Goal: Task Accomplishment & Management: Use online tool/utility

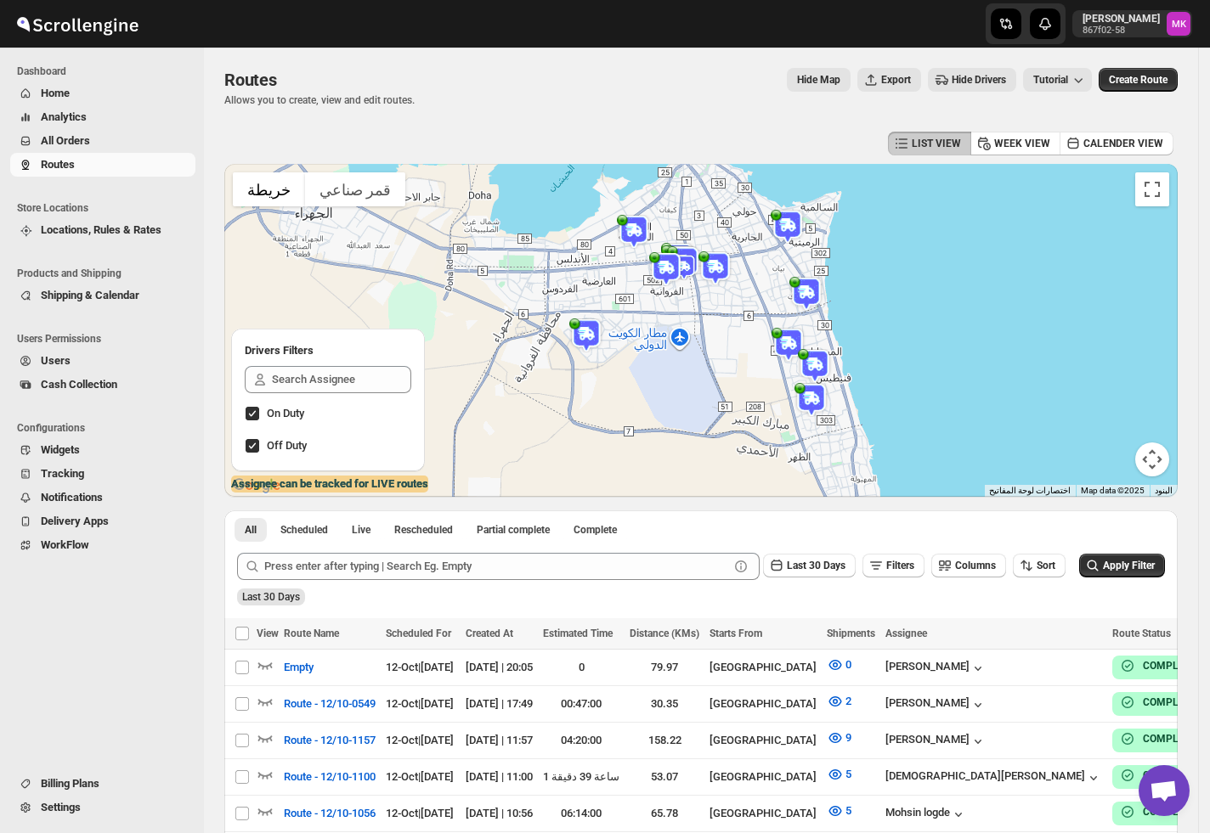
click at [99, 144] on span "All Orders" at bounding box center [116, 141] width 151 height 17
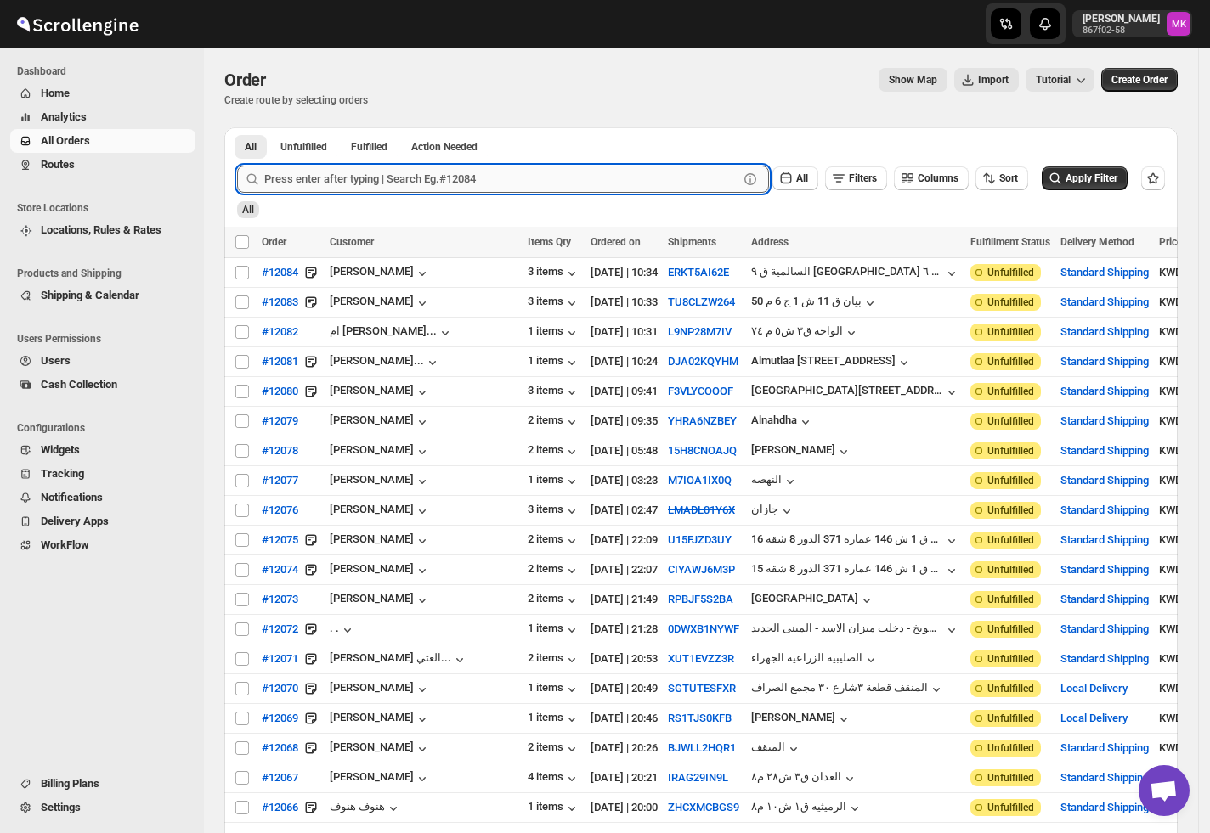
click at [367, 190] on input "text" at bounding box center [501, 179] width 474 height 27
paste input "12072"
type input "12072"
click at [324, 181] on input "12072" at bounding box center [485, 179] width 443 height 27
click at [237, 127] on button "Submit" at bounding box center [261, 136] width 48 height 18
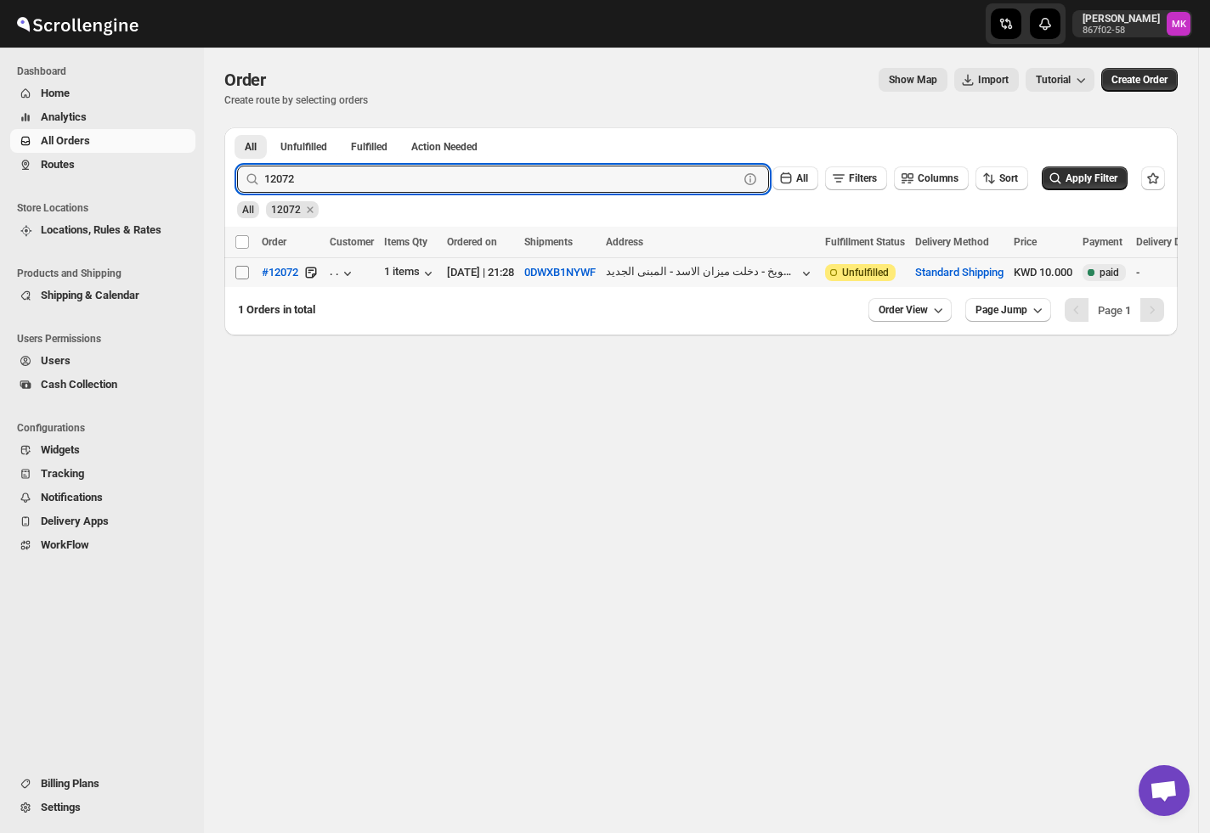
click at [241, 275] on input "Select order" at bounding box center [242, 273] width 14 height 14
checkbox input "true"
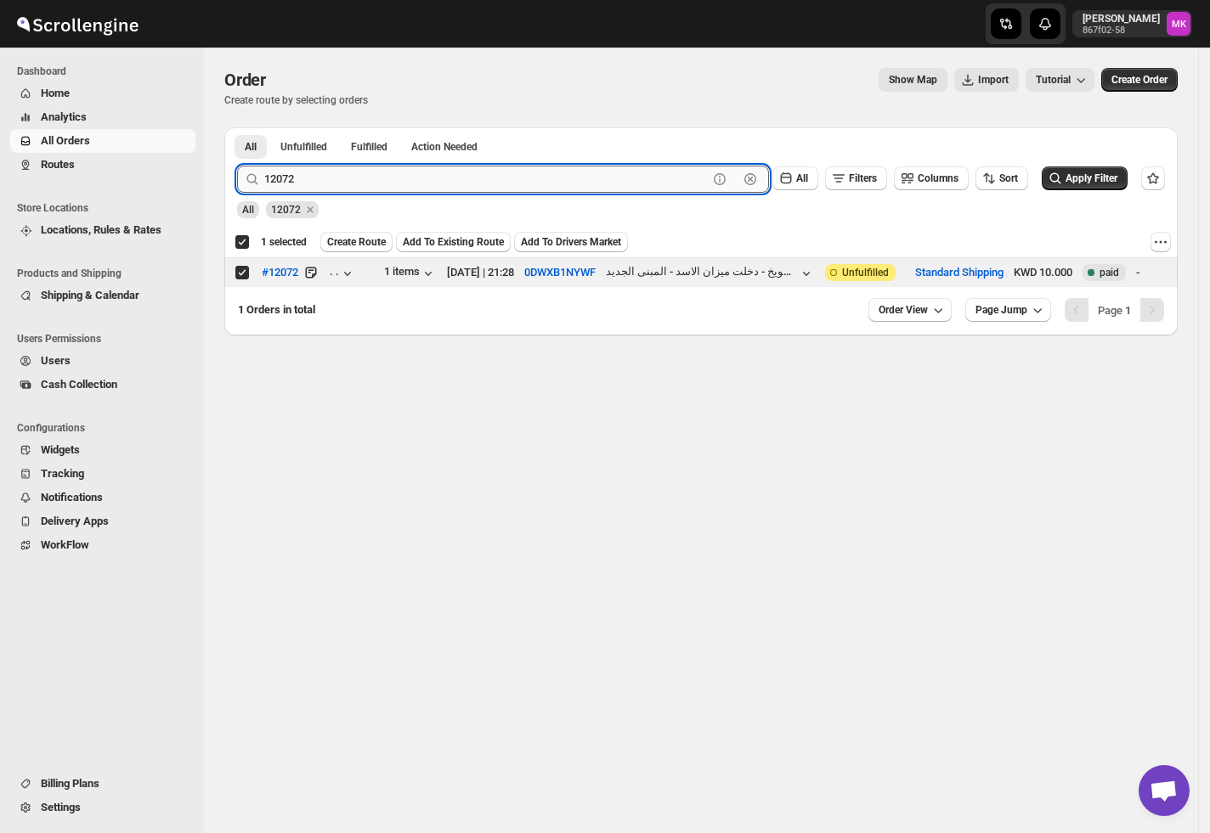
click at [377, 177] on input "12072" at bounding box center [485, 179] width 443 height 27
paste input "37"
type input "12037"
click at [237, 127] on button "Submit" at bounding box center [261, 136] width 48 height 18
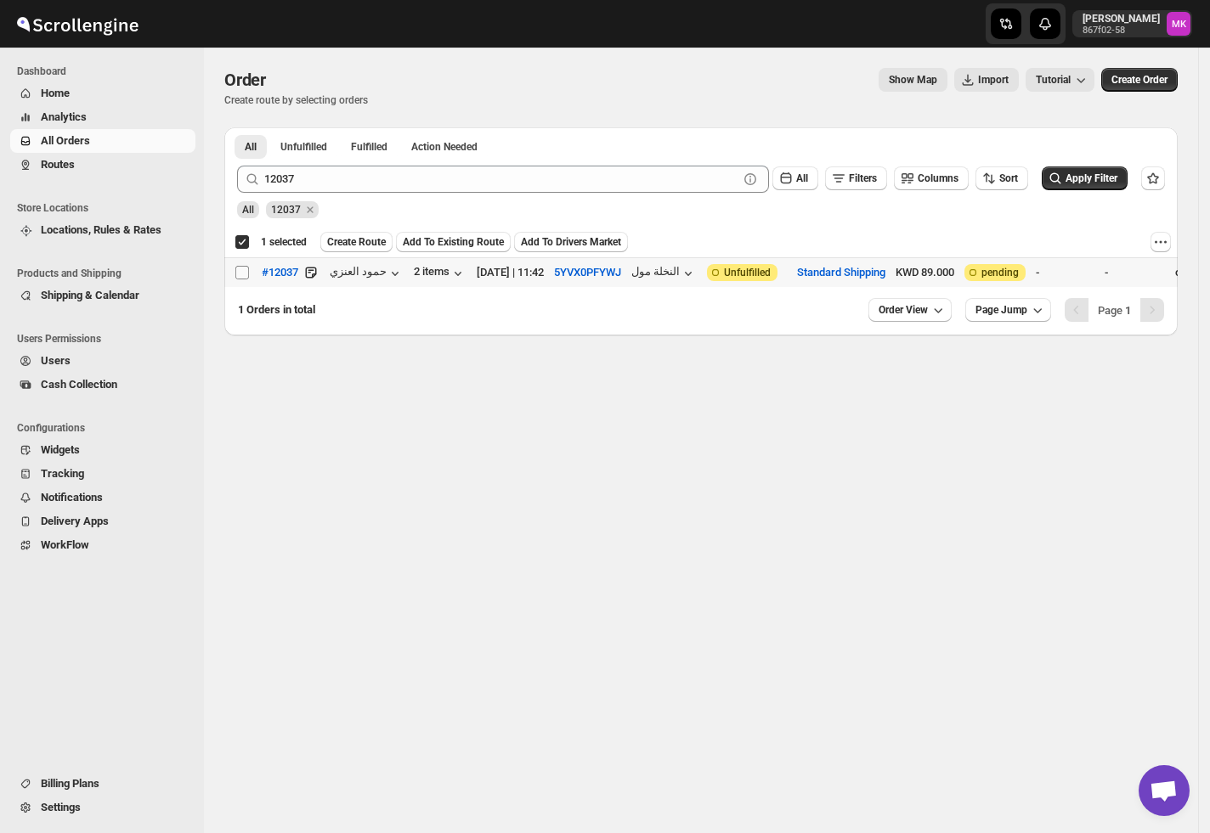
click at [240, 274] on input "Select order" at bounding box center [242, 273] width 14 height 14
checkbox input "true"
checkbox input "false"
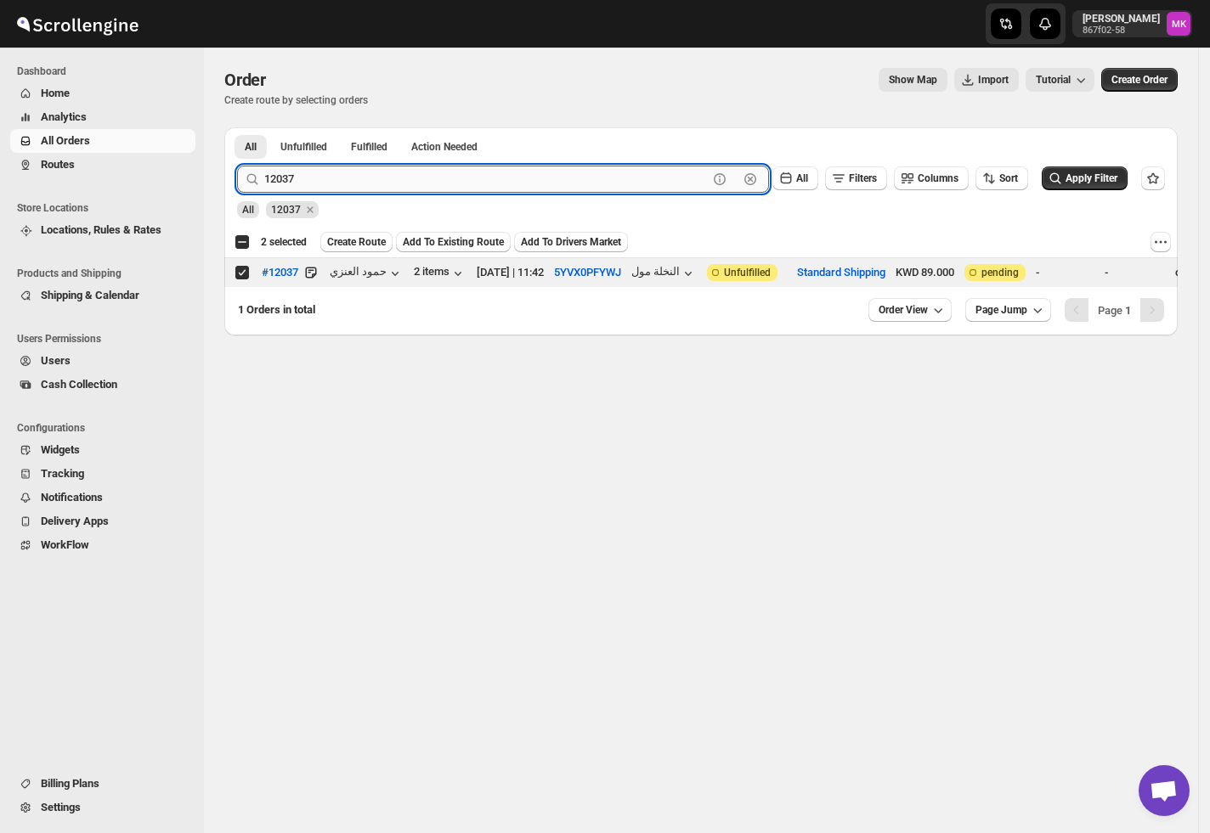
click at [365, 181] on input "12037" at bounding box center [485, 179] width 443 height 27
paste input "81"
type input "12081"
click at [237, 127] on button "Submit" at bounding box center [261, 136] width 48 height 18
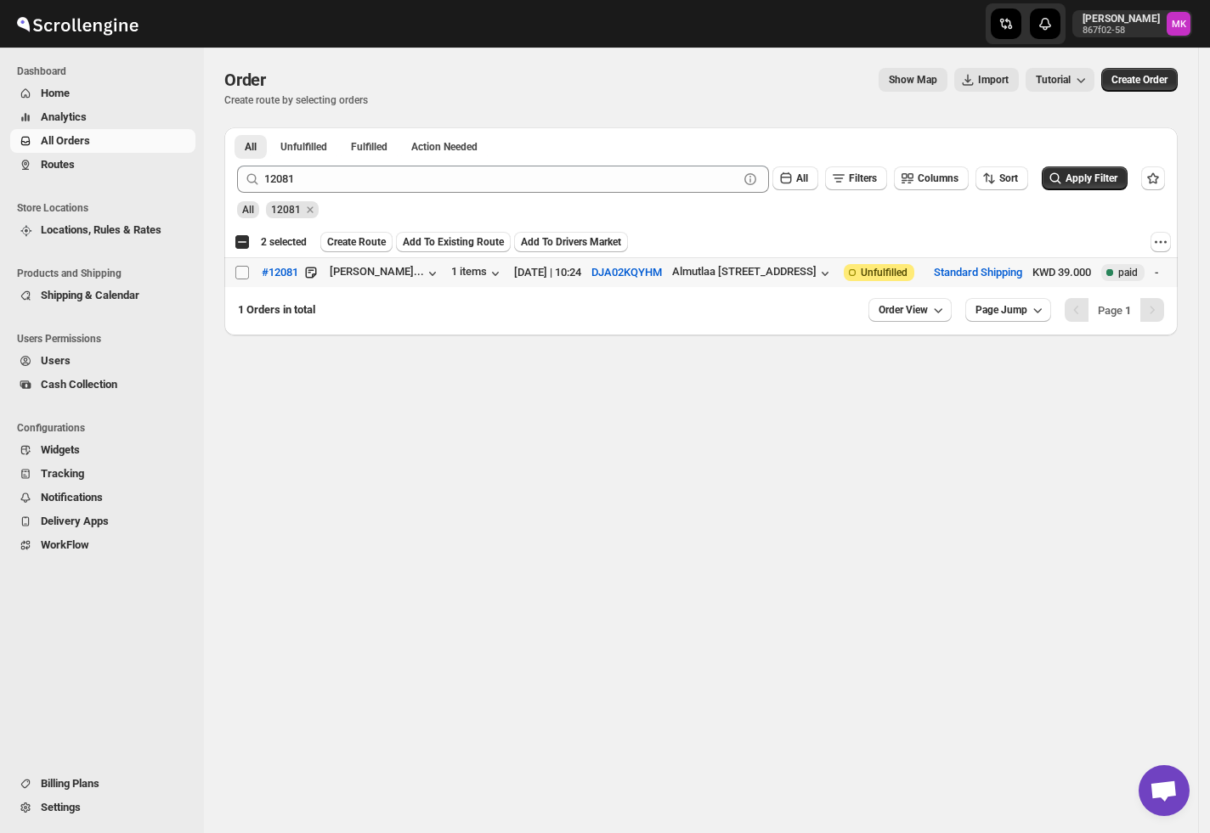
click at [240, 274] on input "Select order" at bounding box center [242, 273] width 14 height 14
checkbox input "true"
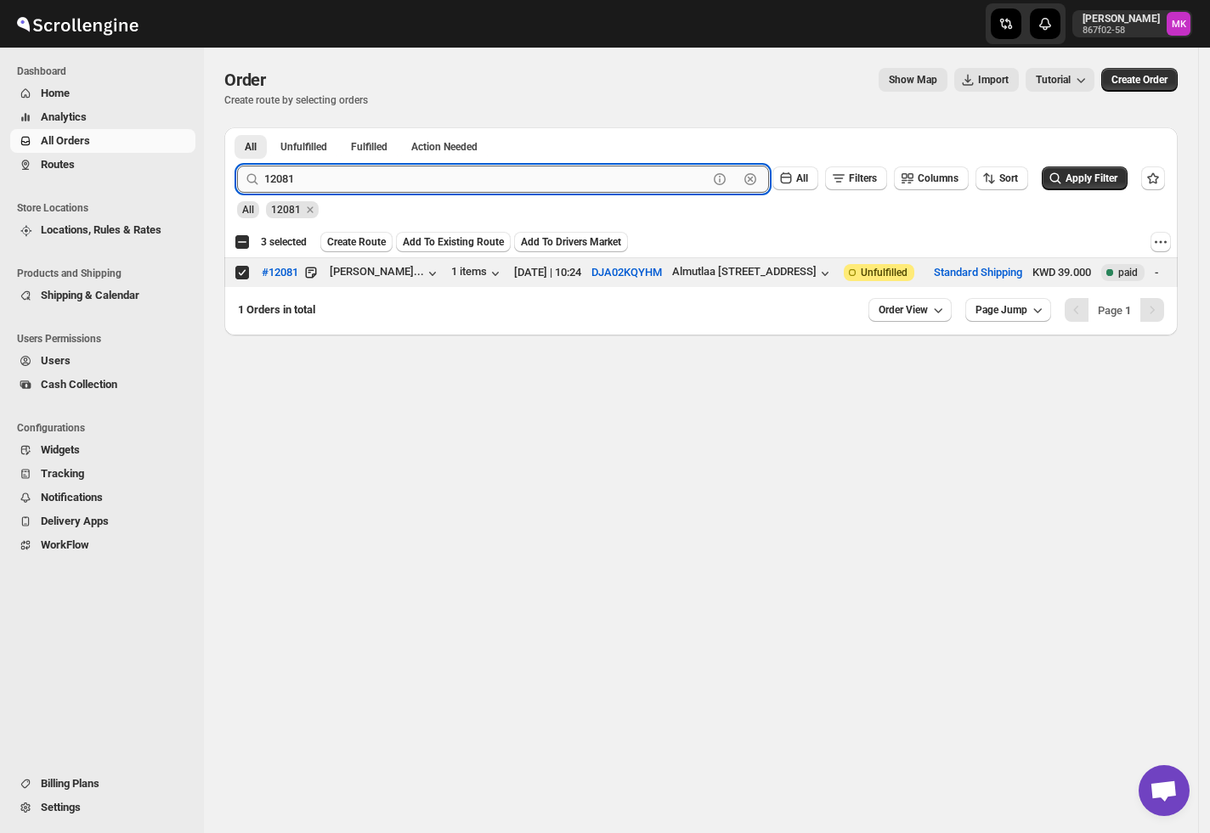
click at [398, 166] on input "12081" at bounding box center [485, 179] width 443 height 27
paste input "1978"
type input "11978"
click at [237, 127] on button "Submit" at bounding box center [261, 136] width 48 height 18
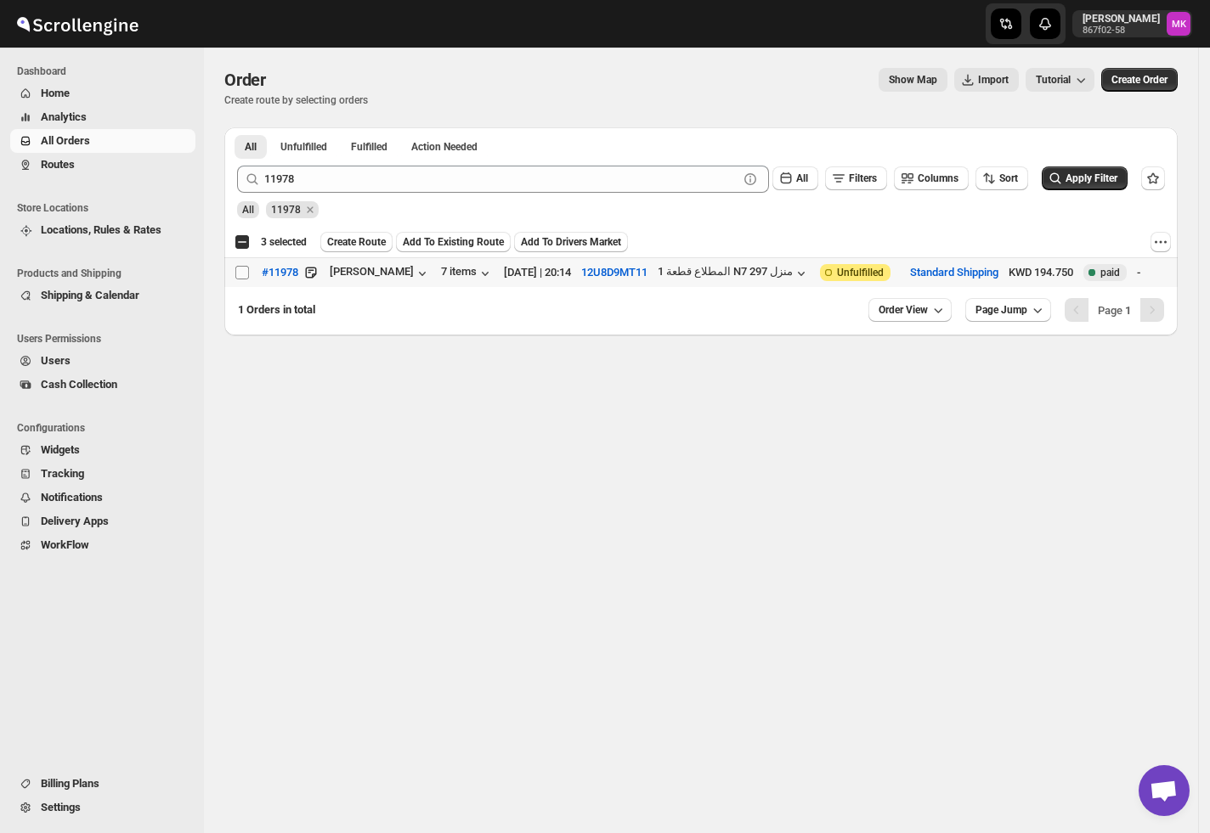
click at [246, 275] on input "Select order" at bounding box center [242, 273] width 14 height 14
checkbox input "true"
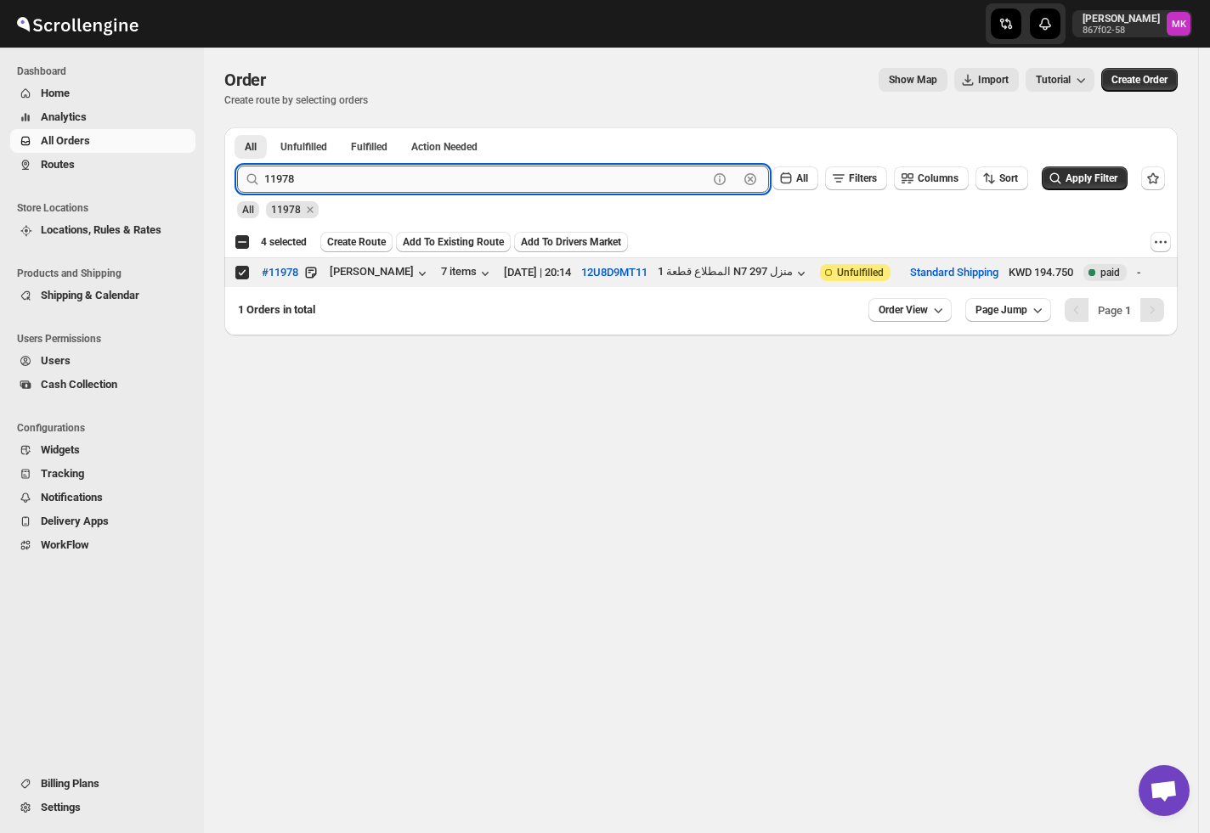
click at [472, 185] on input "11978" at bounding box center [485, 179] width 443 height 27
paste input "2035"
type input "12035"
click at [237, 127] on button "Submit" at bounding box center [261, 136] width 48 height 18
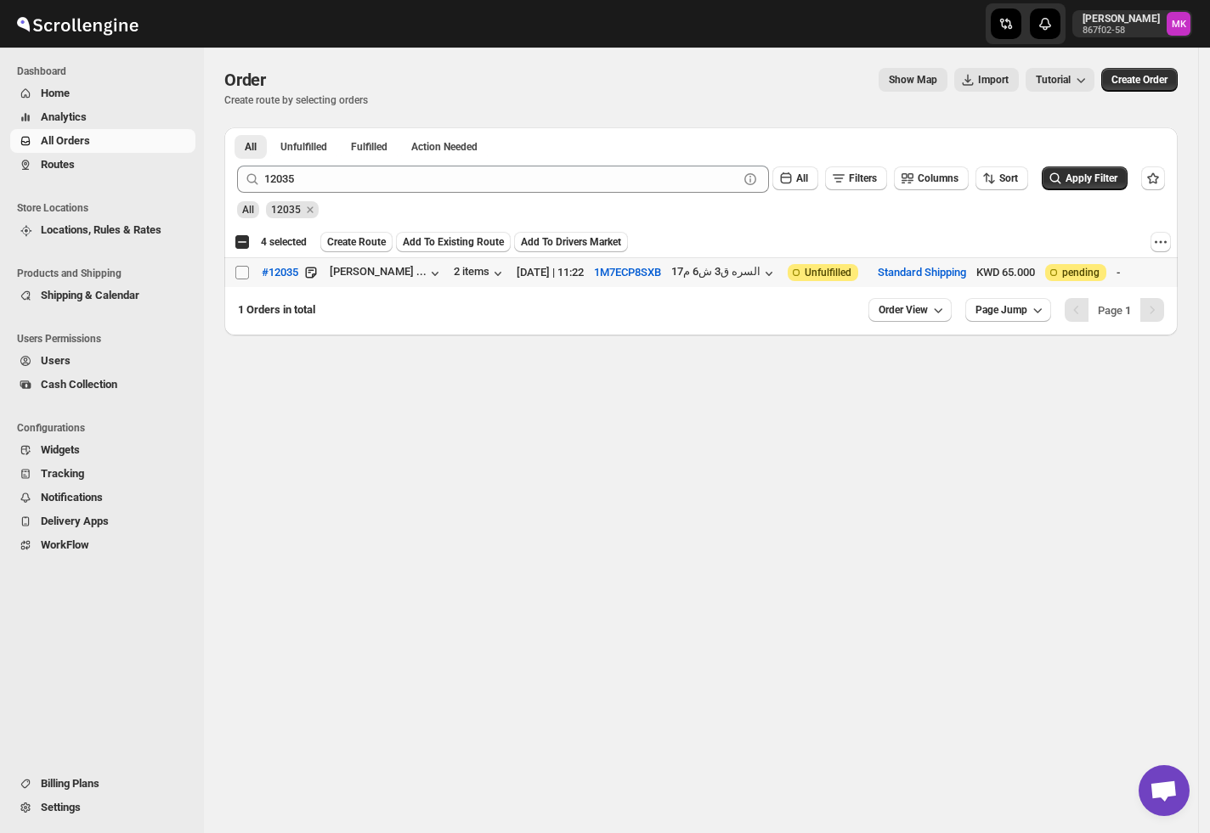
click at [242, 272] on input "Select order" at bounding box center [242, 273] width 14 height 14
checkbox input "true"
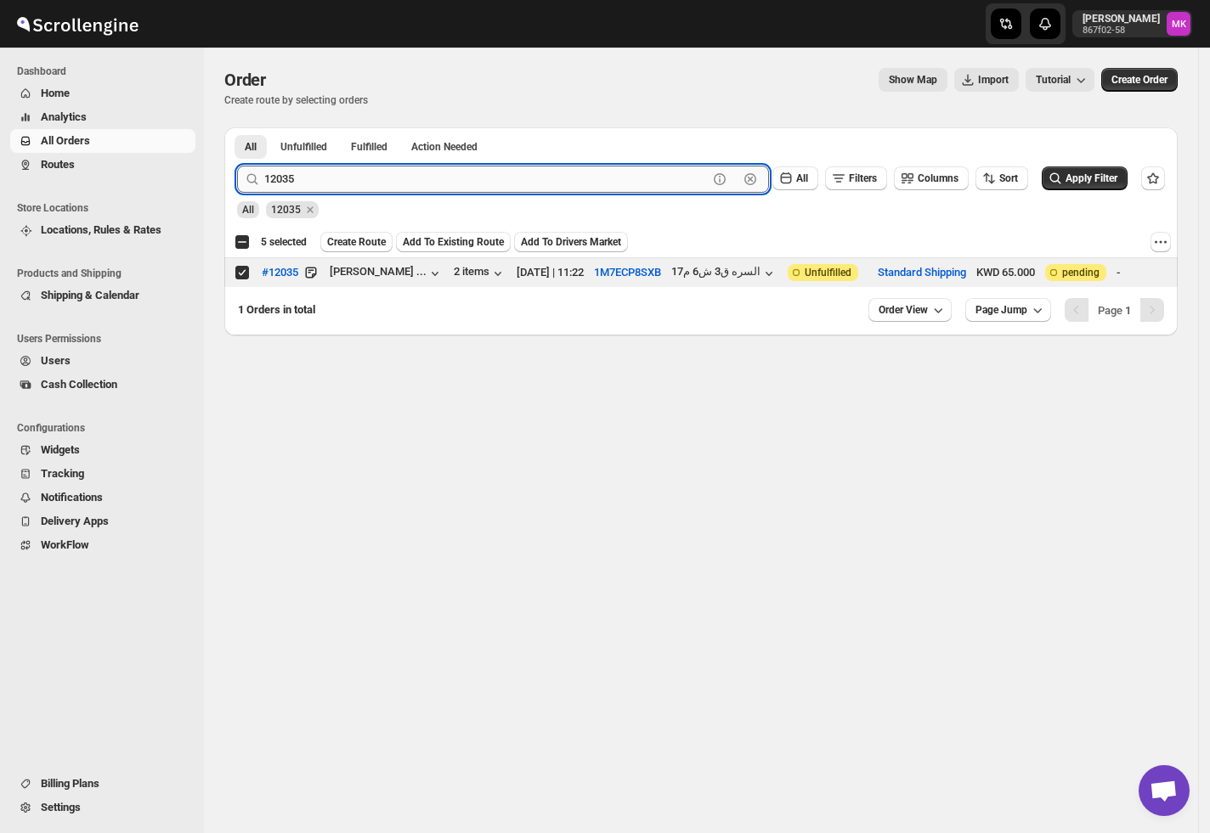
click at [296, 173] on input "12035" at bounding box center [485, 179] width 443 height 27
paste input "58"
type input "12058"
click at [237, 127] on button "Submit" at bounding box center [261, 136] width 48 height 18
click at [248, 266] on input "Select order" at bounding box center [242, 273] width 14 height 14
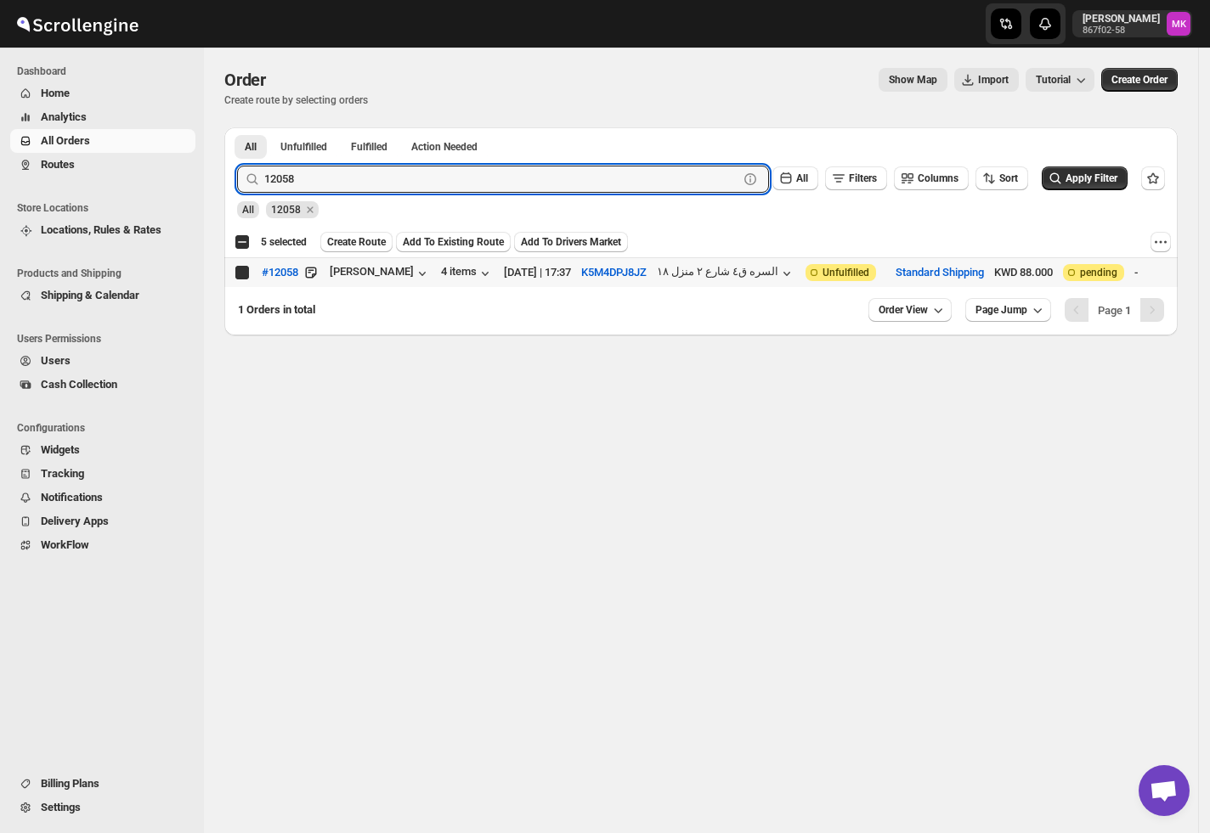
checkbox input "true"
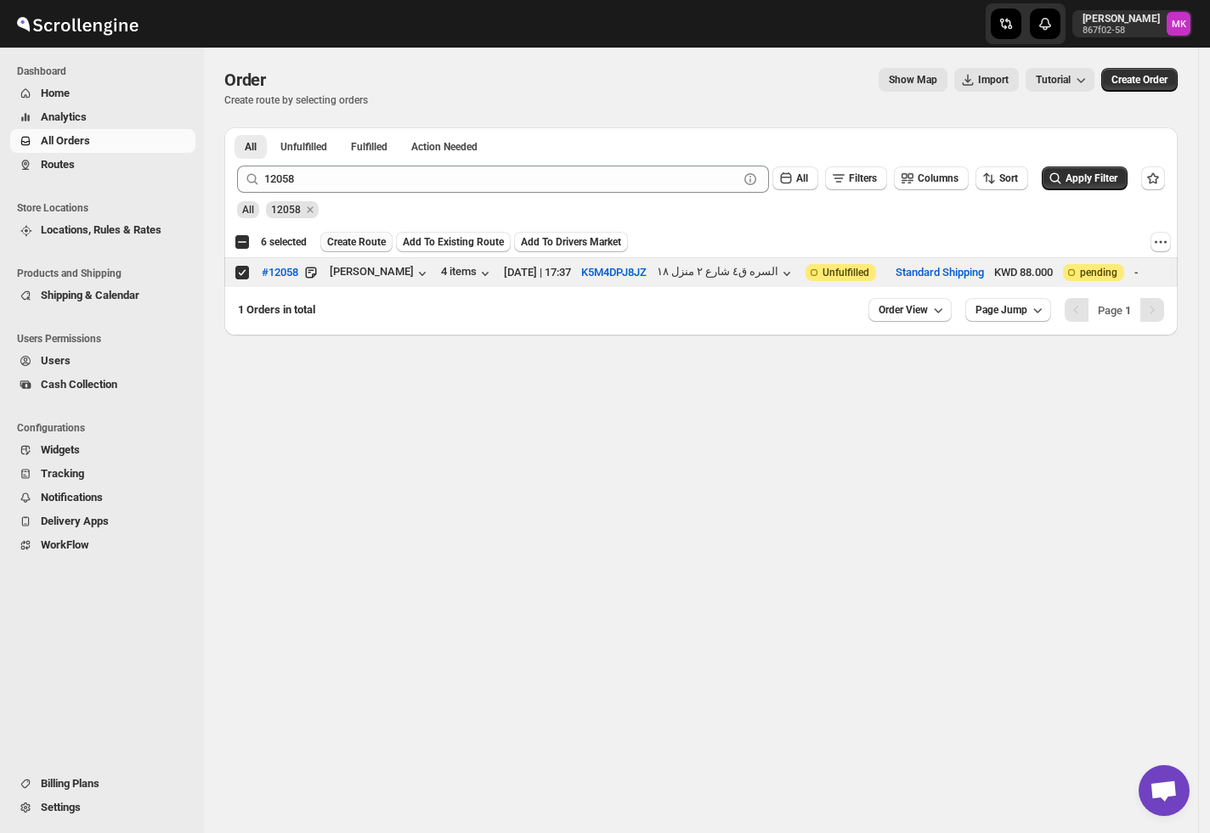
click at [367, 245] on span "Create Route" at bounding box center [356, 242] width 59 height 14
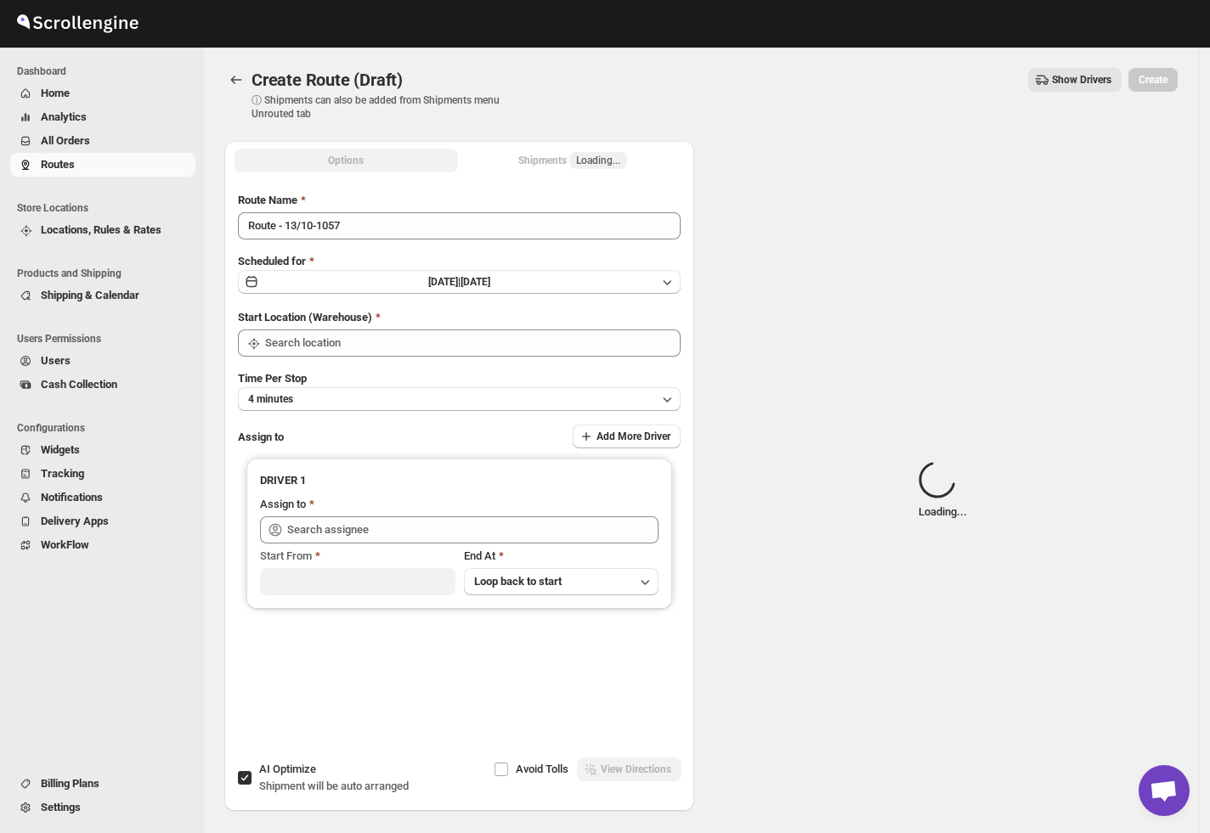
type input "[GEOGRAPHIC_DATA]"
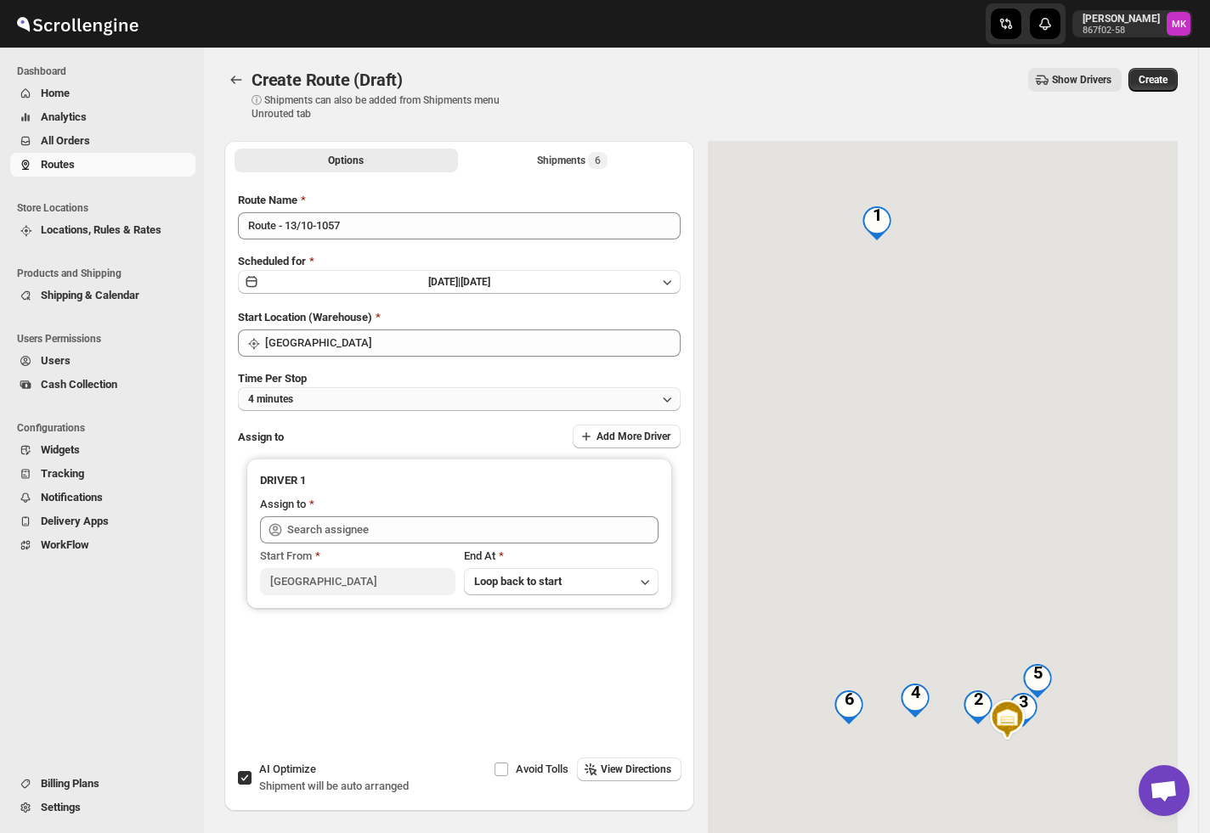
click at [311, 399] on button "4 minutes" at bounding box center [459, 399] width 443 height 24
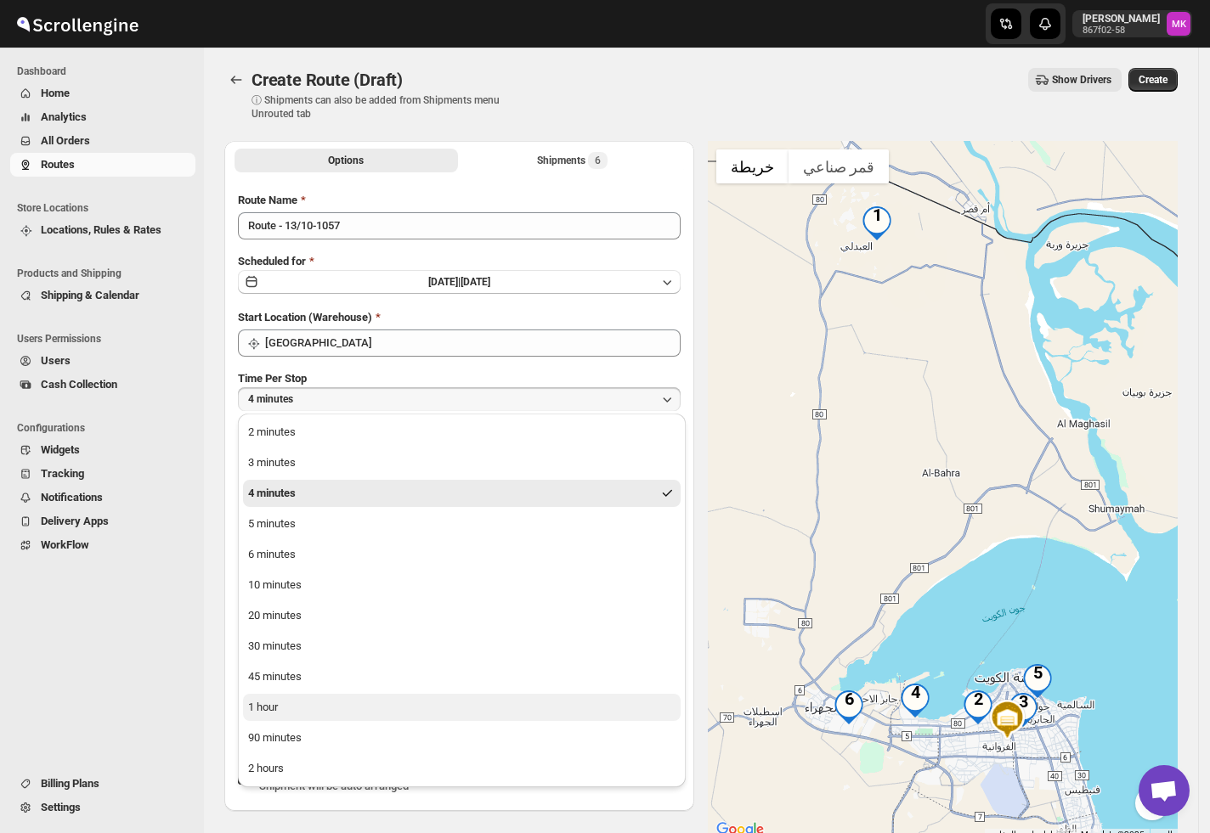
click at [275, 705] on div "1 hour" at bounding box center [263, 707] width 30 height 17
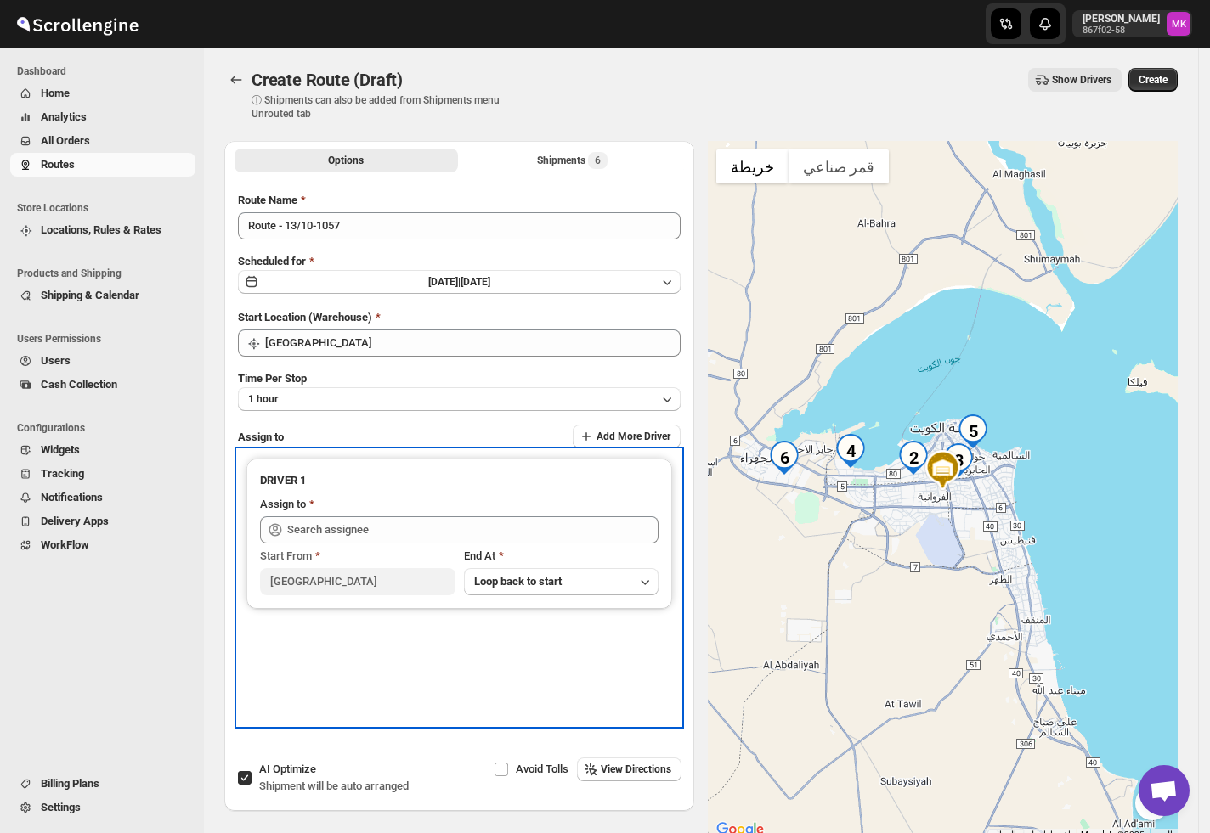
click at [340, 544] on div "Start From [GEOGRAPHIC_DATA] At Loop back to start" at bounding box center [459, 570] width 398 height 52
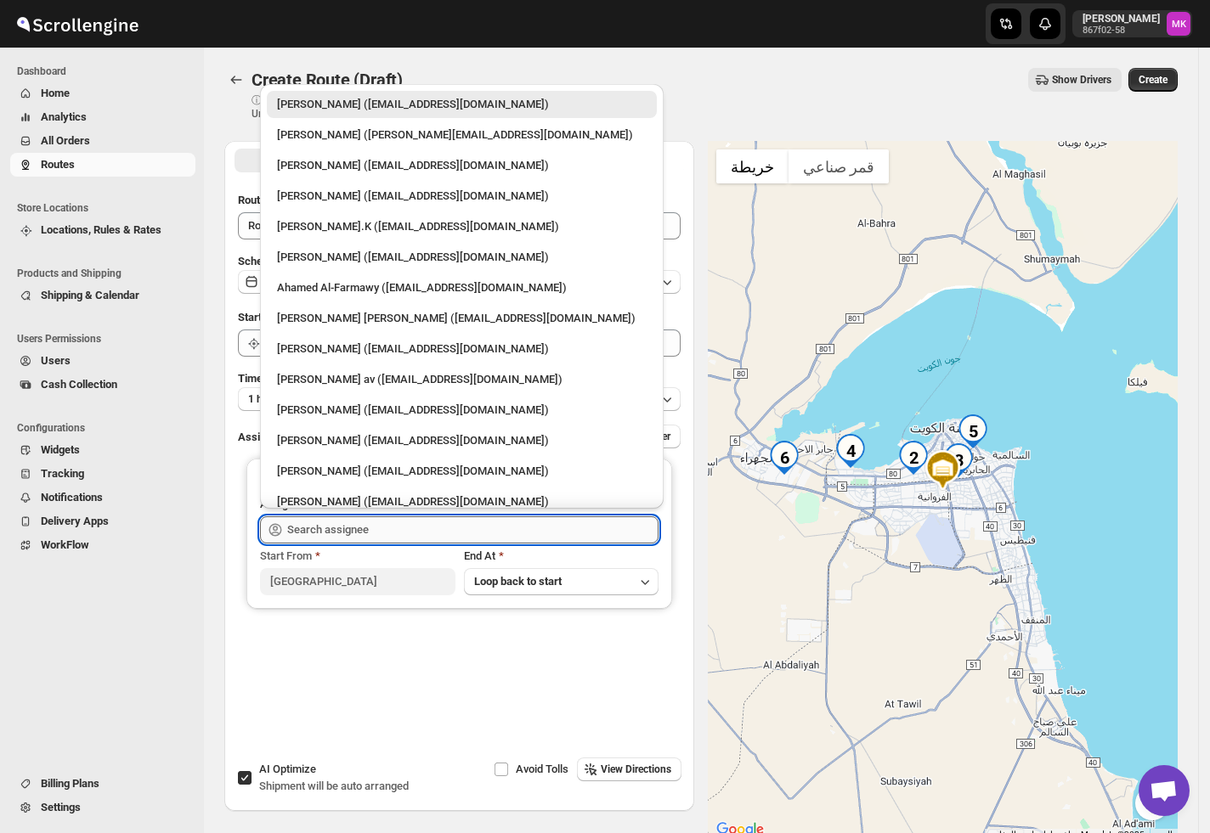
click at [340, 520] on input "text" at bounding box center [472, 529] width 371 height 27
click at [428, 241] on ul "[PERSON_NAME] ([EMAIL_ADDRESS][DOMAIN_NAME]) [PERSON_NAME] ([PERSON_NAME][EMAIL…" at bounding box center [461, 318] width 403 height 455
click at [398, 221] on div "[PERSON_NAME].K ([EMAIL_ADDRESS][DOMAIN_NAME])" at bounding box center [461, 226] width 369 height 17
type input "[PERSON_NAME].K ([EMAIL_ADDRESS][DOMAIN_NAME])"
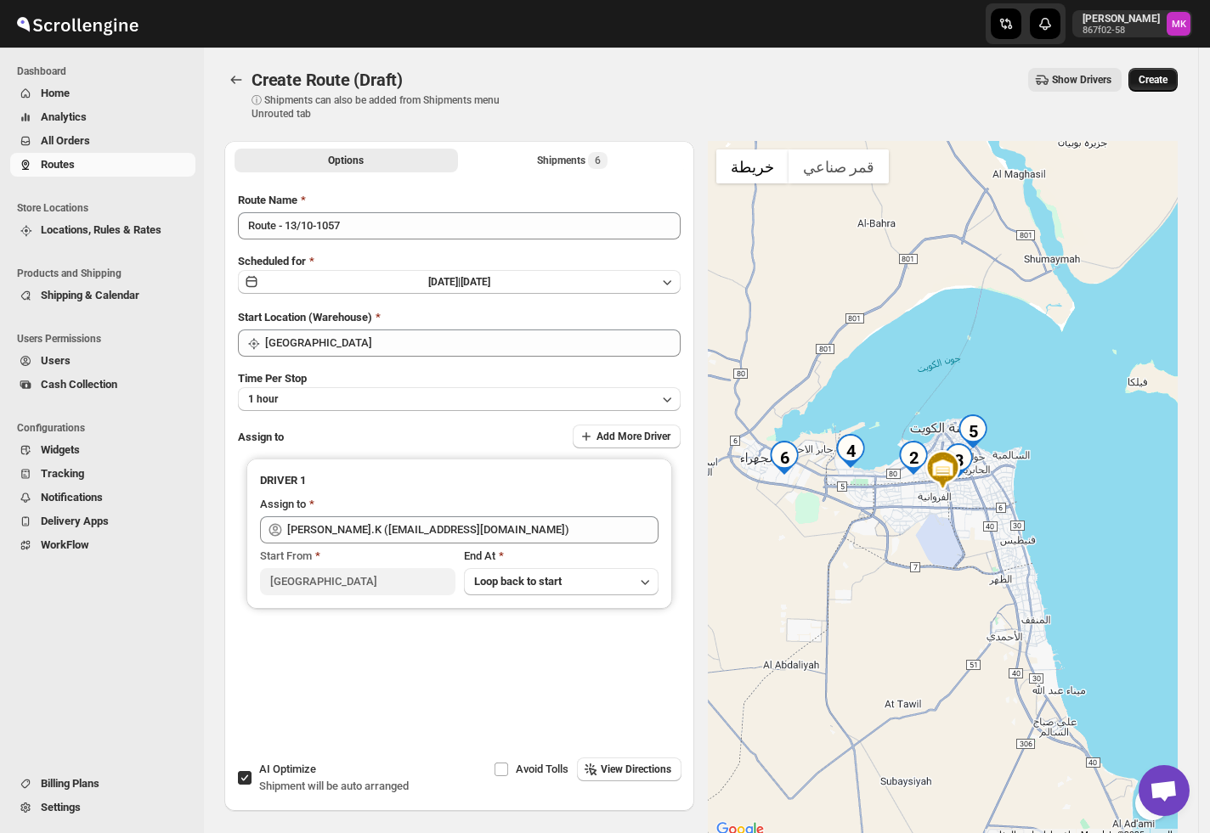
click at [1169, 69] on button "Create" at bounding box center [1152, 80] width 49 height 24
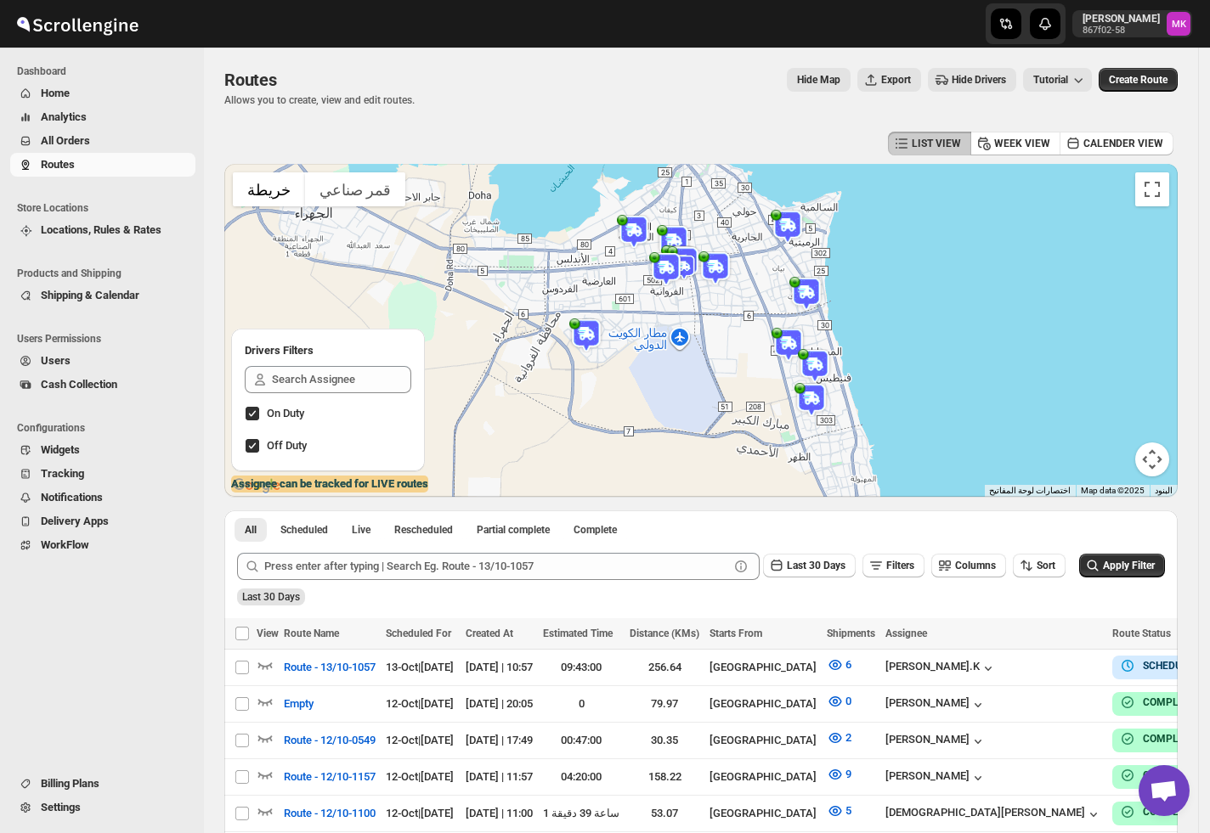
click at [699, 515] on div "All Scheduled Live Rescheduled Partial complete Complete More views All Schedul…" at bounding box center [461, 528] width 475 height 37
click at [41, 138] on span "All Orders" at bounding box center [65, 140] width 49 height 13
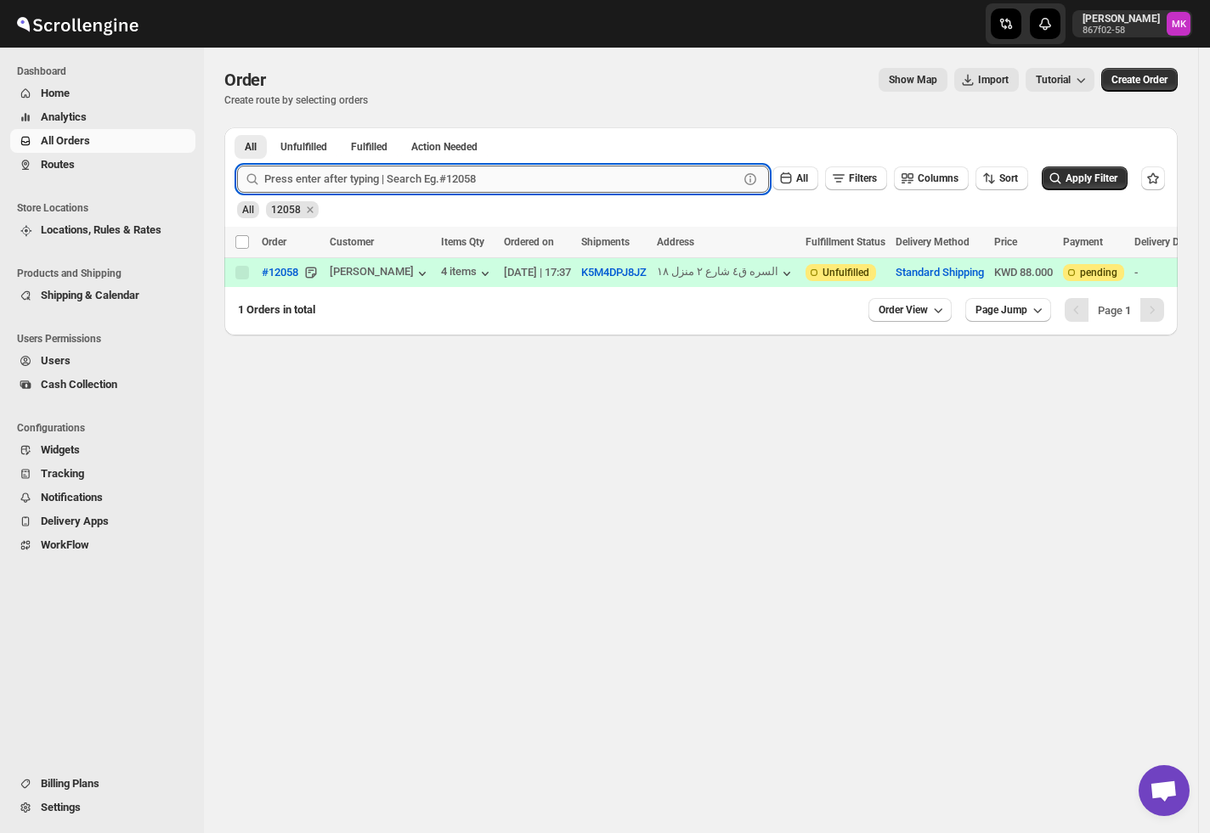
click at [372, 173] on input "text" at bounding box center [501, 179] width 474 height 27
paste input "12036"
type input "12036"
click at [237, 127] on button "Submit" at bounding box center [261, 136] width 48 height 18
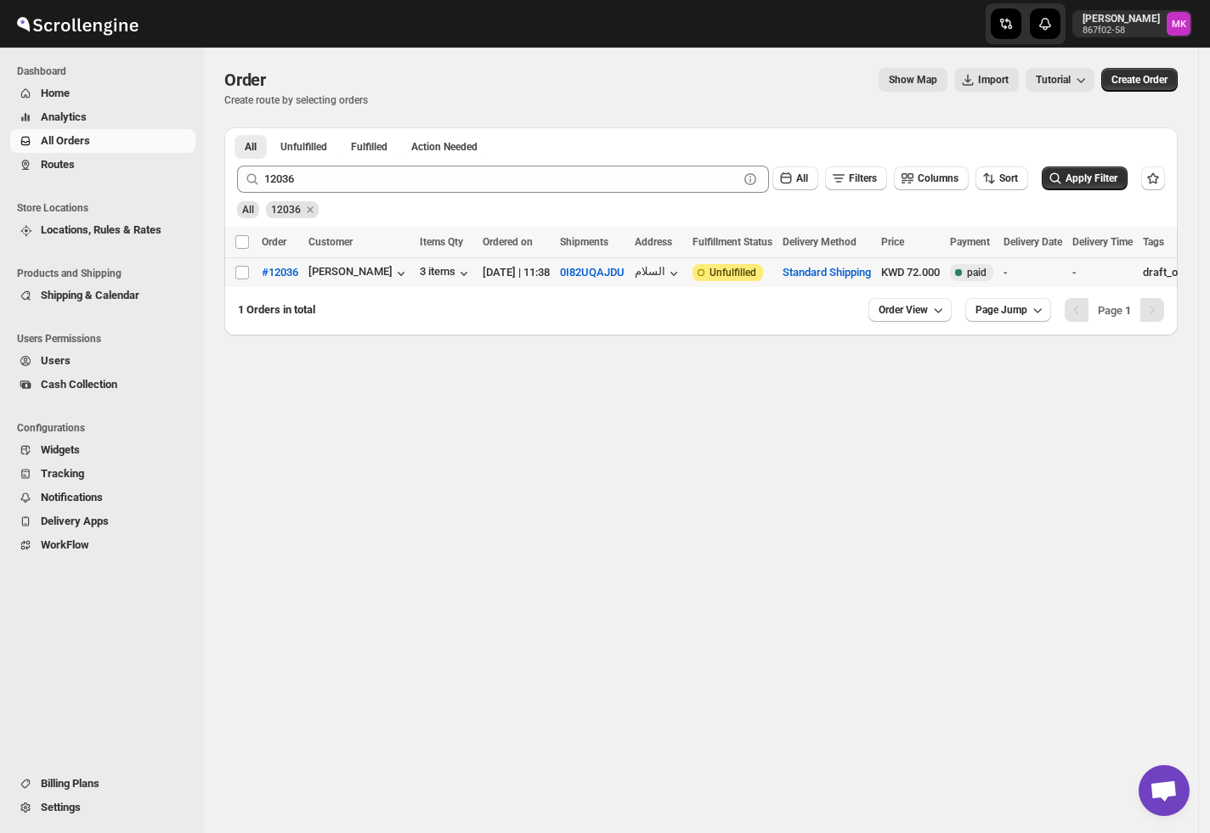
click at [250, 275] on div "Select order" at bounding box center [242, 272] width 17 height 15
checkbox input "true"
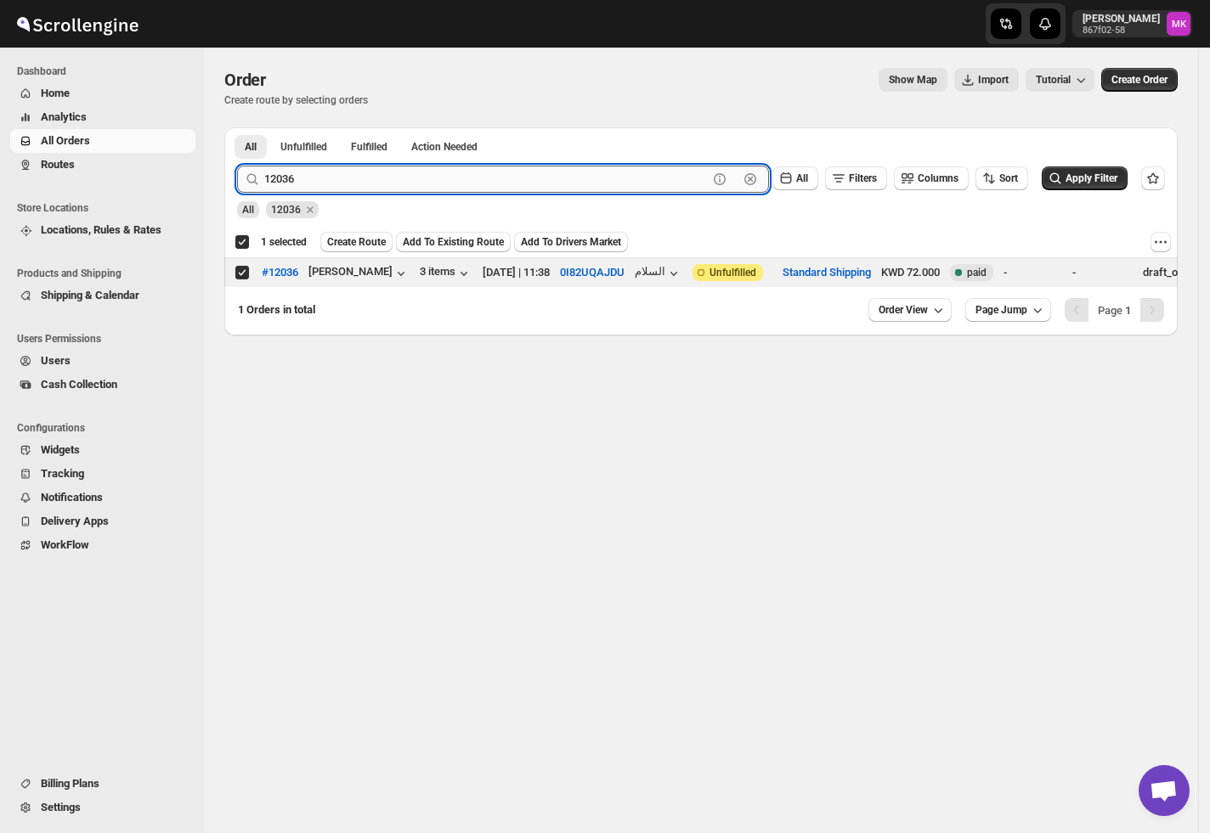
click at [484, 183] on input "12036" at bounding box center [485, 179] width 443 height 27
paste input "82"
type input "12082"
click at [237, 127] on button "Submit" at bounding box center [261, 136] width 48 height 18
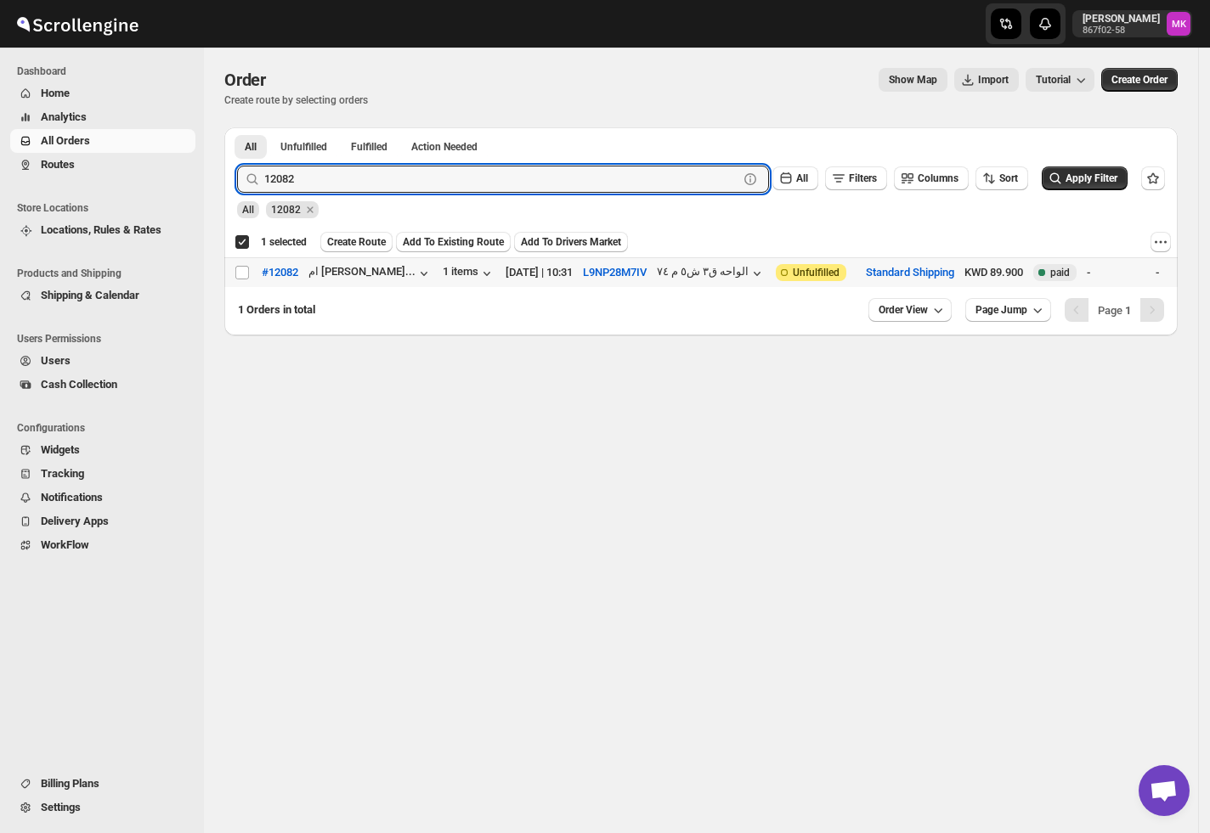
click at [235, 274] on input "Select order" at bounding box center [242, 273] width 14 height 14
checkbox input "true"
checkbox input "false"
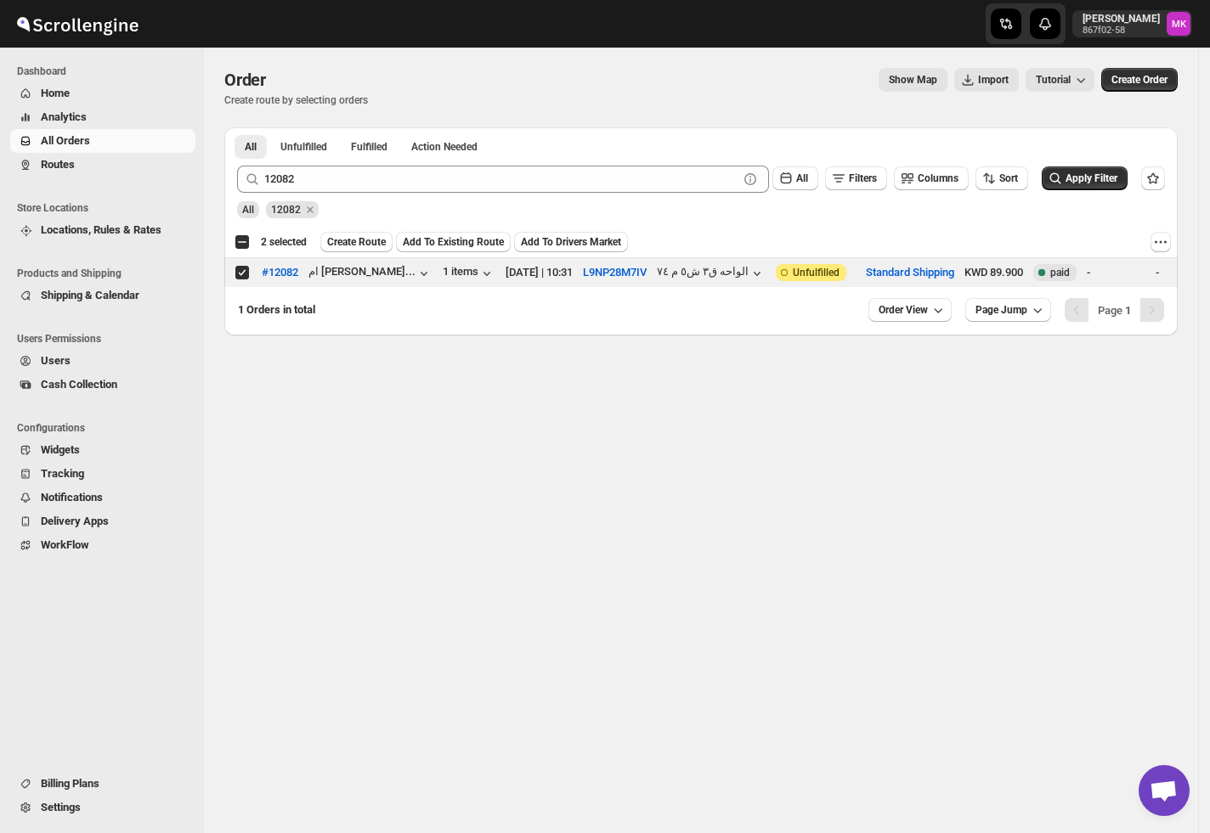
click at [370, 194] on div "All 12082" at bounding box center [697, 202] width 934 height 32
click at [364, 163] on div "12082 Clear All Filters Columns Sort Apply Filter" at bounding box center [693, 172] width 941 height 41
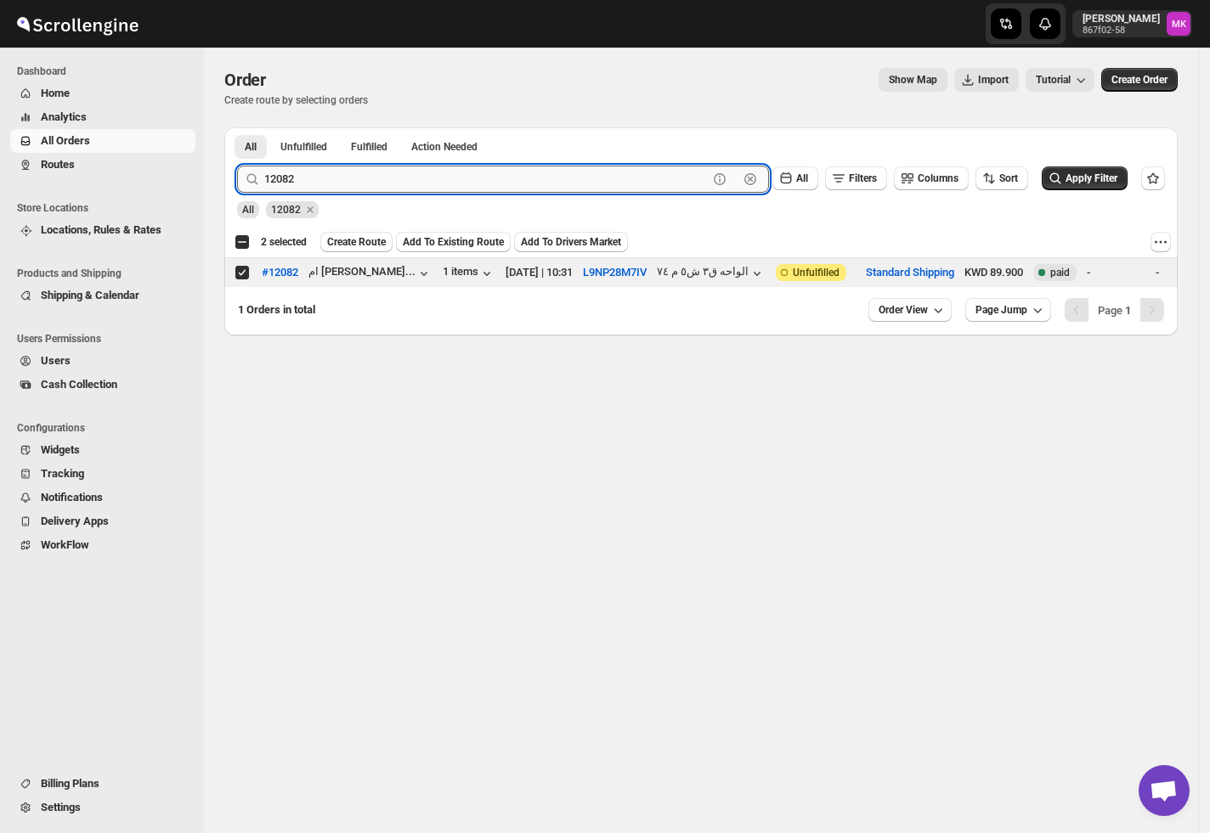
click at [347, 192] on input "12082" at bounding box center [485, 179] width 443 height 27
paste input "39"
type input "12039"
click at [237, 127] on button "Submit" at bounding box center [261, 136] width 48 height 18
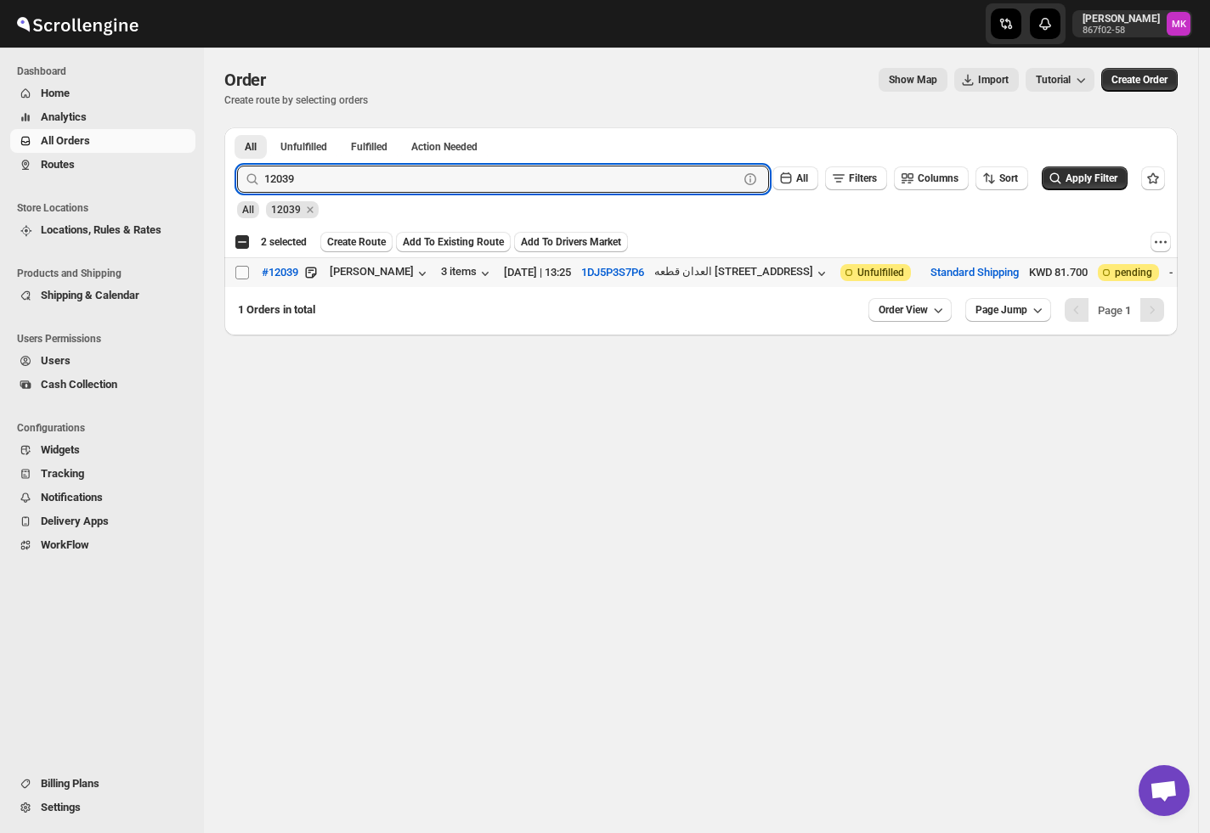
click at [240, 268] on input "Select order" at bounding box center [242, 273] width 14 height 14
checkbox input "true"
click at [419, 173] on input "12039" at bounding box center [485, 179] width 443 height 27
paste input "67"
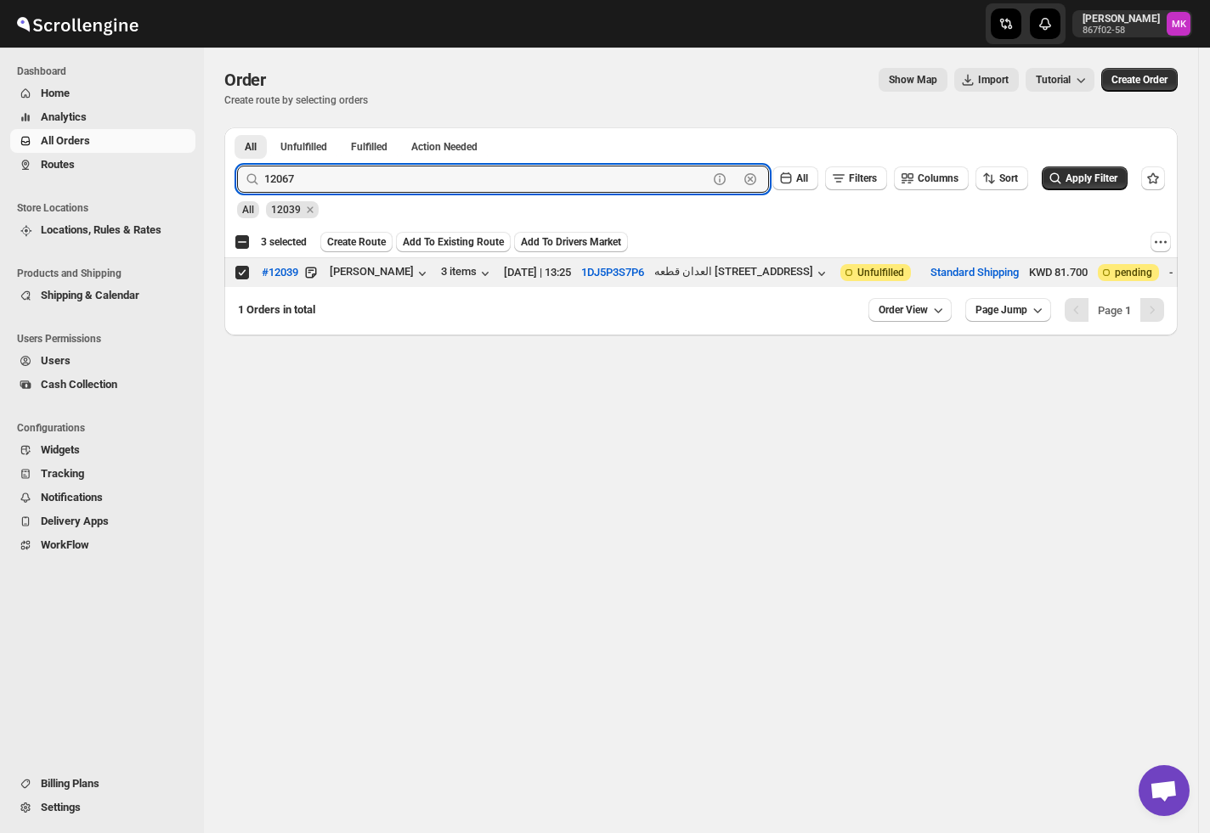
type input "12067"
click at [237, 127] on button "Submit" at bounding box center [261, 136] width 48 height 18
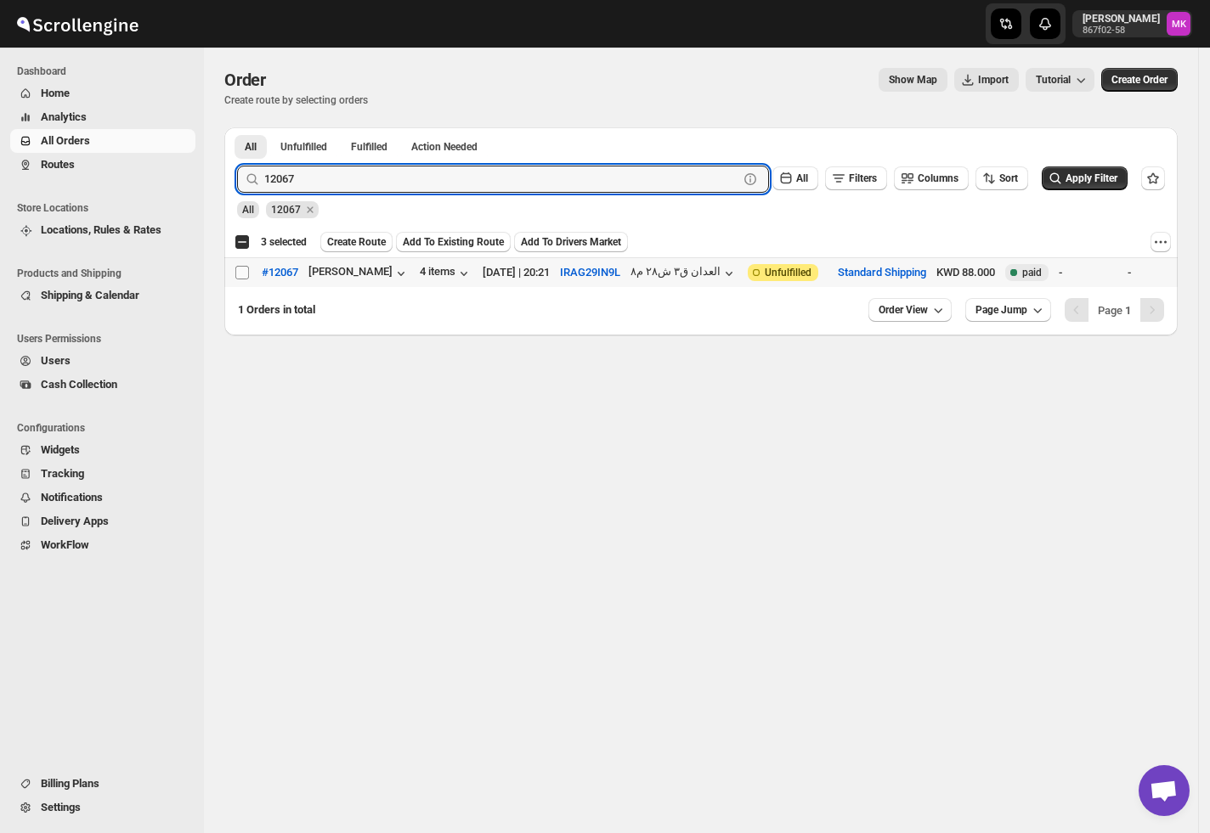
click at [245, 273] on input "Select order" at bounding box center [242, 273] width 14 height 14
checkbox input "true"
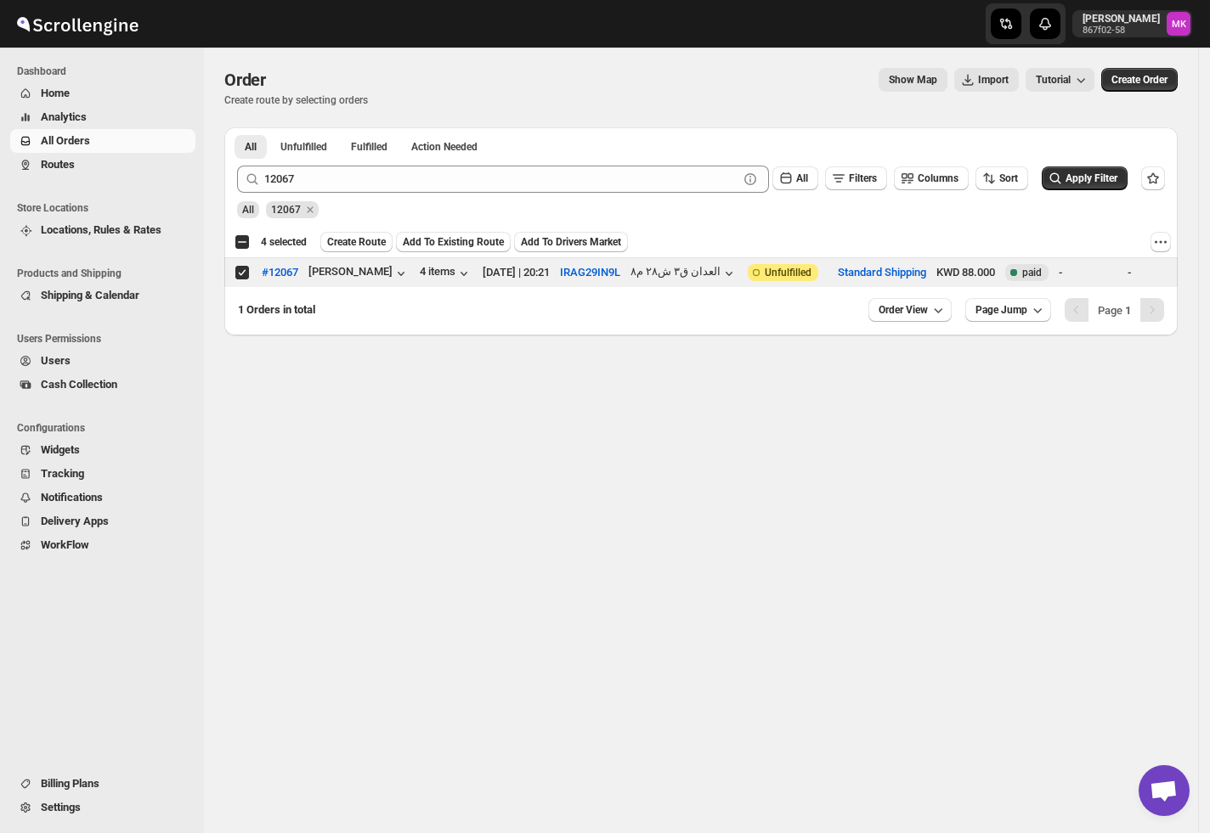
click at [296, 164] on div "12067 Clear All Filters Columns Sort Apply Filter" at bounding box center [693, 172] width 941 height 41
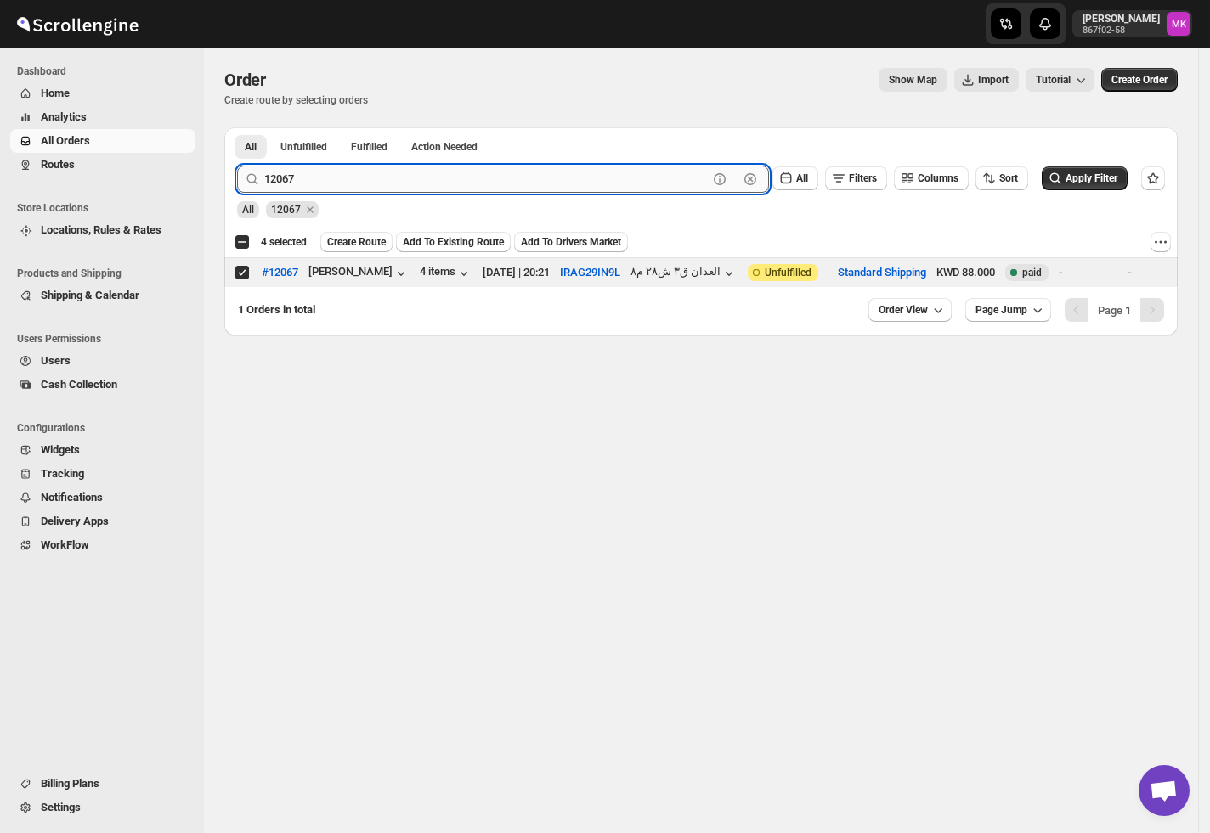
click at [296, 168] on input "12067" at bounding box center [485, 179] width 443 height 27
paste input "46"
type input "12046"
click at [237, 127] on button "Submit" at bounding box center [261, 136] width 48 height 18
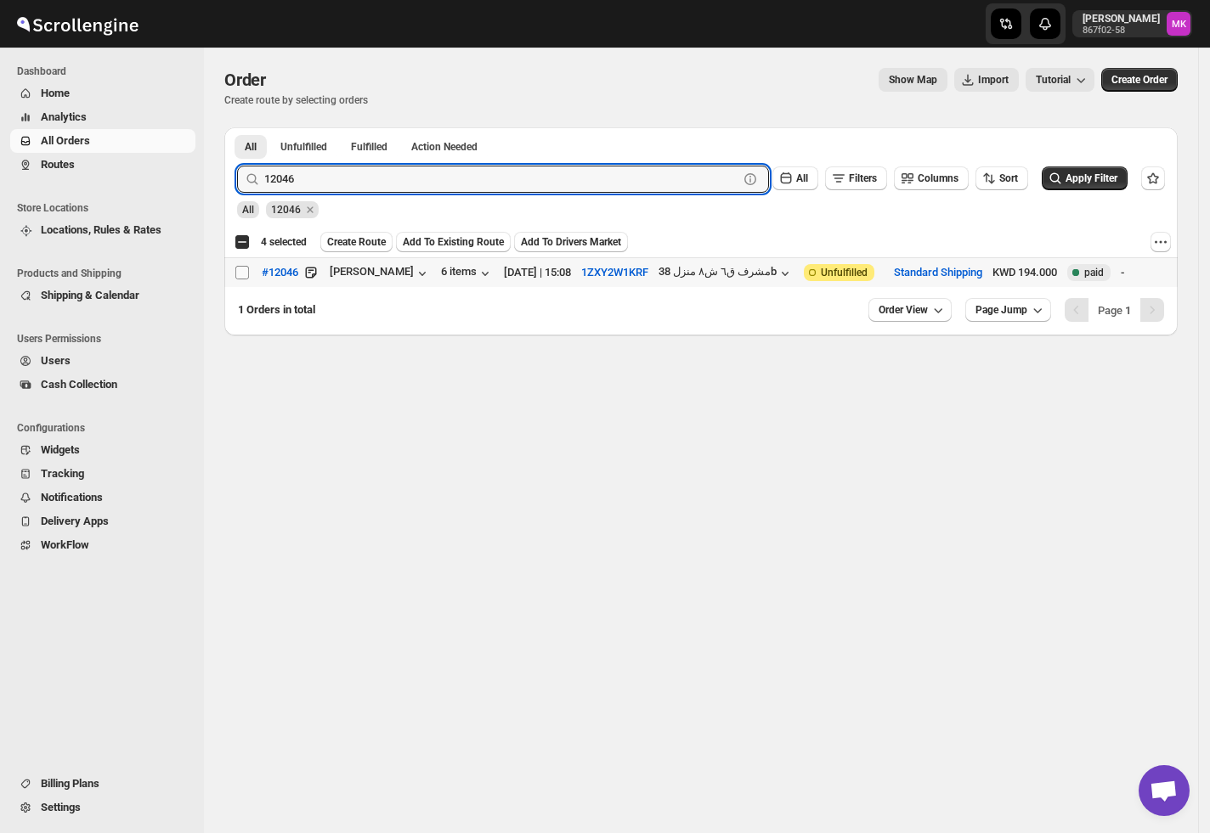
click at [242, 279] on input "Select order" at bounding box center [242, 273] width 14 height 14
checkbox input "true"
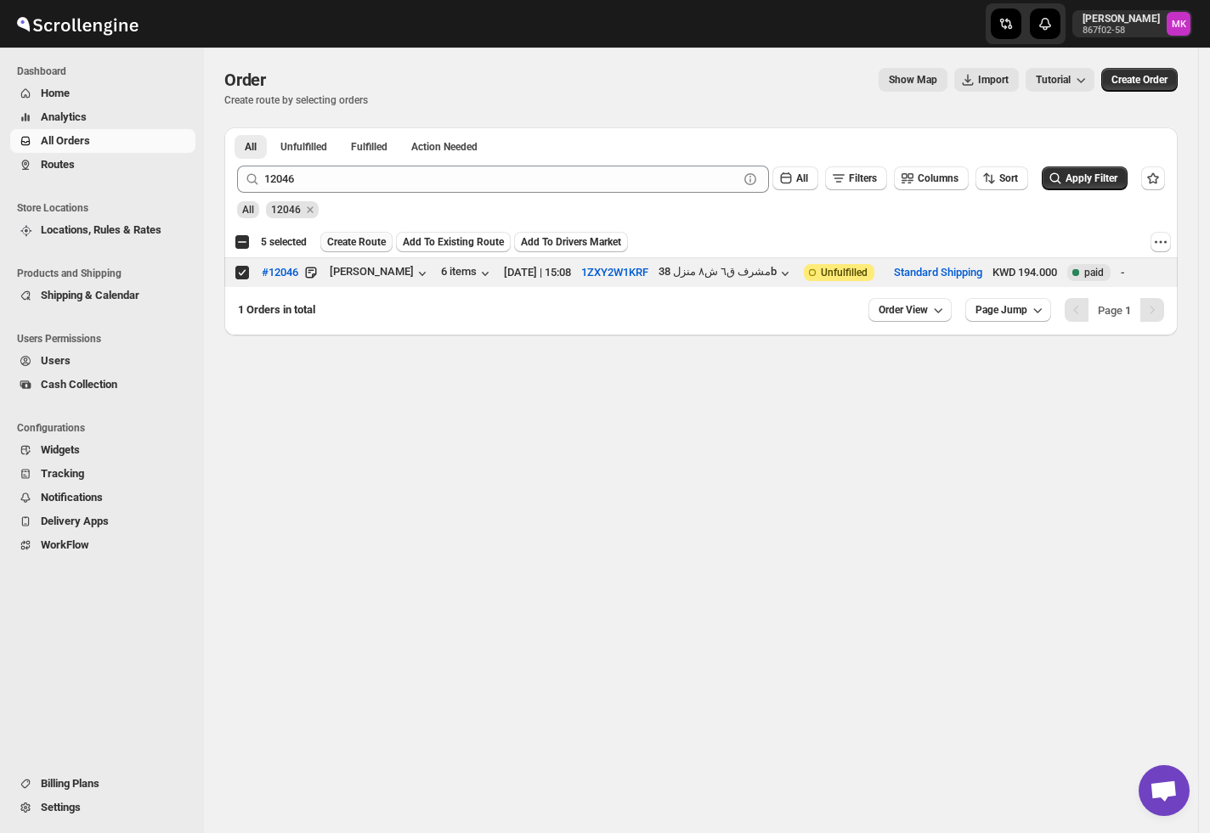
click at [348, 250] on button "Create Route" at bounding box center [356, 242] width 72 height 20
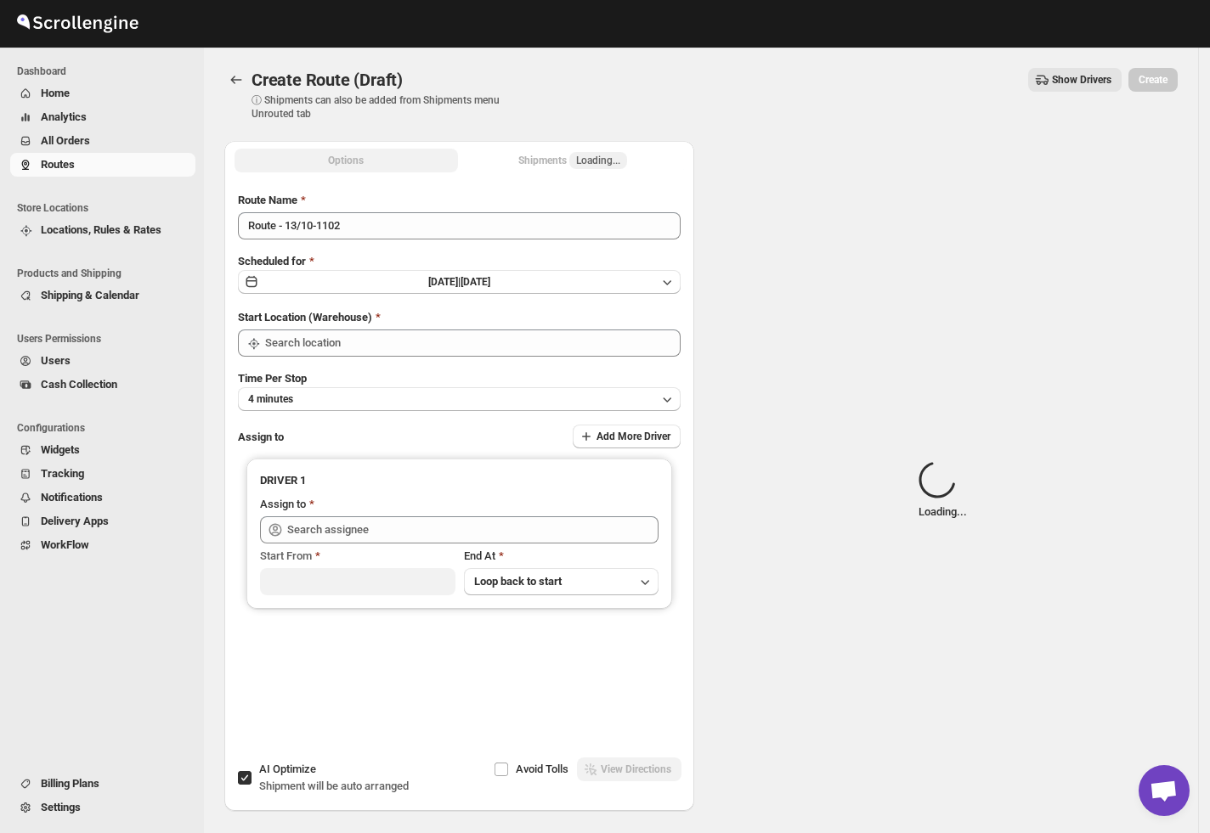
type input "[GEOGRAPHIC_DATA]"
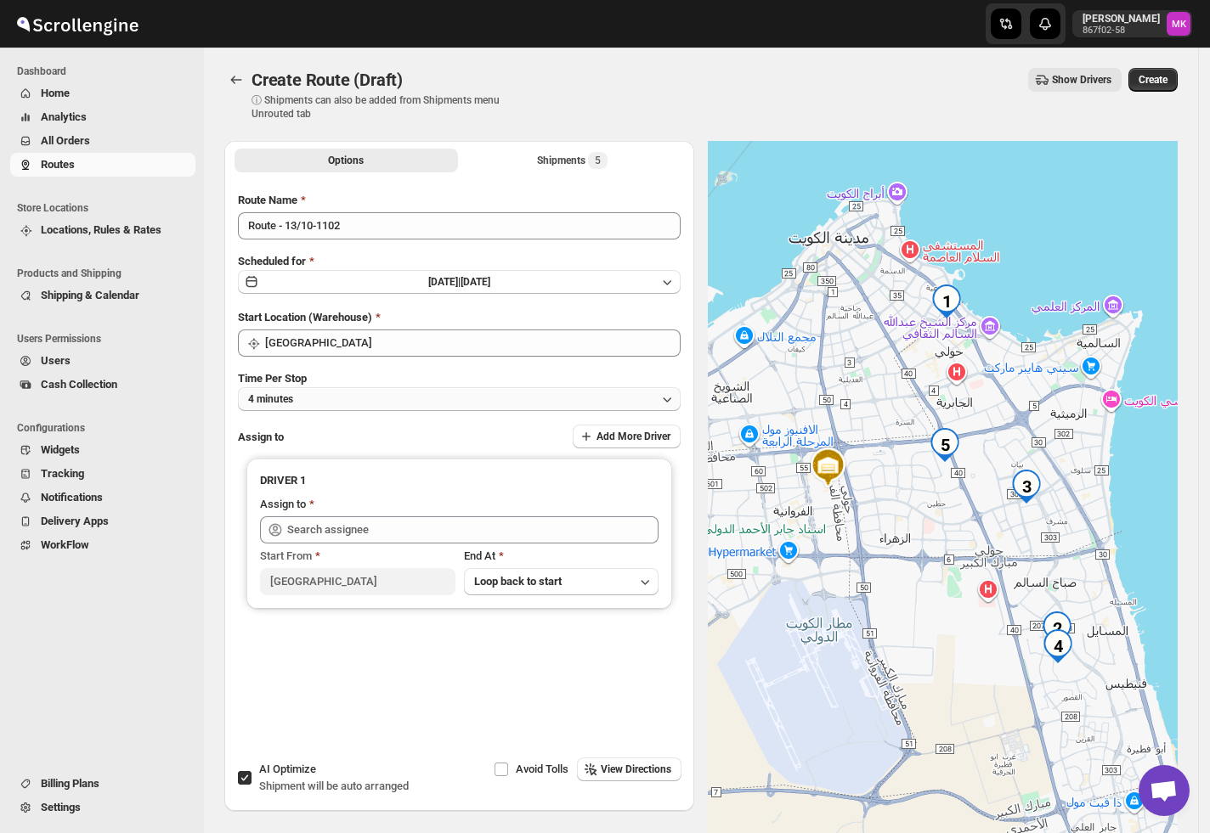
click at [289, 399] on span "4 minutes" at bounding box center [270, 399] width 45 height 14
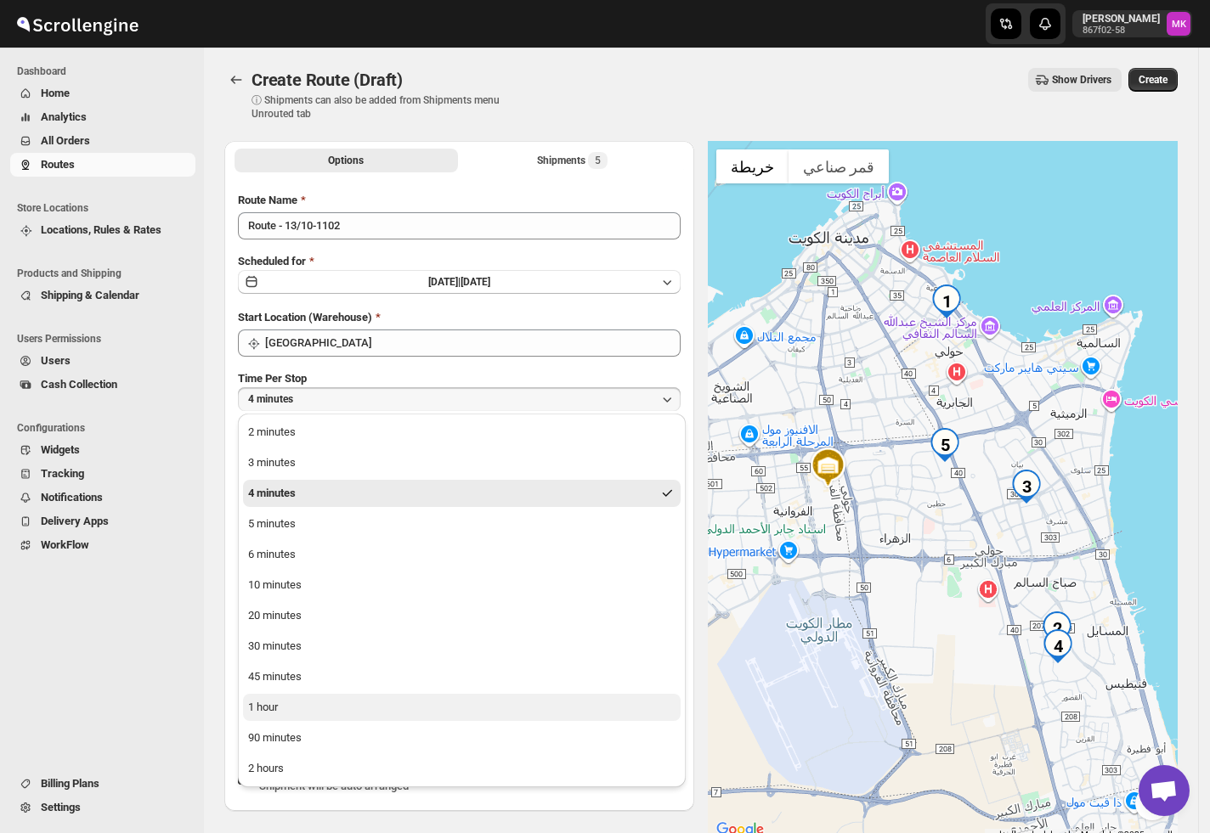
click at [273, 704] on div "1 hour" at bounding box center [263, 707] width 30 height 17
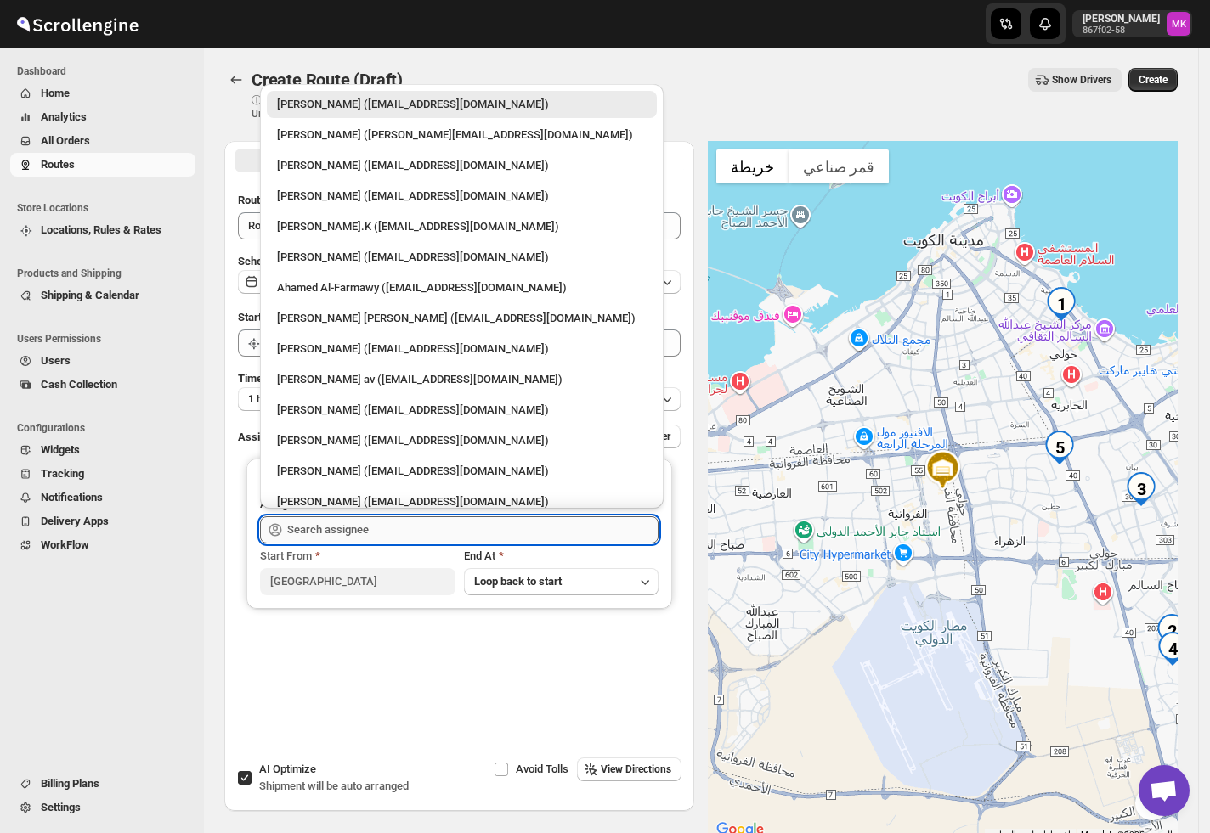
click at [313, 537] on input "text" at bounding box center [472, 529] width 371 height 27
click at [371, 470] on div "[PERSON_NAME] ([EMAIL_ADDRESS][DOMAIN_NAME])" at bounding box center [461, 471] width 369 height 17
type input "[PERSON_NAME] ([EMAIL_ADDRESS][DOMAIN_NAME])"
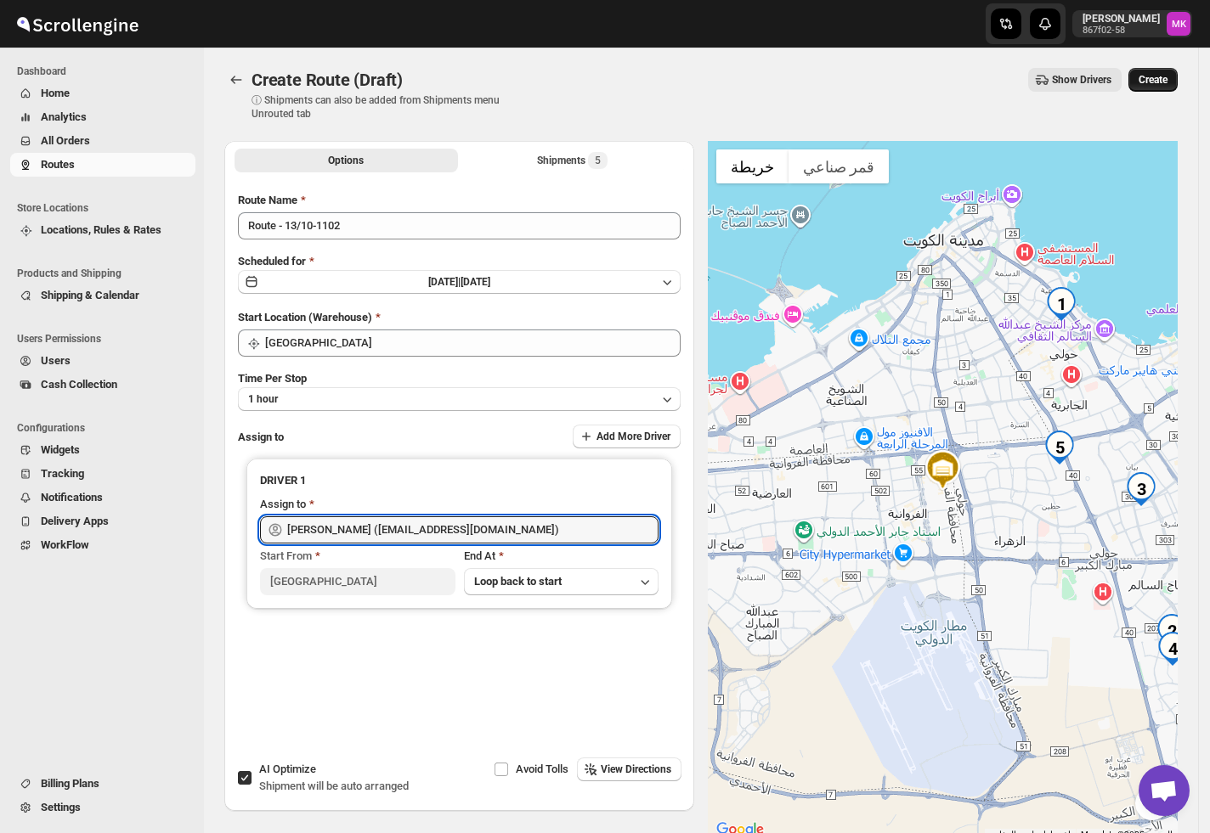
click at [1167, 86] on span "Create" at bounding box center [1152, 80] width 29 height 14
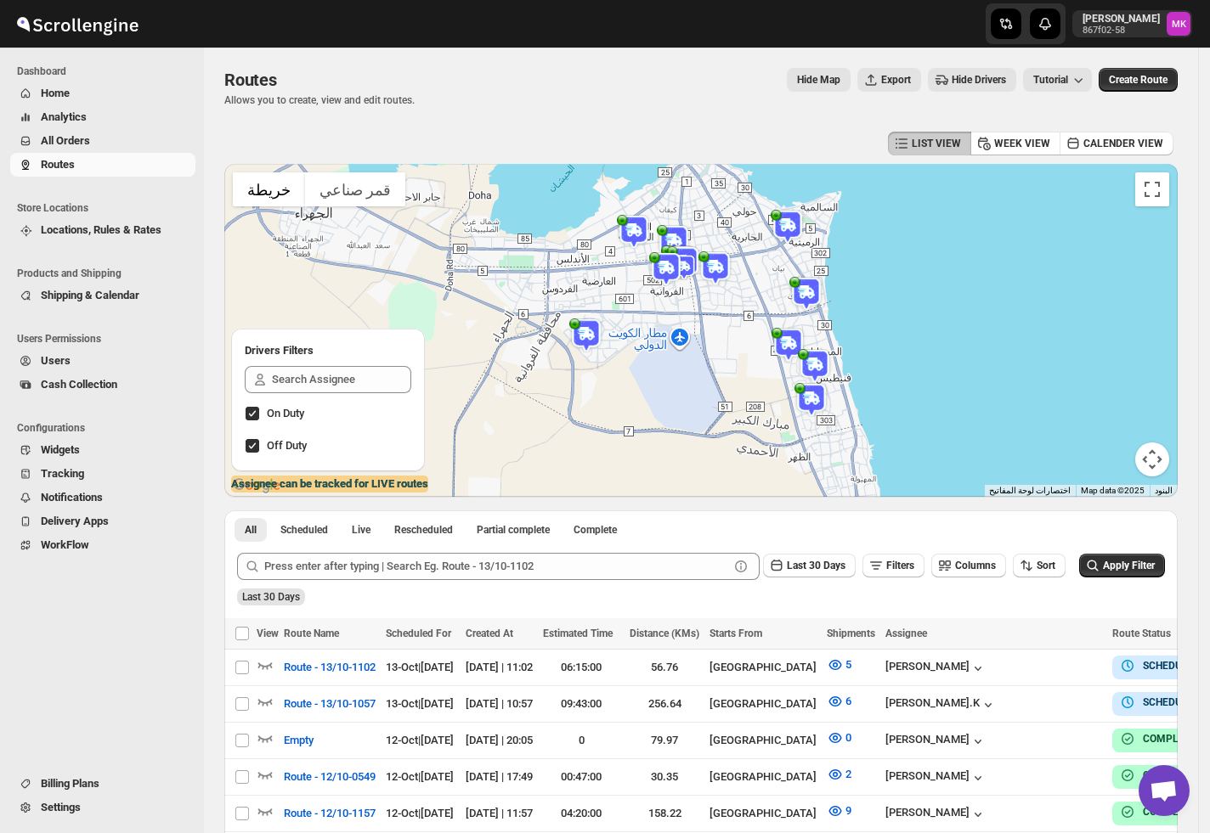
click at [189, 576] on div "Navigation" at bounding box center [97, 671] width 195 height 200
click at [110, 146] on span "All Orders" at bounding box center [116, 141] width 151 height 17
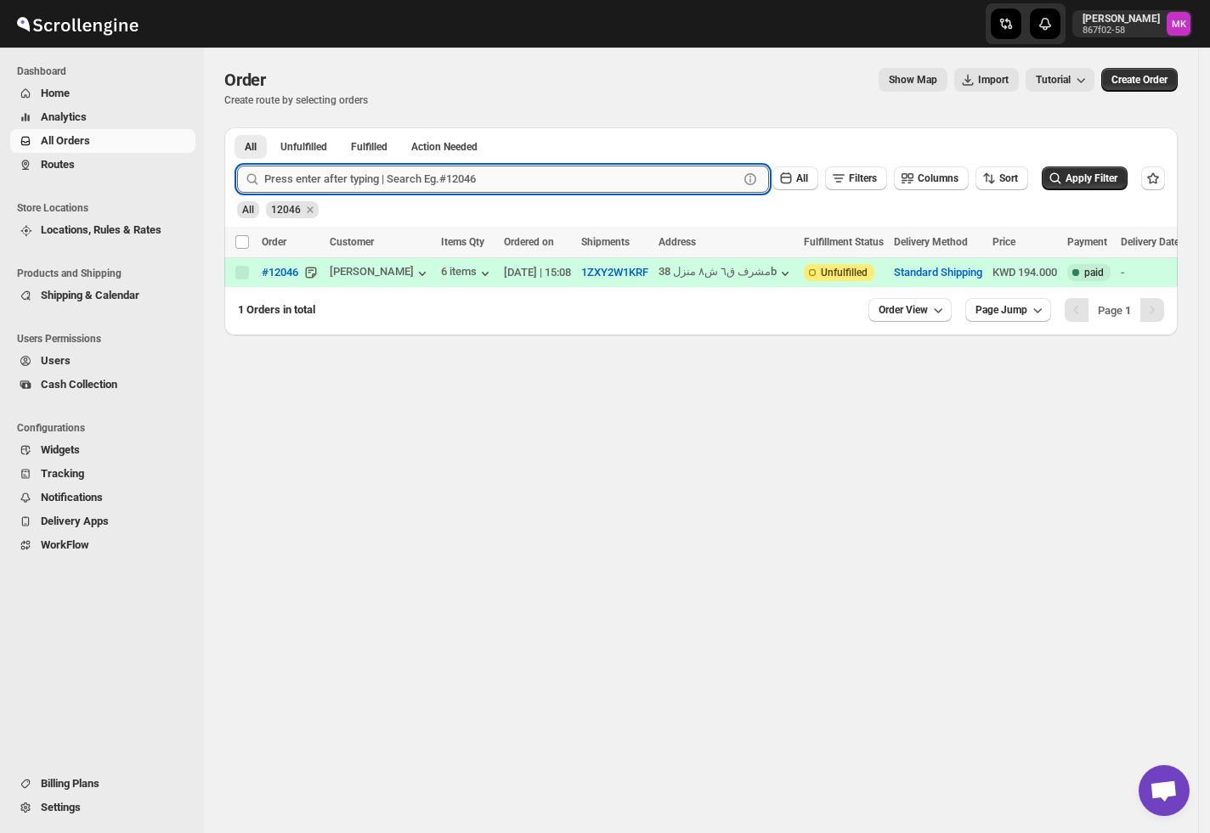
click at [324, 178] on input "text" at bounding box center [501, 179] width 474 height 27
paste input "12042"
type input "12042"
click at [237, 127] on button "Submit" at bounding box center [261, 136] width 48 height 18
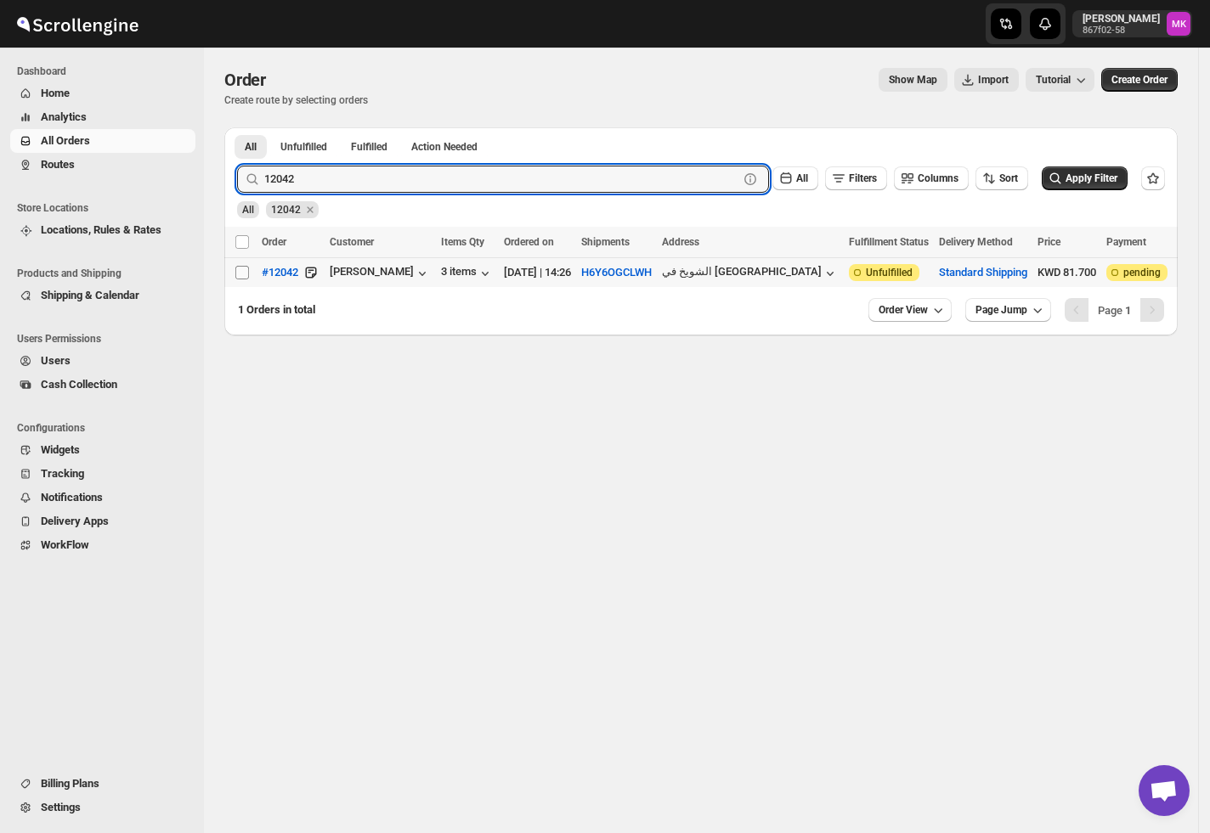
click at [243, 280] on span at bounding box center [241, 272] width 15 height 15
click at [243, 279] on input "Select order" at bounding box center [242, 273] width 14 height 14
checkbox input "false"
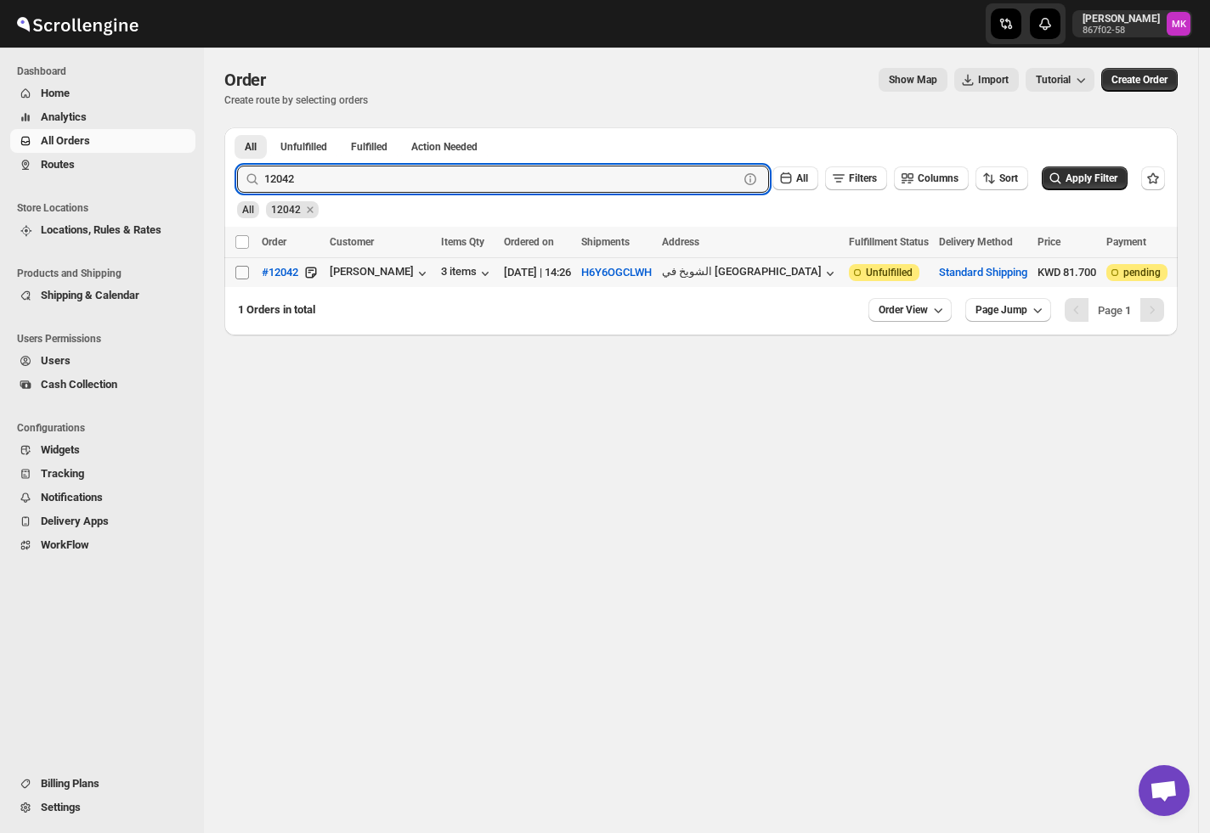
checkbox input "false"
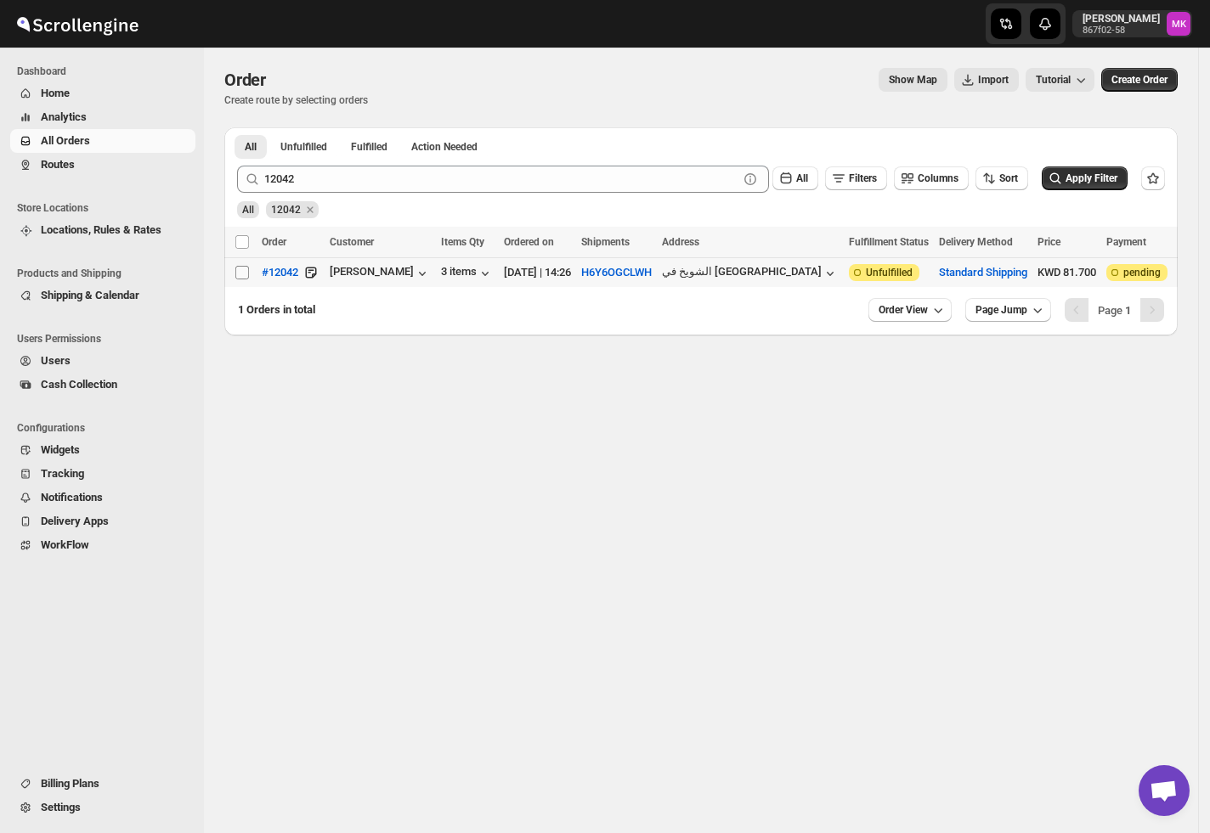
click at [235, 280] on span at bounding box center [241, 272] width 15 height 15
click at [235, 279] on input "Select order" at bounding box center [242, 273] width 14 height 14
checkbox input "false"
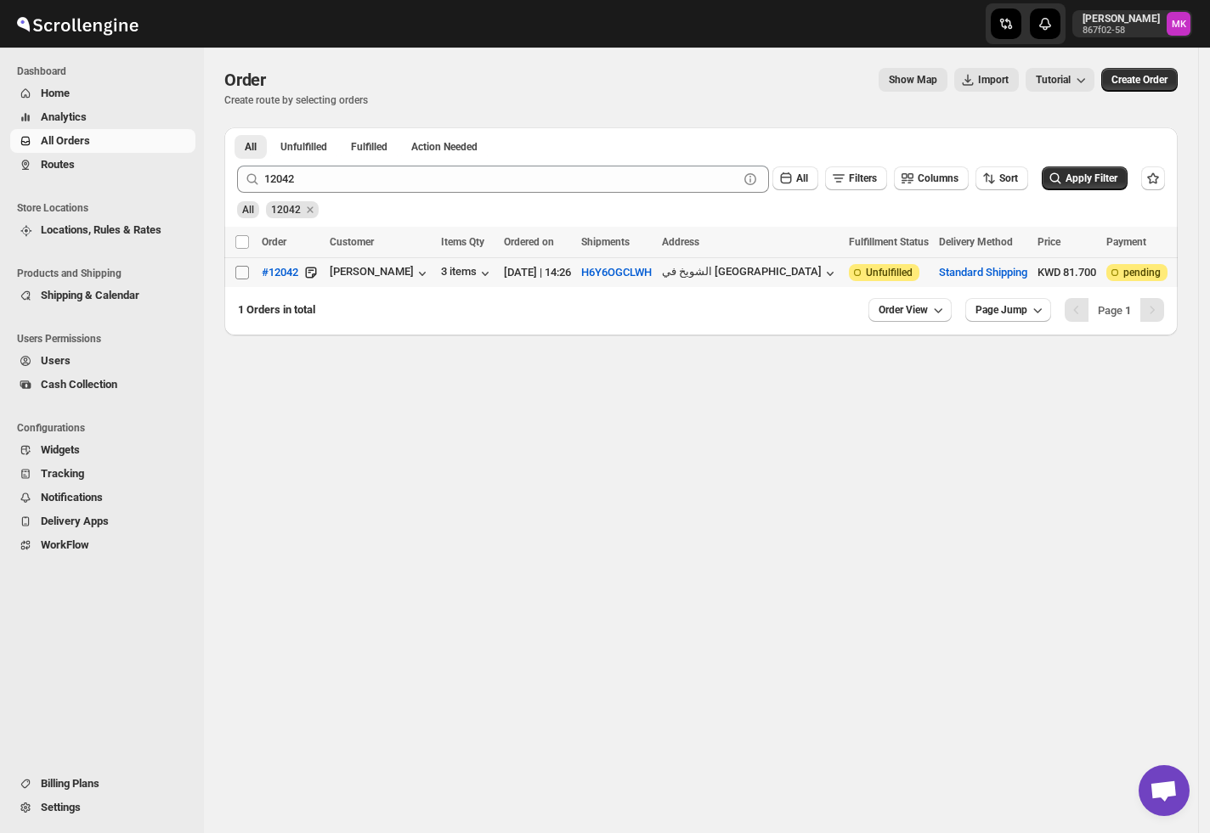
checkbox input "false"
click at [235, 275] on input "Select order" at bounding box center [242, 273] width 14 height 14
checkbox input "true"
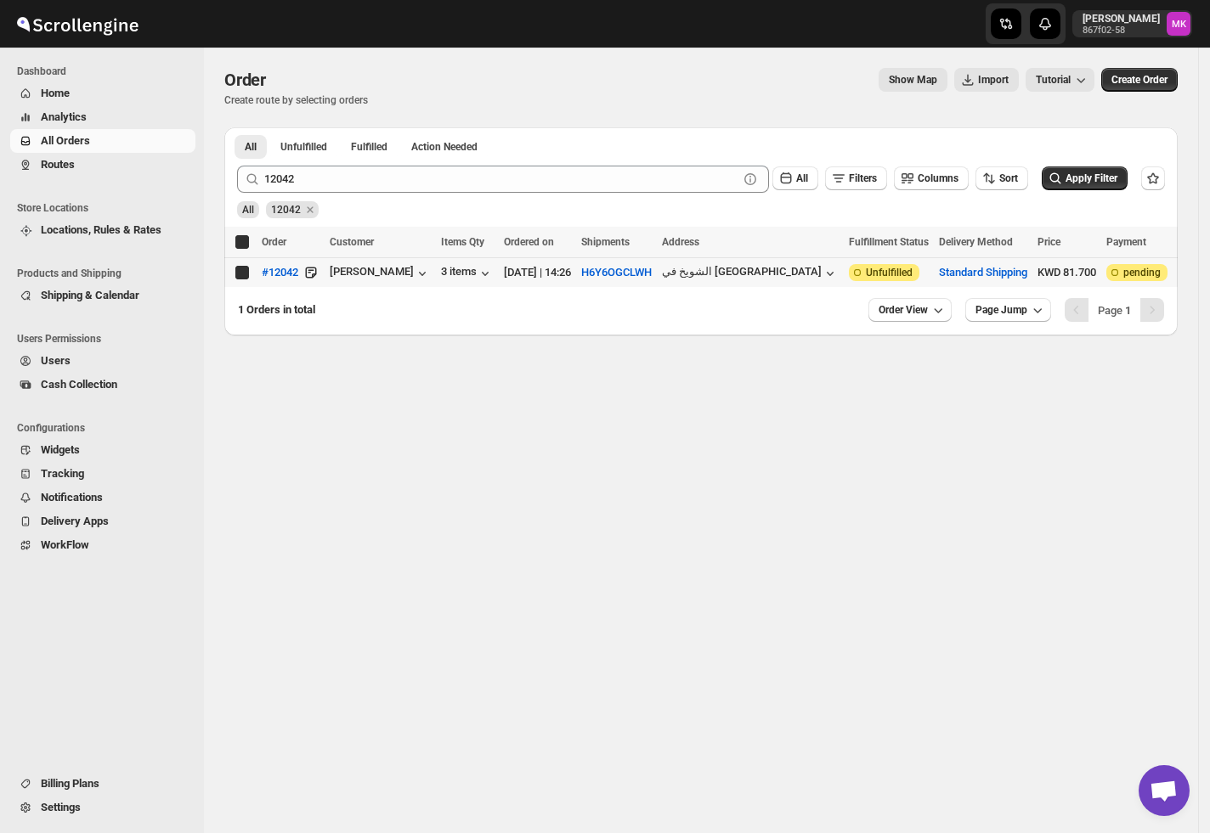
checkbox input "true"
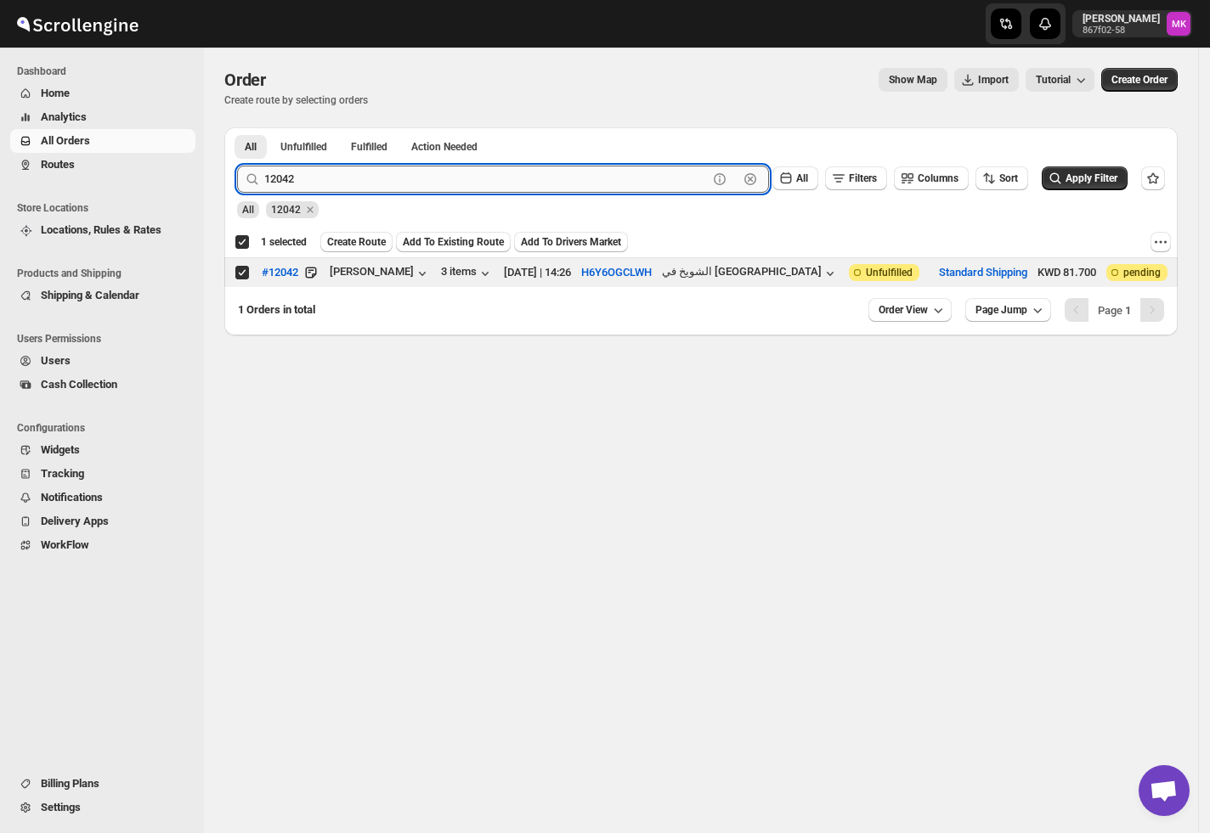
click at [386, 178] on input "12042" at bounding box center [485, 179] width 443 height 27
paste input "1775"
type input "11775"
click at [237, 127] on button "Submit" at bounding box center [261, 136] width 48 height 18
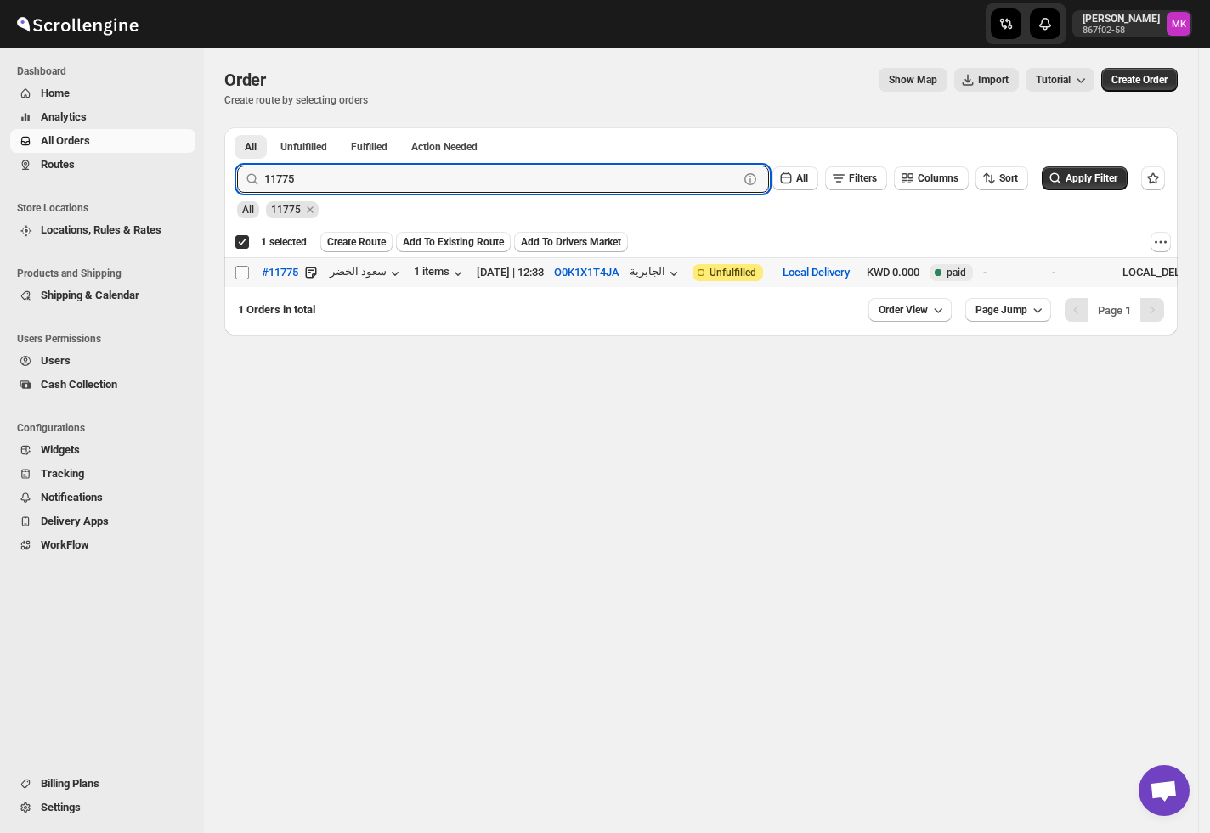
click at [249, 269] on span at bounding box center [241, 272] width 15 height 15
click at [249, 269] on input "Select order" at bounding box center [242, 273] width 14 height 14
checkbox input "false"
checkbox input "true"
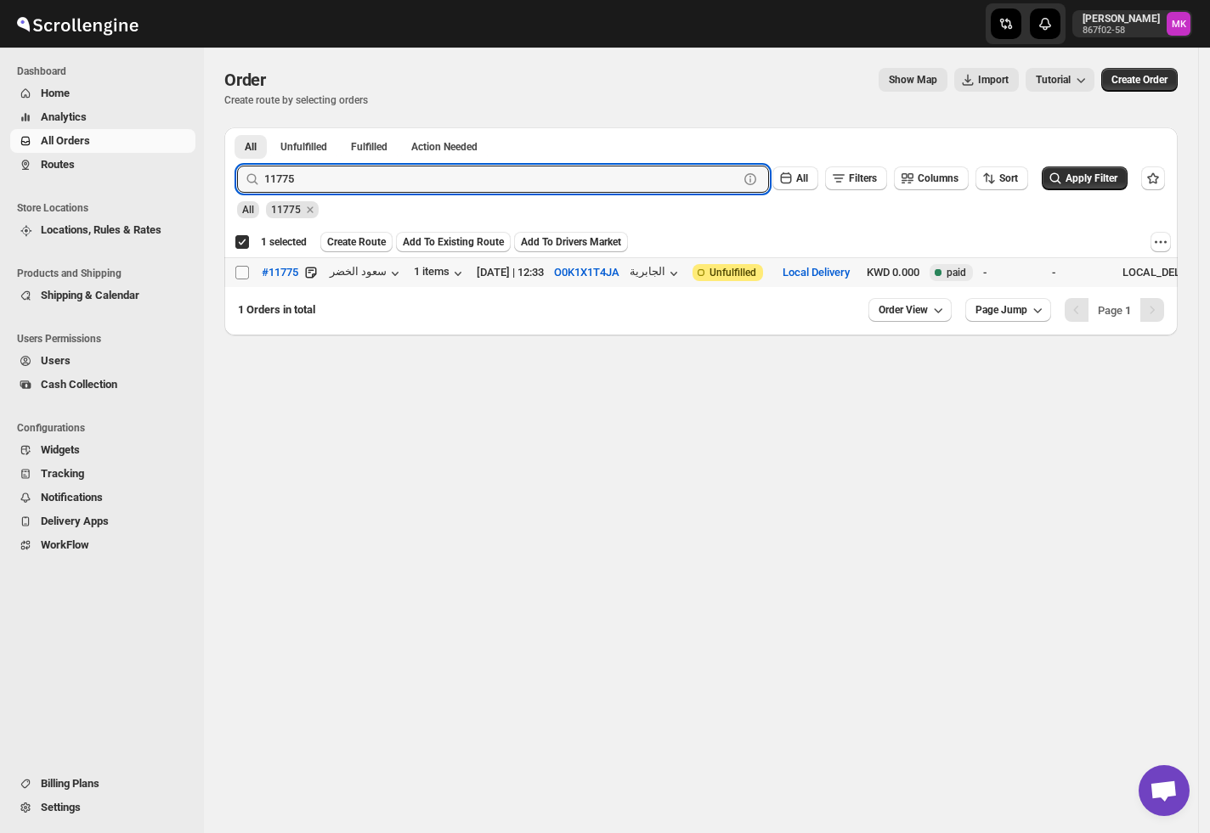
checkbox input "true"
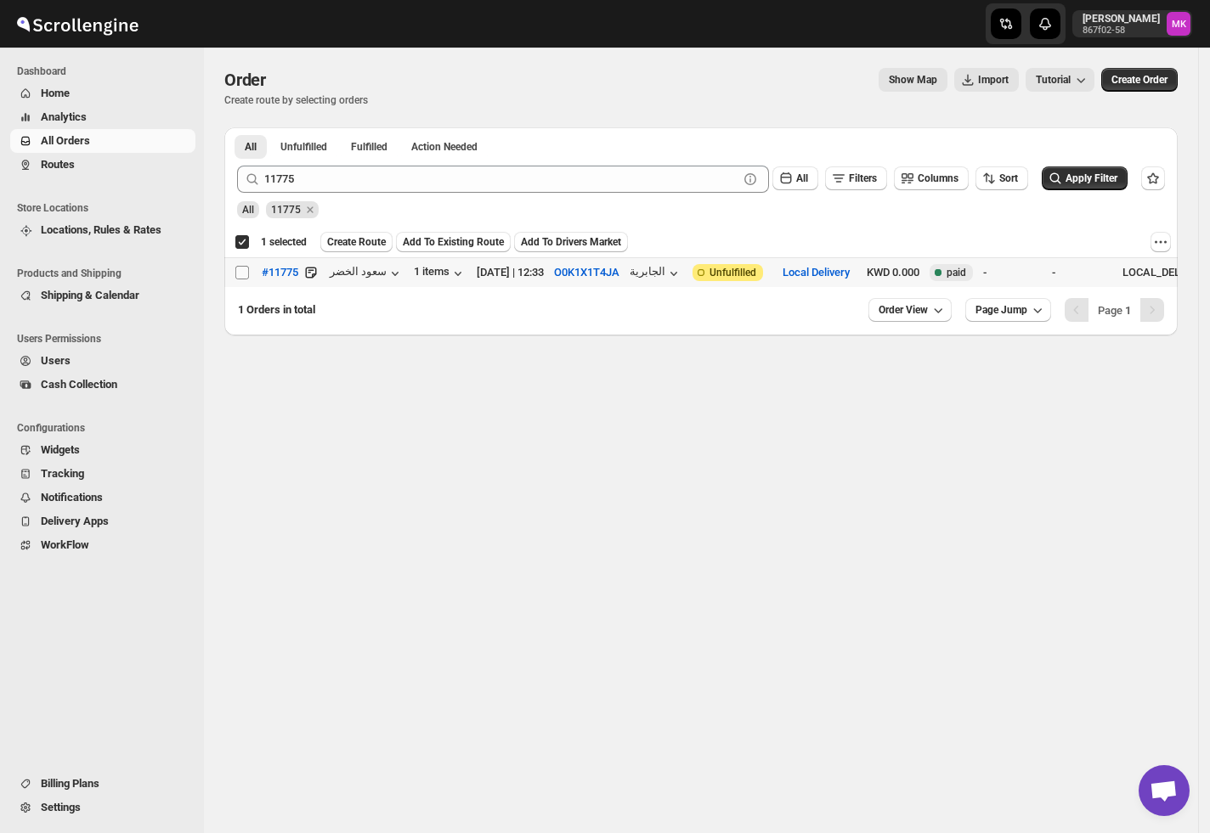
click at [241, 269] on input "Select order" at bounding box center [242, 273] width 14 height 14
checkbox input "true"
checkbox input "false"
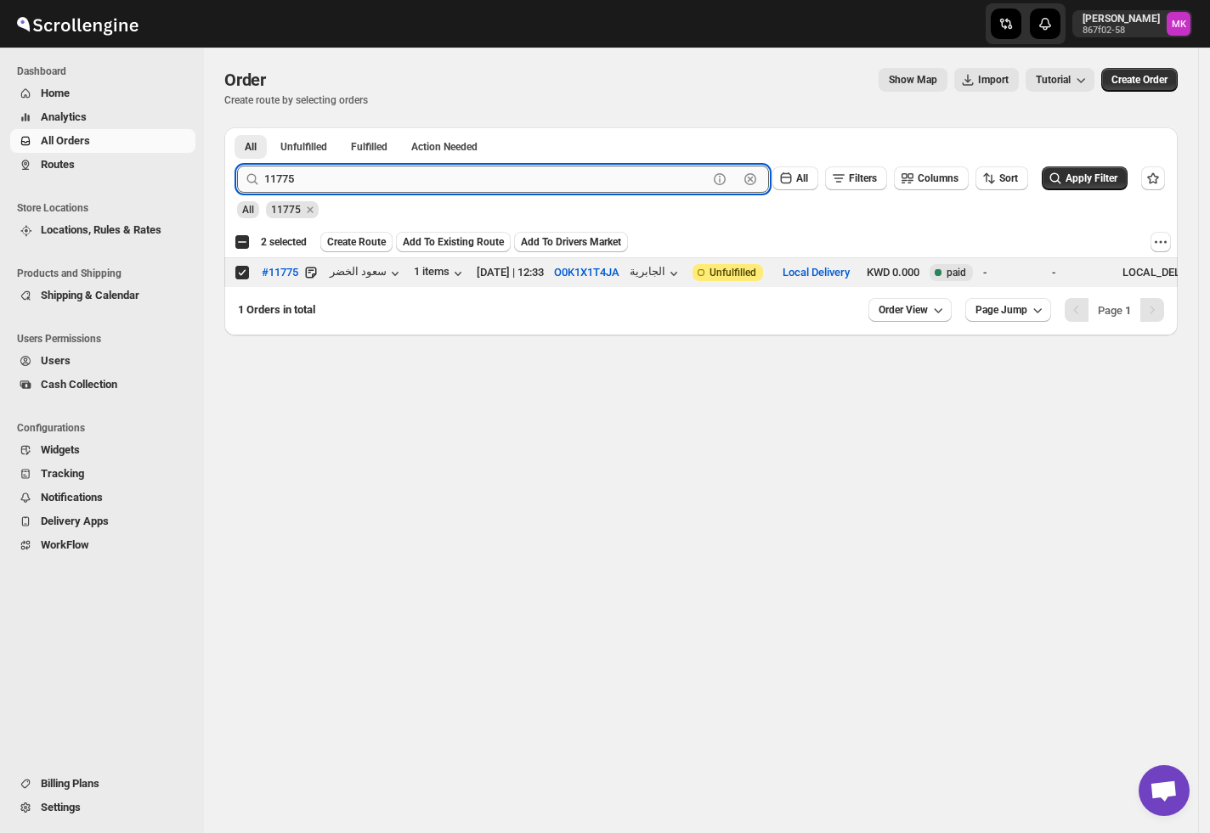
click at [392, 178] on input "11775" at bounding box center [485, 179] width 443 height 27
paste input "204"
type input "12045"
click at [237, 127] on button "Submit" at bounding box center [261, 136] width 48 height 18
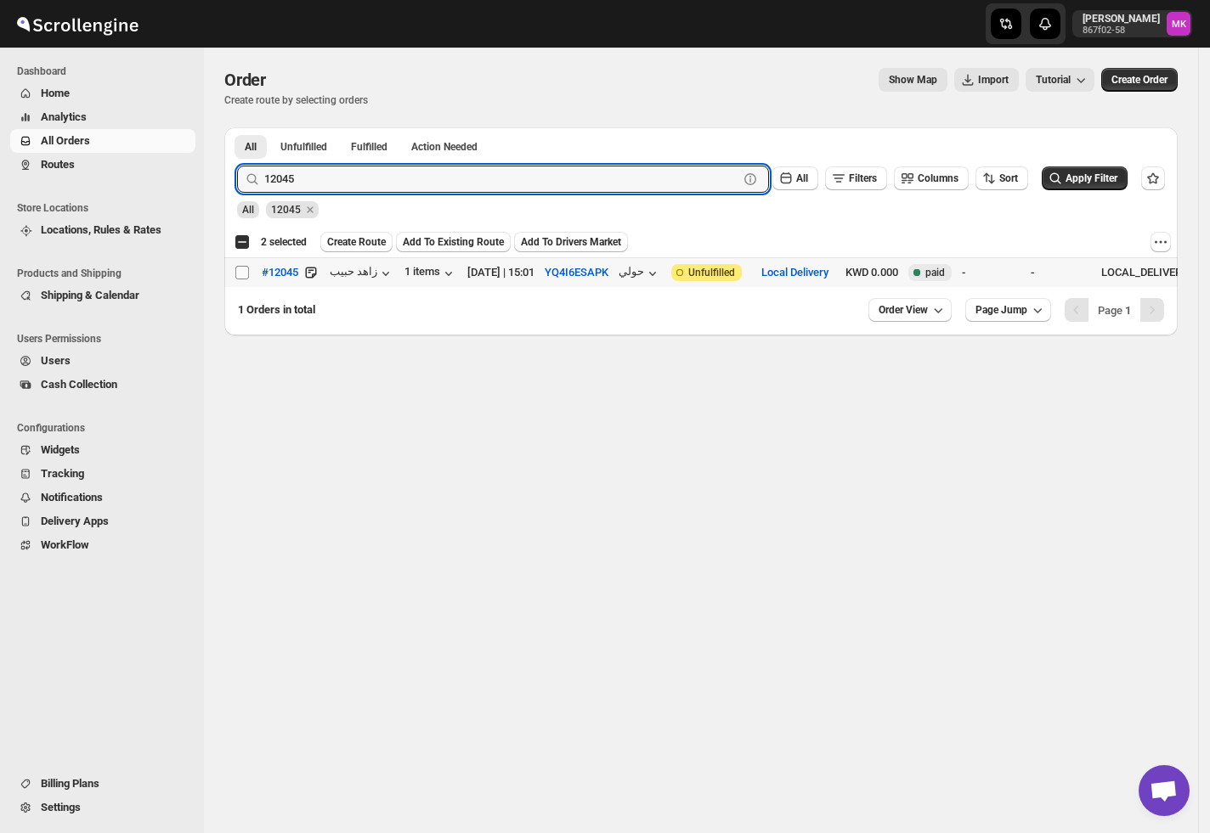
click at [239, 276] on input "Select order" at bounding box center [242, 273] width 14 height 14
checkbox input "true"
click at [333, 178] on input "12045" at bounding box center [485, 179] width 443 height 27
paste input "64"
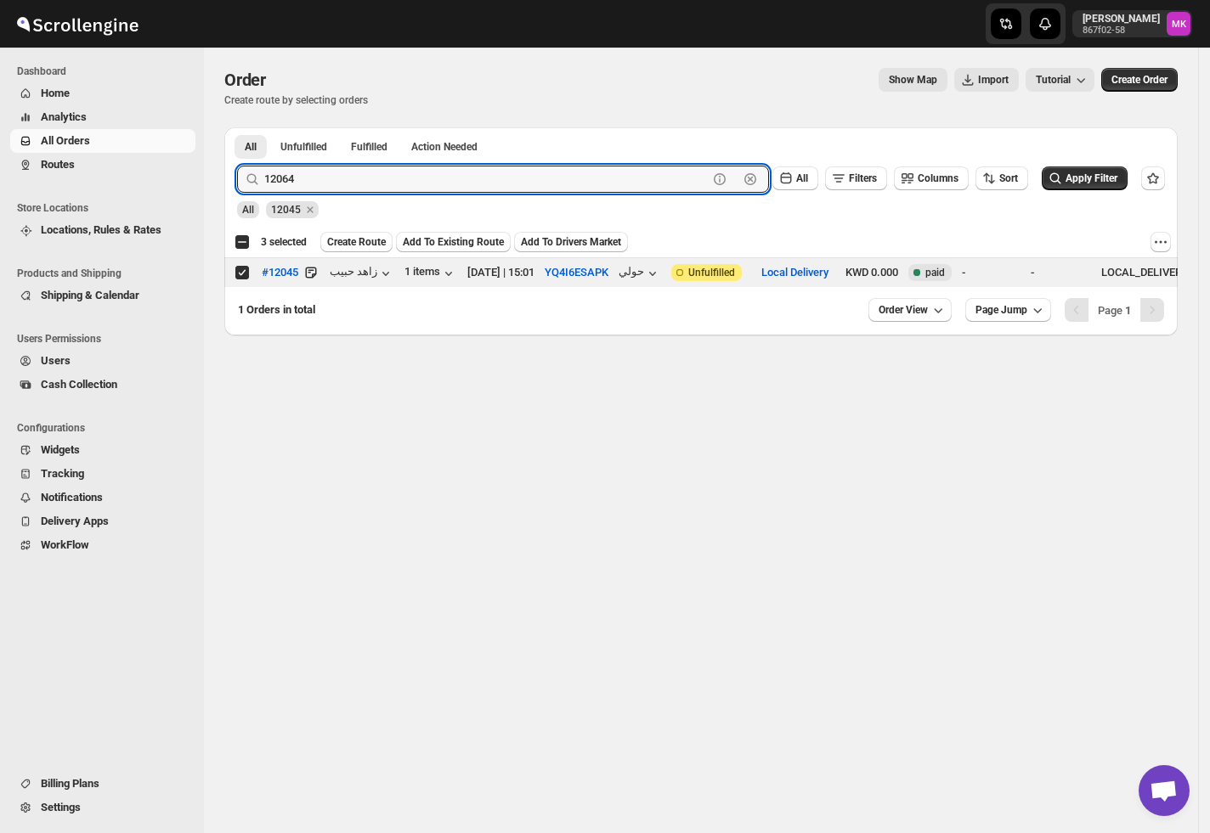
type input "12064"
click at [237, 127] on button "Submit" at bounding box center [261, 136] width 48 height 18
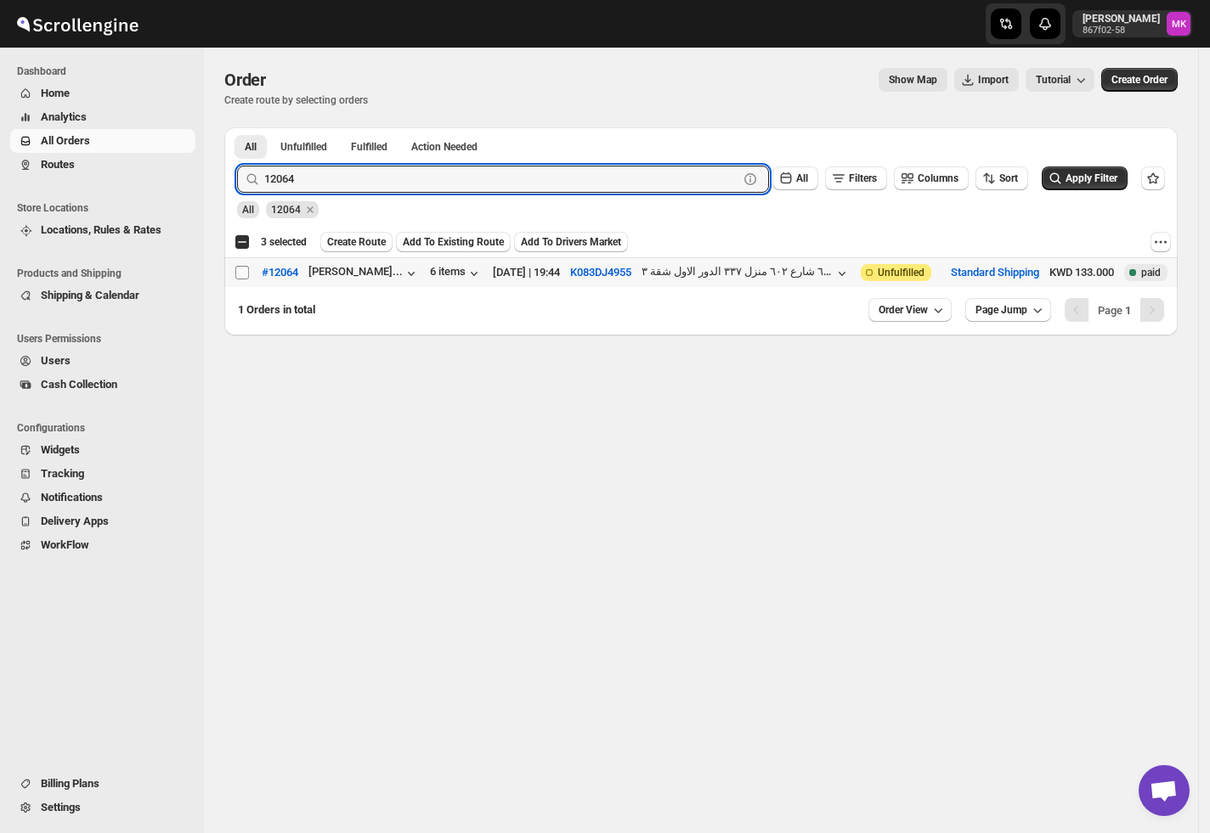
click at [241, 279] on input "Select order" at bounding box center [242, 273] width 14 height 14
checkbox input "true"
click at [340, 188] on input "12064" at bounding box center [485, 179] width 443 height 27
paste input "38"
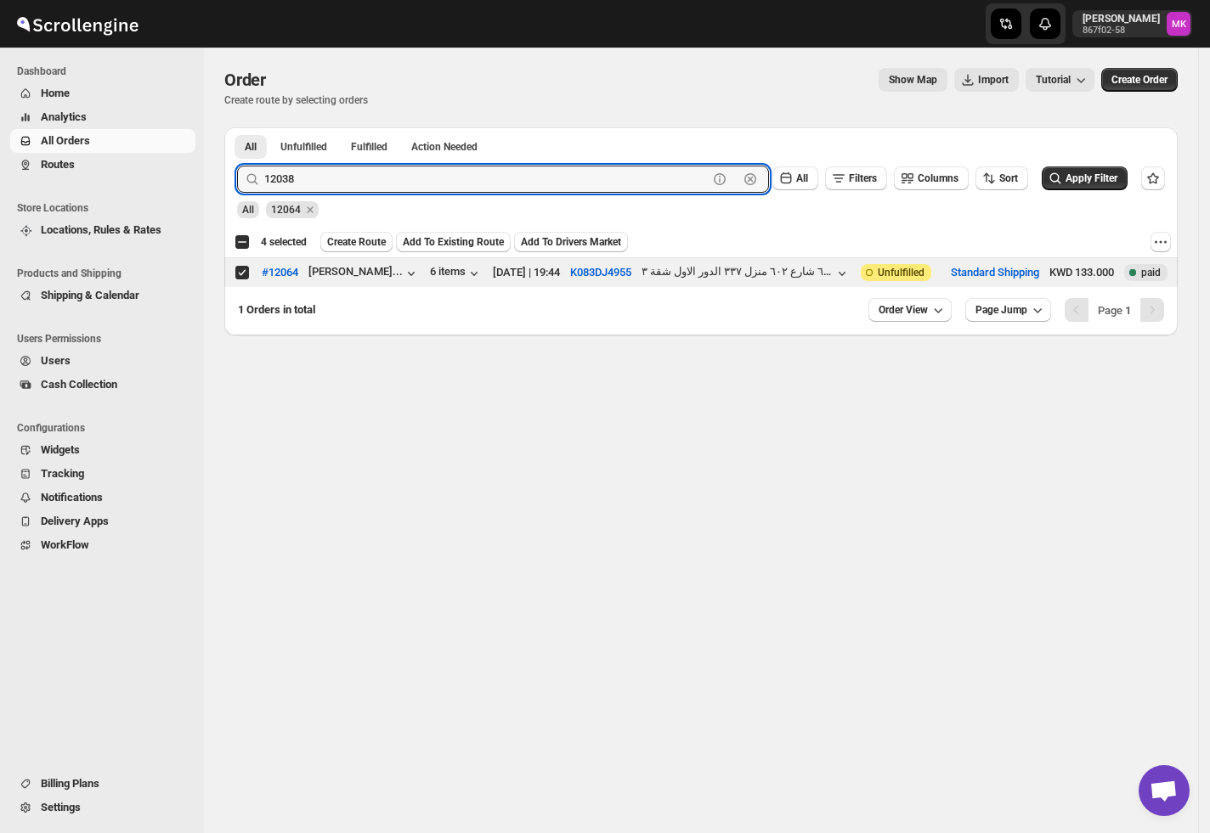
type input "12038"
click at [237, 127] on button "Submit" at bounding box center [261, 136] width 48 height 18
click at [239, 283] on td "Select order" at bounding box center [240, 273] width 32 height 30
checkbox input "true"
click at [324, 188] on input "12038" at bounding box center [485, 179] width 443 height 27
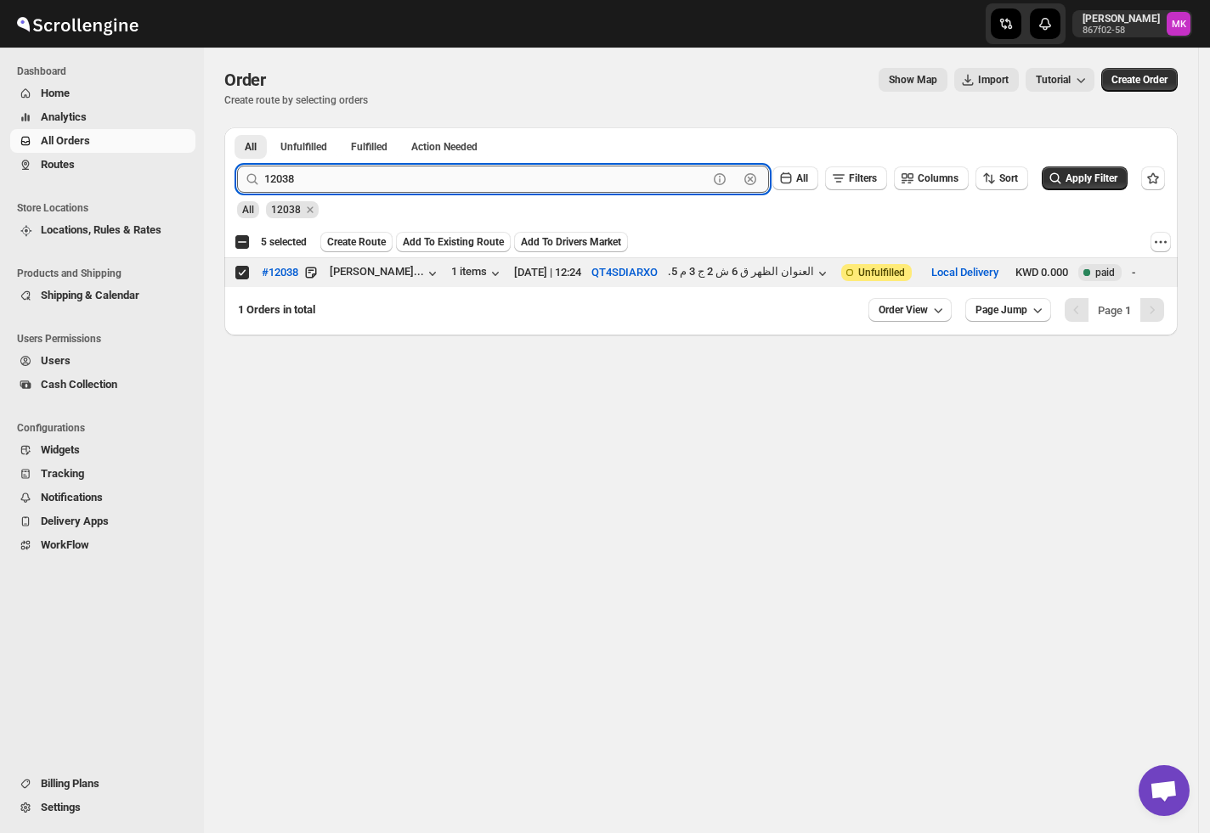
click at [324, 188] on input "12038" at bounding box center [485, 179] width 443 height 27
paste input "21"
type input "12021"
click at [237, 127] on button "Submit" at bounding box center [261, 136] width 48 height 18
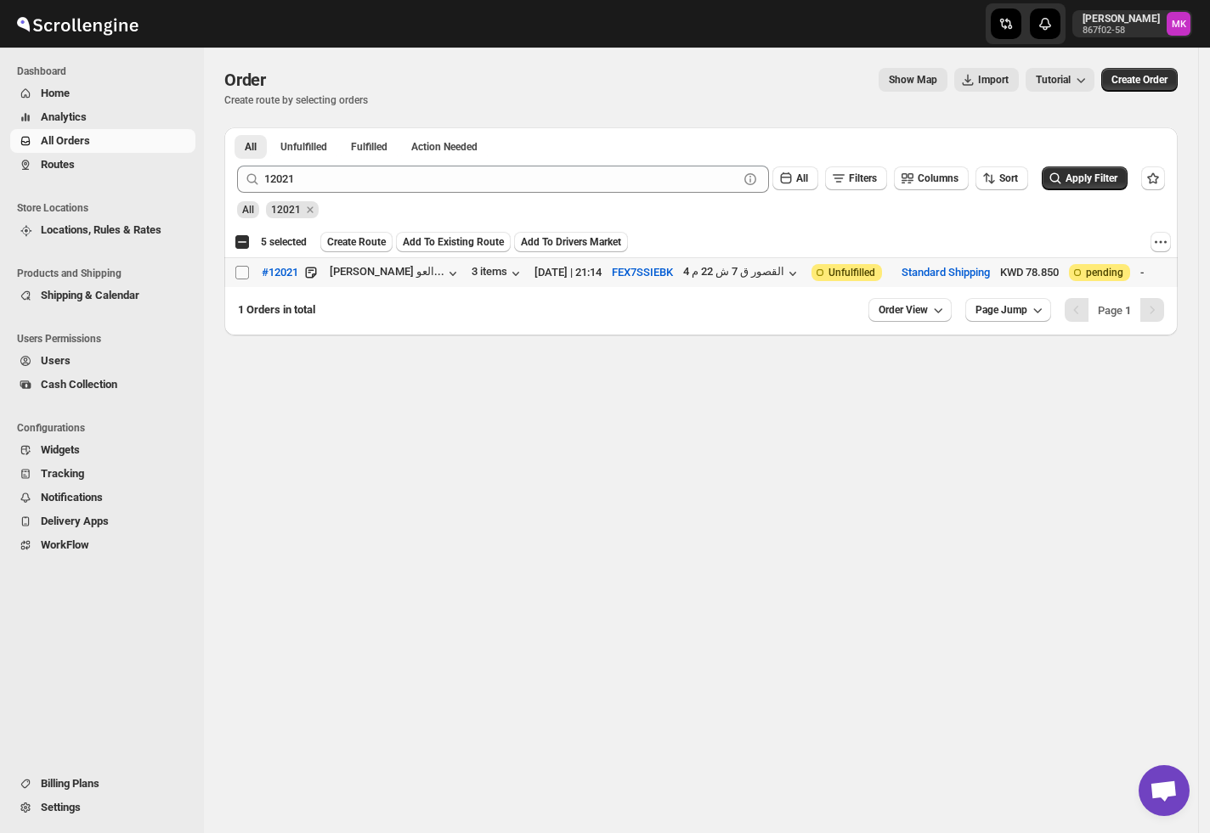
click at [235, 279] on input "Select order" at bounding box center [242, 273] width 14 height 14
checkbox input "true"
click at [357, 245] on span "Create Route" at bounding box center [356, 242] width 59 height 14
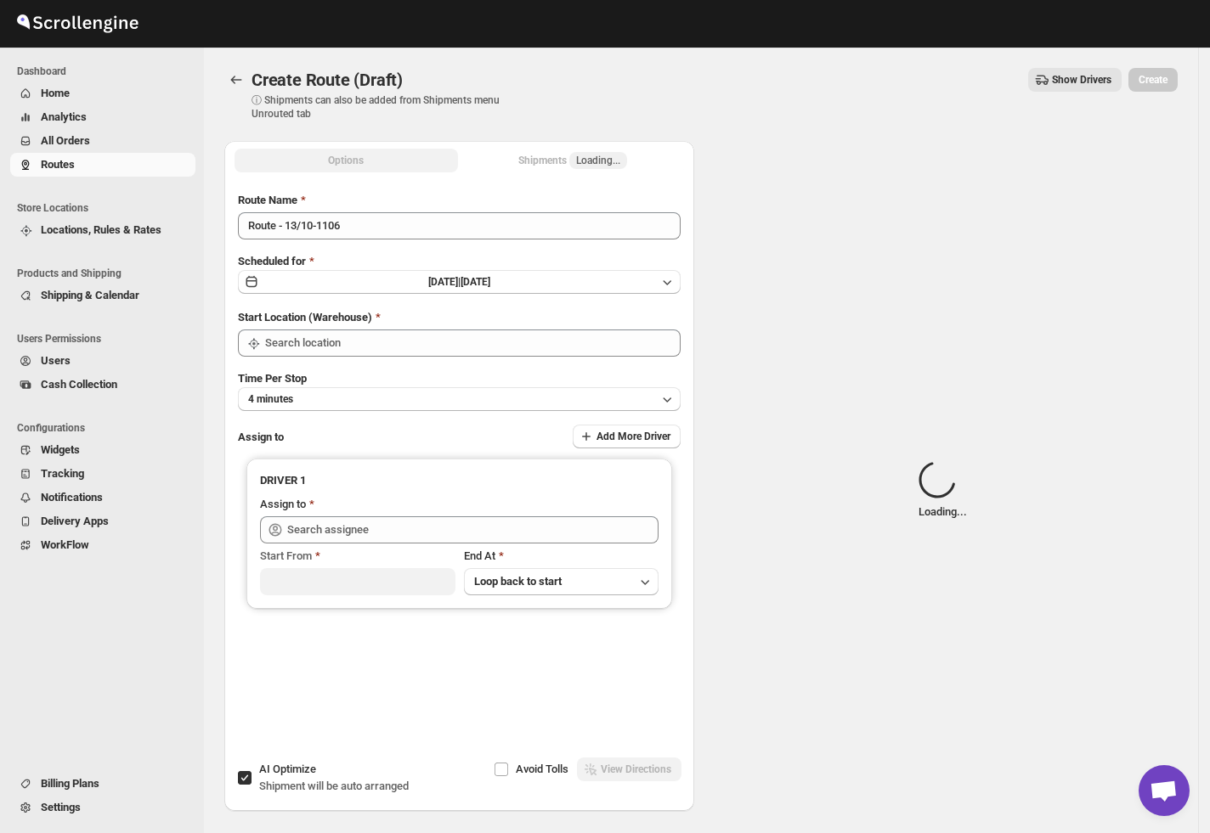
type input "[GEOGRAPHIC_DATA]"
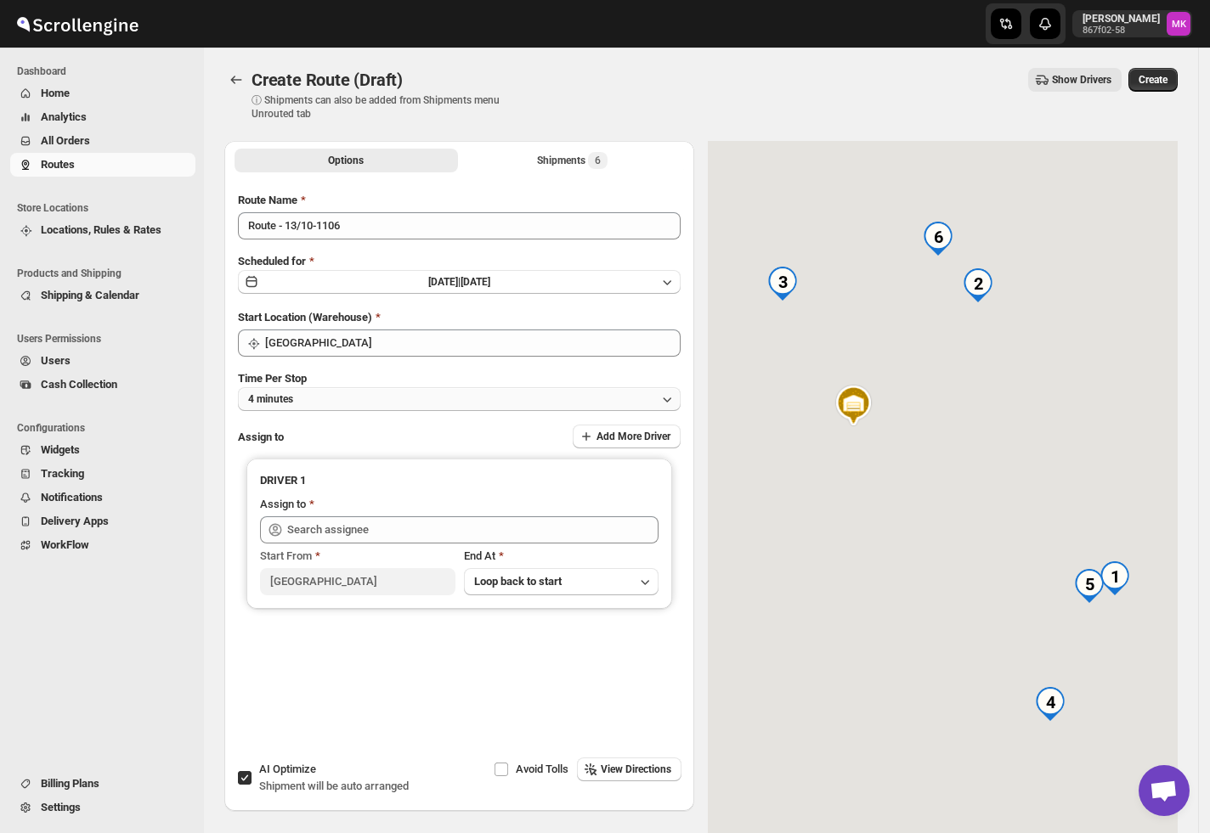
click at [311, 395] on button "4 minutes" at bounding box center [459, 399] width 443 height 24
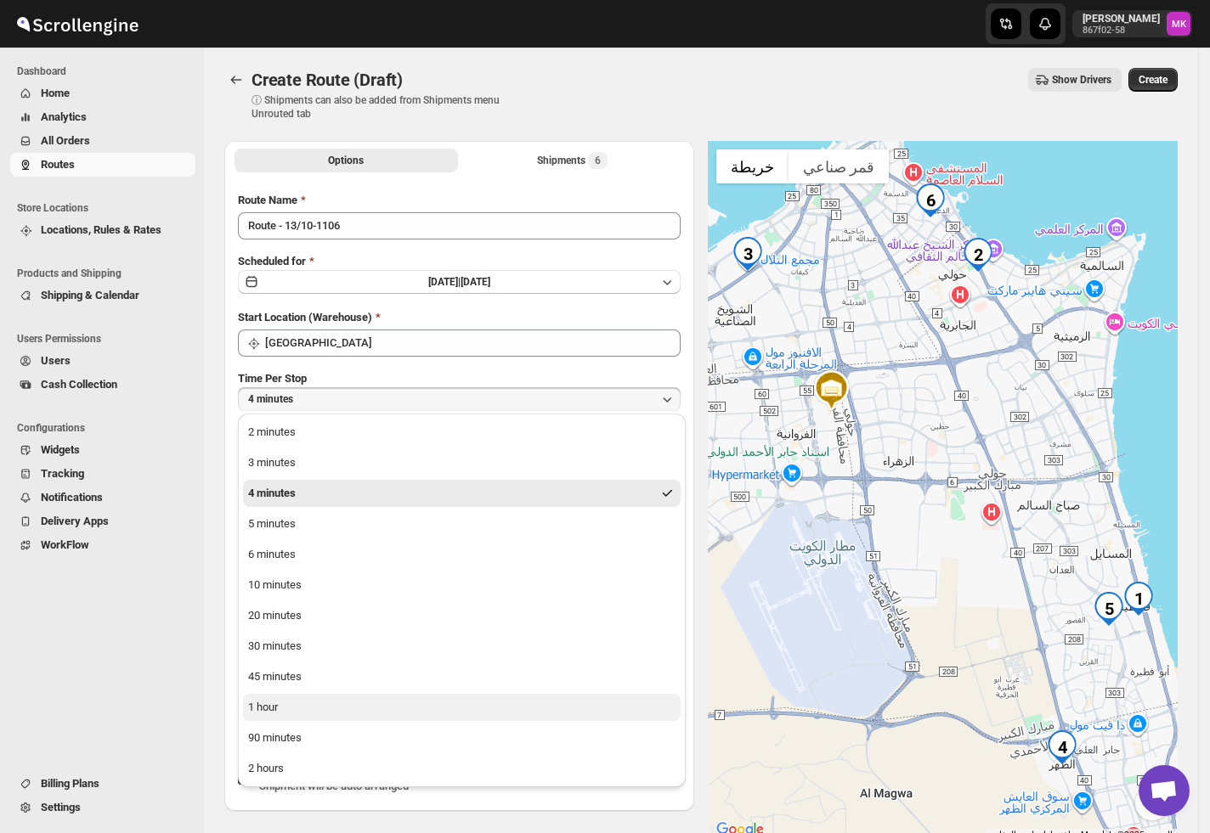
click at [299, 702] on button "1 hour" at bounding box center [461, 707] width 437 height 27
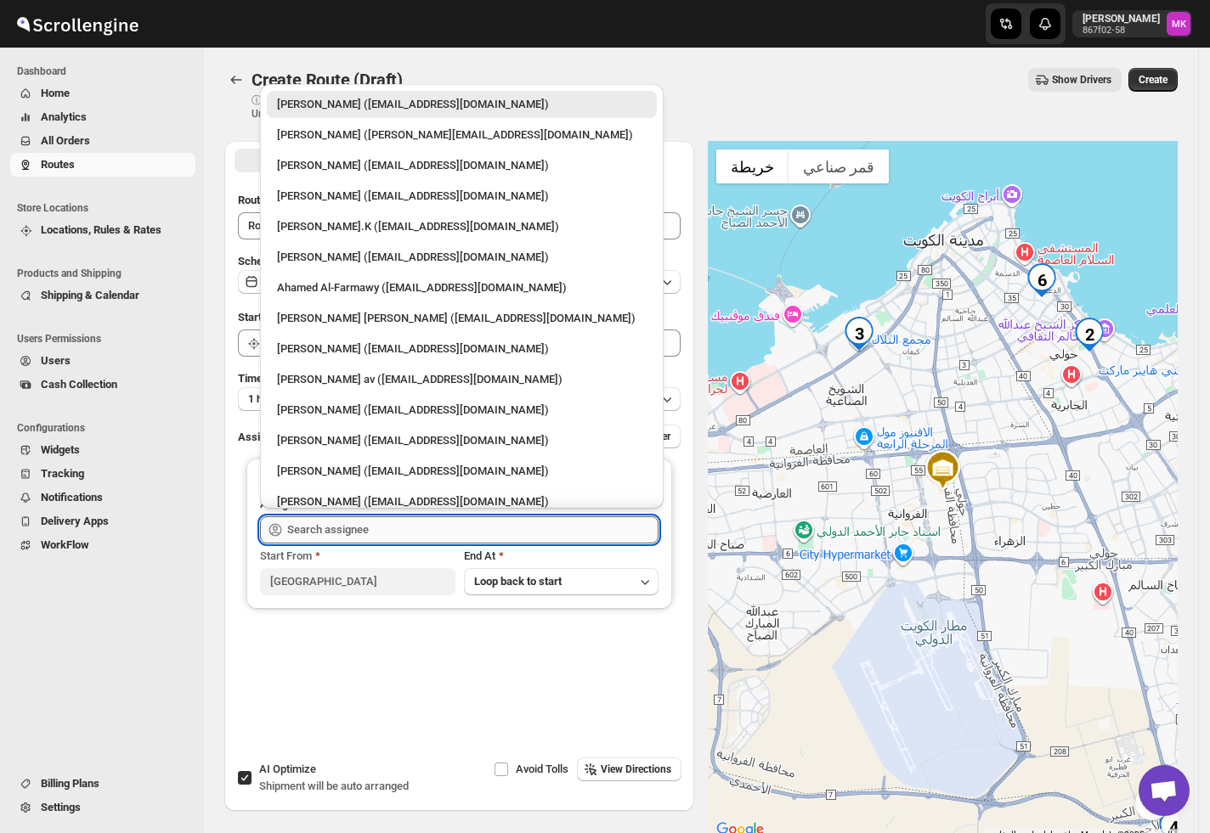
click at [406, 516] on input "text" at bounding box center [472, 529] width 371 height 27
click at [368, 430] on div "[PERSON_NAME] ([EMAIL_ADDRESS][DOMAIN_NAME])" at bounding box center [462, 440] width 390 height 27
type input "[PERSON_NAME] ([EMAIL_ADDRESS][DOMAIN_NAME])"
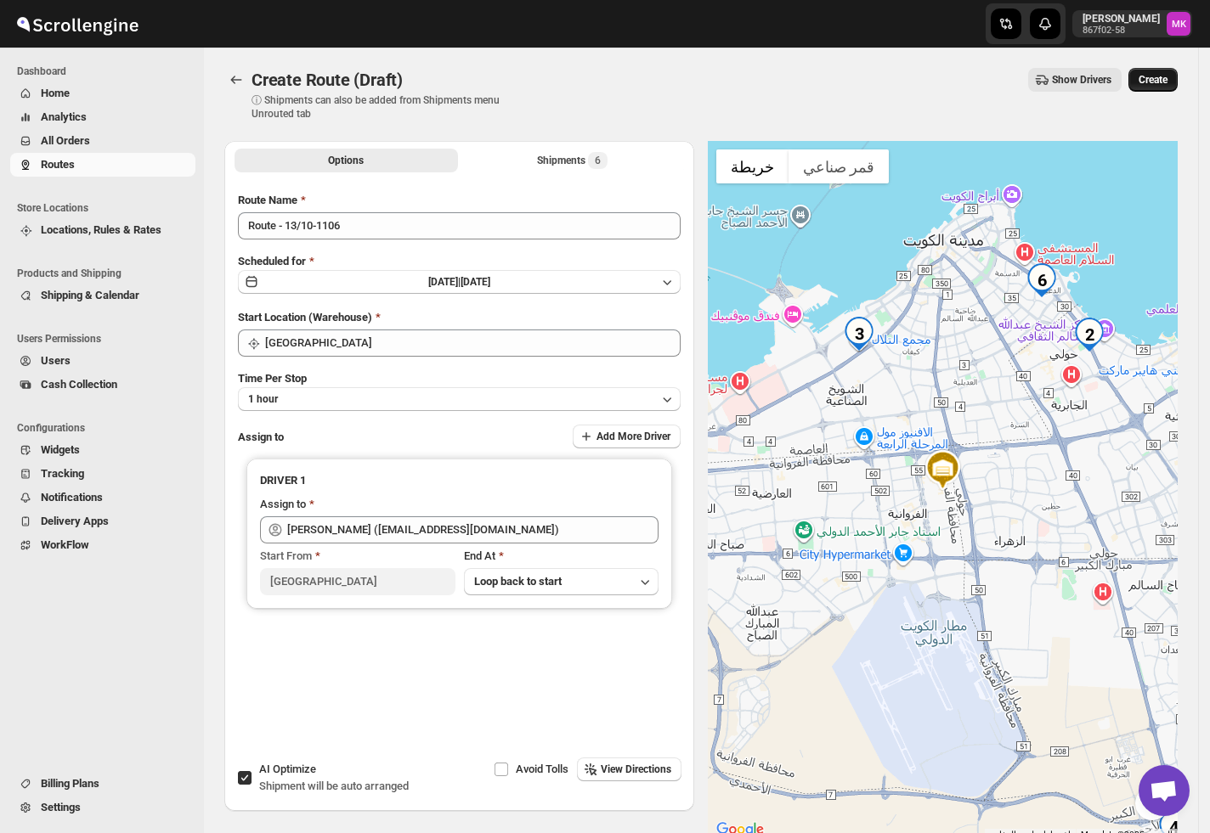
click at [1153, 89] on button "Create" at bounding box center [1152, 80] width 49 height 24
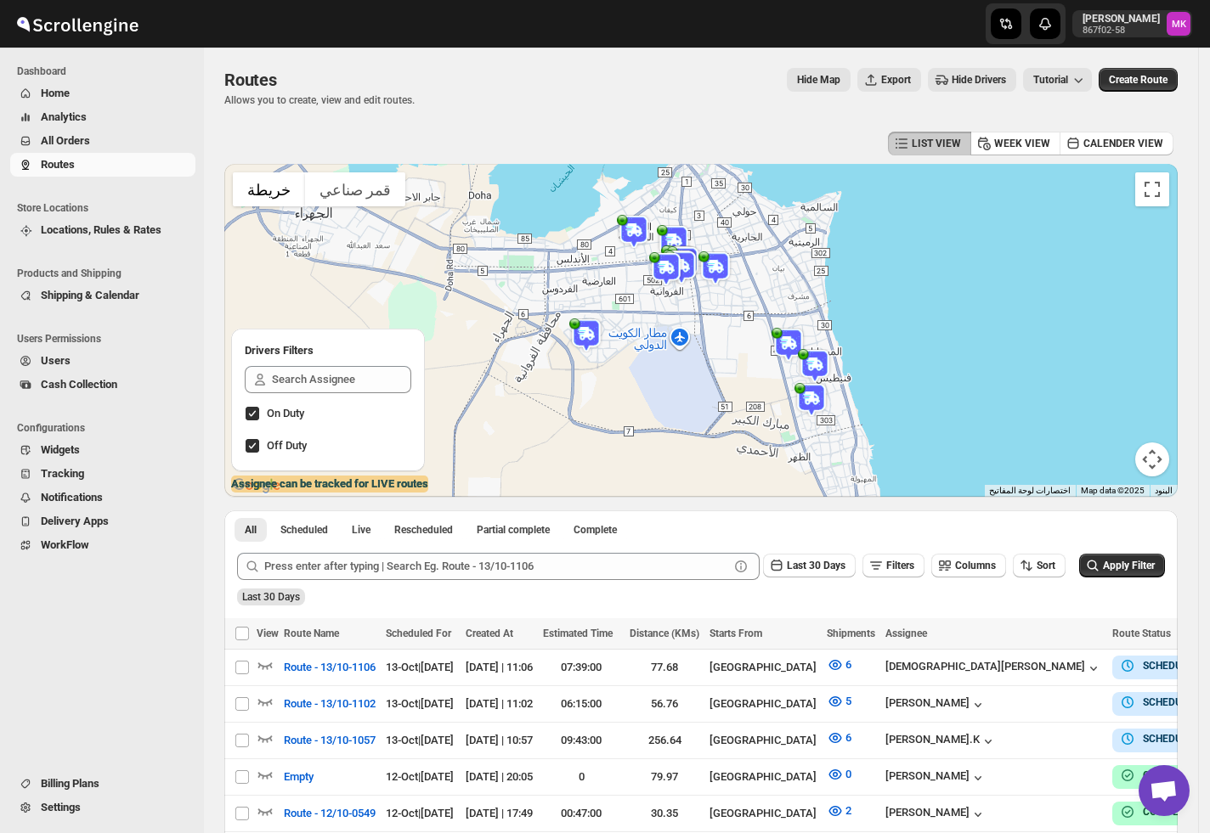
click at [178, 713] on div "Navigation" at bounding box center [97, 671] width 195 height 200
click at [99, 143] on span "All Orders" at bounding box center [116, 141] width 151 height 17
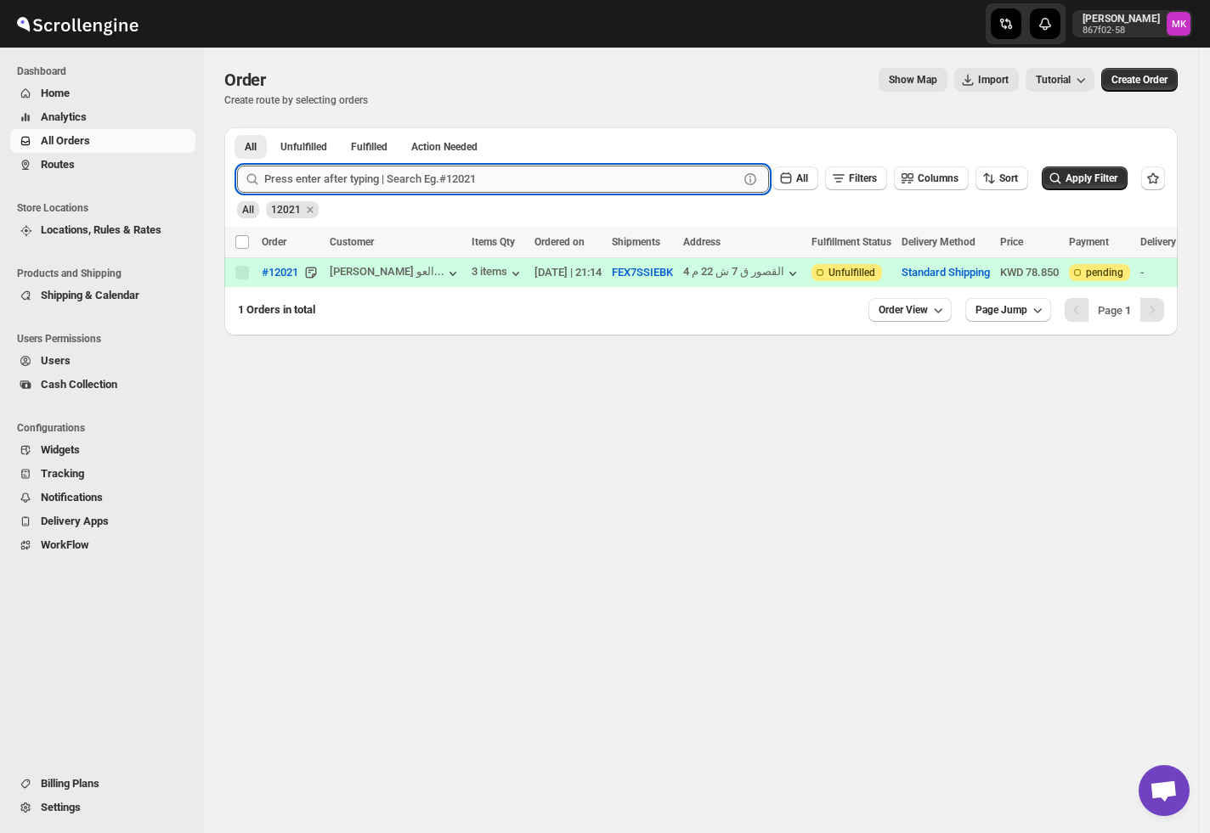
click at [296, 188] on input "text" at bounding box center [501, 179] width 474 height 27
paste input "12011"
type input "12011"
click at [237, 127] on button "Submit" at bounding box center [261, 136] width 48 height 18
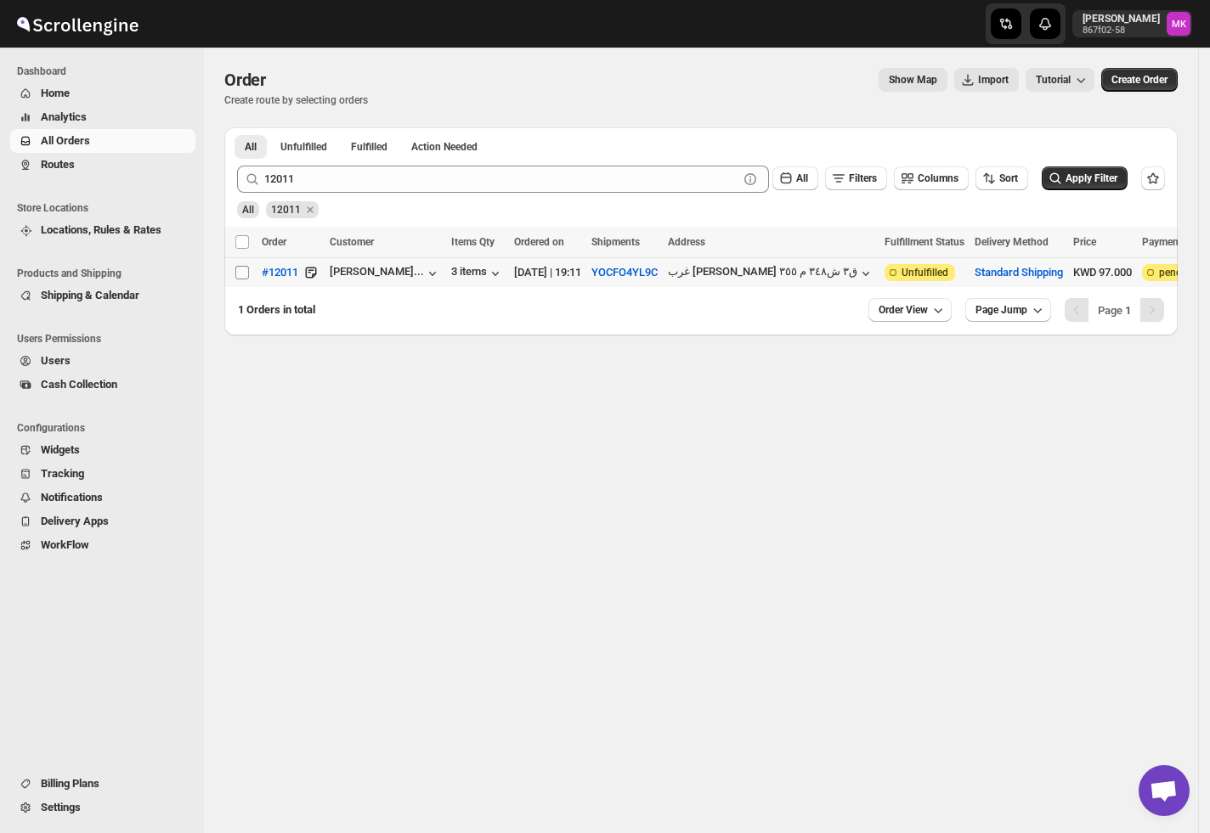
click at [240, 275] on input "Select order" at bounding box center [242, 273] width 14 height 14
checkbox input "true"
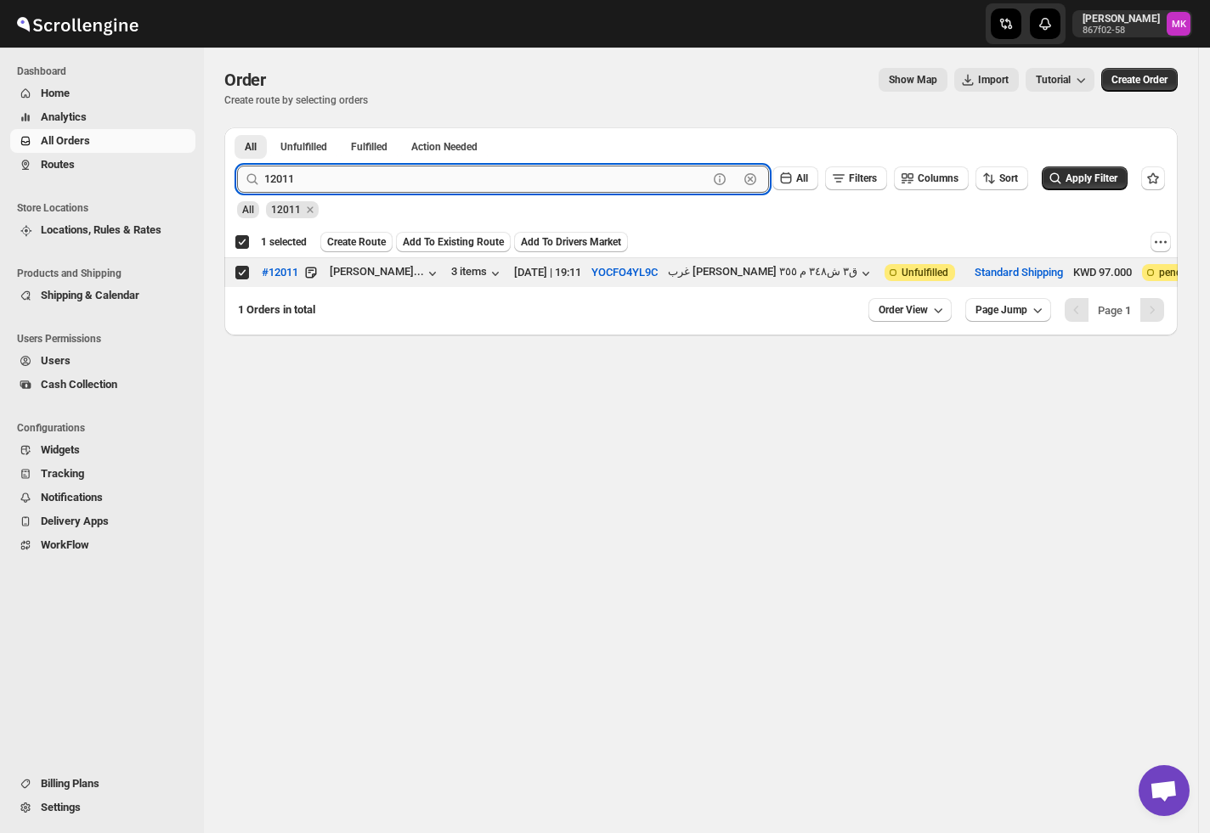
click at [334, 178] on input "12011" at bounding box center [485, 179] width 443 height 27
paste input "40"
type input "12040"
click at [237, 127] on button "Submit" at bounding box center [261, 136] width 48 height 18
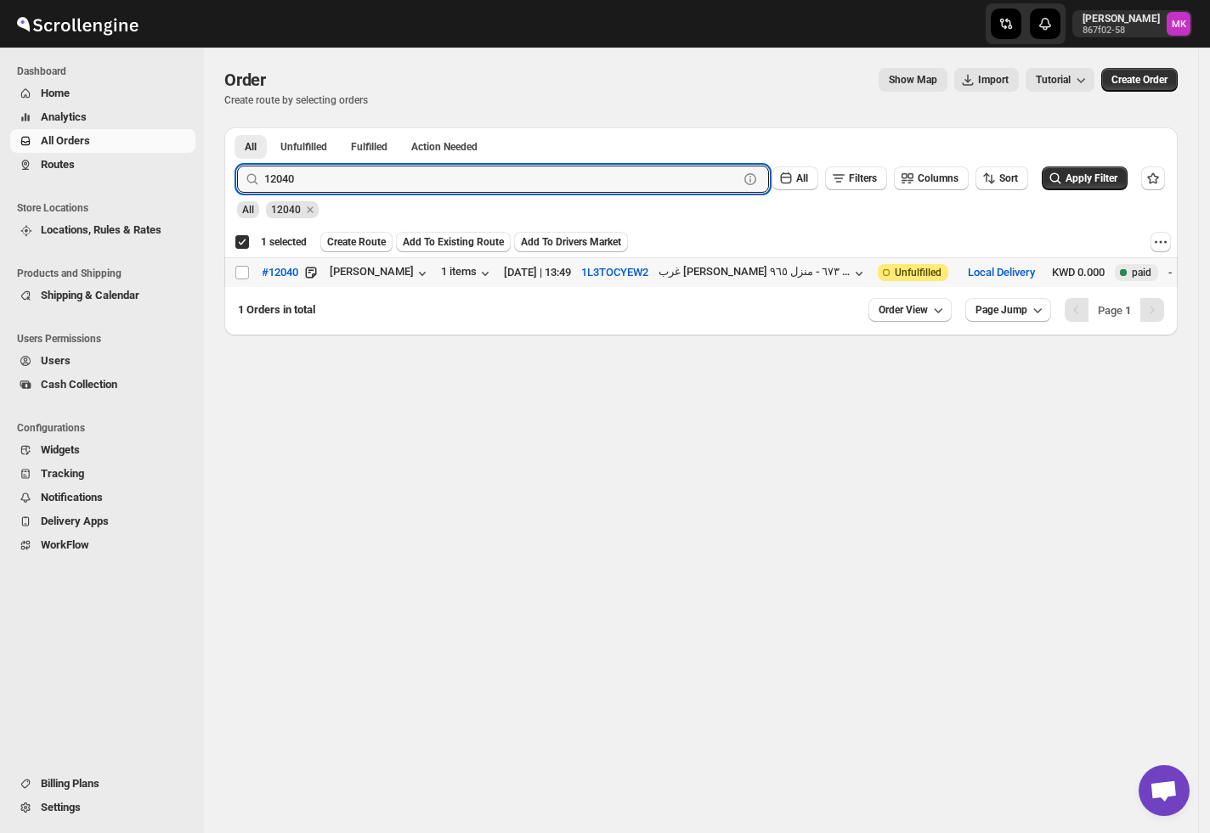
click at [242, 279] on input "Select order" at bounding box center [242, 273] width 14 height 14
checkbox input "true"
checkbox input "false"
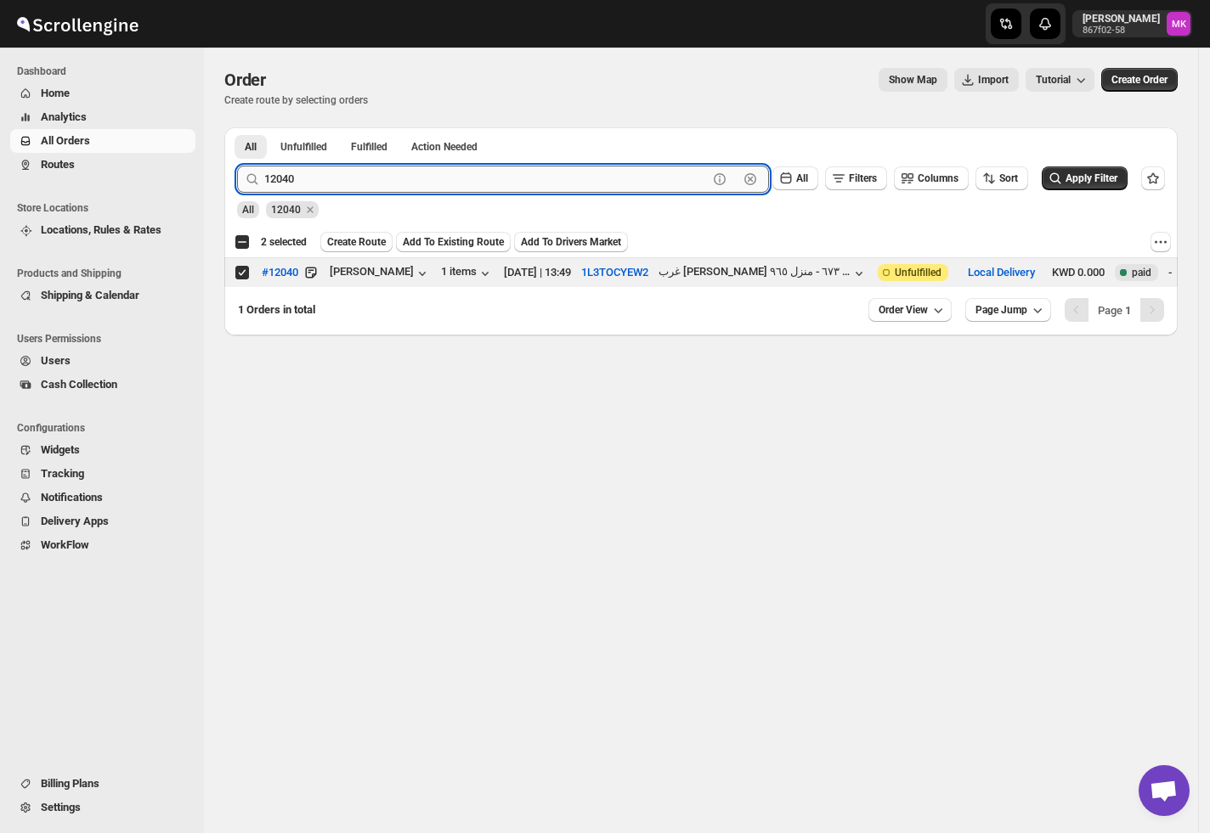
click at [348, 187] on input "12040" at bounding box center [485, 179] width 443 height 27
paste input "69"
type input "12069"
click at [237, 127] on button "Submit" at bounding box center [261, 136] width 48 height 18
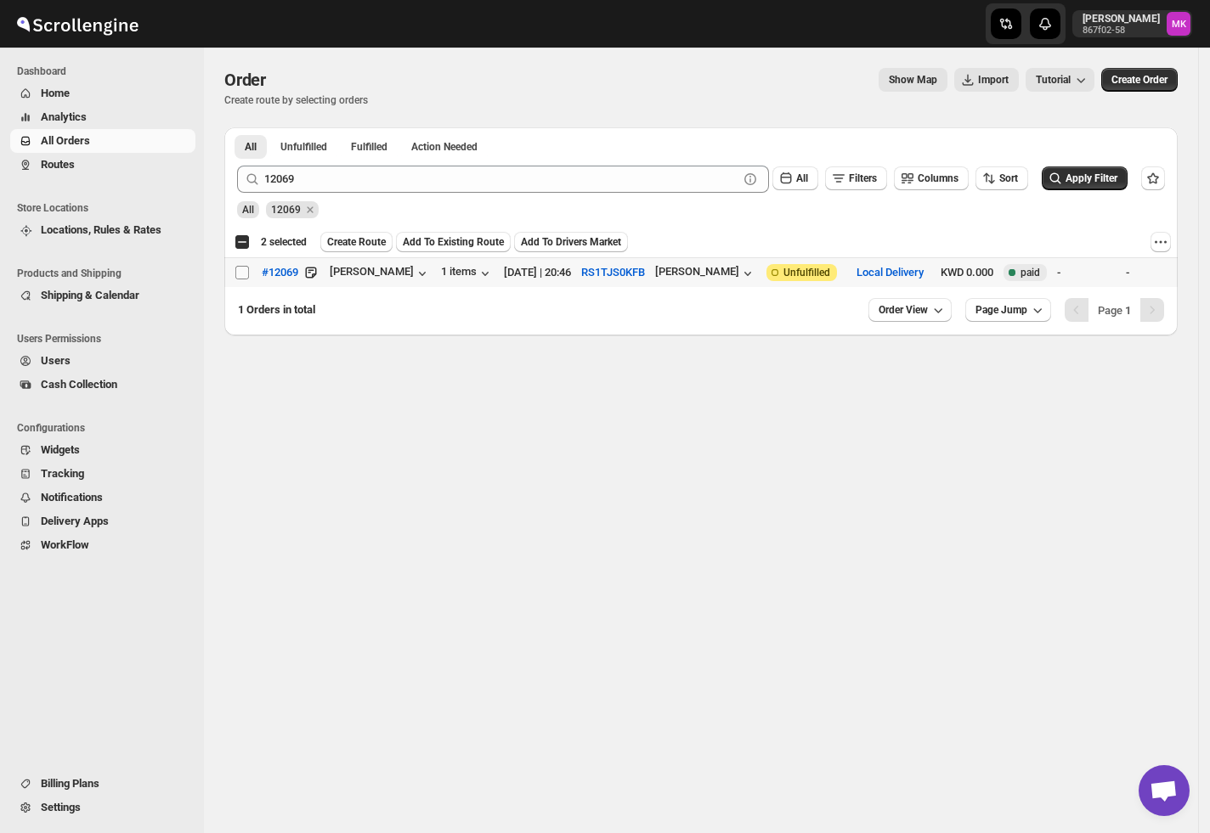
click at [249, 272] on span at bounding box center [241, 272] width 15 height 15
click at [249, 272] on input "Select order" at bounding box center [242, 273] width 14 height 14
click at [241, 276] on input "Select order" at bounding box center [242, 273] width 14 height 14
checkbox input "true"
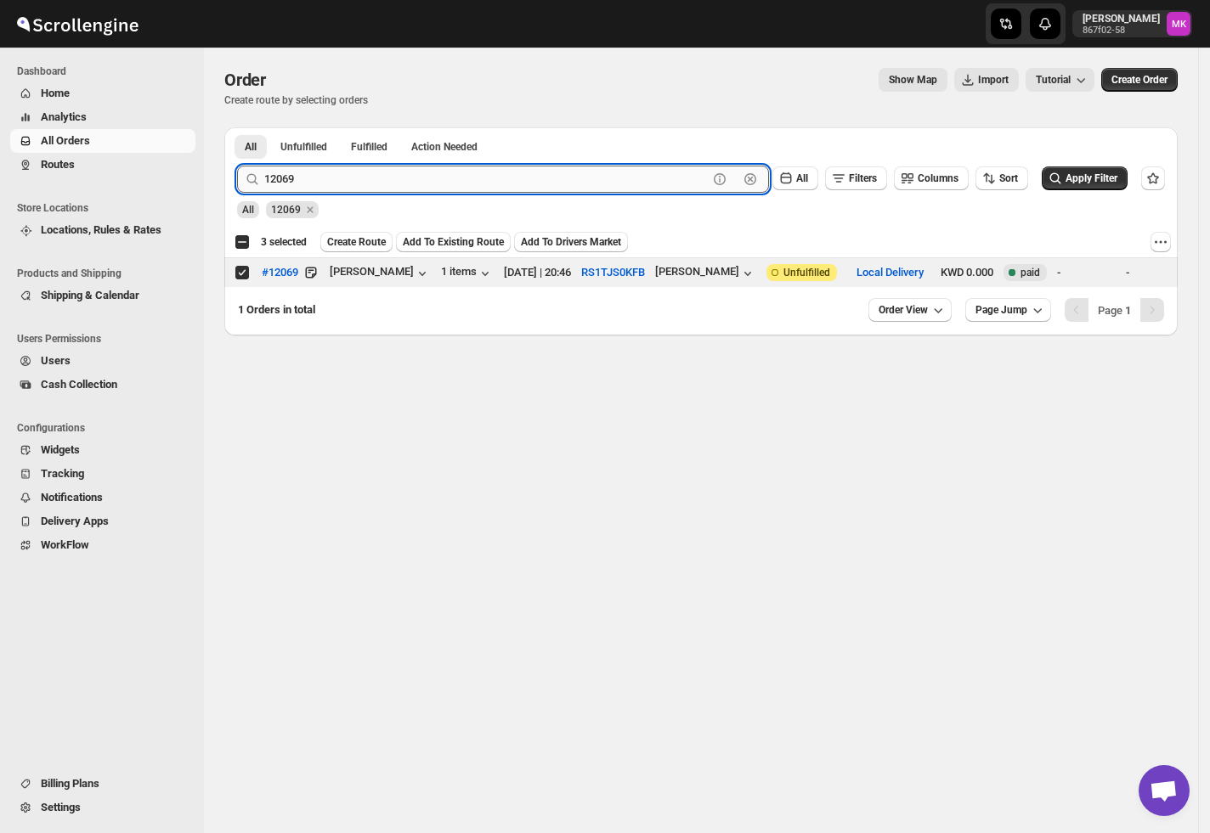
click at [330, 188] on input "12069" at bounding box center [485, 179] width 443 height 27
paste input "1991"
type input "11991"
click at [237, 127] on button "Submit" at bounding box center [261, 136] width 48 height 18
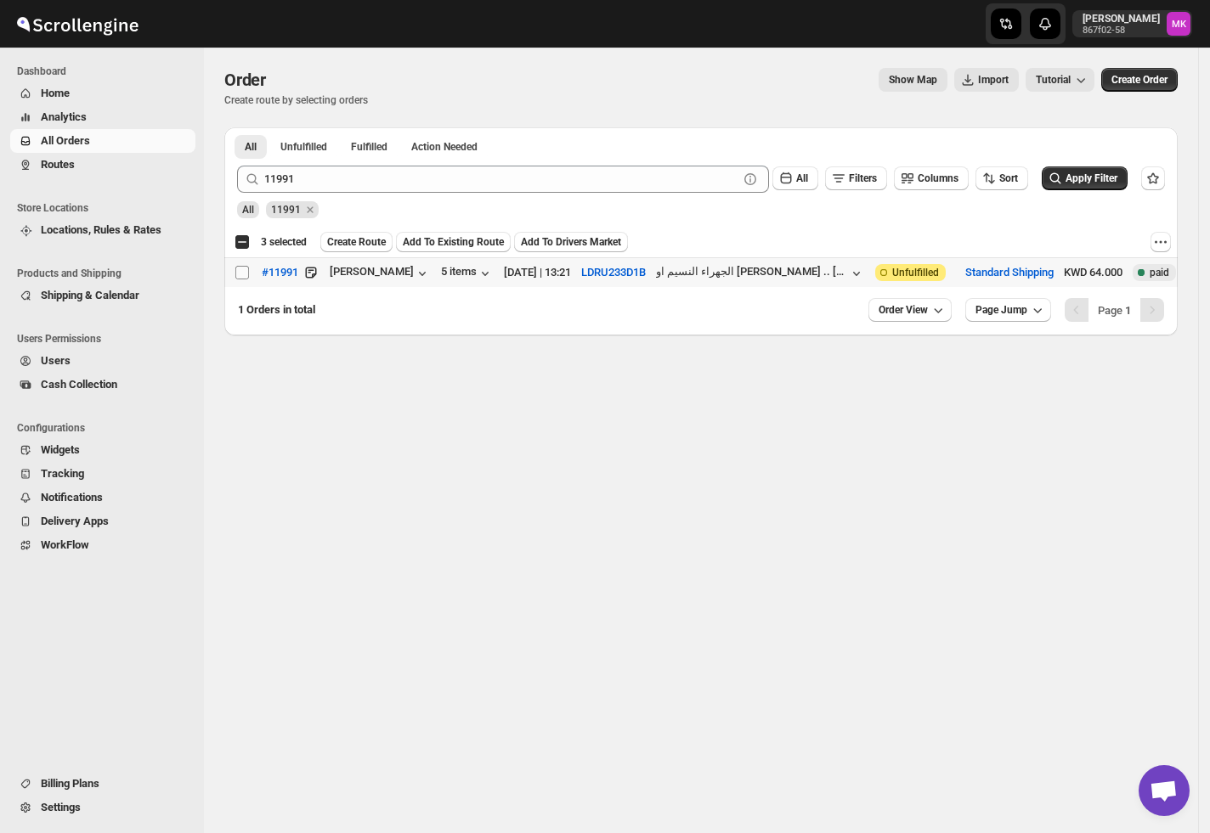
click at [241, 272] on input "Select order" at bounding box center [242, 273] width 14 height 14
checkbox input "true"
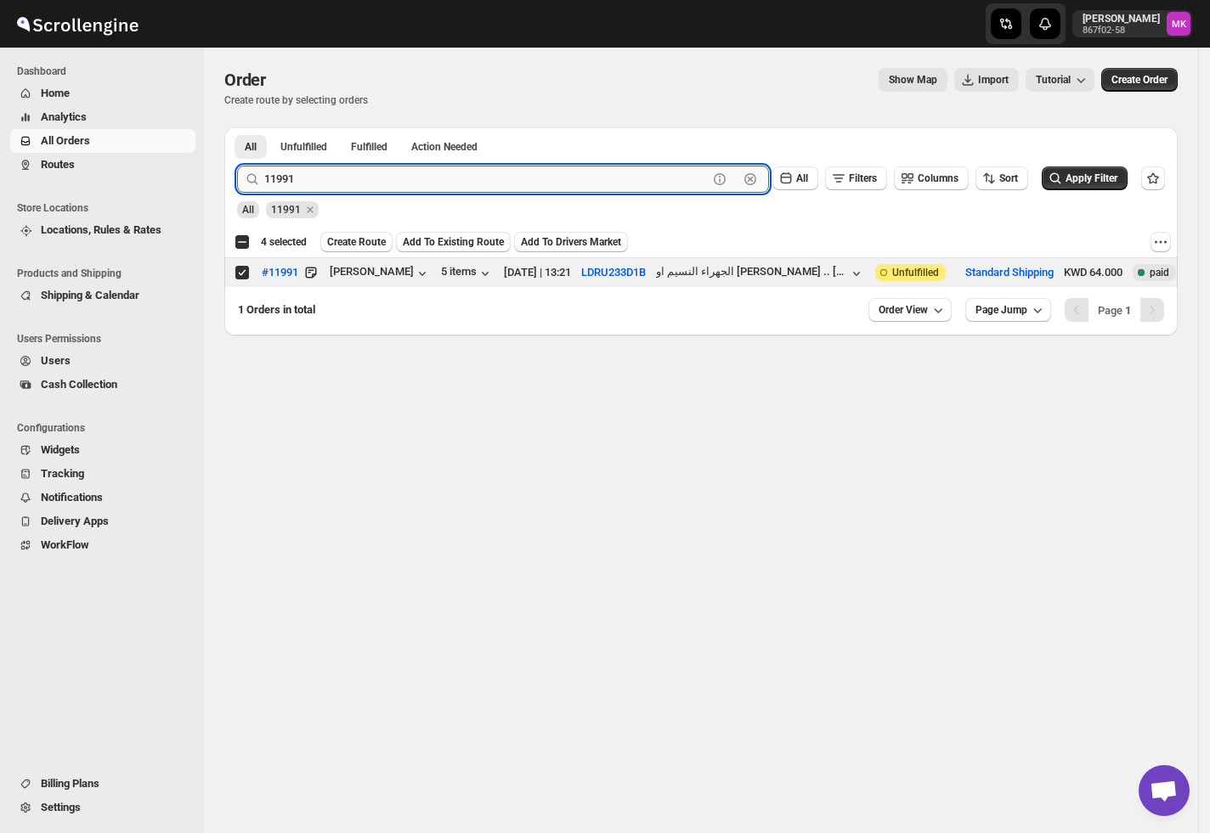
click at [272, 177] on input "11991" at bounding box center [485, 179] width 443 height 27
paste input "2026"
type input "12026"
click at [237, 127] on button "Submit" at bounding box center [261, 136] width 48 height 18
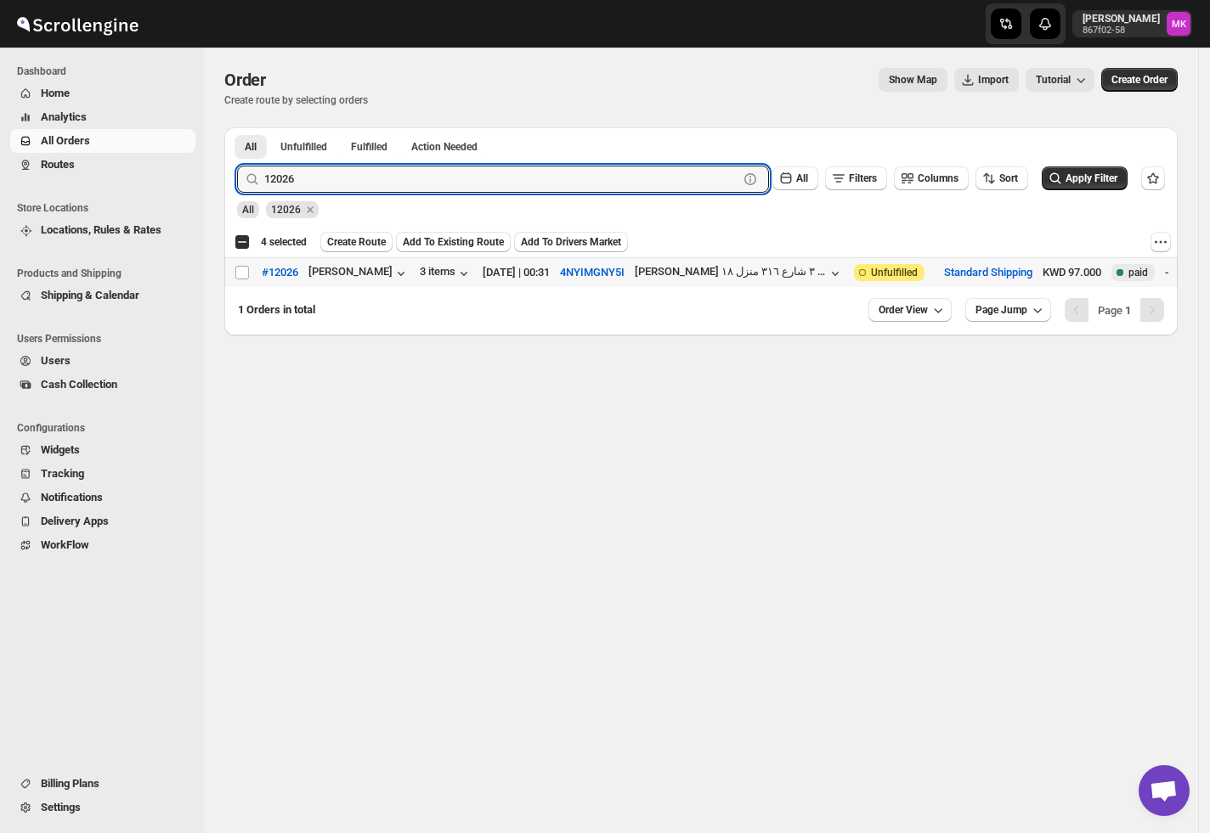
click at [233, 273] on td "Select order" at bounding box center [240, 273] width 32 height 30
checkbox input "true"
click at [348, 174] on input "12026" at bounding box center [485, 179] width 443 height 27
paste input "43"
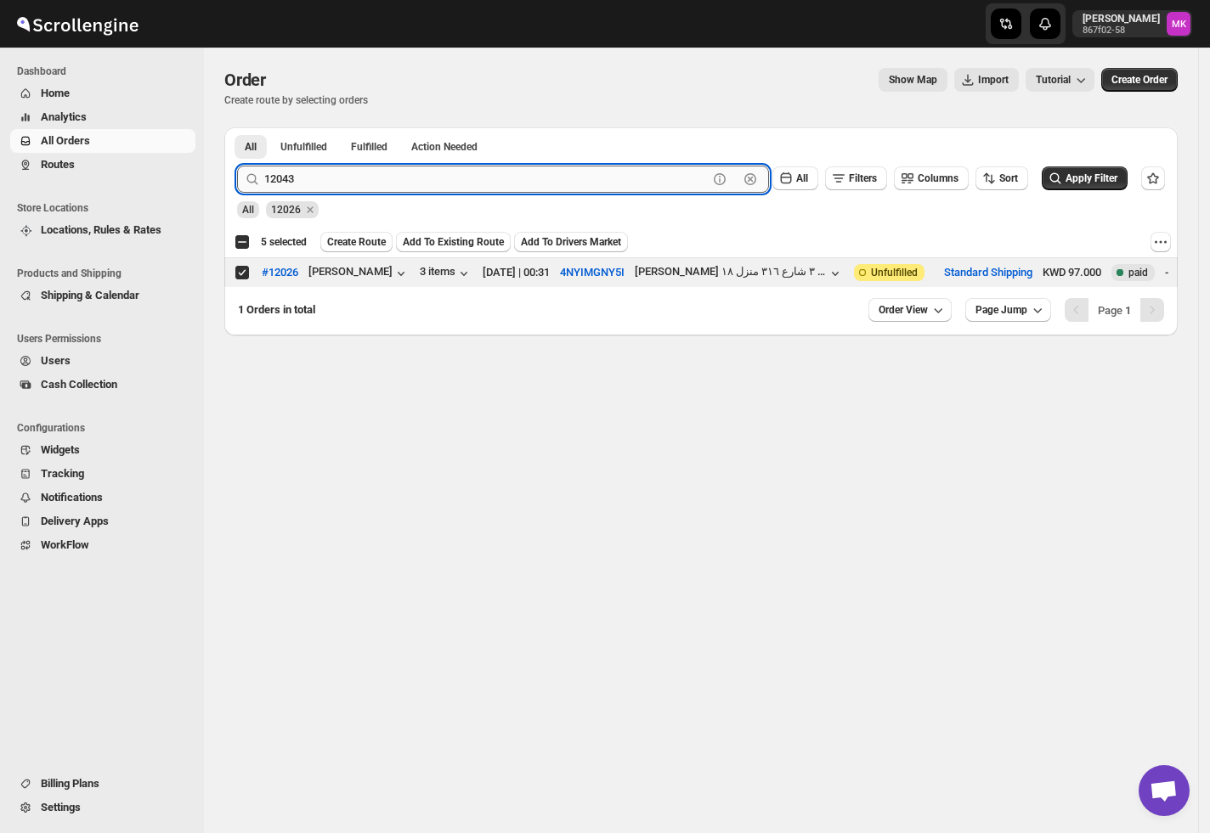
type input "12043"
click at [237, 127] on button "Submit" at bounding box center [261, 136] width 48 height 18
click at [243, 279] on input "Select order" at bounding box center [242, 273] width 14 height 14
checkbox input "true"
click at [323, 187] on input "12043" at bounding box center [485, 179] width 443 height 27
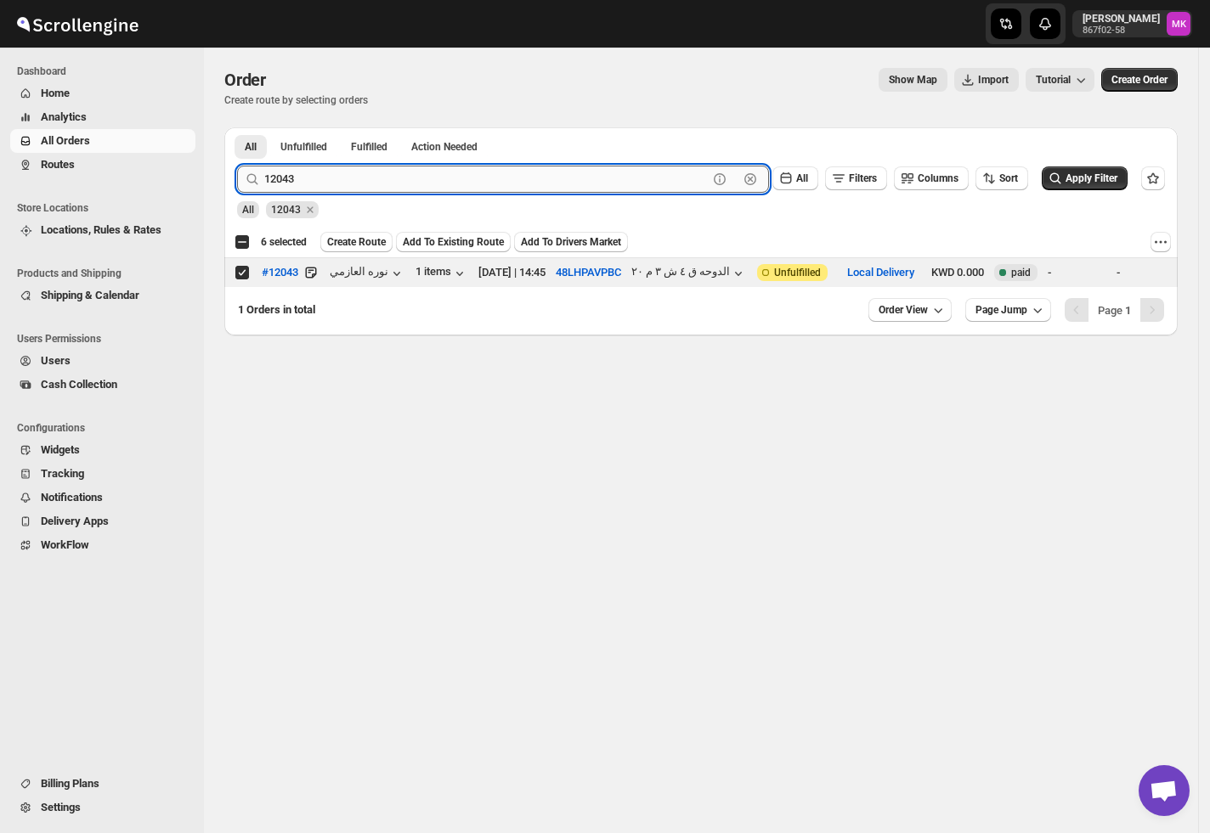
click at [323, 187] on input "12043" at bounding box center [485, 179] width 443 height 27
paste input "16"
type input "12016"
click at [237, 127] on button "Submit" at bounding box center [261, 136] width 48 height 18
click at [240, 275] on input "Select order" at bounding box center [242, 273] width 14 height 14
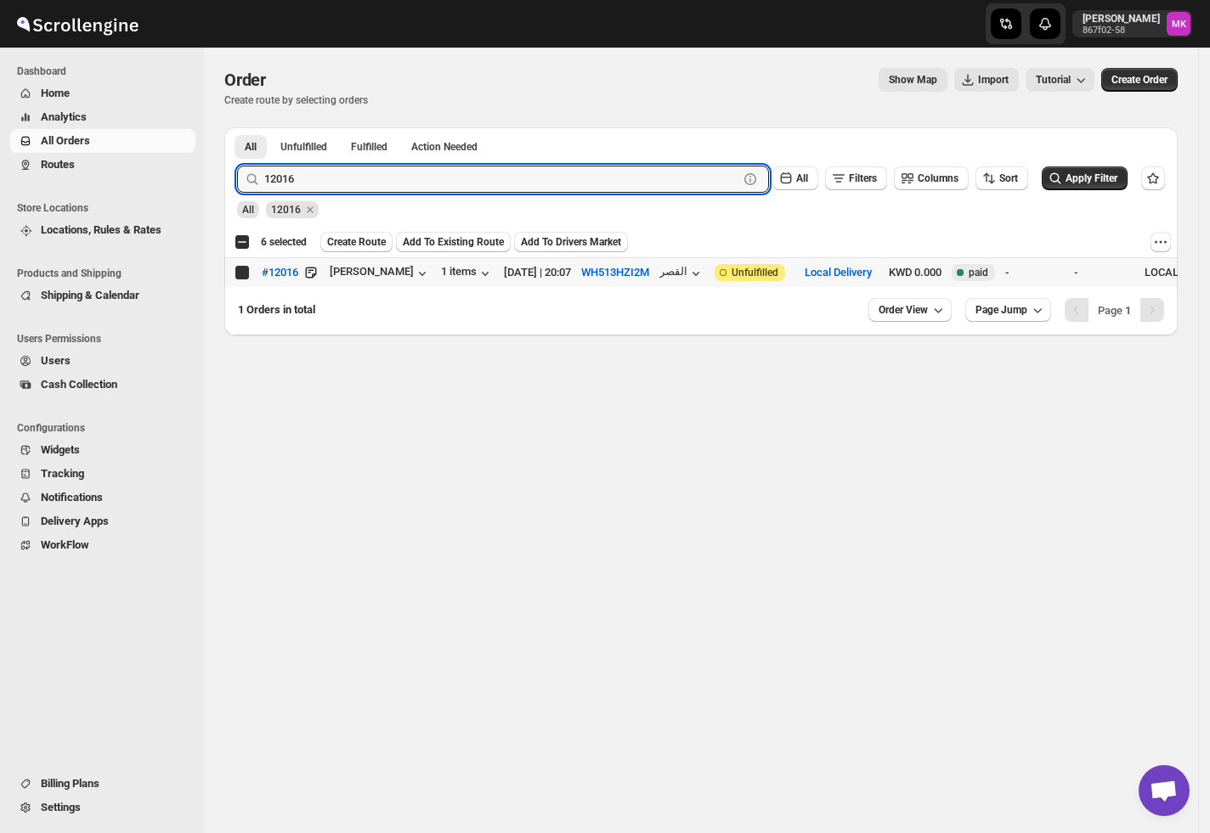
checkbox input "true"
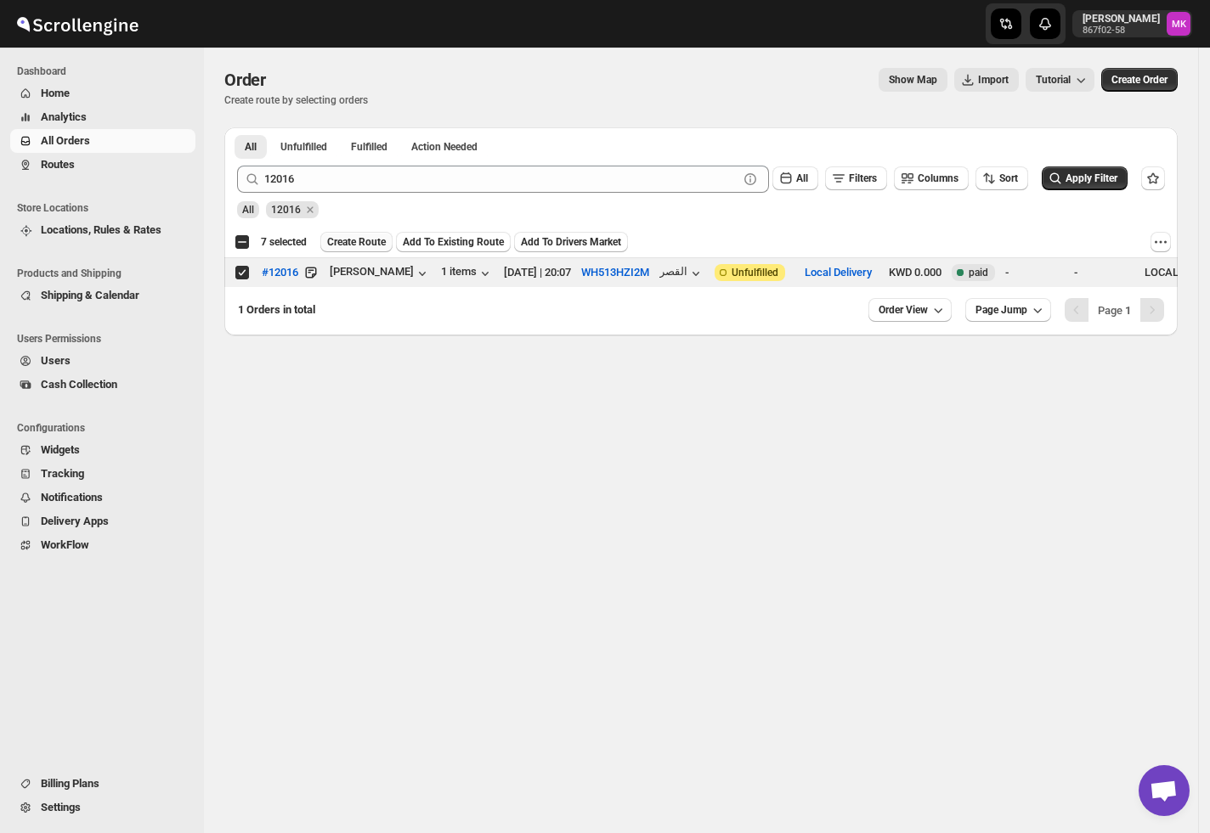
click at [369, 245] on span "Create Route" at bounding box center [356, 242] width 59 height 14
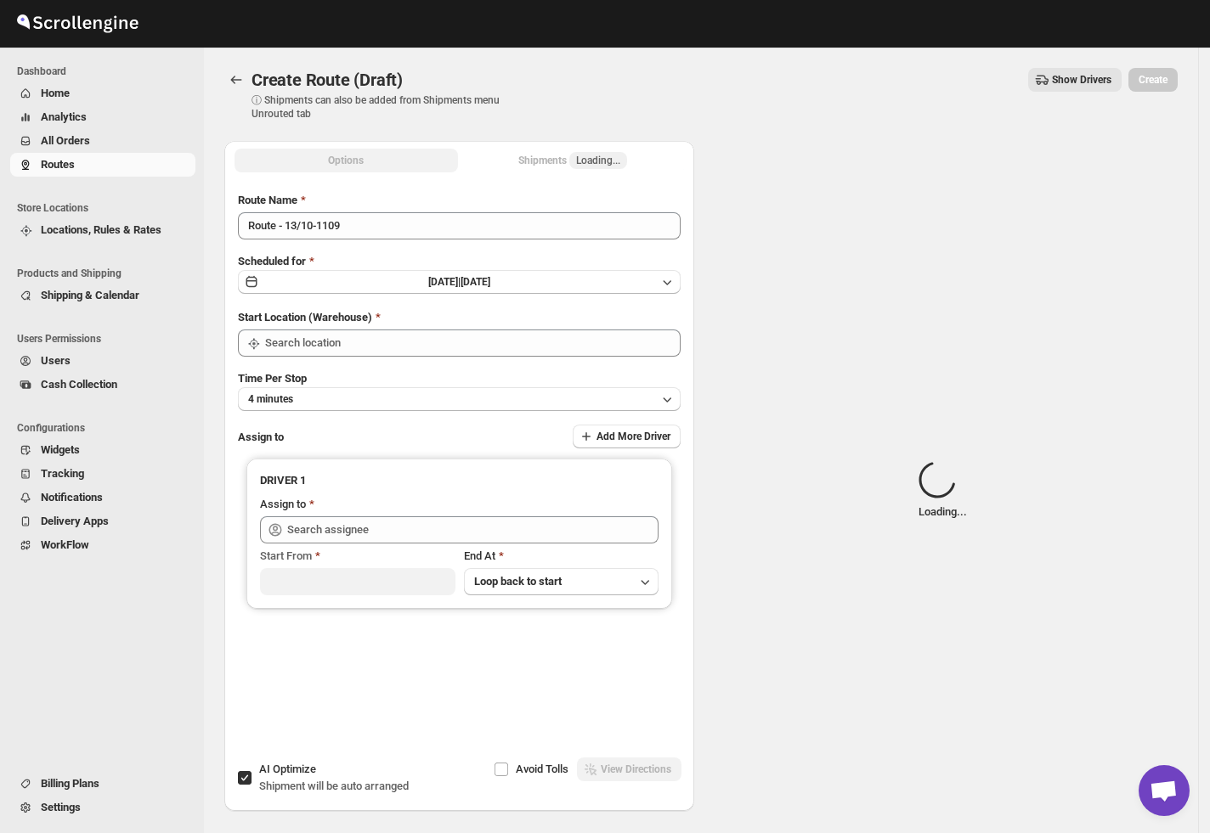
type input "[GEOGRAPHIC_DATA]"
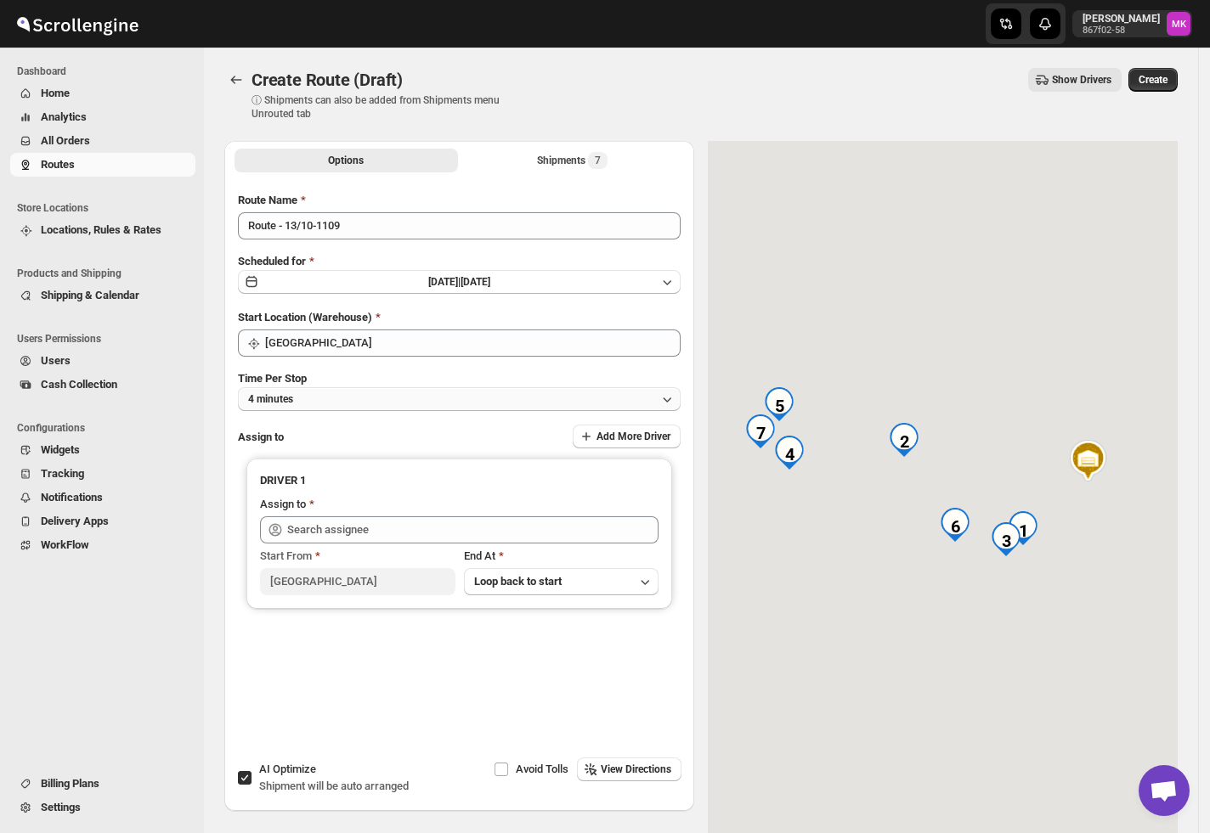
click at [316, 402] on button "4 minutes" at bounding box center [459, 399] width 443 height 24
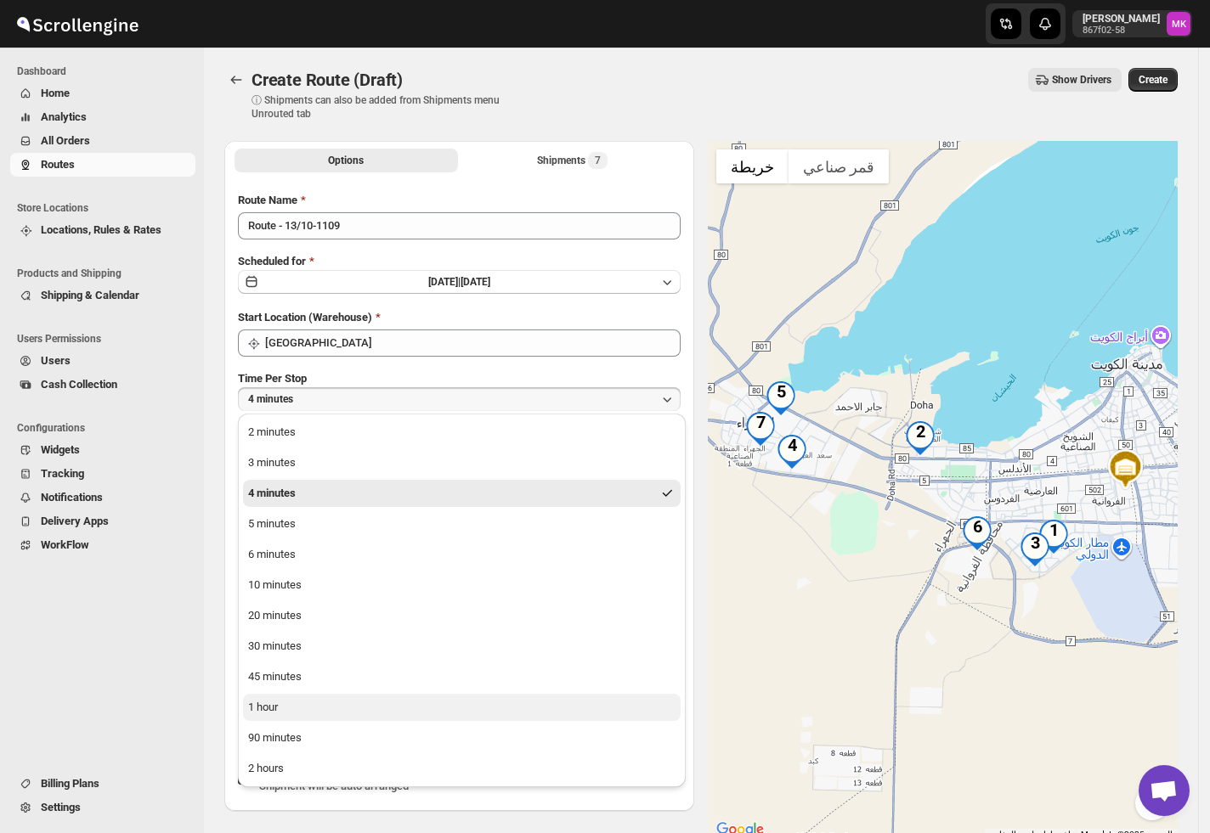
click at [290, 705] on button "1 hour" at bounding box center [461, 707] width 437 height 27
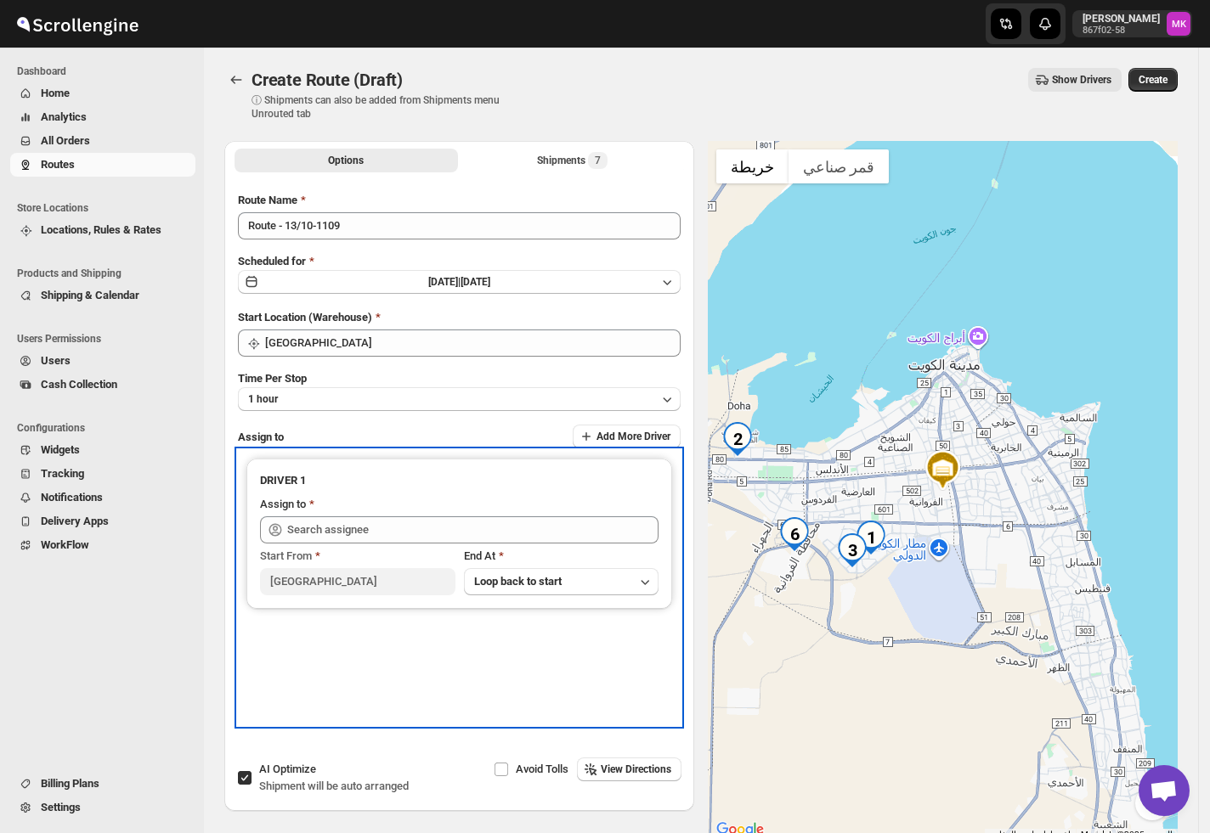
click at [323, 544] on div "Start From [GEOGRAPHIC_DATA] At Loop back to start" at bounding box center [459, 570] width 398 height 52
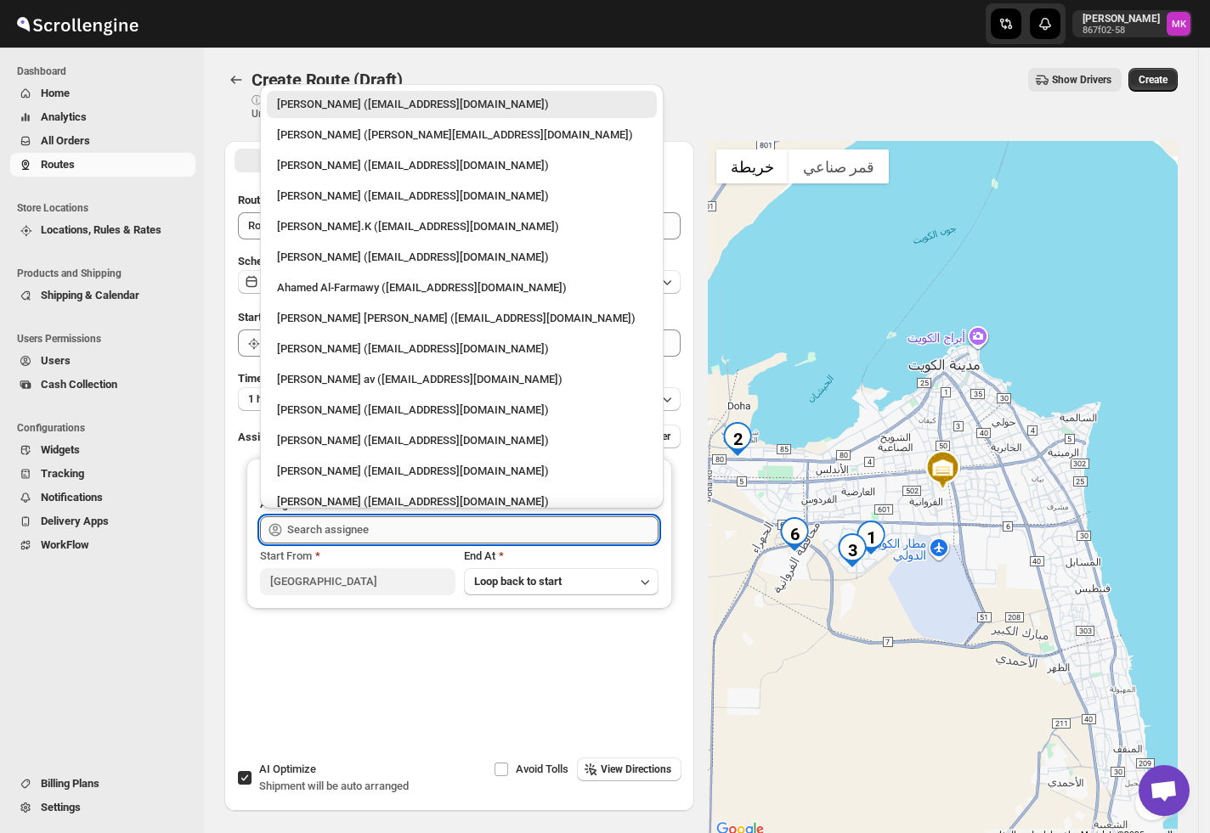
click at [326, 533] on input "text" at bounding box center [472, 529] width 371 height 27
click at [388, 357] on div "[PERSON_NAME] ([EMAIL_ADDRESS][DOMAIN_NAME])" at bounding box center [461, 349] width 369 height 17
type input "[PERSON_NAME] ([EMAIL_ADDRESS][DOMAIN_NAME])"
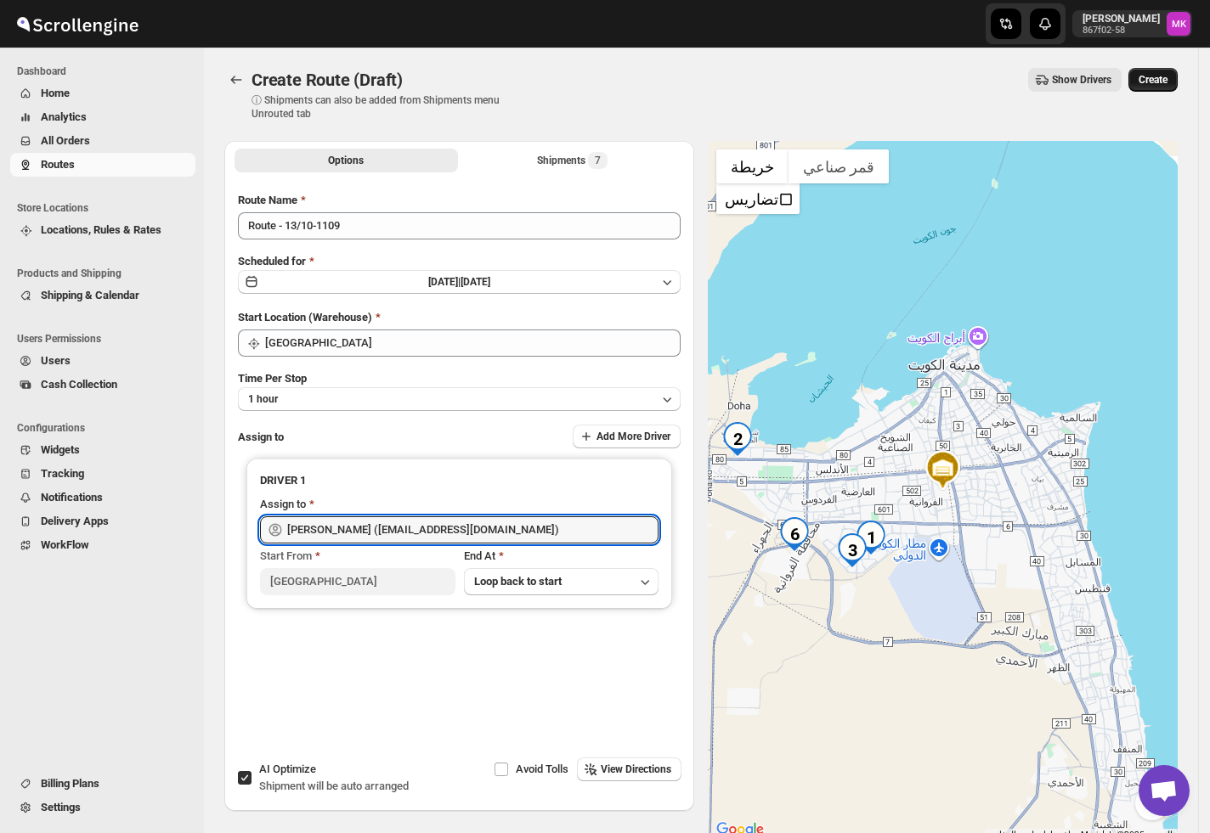
click at [1162, 87] on button "Create" at bounding box center [1152, 80] width 49 height 24
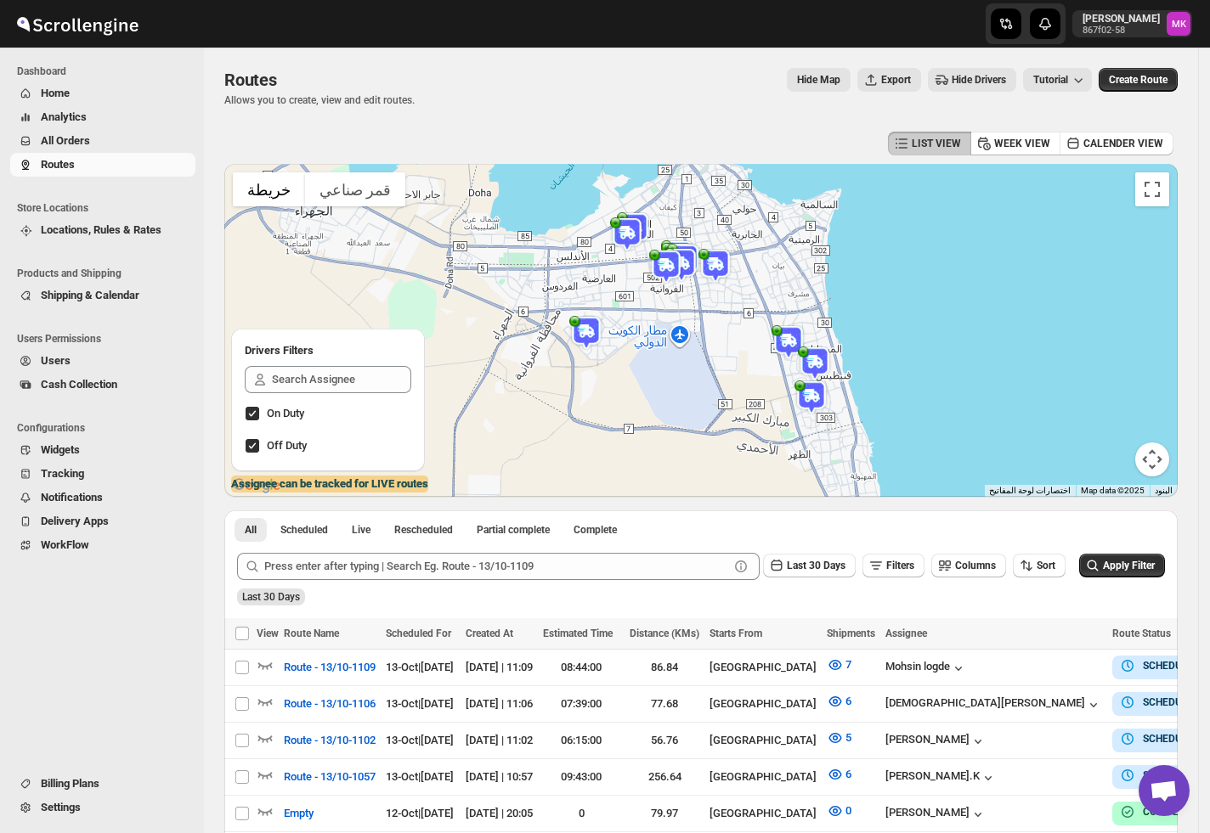
click at [72, 144] on span "All Orders" at bounding box center [65, 140] width 49 height 13
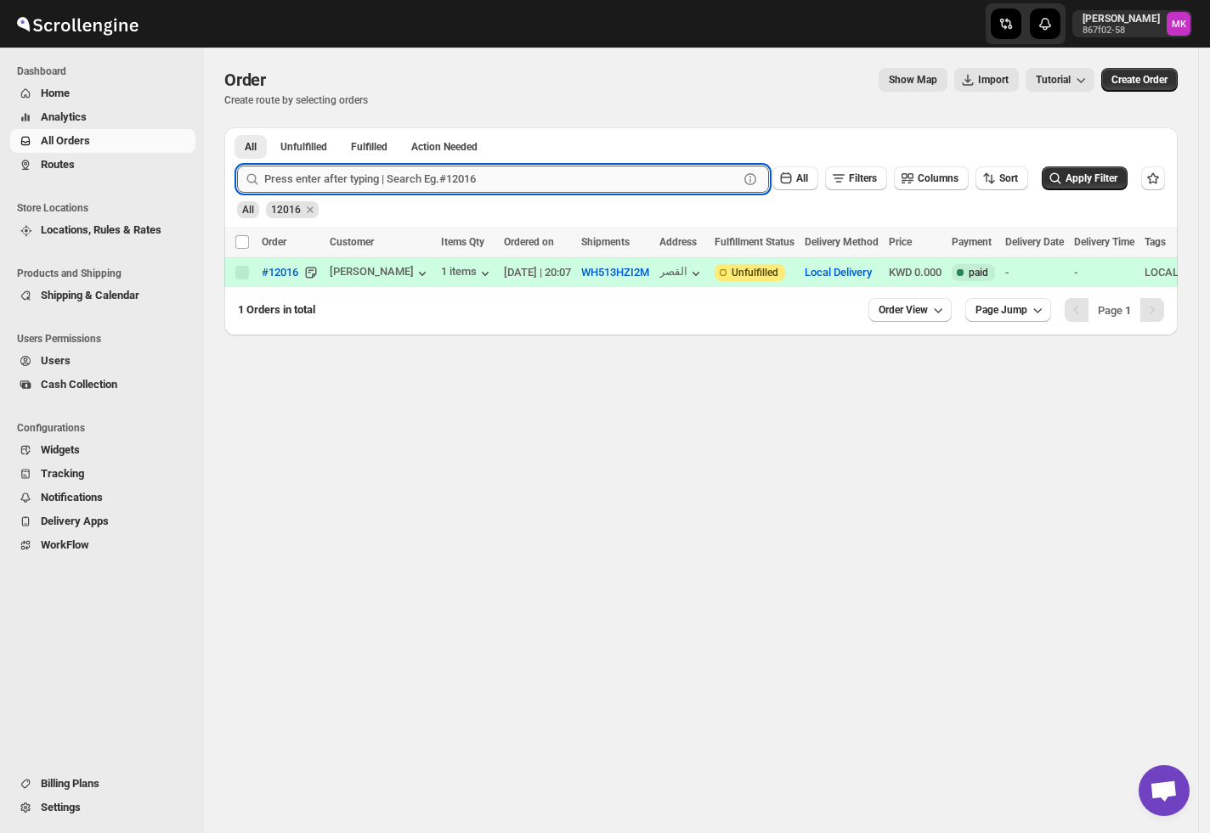
click at [290, 173] on input "text" at bounding box center [501, 179] width 474 height 27
paste input "12061"
type input "12061"
click at [237, 127] on button "Submit" at bounding box center [261, 136] width 48 height 18
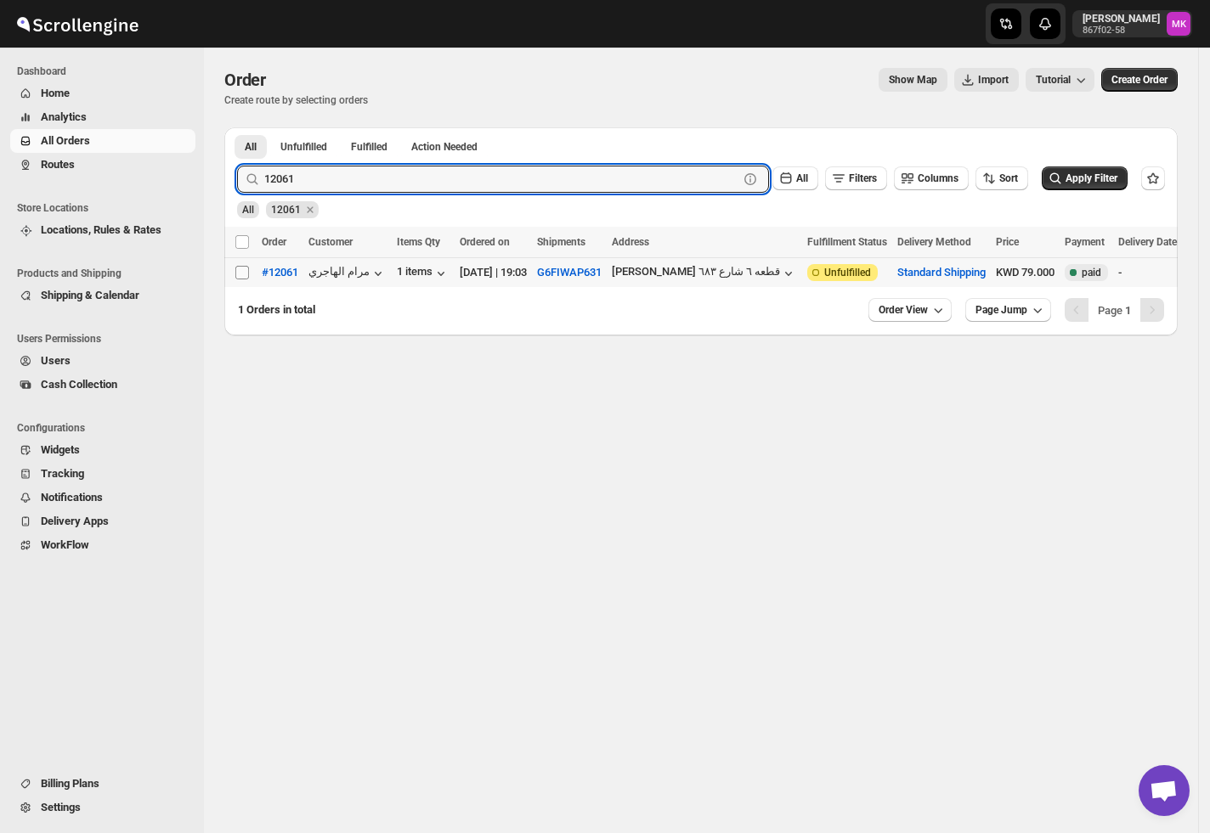
click at [243, 269] on input "Select order" at bounding box center [242, 273] width 14 height 14
checkbox input "true"
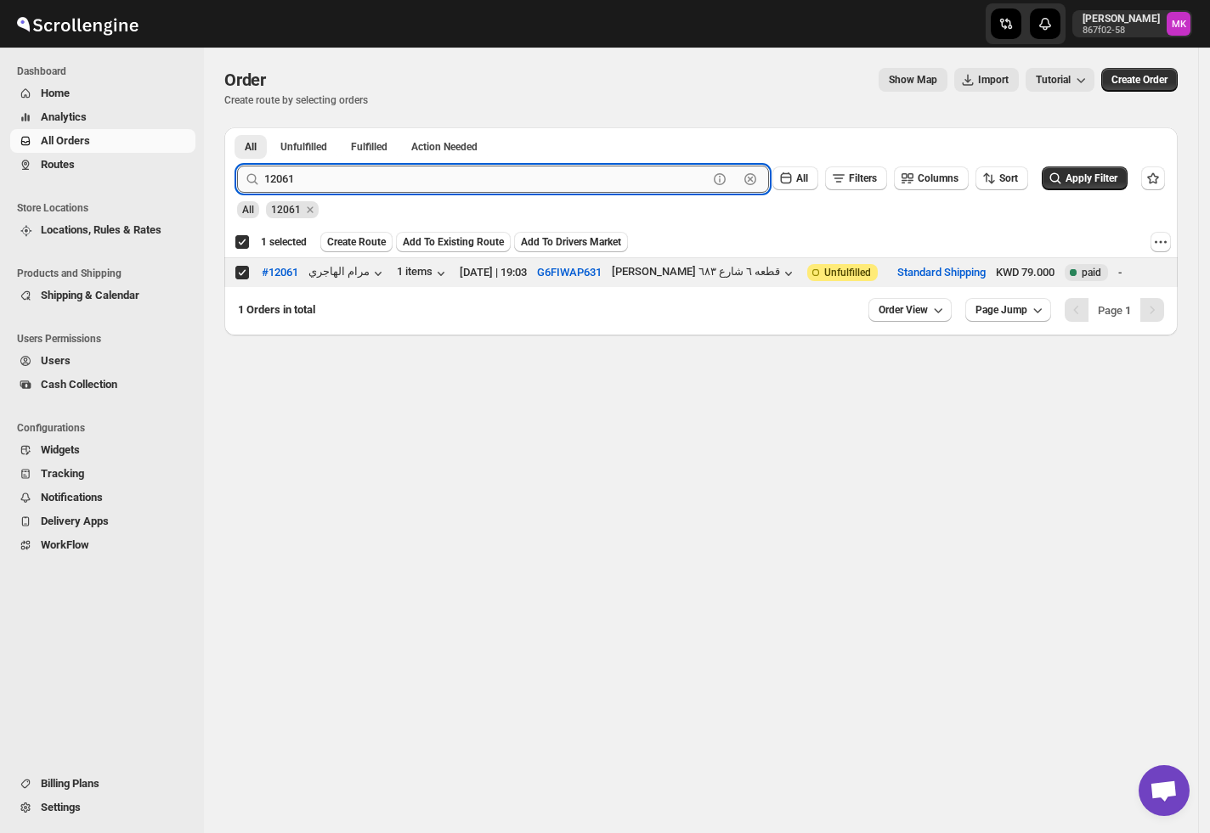
click at [392, 178] on input "12061" at bounding box center [485, 179] width 443 height 27
paste input "77"
type input "12077"
click at [237, 127] on button "Submit" at bounding box center [261, 136] width 48 height 18
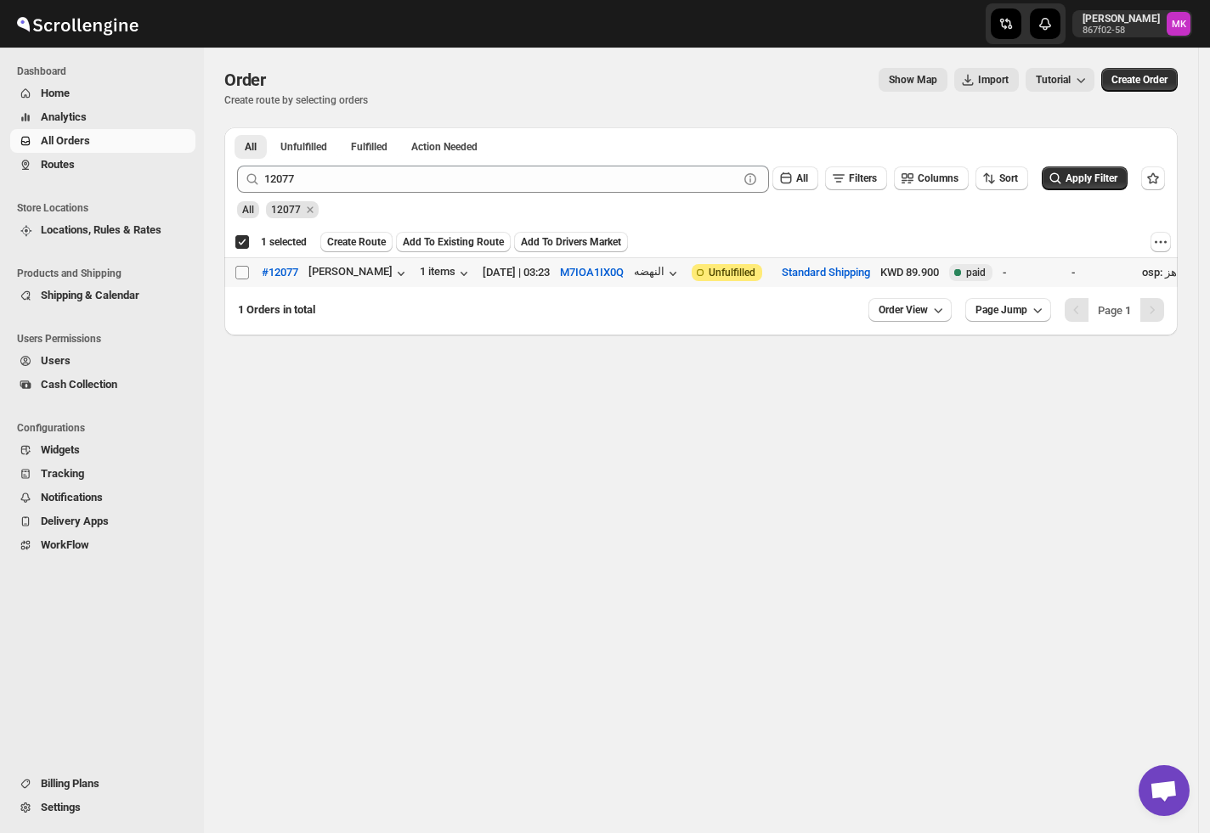
click at [241, 273] on input "Select order" at bounding box center [242, 273] width 14 height 14
checkbox input "true"
checkbox input "false"
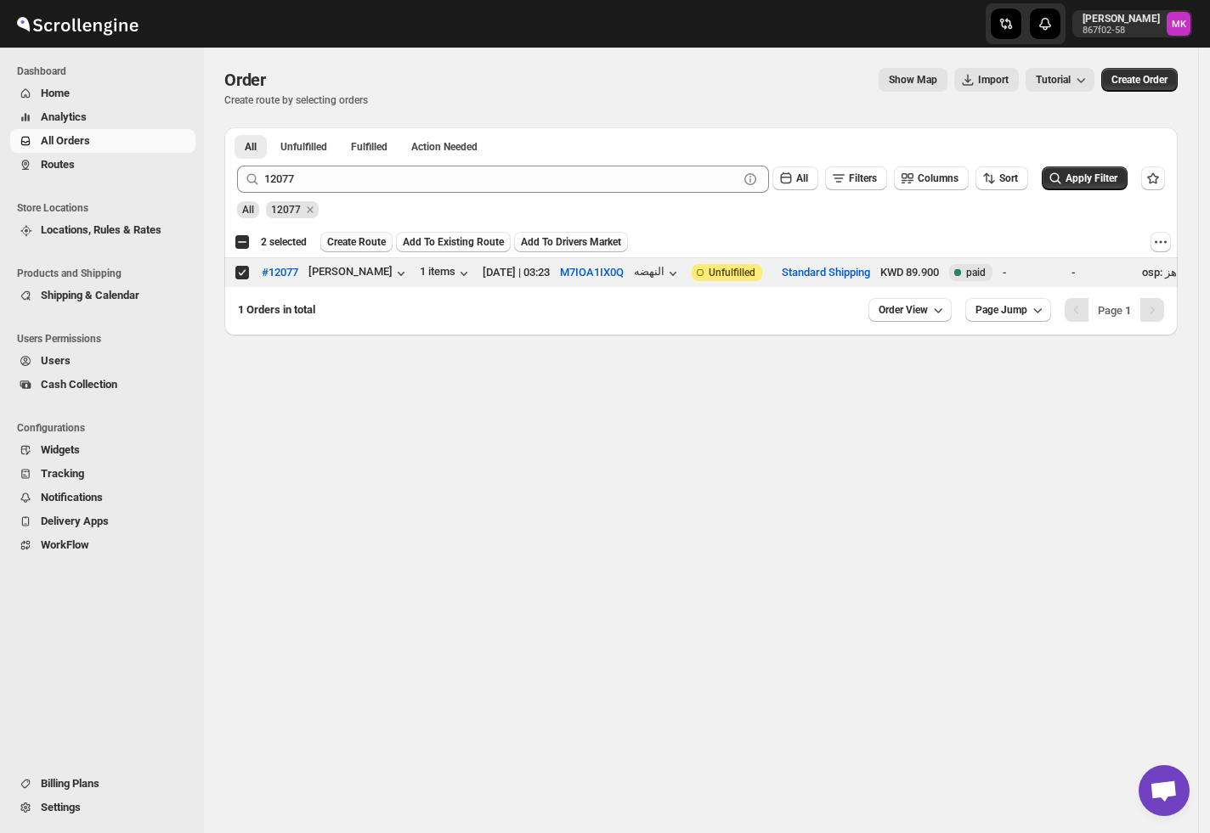
click at [379, 243] on span "Create Route" at bounding box center [356, 242] width 59 height 14
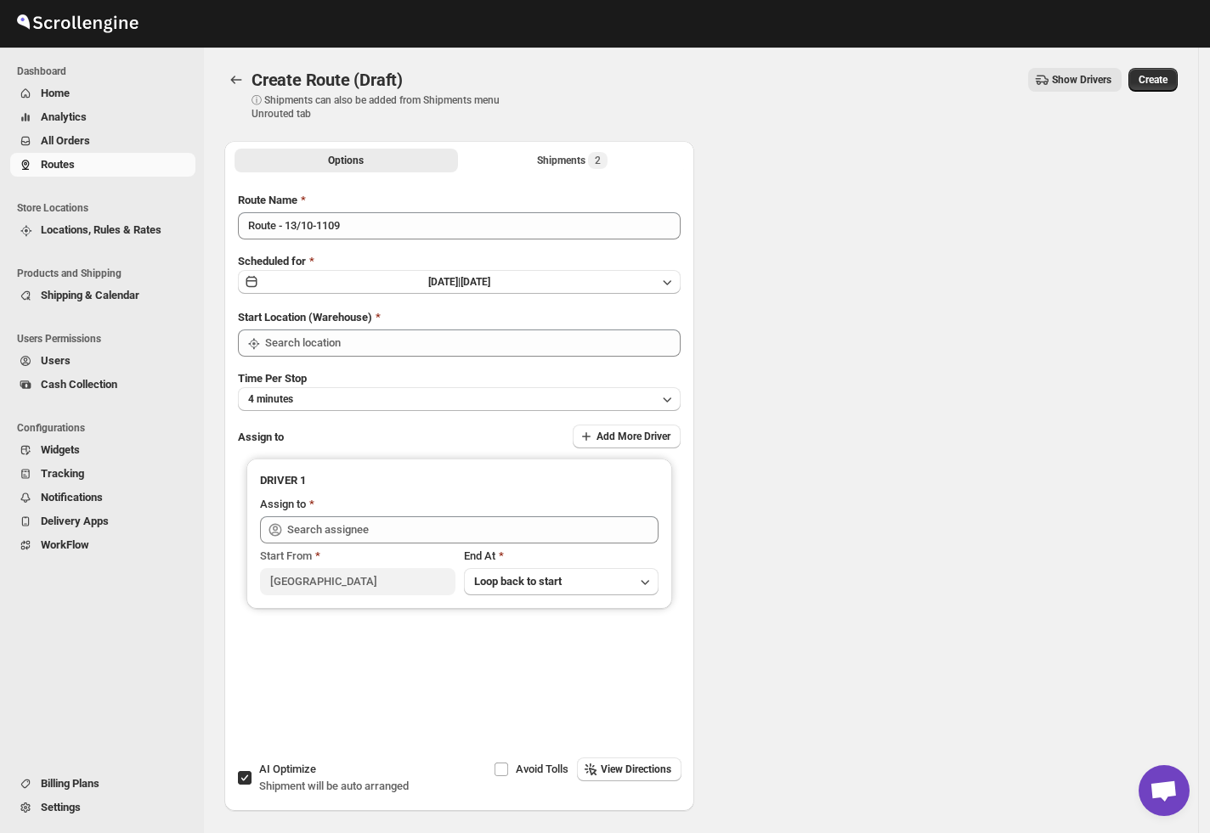
type input "[GEOGRAPHIC_DATA]"
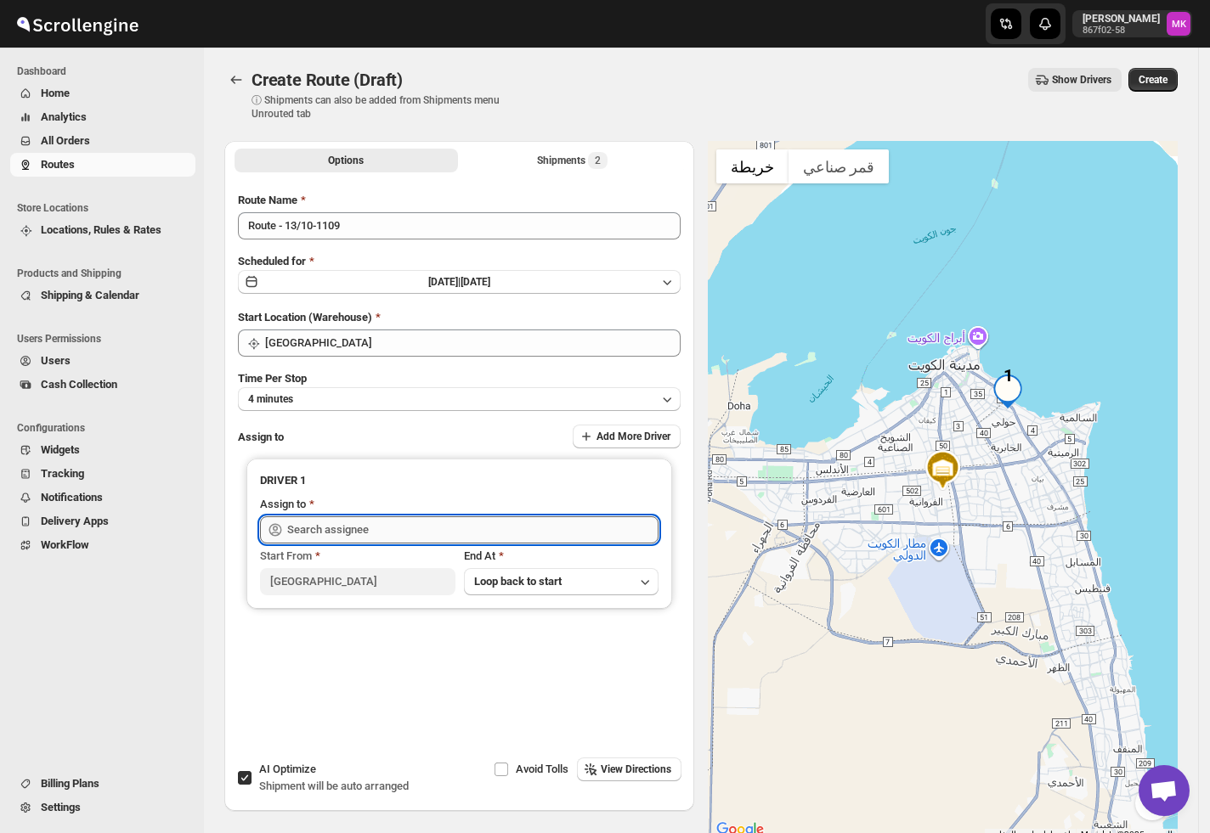
click at [323, 527] on input "text" at bounding box center [472, 529] width 371 height 27
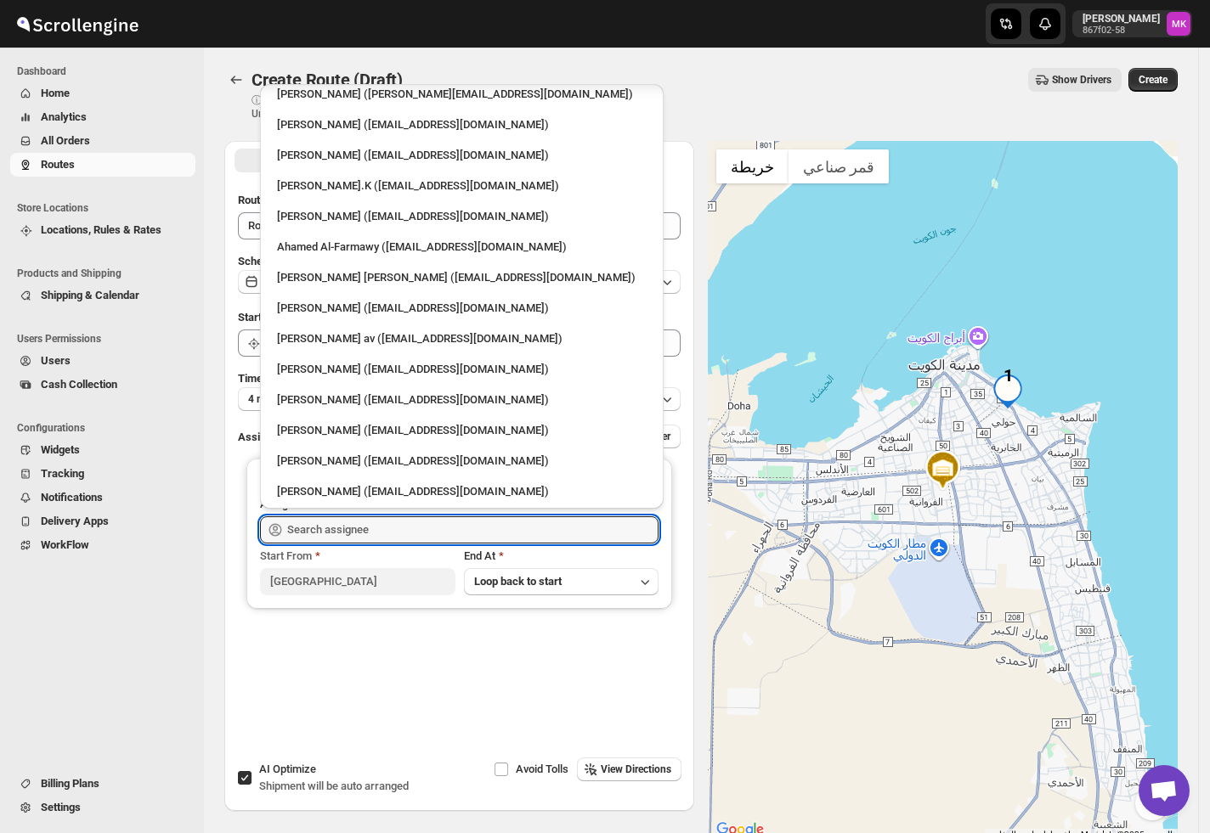
scroll to position [44, 0]
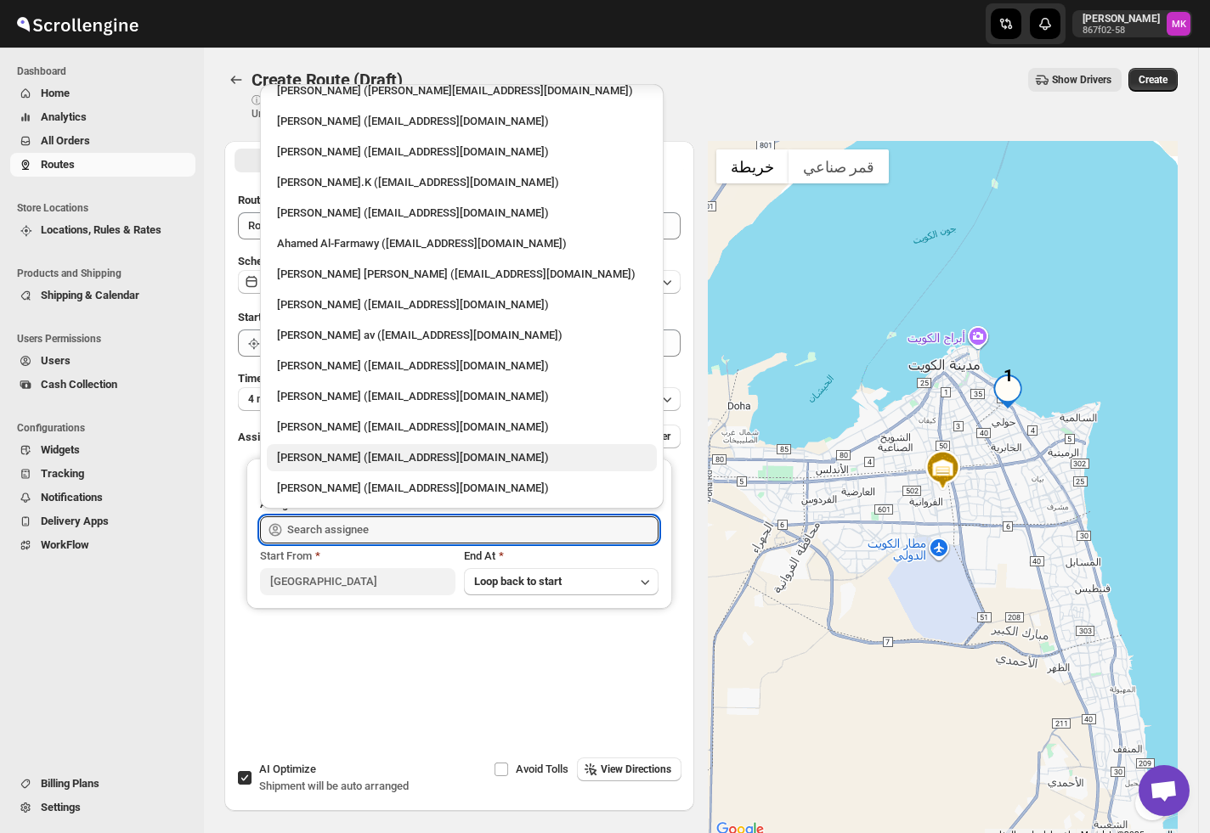
click at [396, 459] on div "[PERSON_NAME] ([EMAIL_ADDRESS][DOMAIN_NAME])" at bounding box center [461, 457] width 369 height 17
type input "[PERSON_NAME] ([EMAIL_ADDRESS][DOMAIN_NAME])"
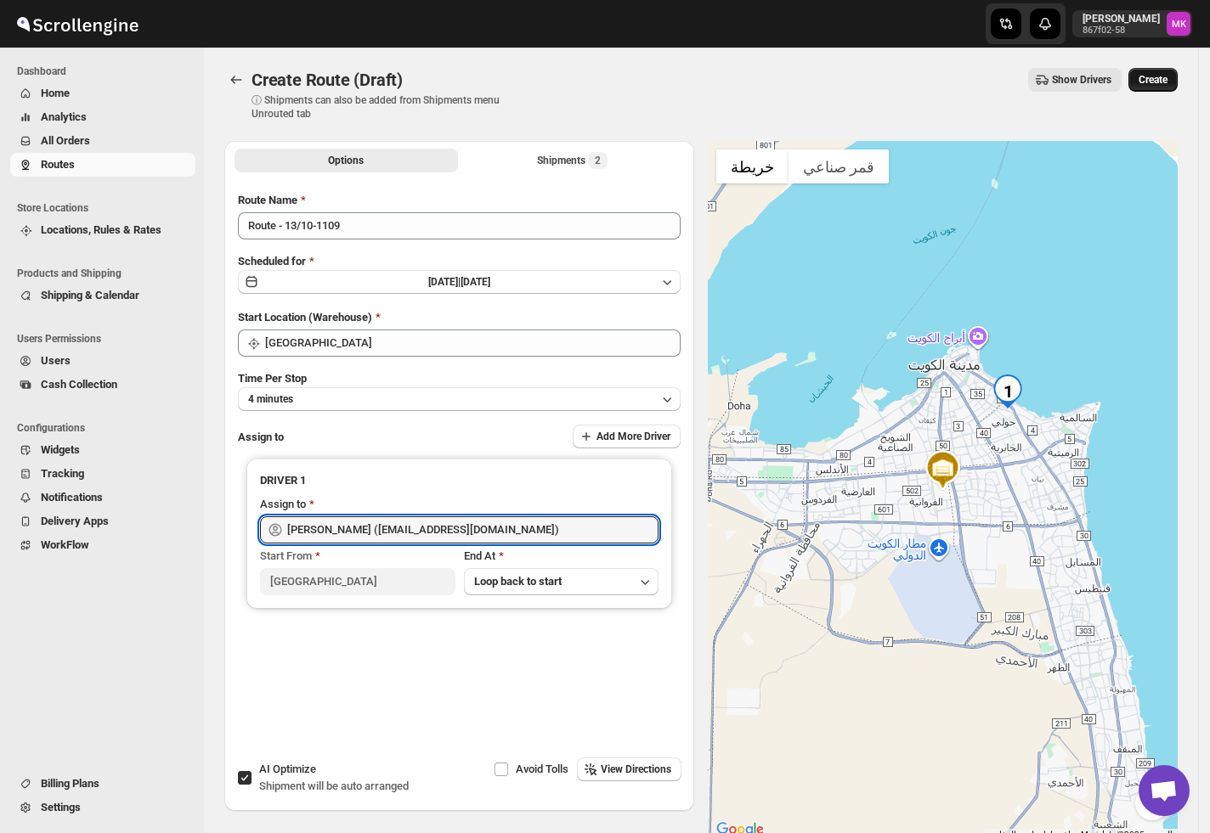
click at [1167, 76] on span "Create" at bounding box center [1152, 80] width 29 height 14
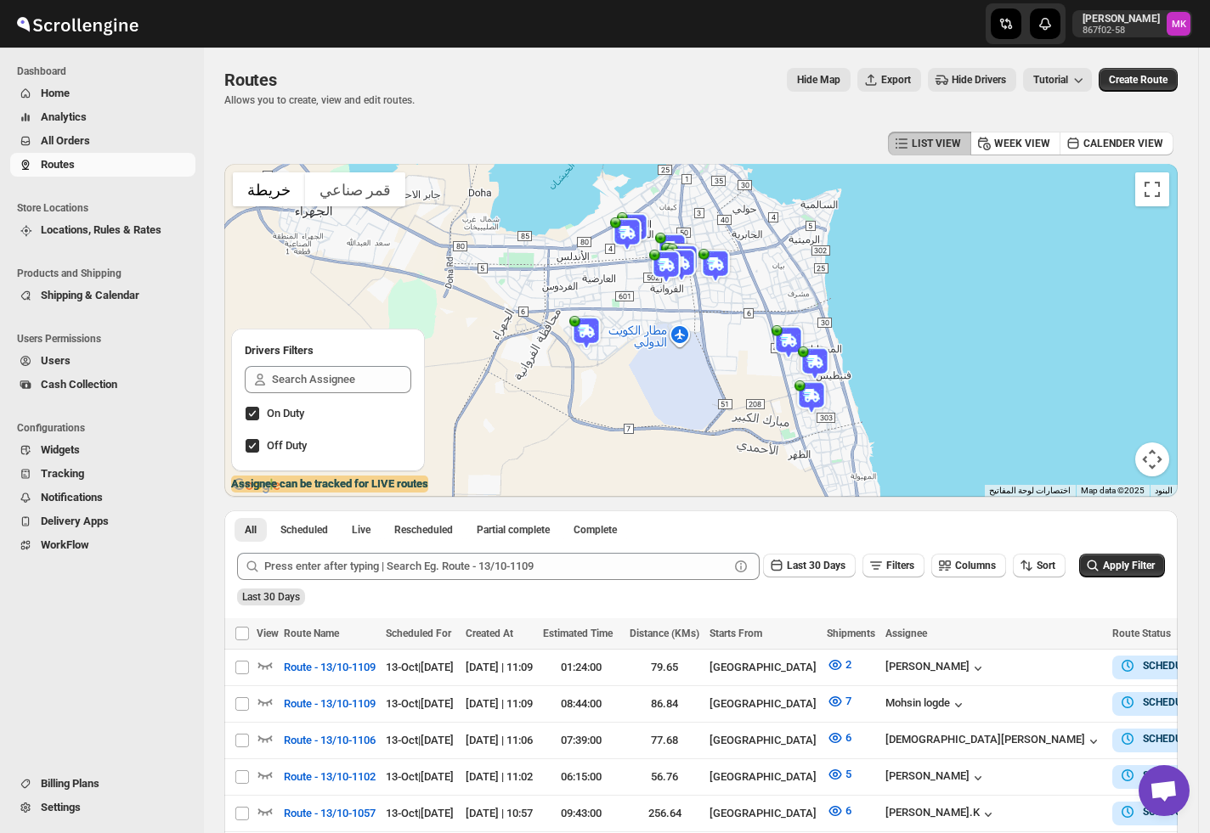
click at [143, 693] on div "Navigation" at bounding box center [97, 671] width 195 height 200
click at [110, 153] on button "Routes" at bounding box center [102, 165] width 185 height 24
click at [105, 143] on span "All Orders" at bounding box center [116, 141] width 151 height 17
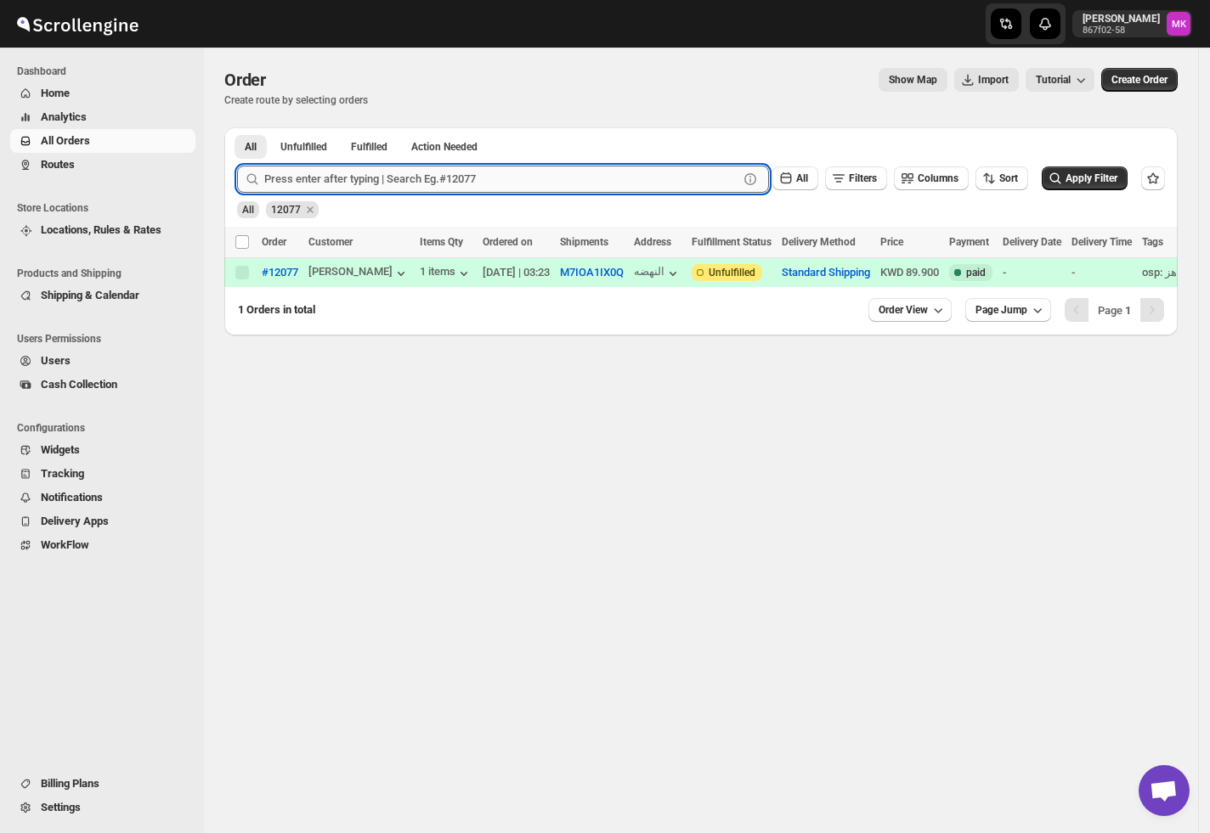
click at [423, 181] on input "text" at bounding box center [501, 179] width 474 height 27
paste input "12068"
type input "12068"
click at [237, 127] on button "Submit" at bounding box center [261, 136] width 48 height 18
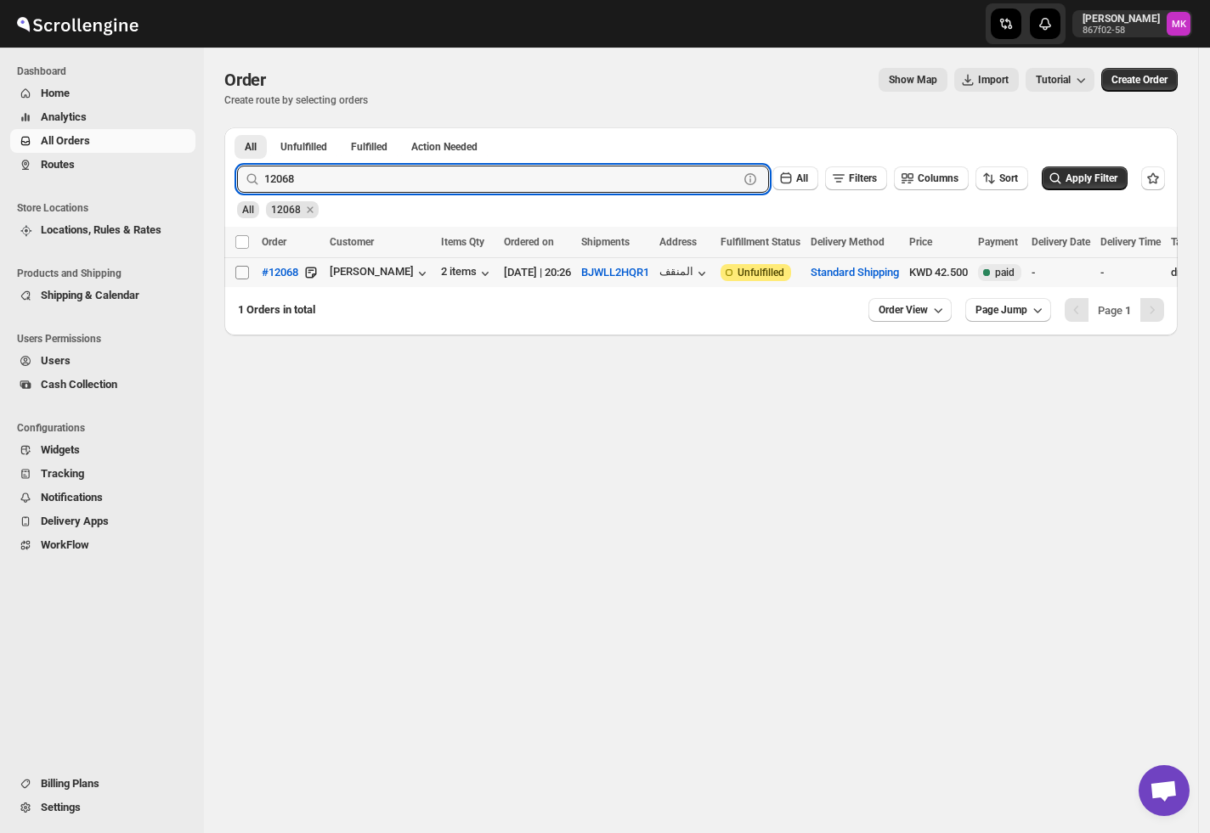
click at [243, 279] on input "Select order" at bounding box center [242, 273] width 14 height 14
checkbox input "true"
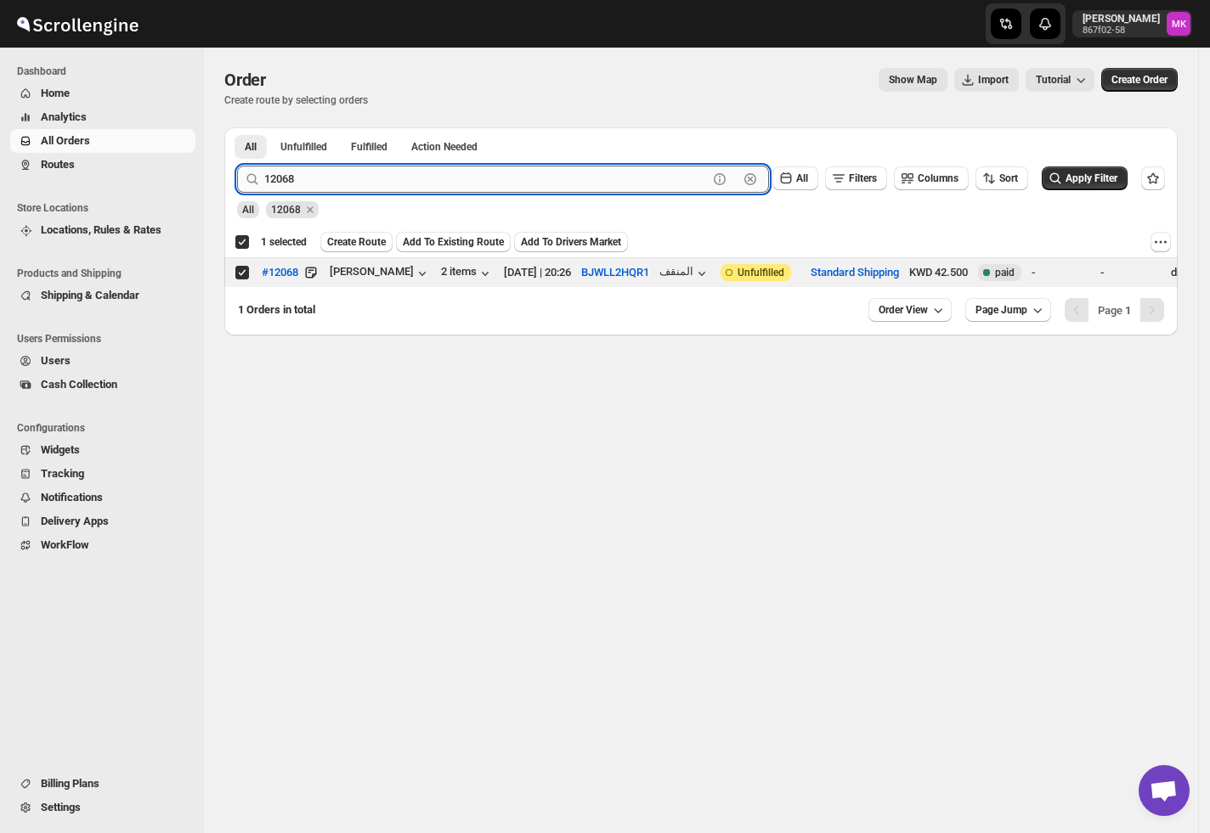
click at [361, 166] on input "12068" at bounding box center [485, 179] width 443 height 27
paste input "05"
type input "12005"
click at [237, 127] on button "Submit" at bounding box center [261, 136] width 48 height 18
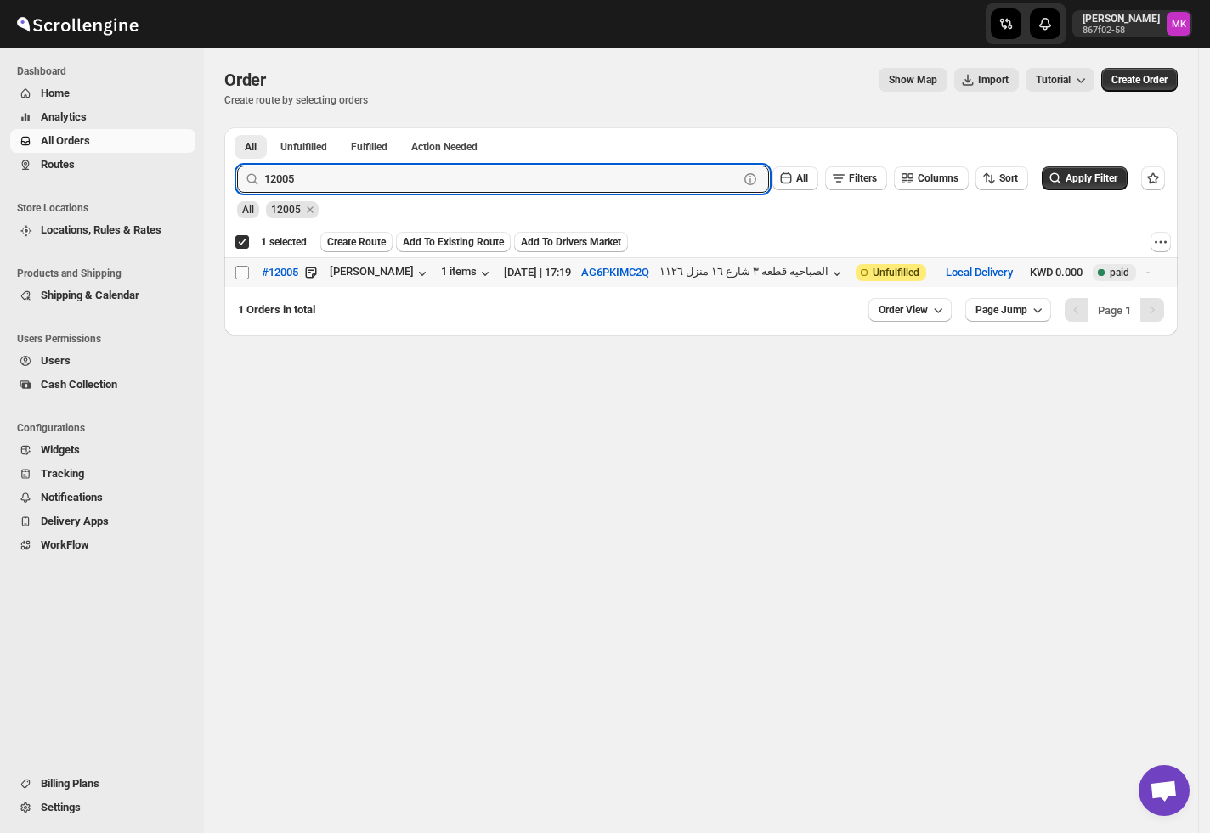
click at [245, 277] on input "Select order" at bounding box center [242, 273] width 14 height 14
checkbox input "true"
checkbox input "false"
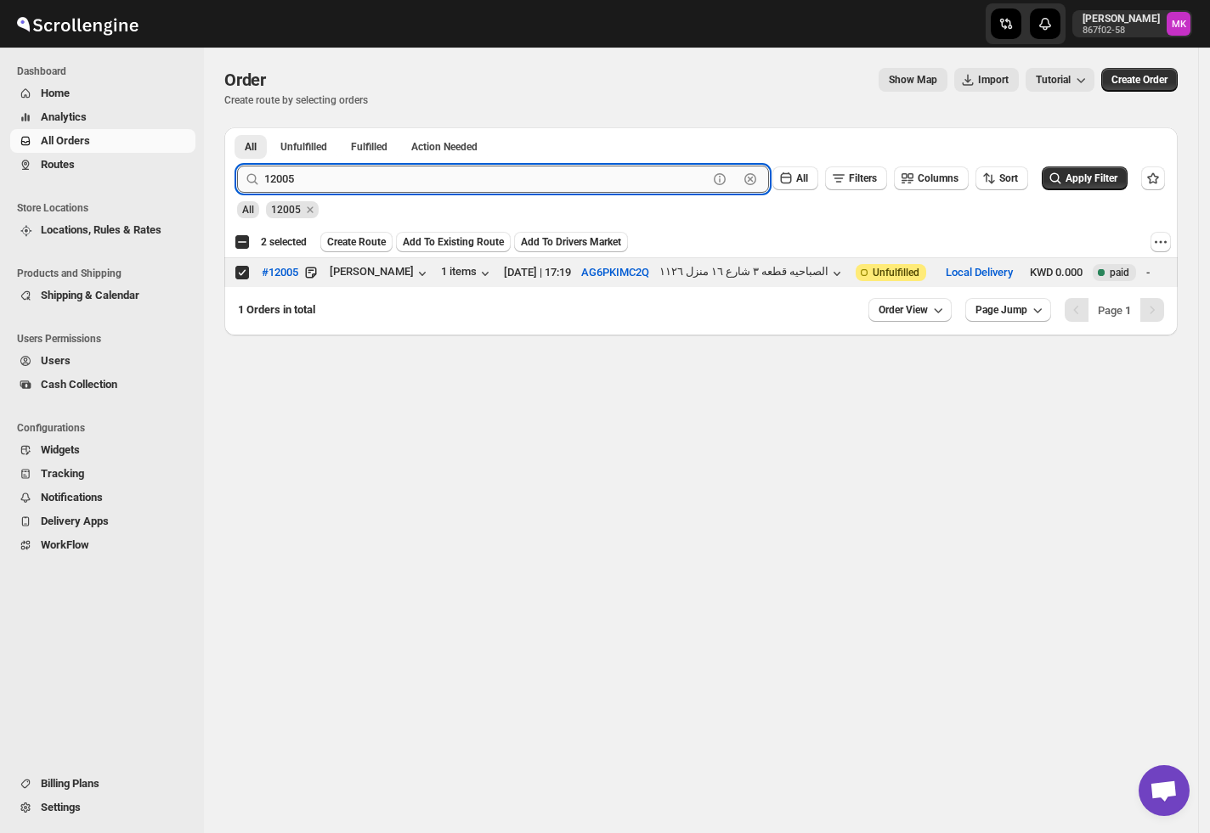
click at [287, 180] on input "12005" at bounding box center [485, 179] width 443 height 27
paste input "24"
type input "12024"
click at [237, 127] on button "Submit" at bounding box center [261, 136] width 48 height 18
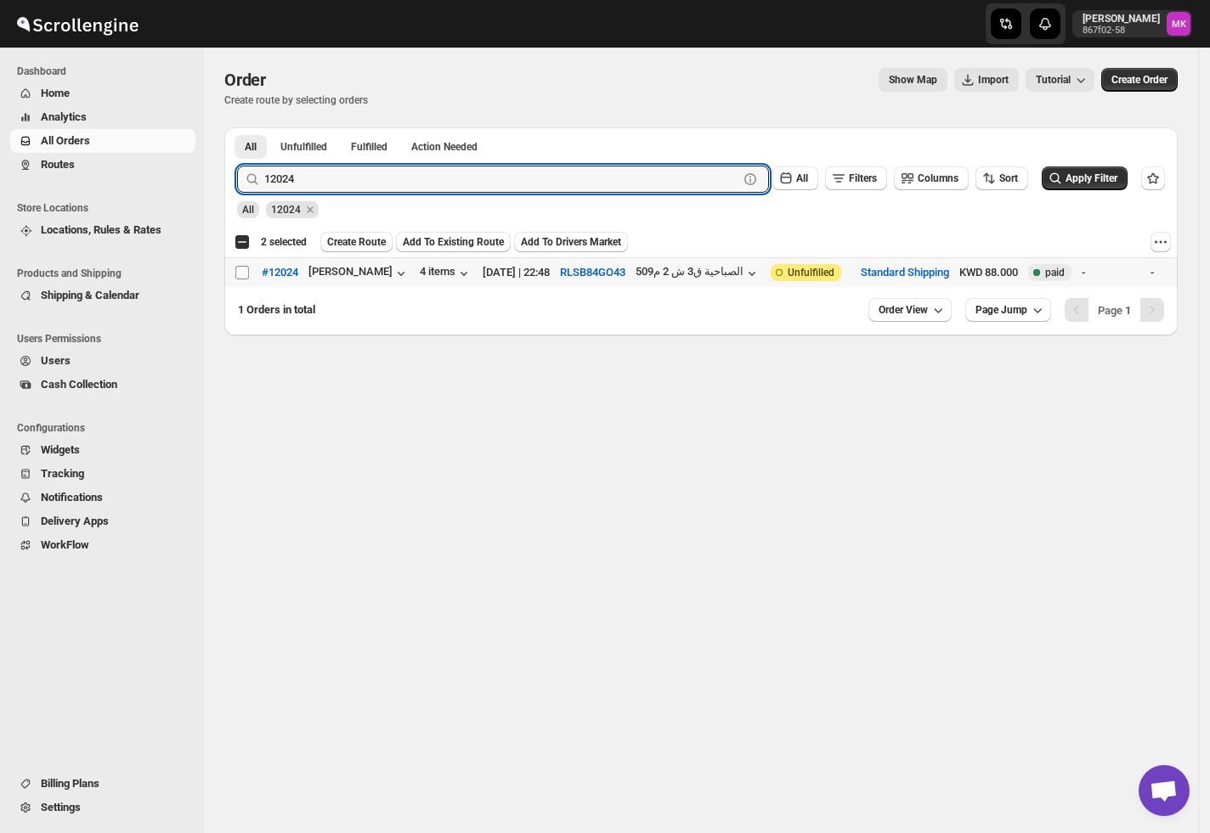
click at [243, 272] on input "Select order" at bounding box center [242, 273] width 14 height 14
checkbox input "true"
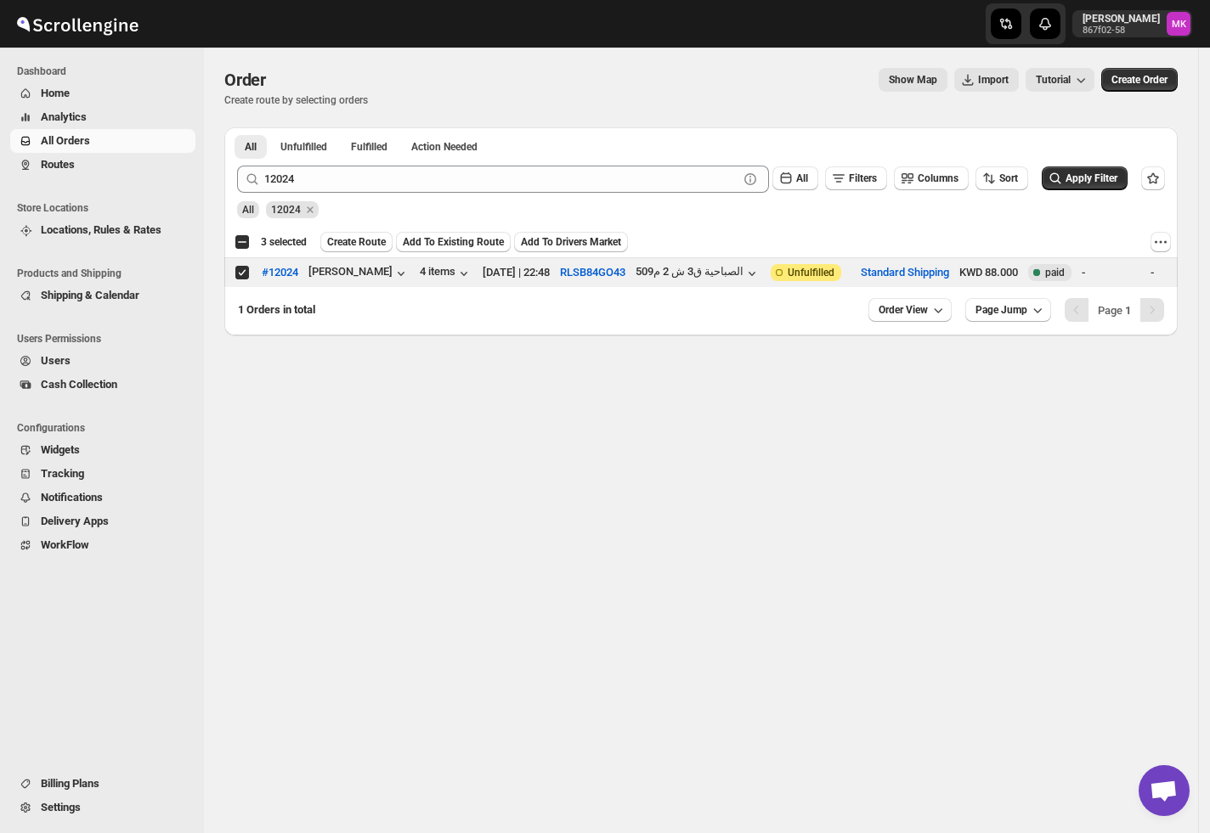
click at [365, 195] on div "All 12024" at bounding box center [697, 202] width 934 height 32
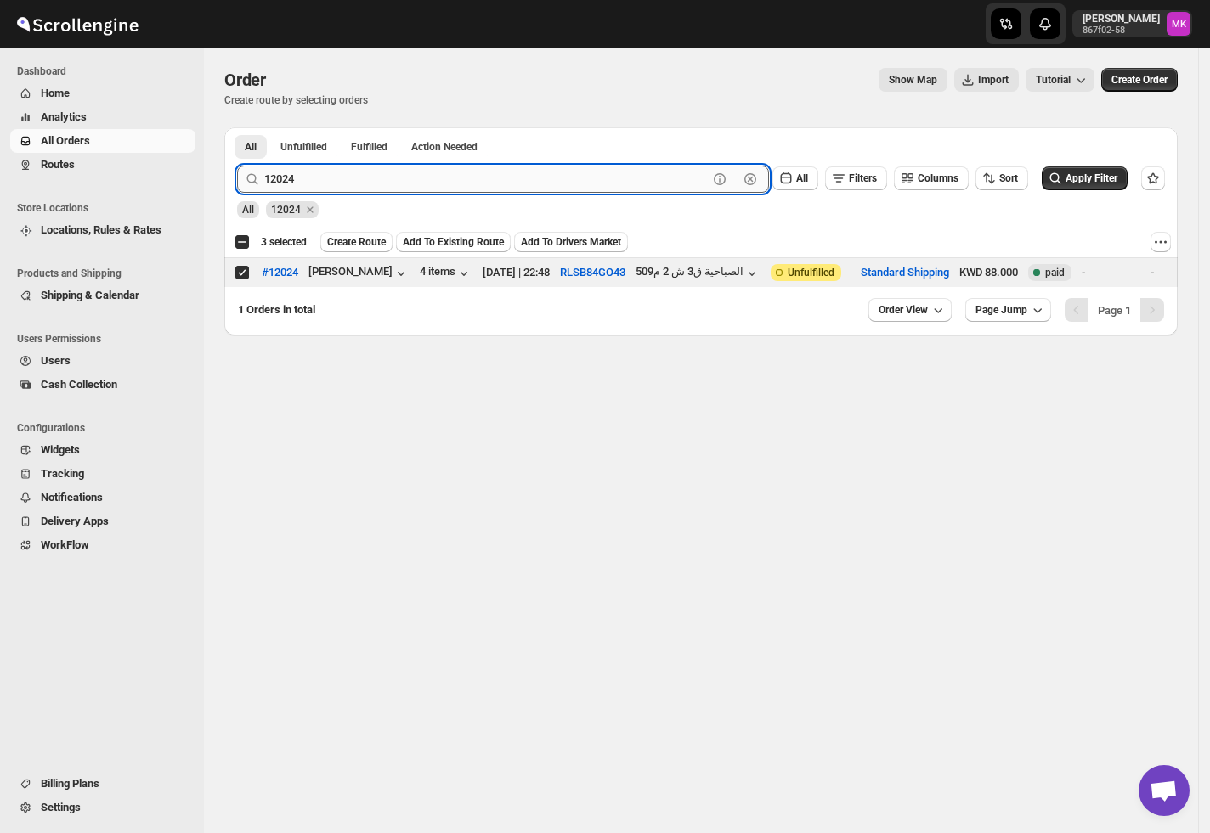
click at [367, 183] on input "12024" at bounding box center [485, 179] width 443 height 27
paste input "55"
type input "12055"
click at [237, 127] on button "Submit" at bounding box center [261, 136] width 48 height 18
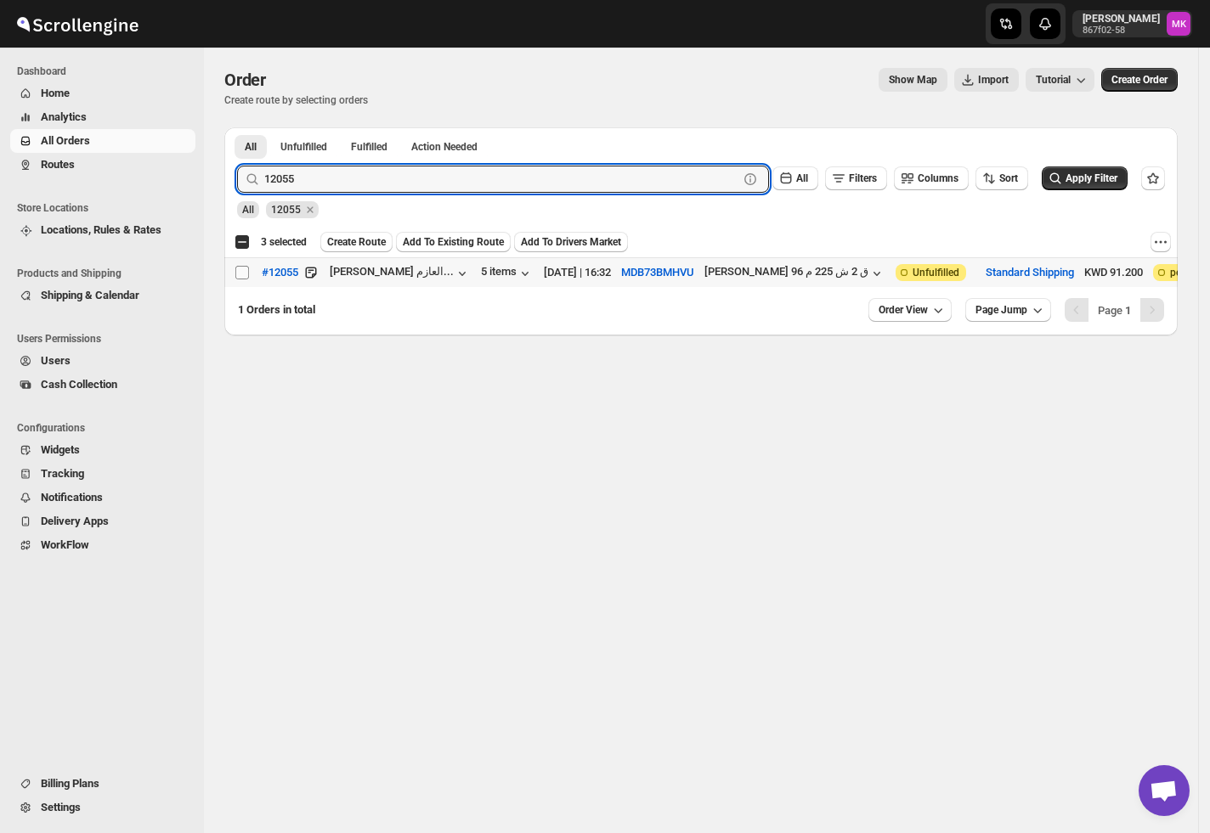
click at [239, 279] on input "Select order" at bounding box center [242, 273] width 14 height 14
checkbox input "true"
click at [330, 173] on input "12055" at bounding box center [485, 179] width 443 height 27
paste input "7"
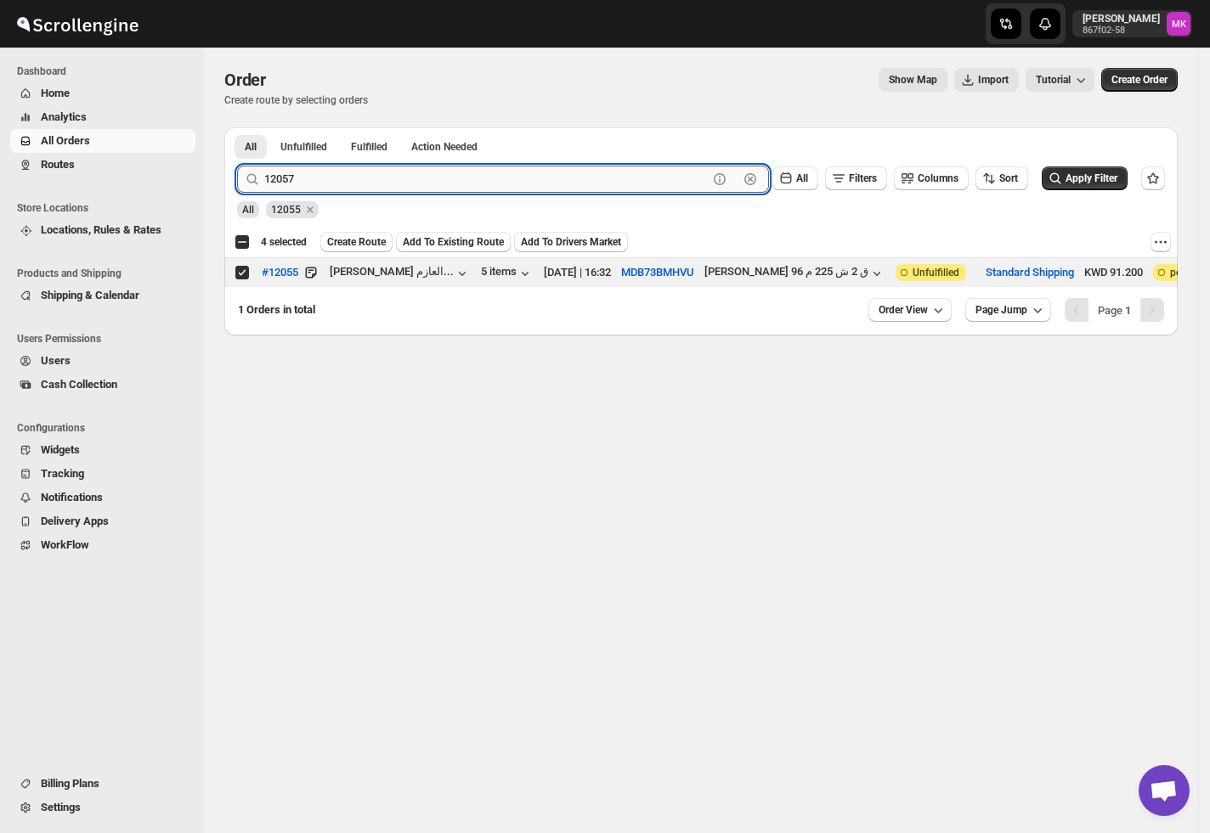
type input "12057"
click at [237, 127] on button "Submit" at bounding box center [261, 136] width 48 height 18
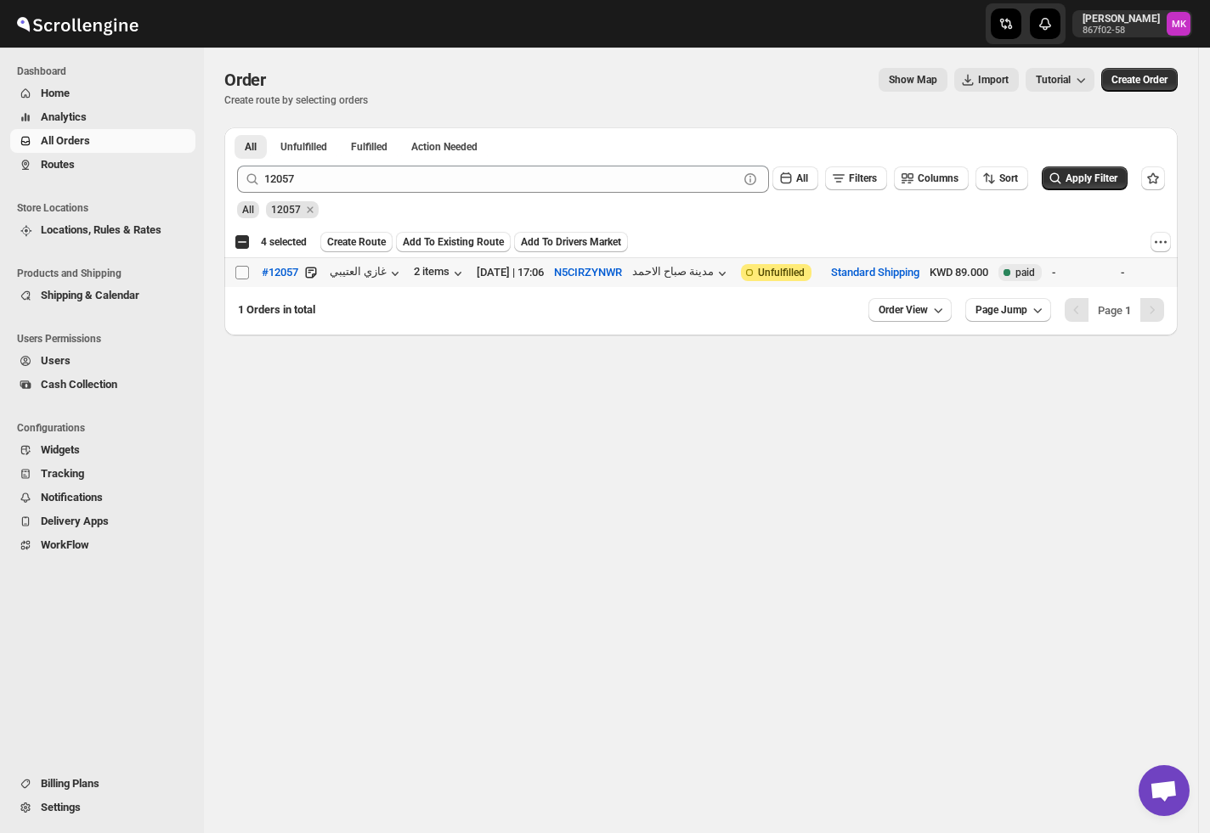
click at [241, 273] on input "Select order" at bounding box center [242, 273] width 14 height 14
checkbox input "true"
click at [354, 236] on span "Create Route" at bounding box center [356, 242] width 59 height 14
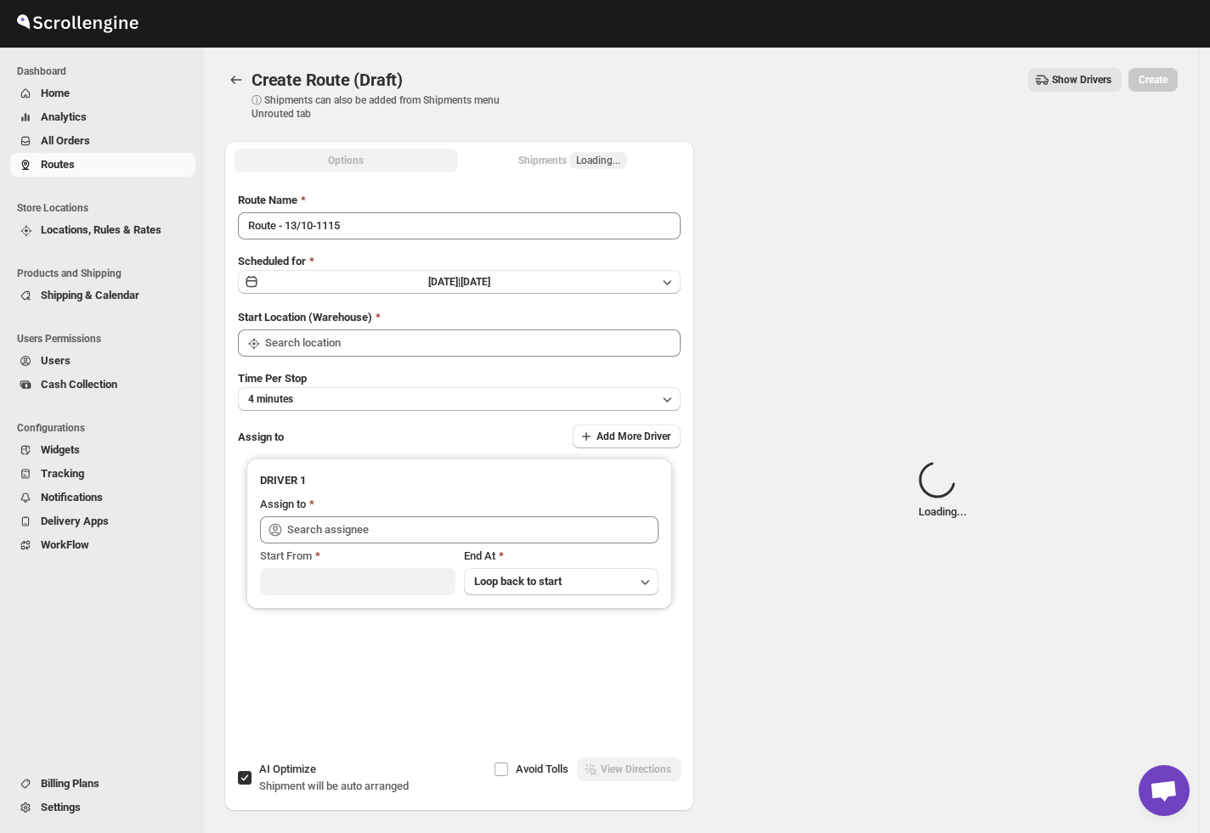
type input "[GEOGRAPHIC_DATA]"
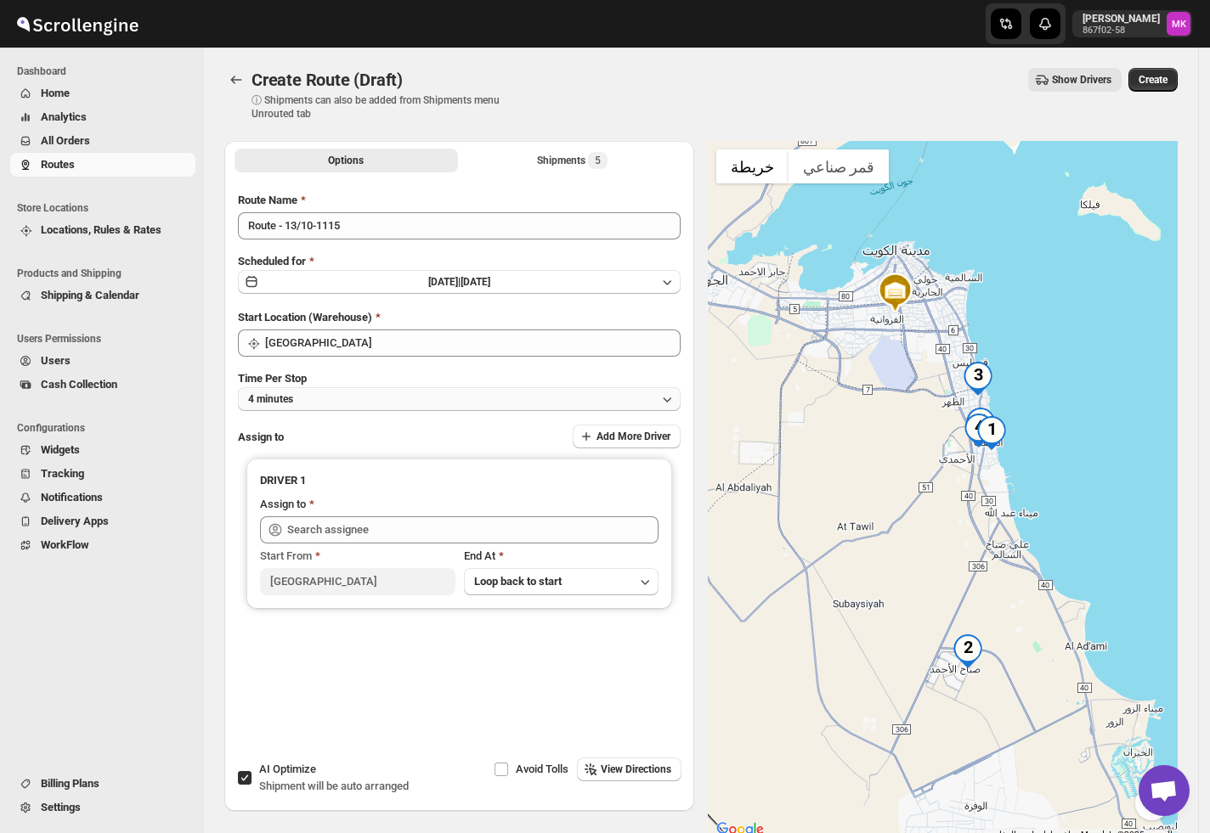
click at [334, 402] on button "4 minutes" at bounding box center [459, 399] width 443 height 24
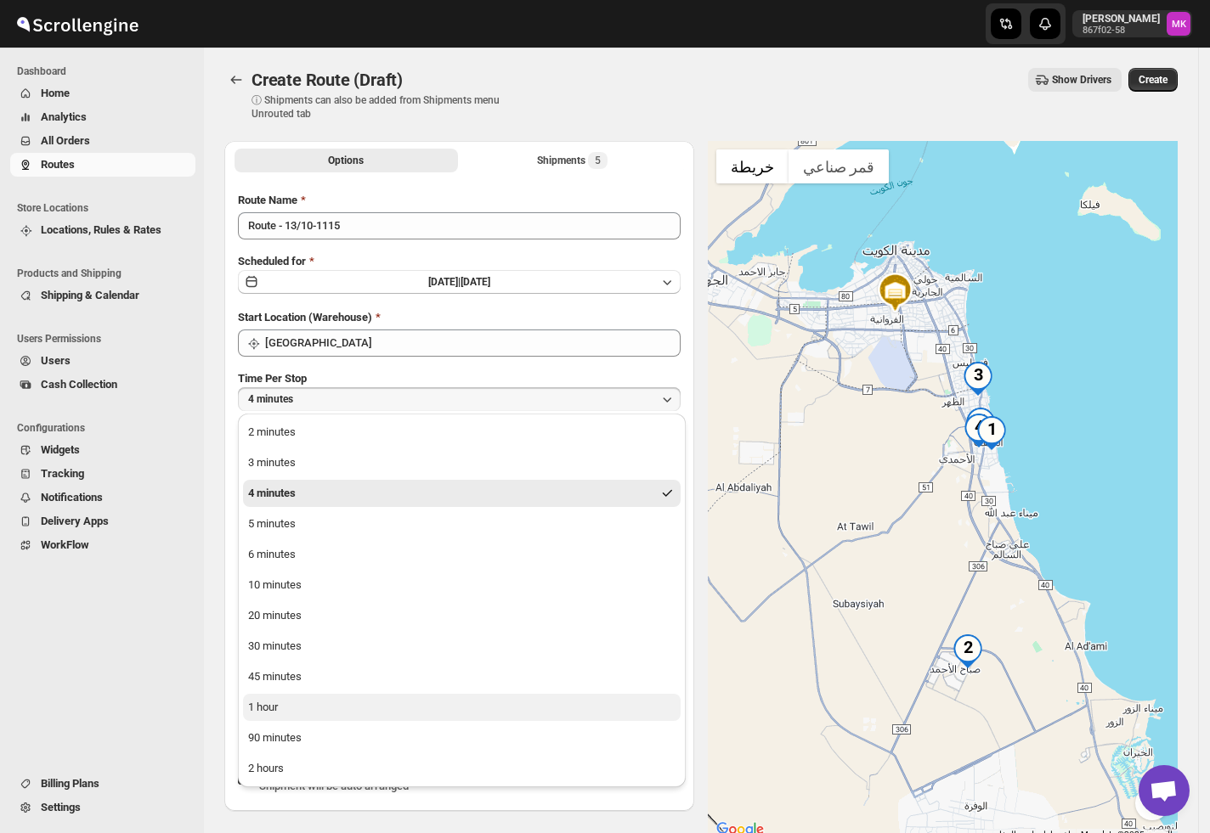
click at [260, 708] on div "1 hour" at bounding box center [263, 707] width 30 height 17
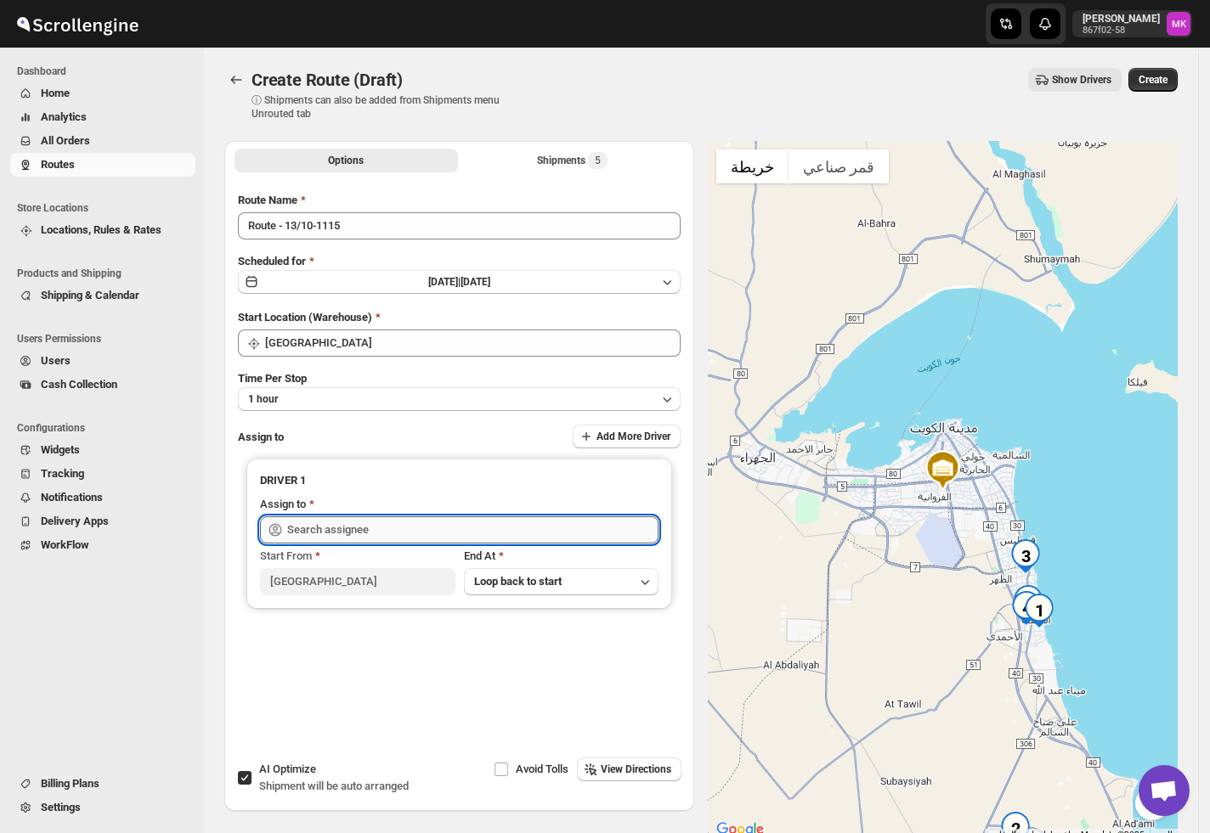
click at [301, 523] on input "text" at bounding box center [472, 529] width 371 height 27
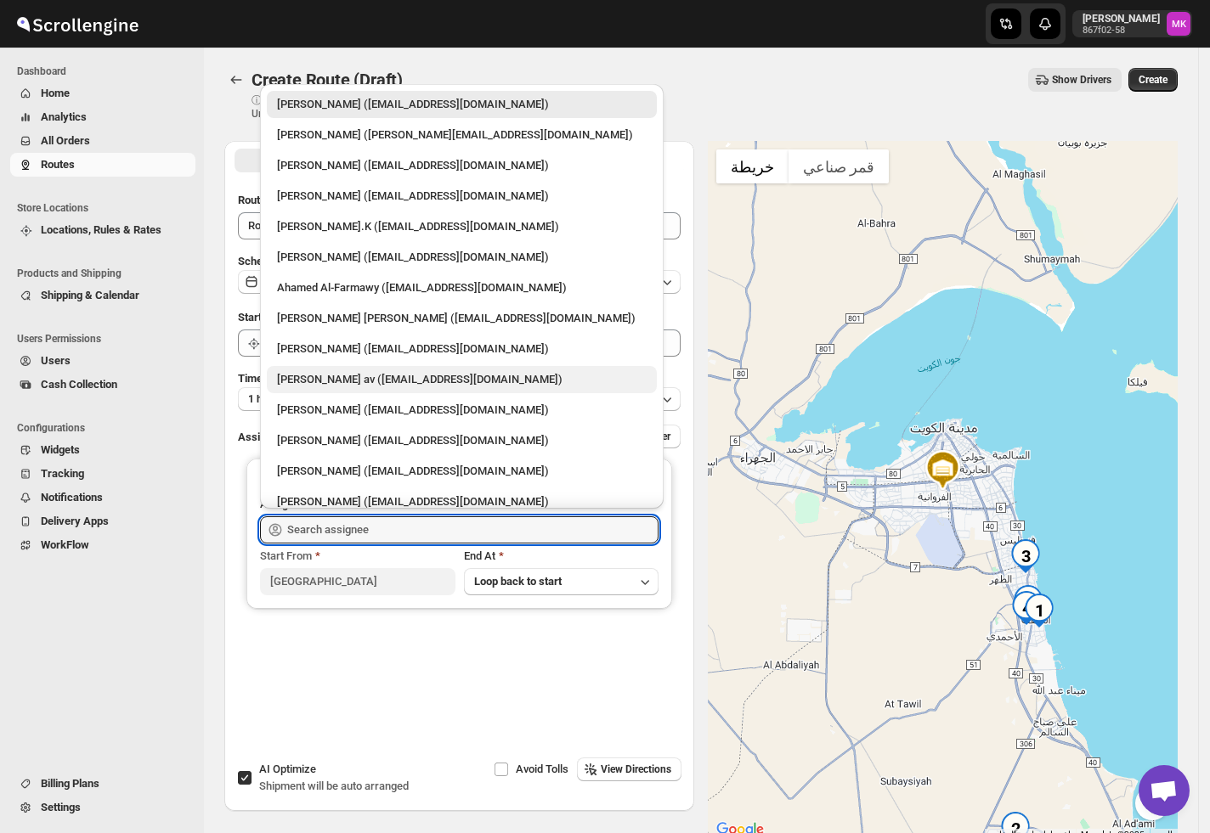
click at [364, 372] on div "[PERSON_NAME] av ([EMAIL_ADDRESS][DOMAIN_NAME])" at bounding box center [461, 379] width 369 height 17
type input "[PERSON_NAME] av ([EMAIL_ADDRESS][DOMAIN_NAME])"
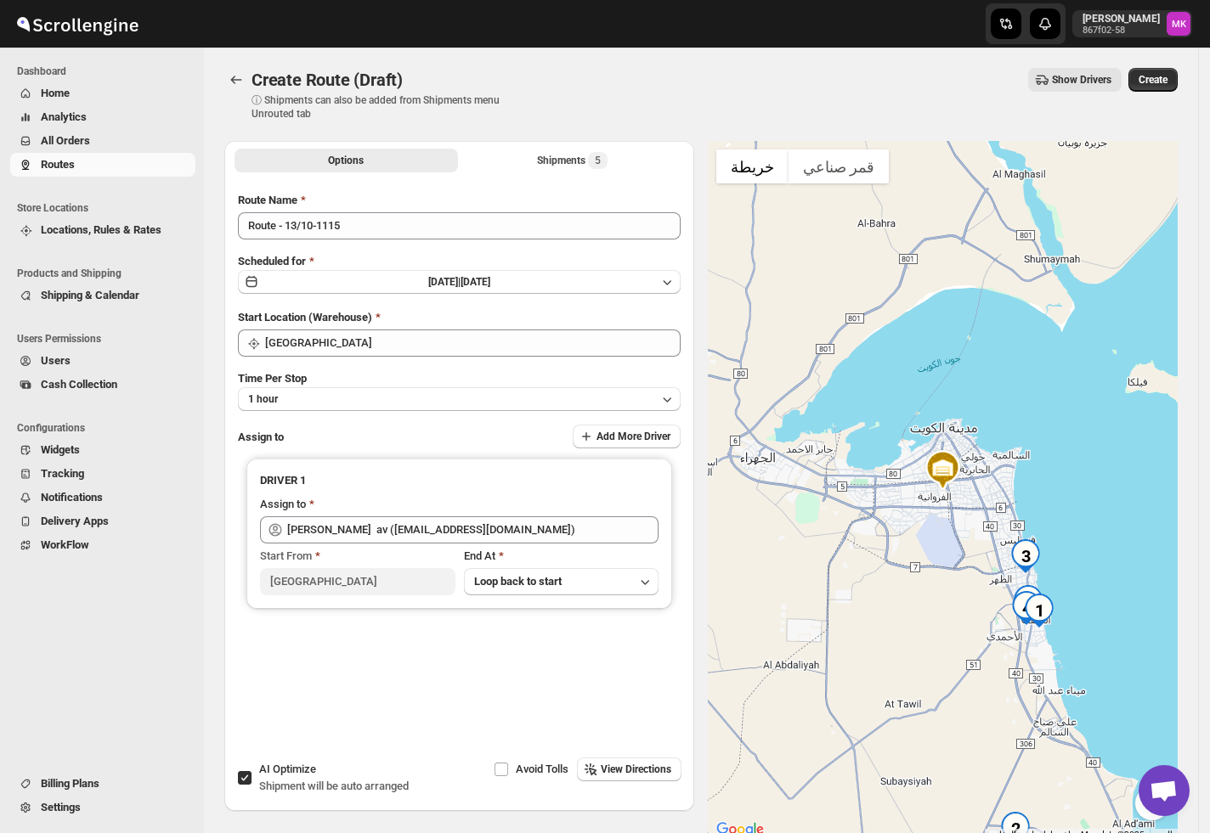
click at [1163, 83] on span "Create" at bounding box center [1152, 80] width 29 height 14
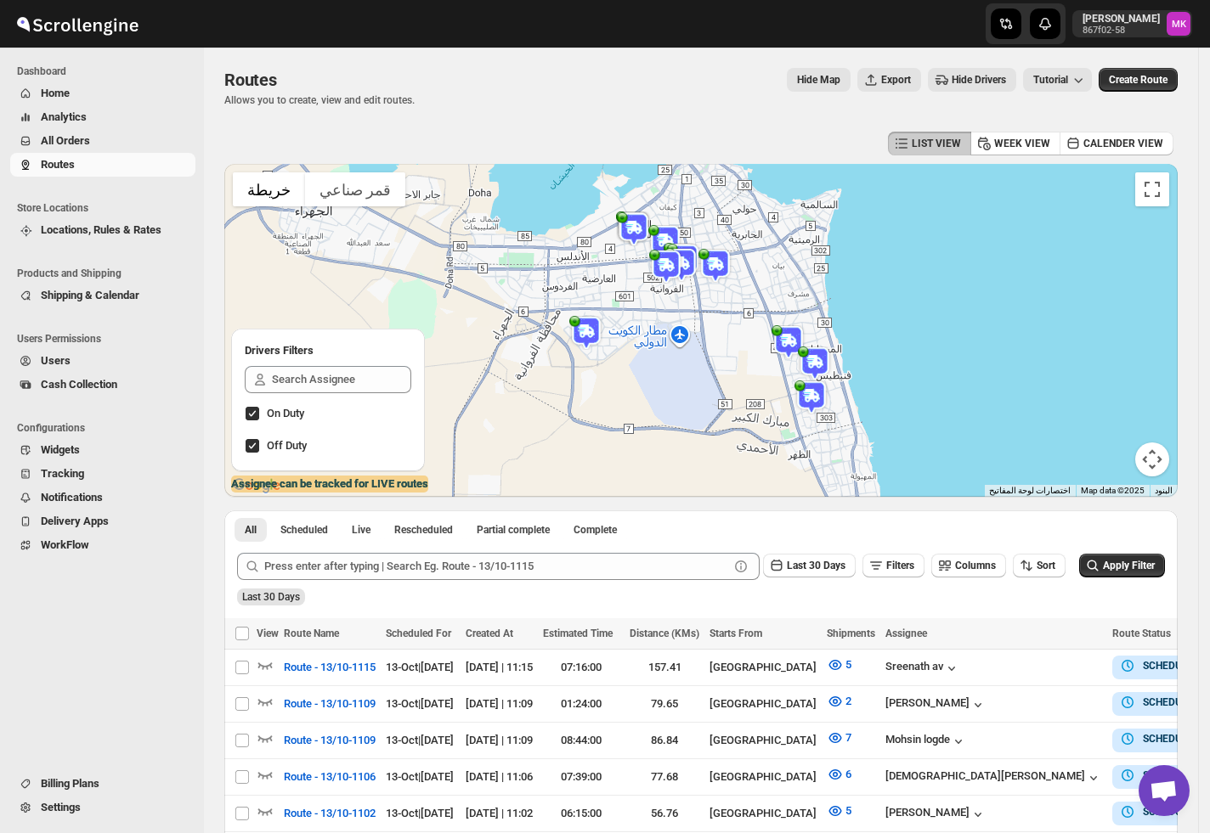
click at [198, 561] on div "Dashboard Home Analytics All Orders Routes Store Locations Locations, Rules & R…" at bounding box center [102, 441] width 204 height 786
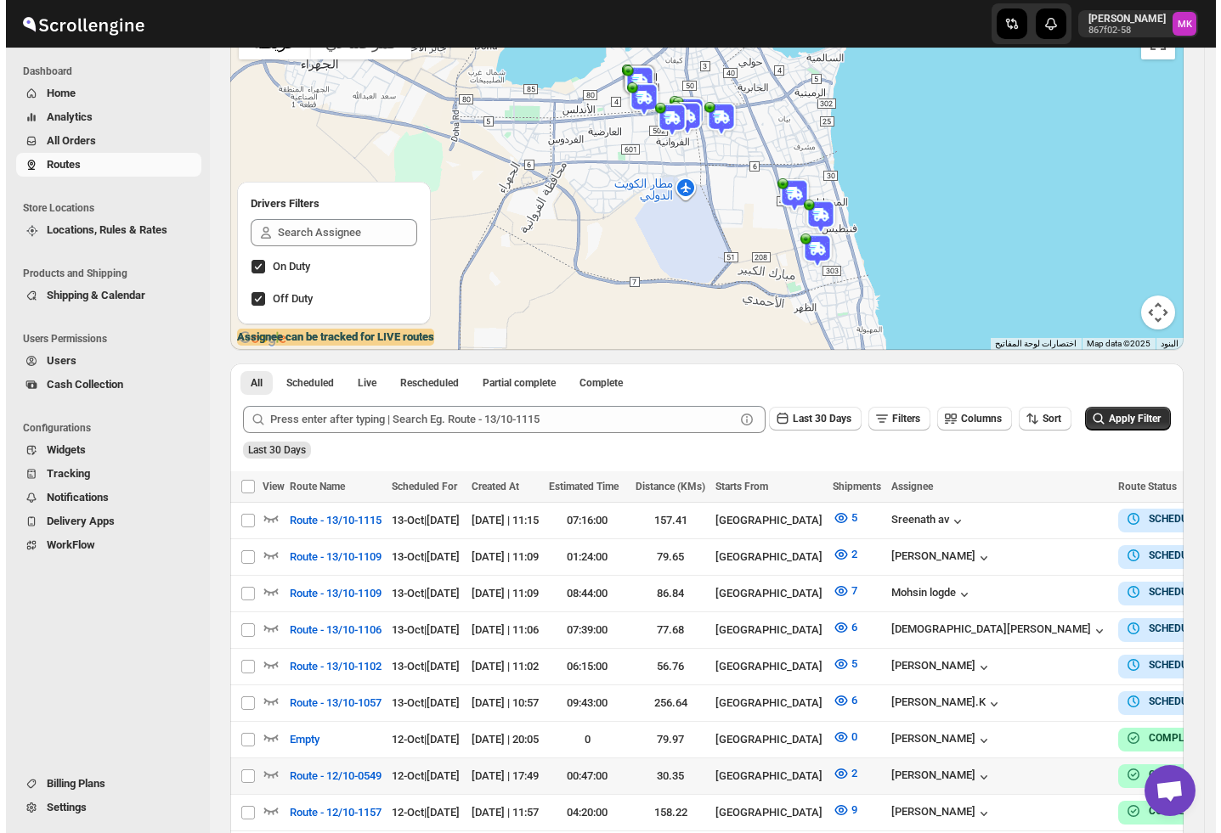
scroll to position [226, 0]
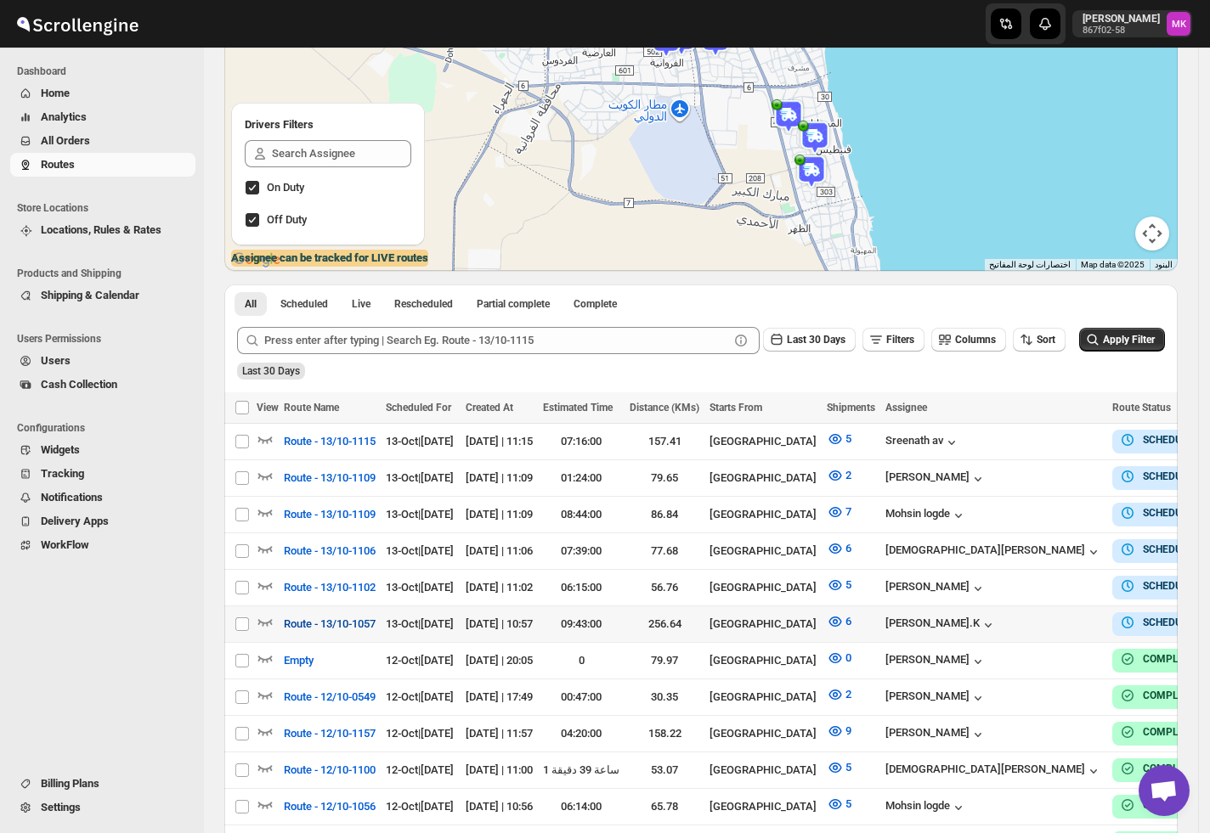
click at [313, 626] on button "Route - 13/10-1057" at bounding box center [330, 624] width 112 height 27
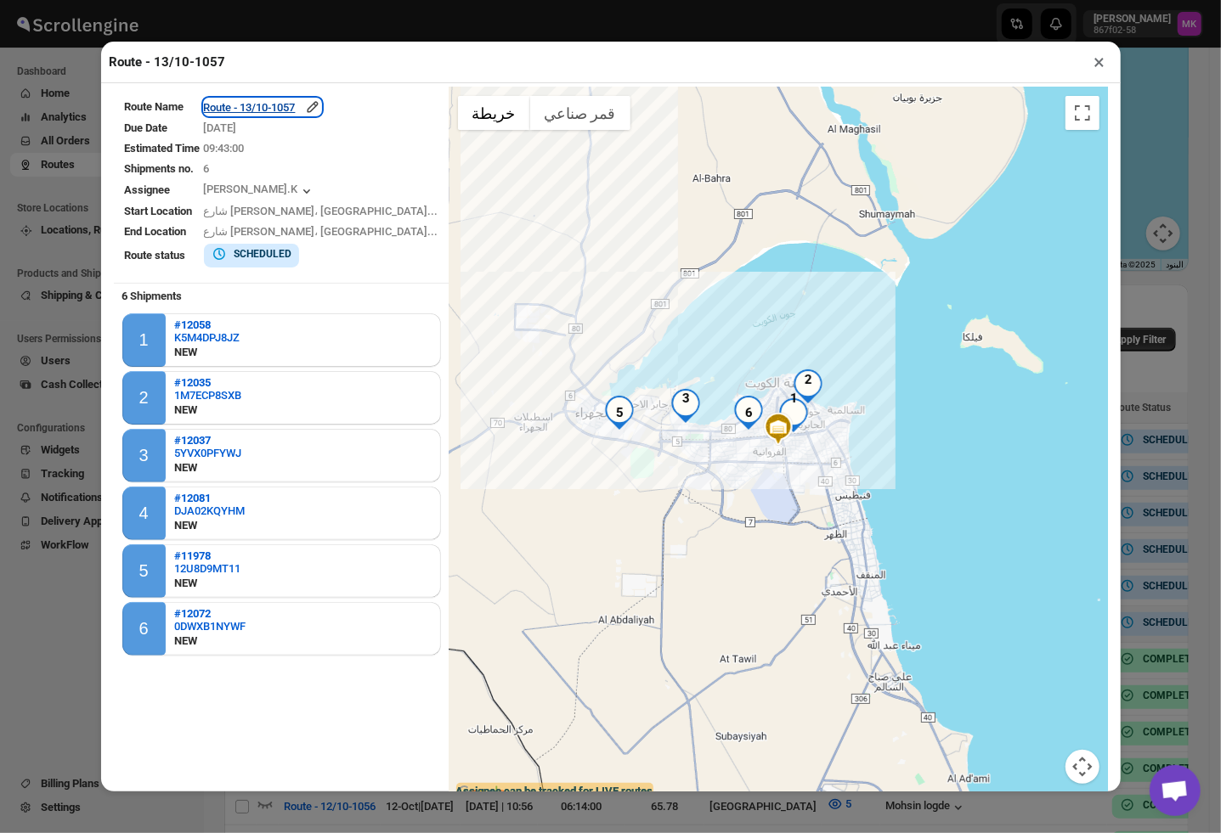
click at [303, 105] on div "Route - 13/10-1057" at bounding box center [262, 107] width 117 height 17
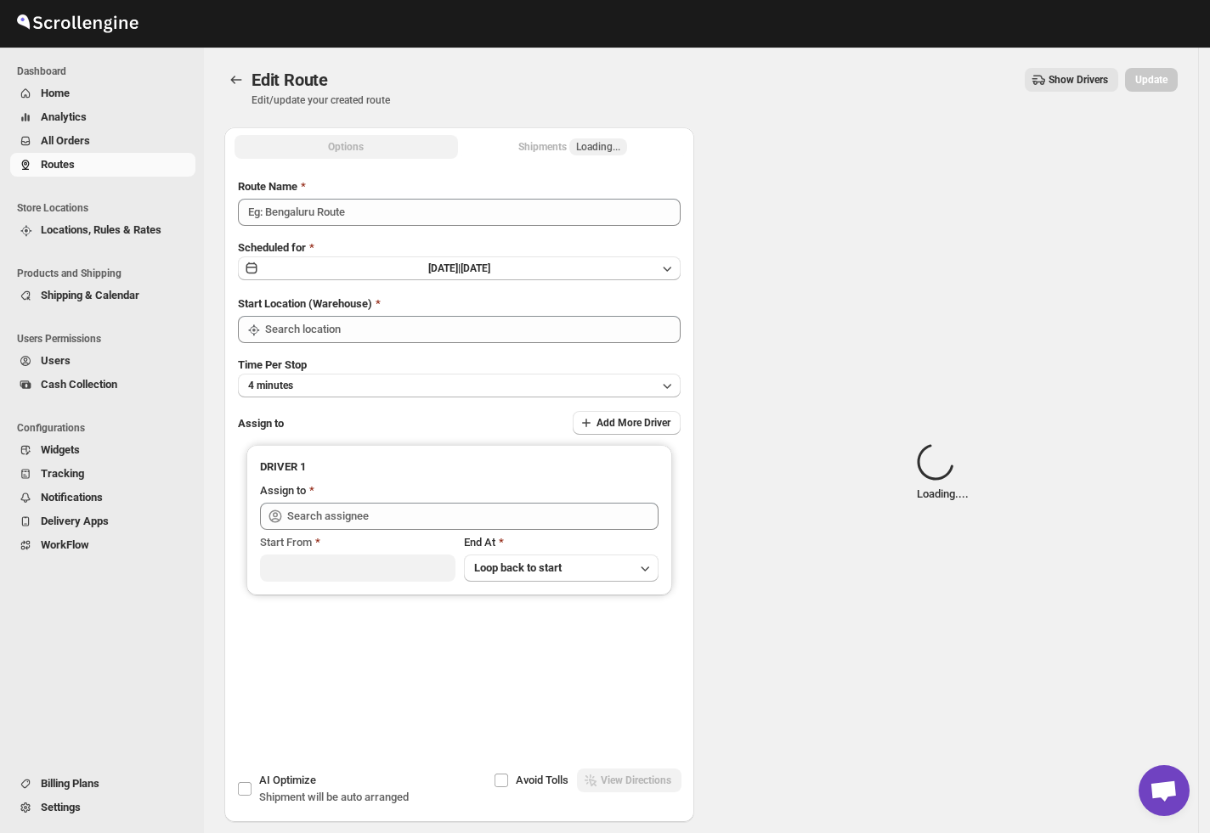
type input "Route - 13/10-1057"
type input "[GEOGRAPHIC_DATA]"
type input "[PERSON_NAME].K ([EMAIL_ADDRESS][DOMAIN_NAME])"
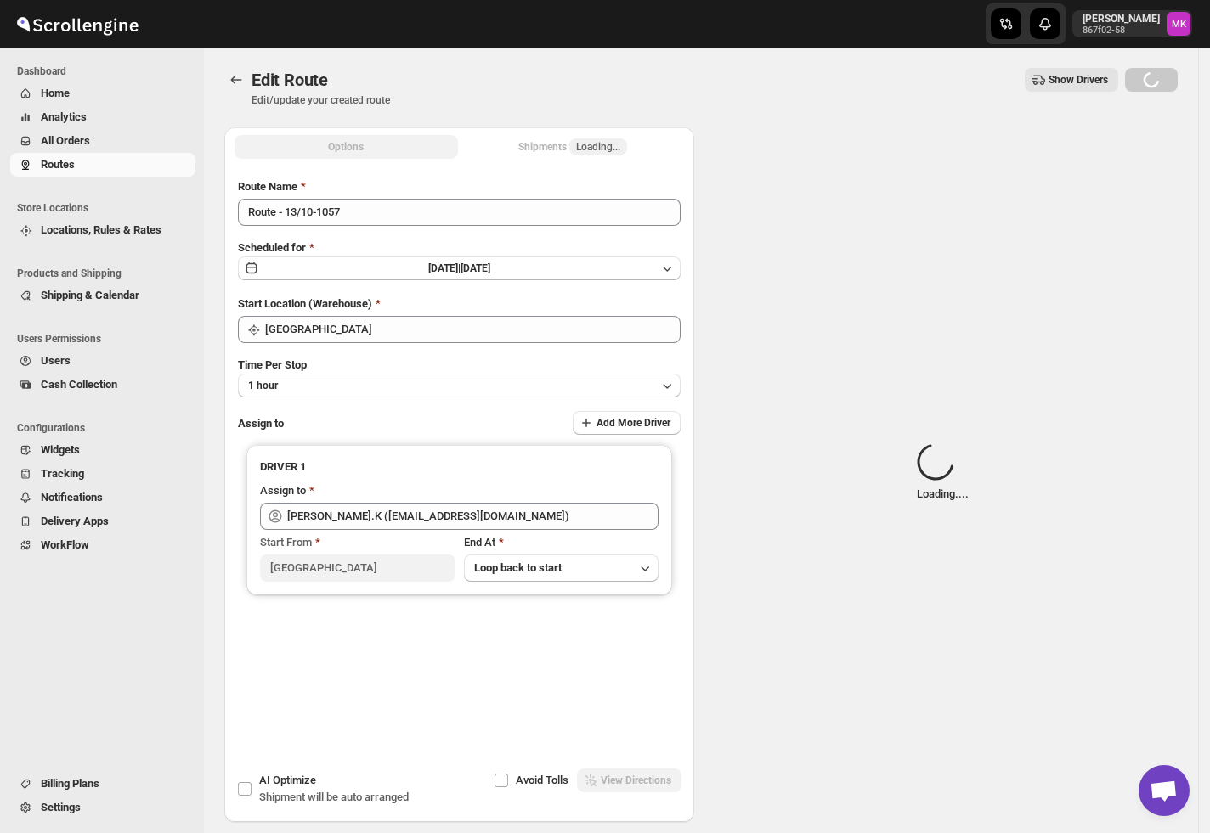
click at [571, 140] on div "Shipments Loading..." at bounding box center [572, 146] width 109 height 17
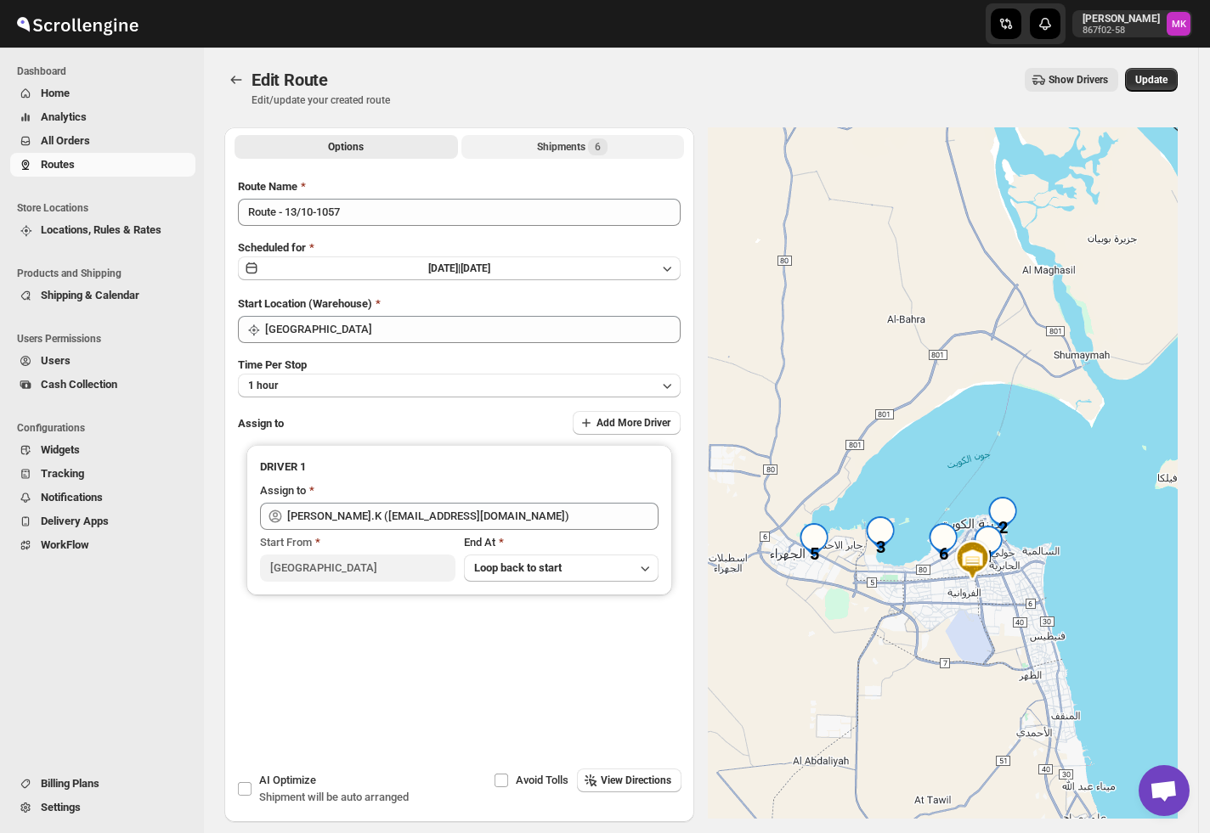
click at [575, 140] on div "Shipments 6" at bounding box center [572, 146] width 71 height 17
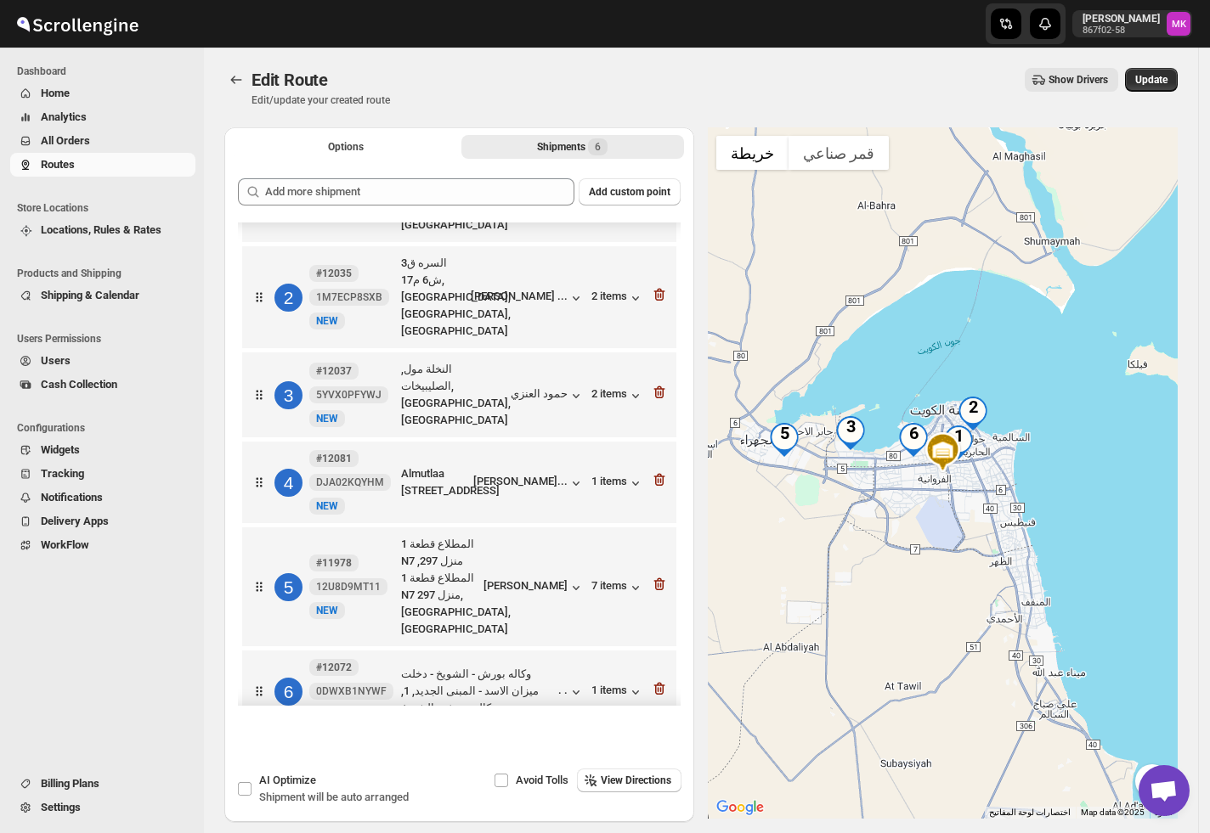
scroll to position [107, 0]
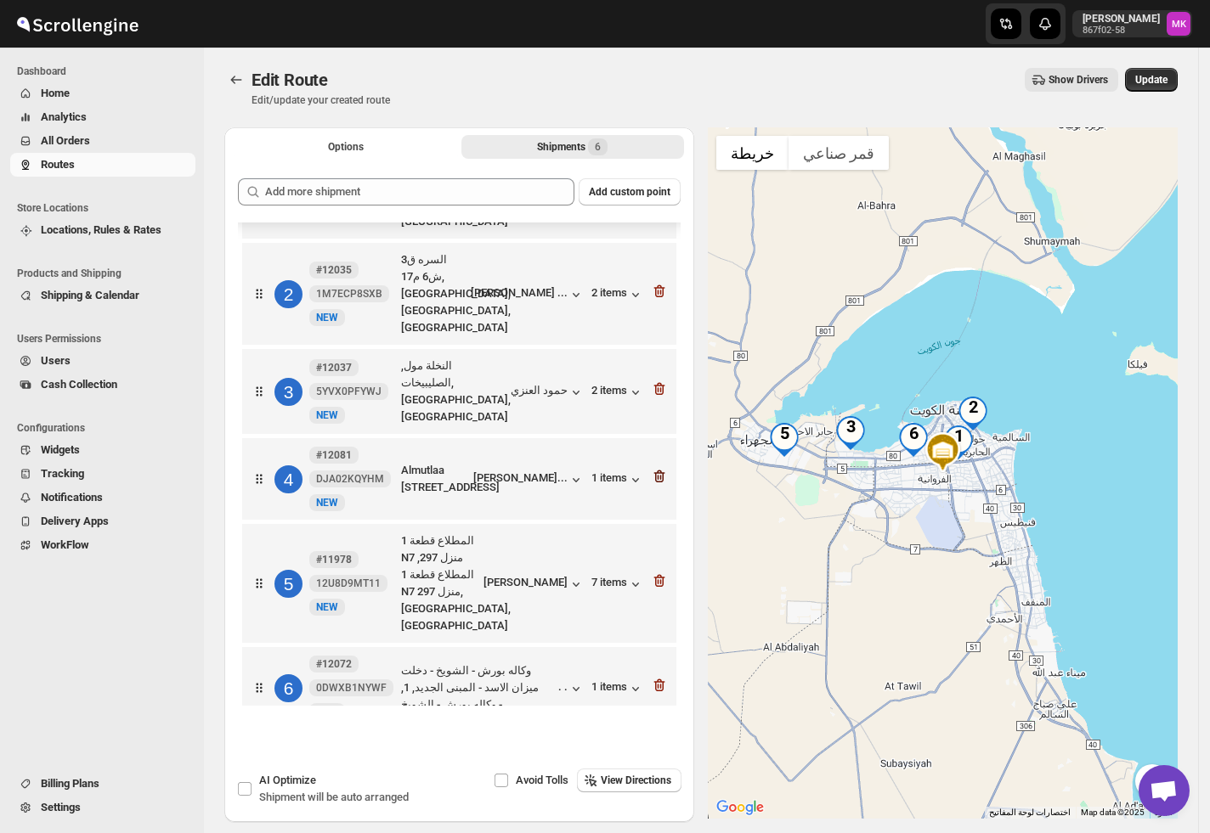
click at [653, 468] on icon "button" at bounding box center [659, 476] width 17 height 17
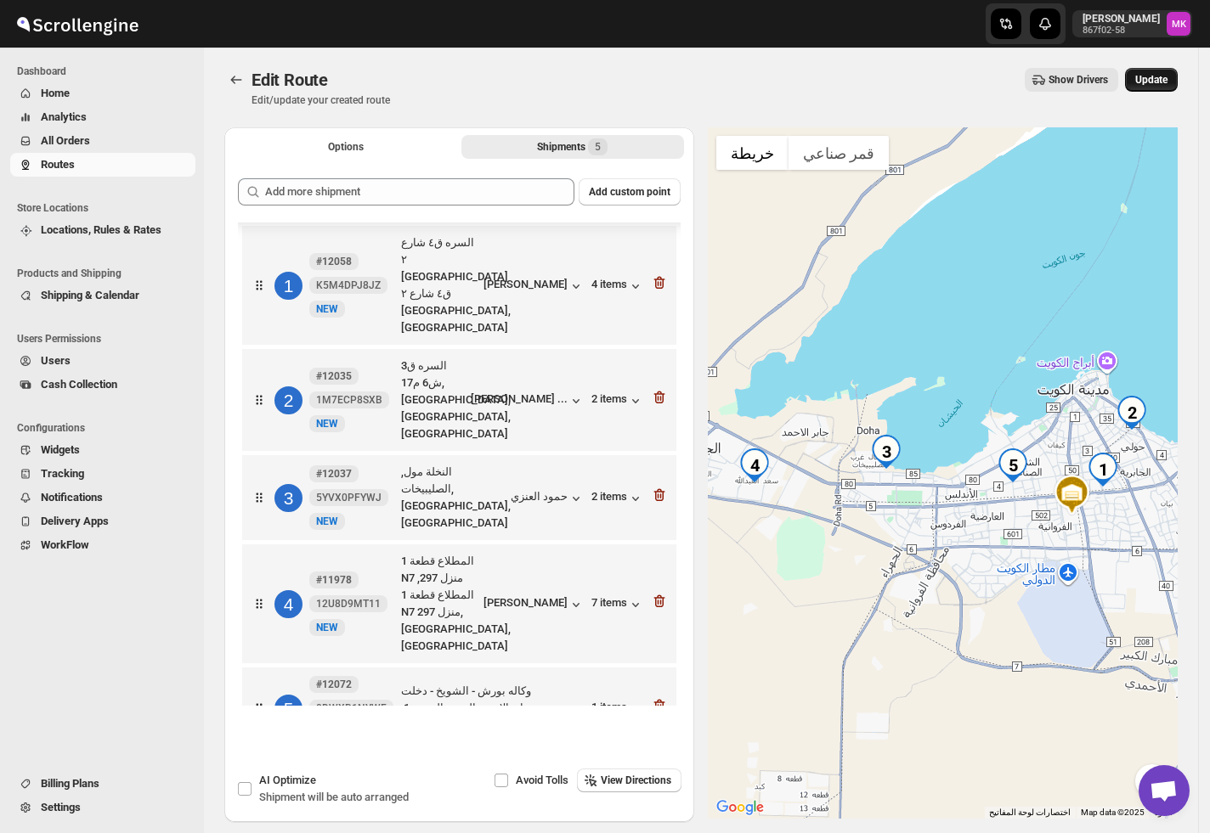
click at [1167, 82] on span "Update" at bounding box center [1151, 80] width 32 height 14
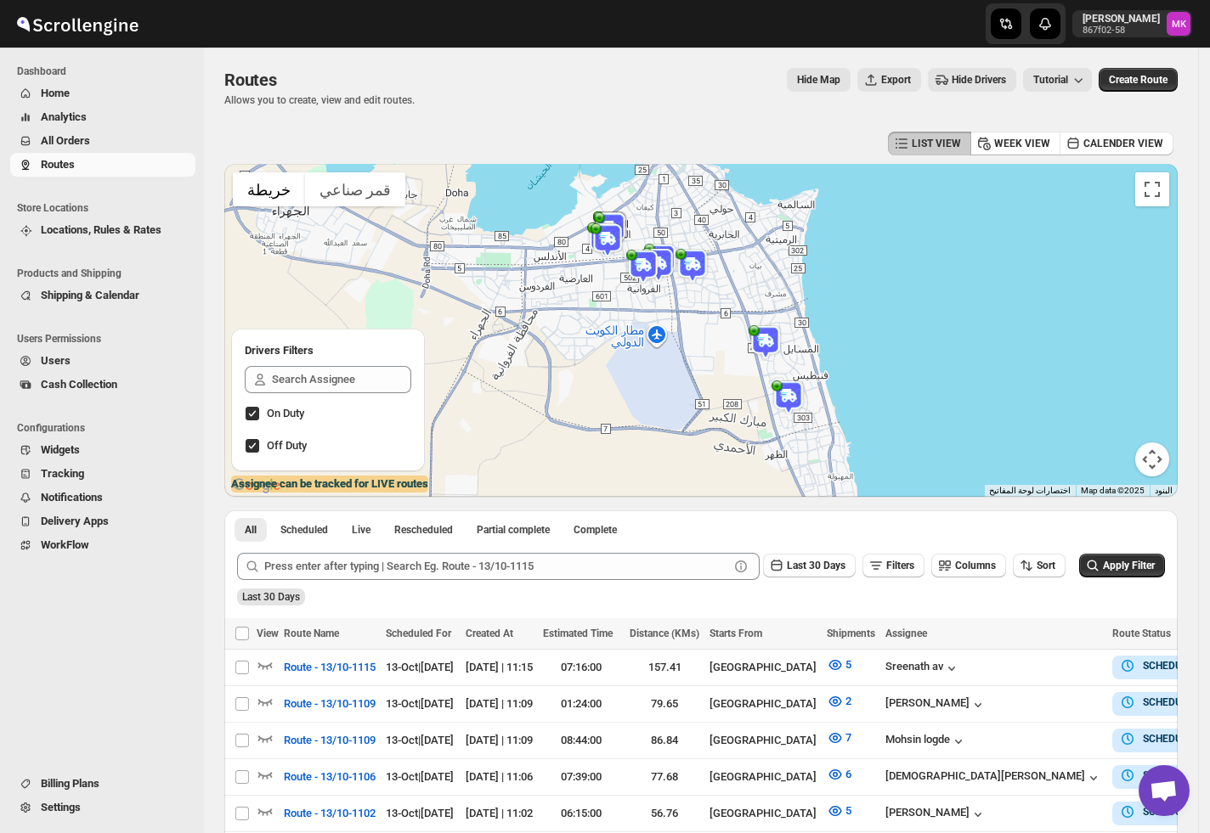
scroll to position [113, 0]
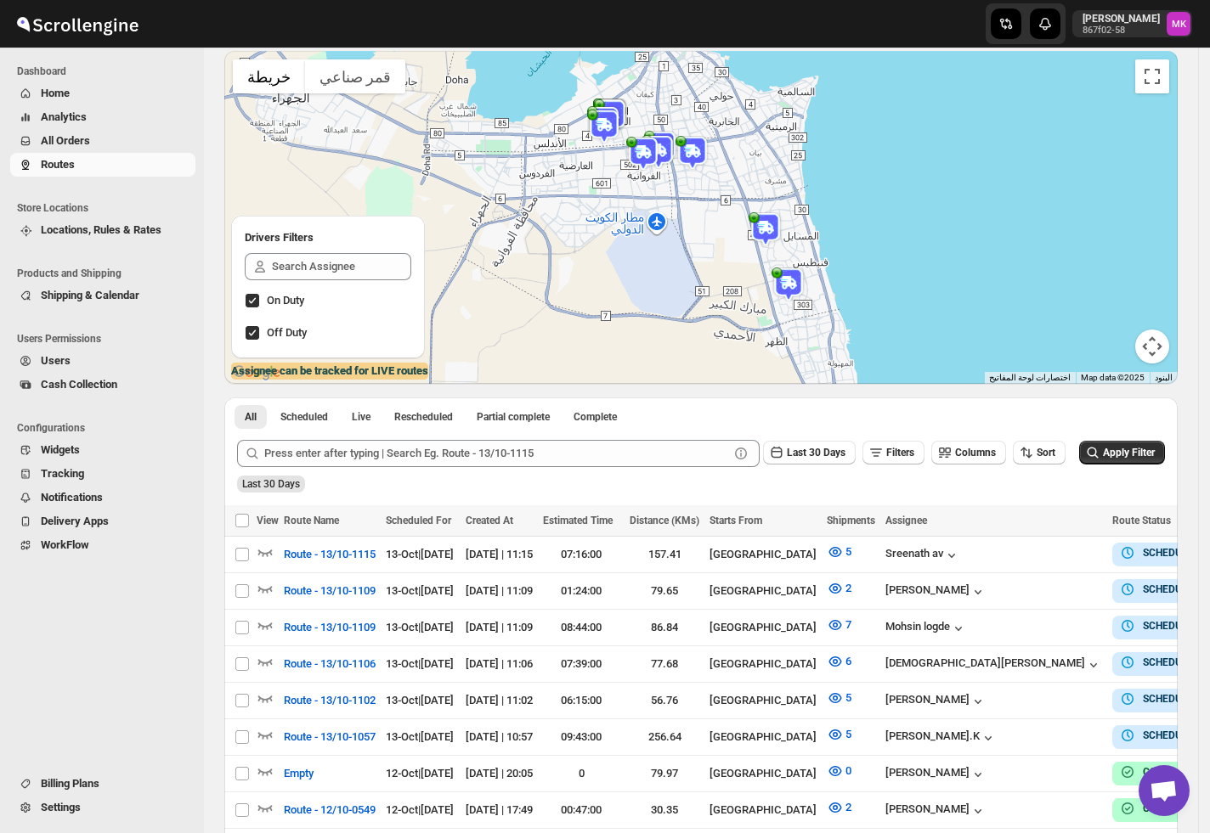
click at [144, 143] on span "All Orders" at bounding box center [116, 141] width 151 height 17
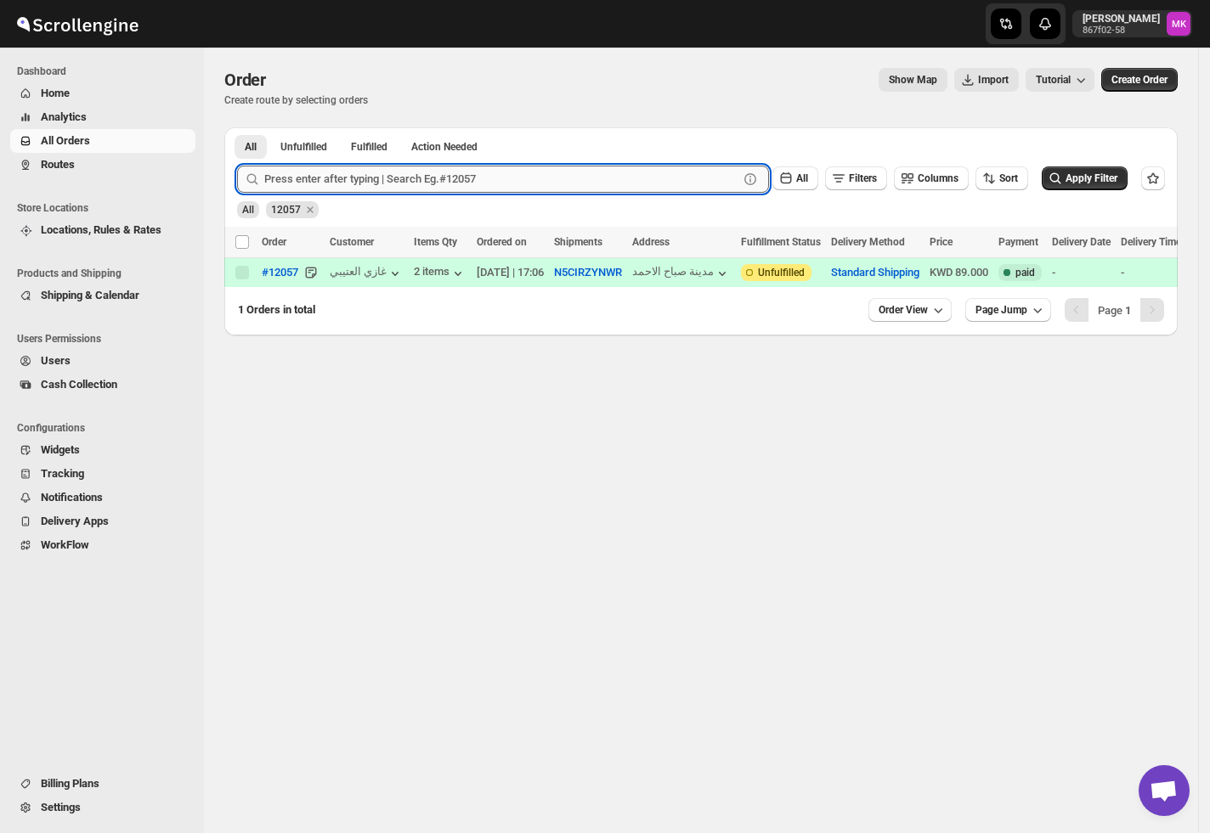
click at [352, 188] on input "text" at bounding box center [501, 179] width 474 height 27
paste input "12001"
type input "12001"
click at [237, 127] on button "Submit" at bounding box center [261, 136] width 48 height 18
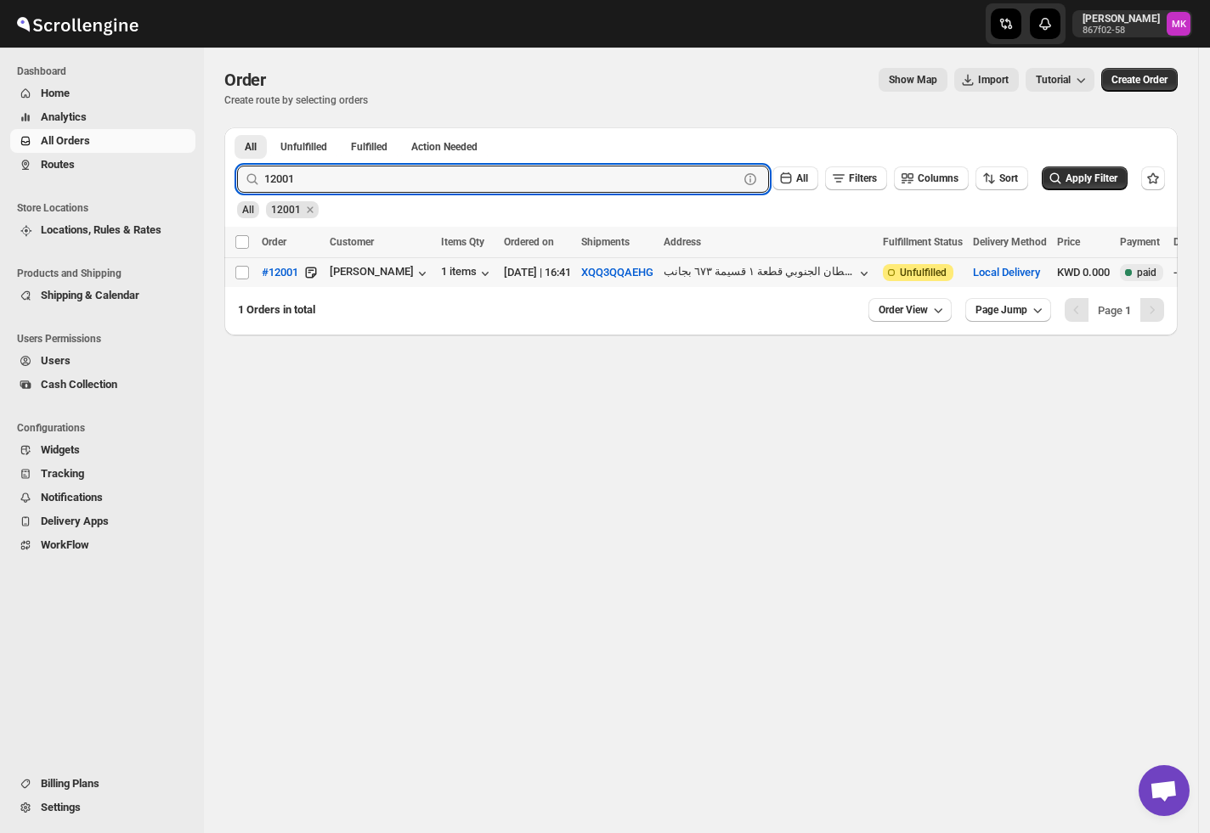
click at [238, 282] on td "Select order" at bounding box center [240, 273] width 32 height 30
checkbox input "true"
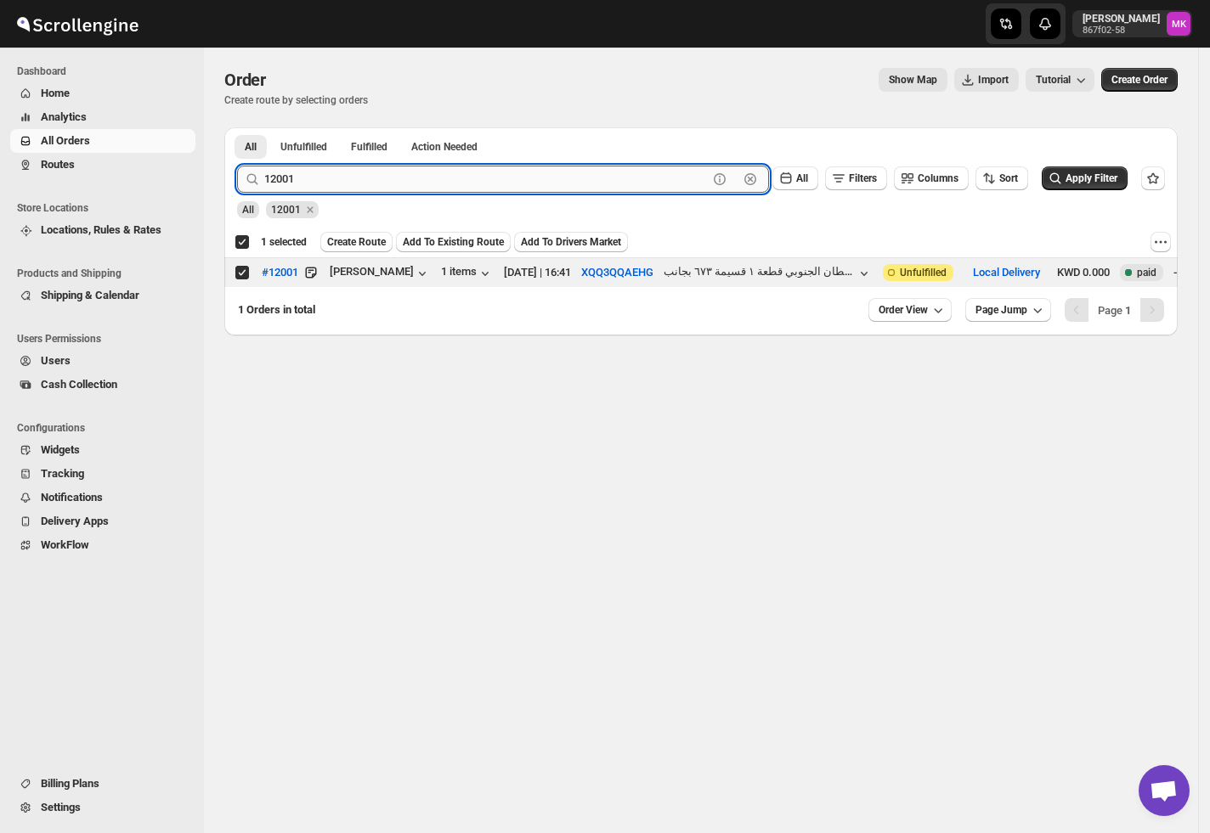
click at [423, 181] on input "12001" at bounding box center [485, 179] width 443 height 27
paste input "14"
type input "12014"
click at [237, 127] on button "Submit" at bounding box center [261, 136] width 48 height 18
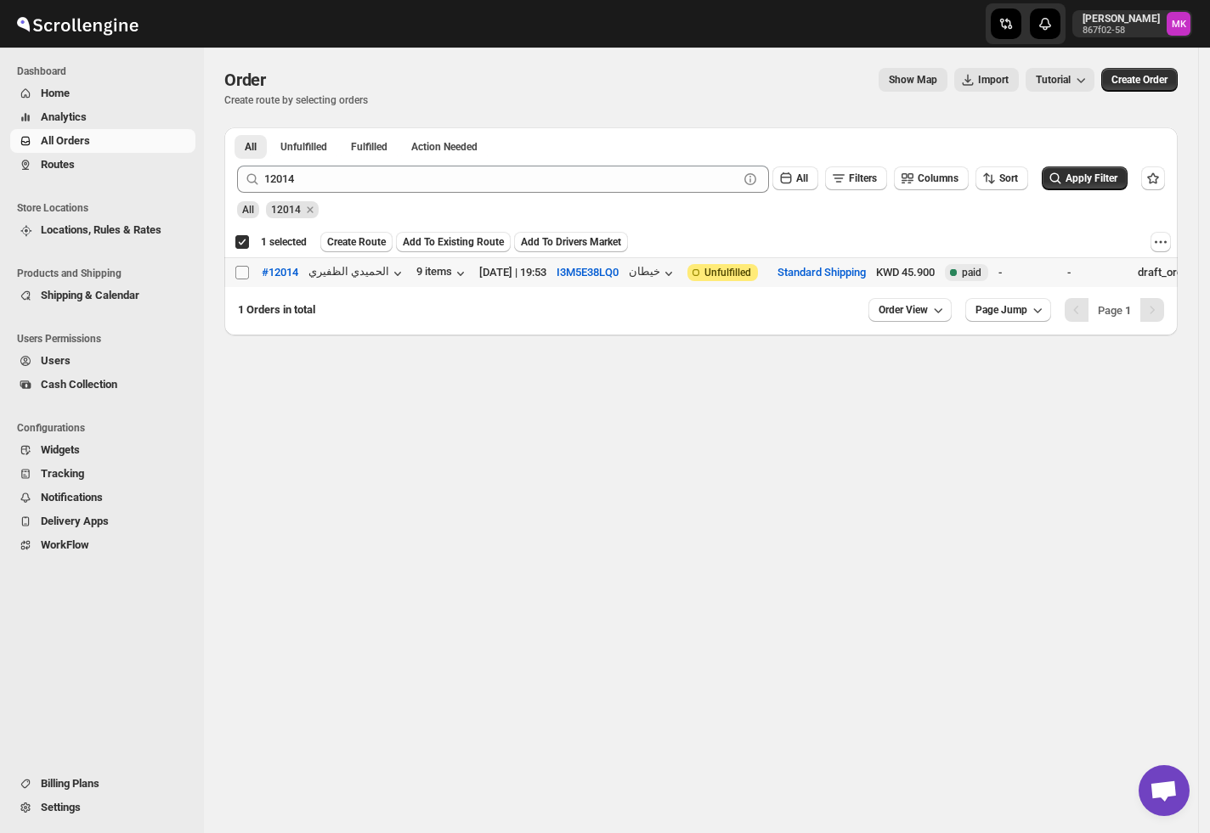
click at [245, 274] on input "Select order" at bounding box center [242, 273] width 14 height 14
checkbox input "true"
checkbox input "false"
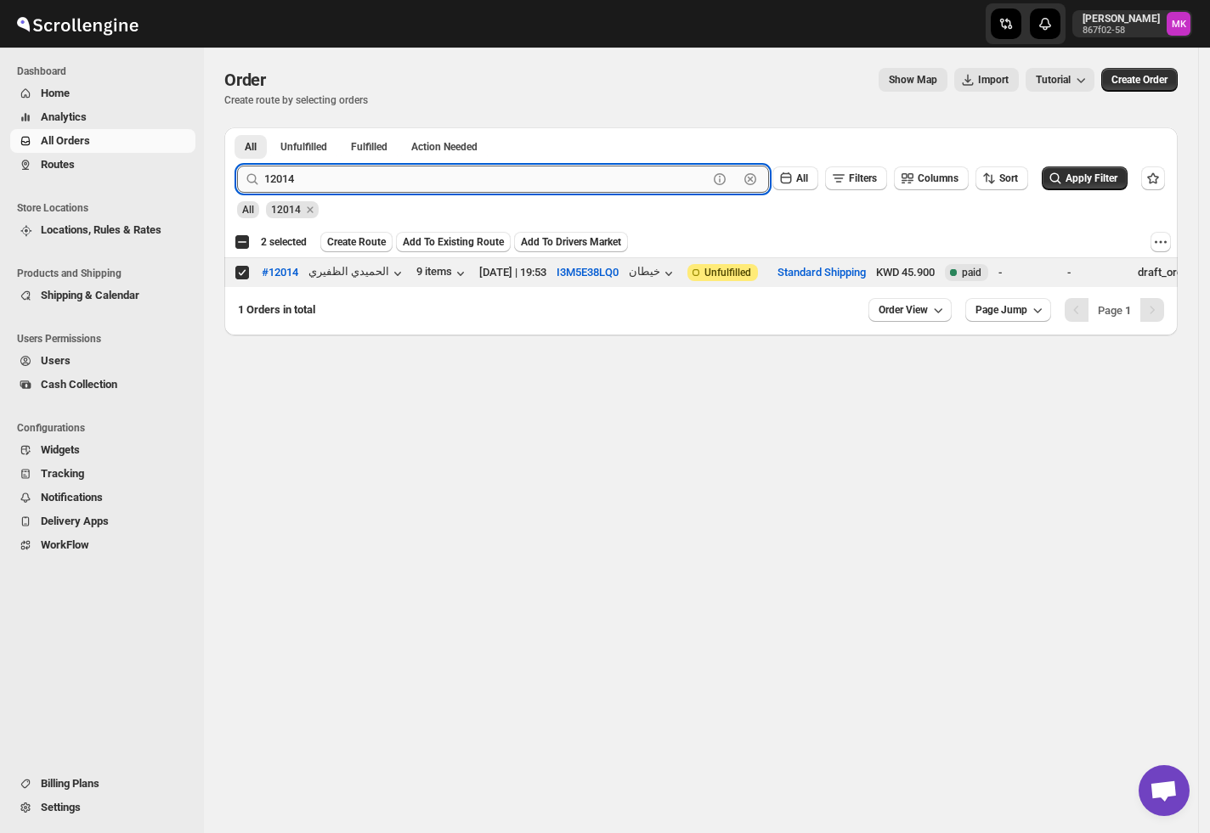
click at [309, 189] on input "12014" at bounding box center [485, 179] width 443 height 27
paste input "62"
type input "12062"
click at [237, 127] on button "Submit" at bounding box center [261, 136] width 48 height 18
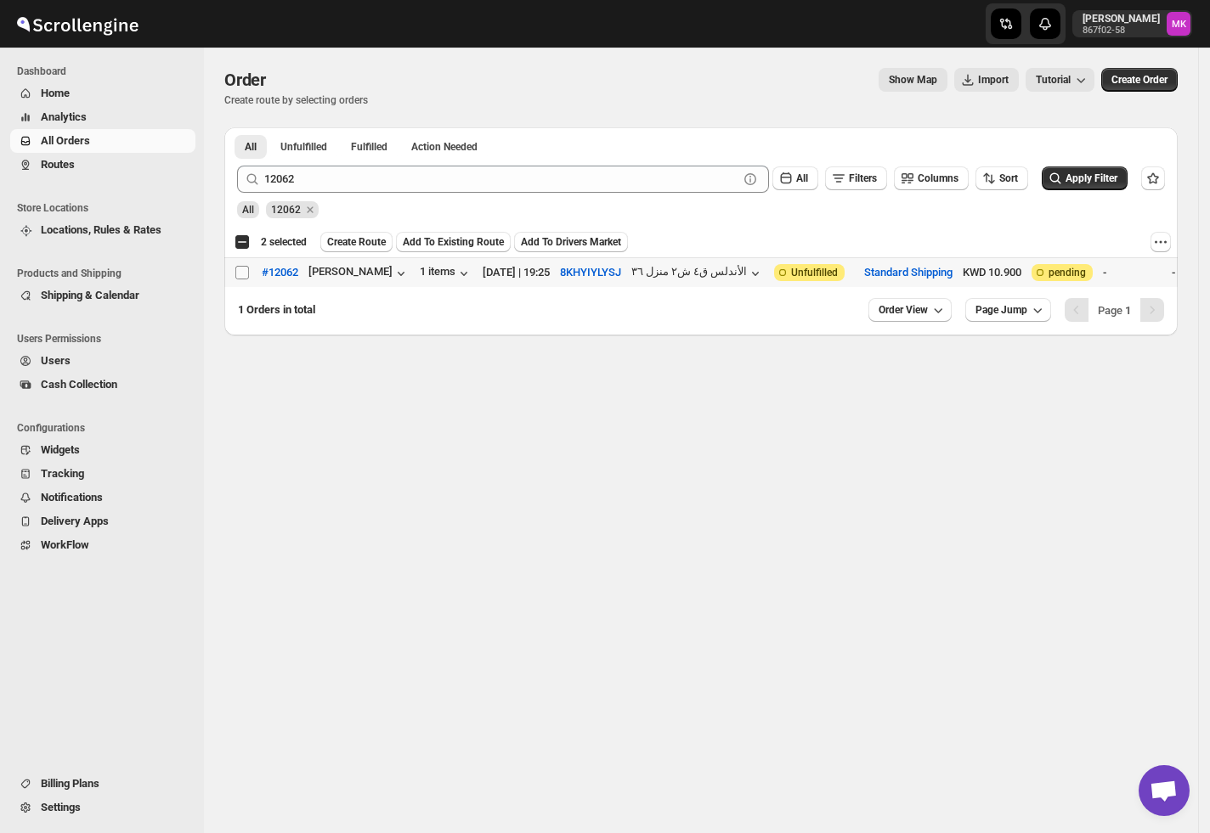
click at [240, 269] on input "Select order" at bounding box center [242, 273] width 14 height 14
checkbox input "true"
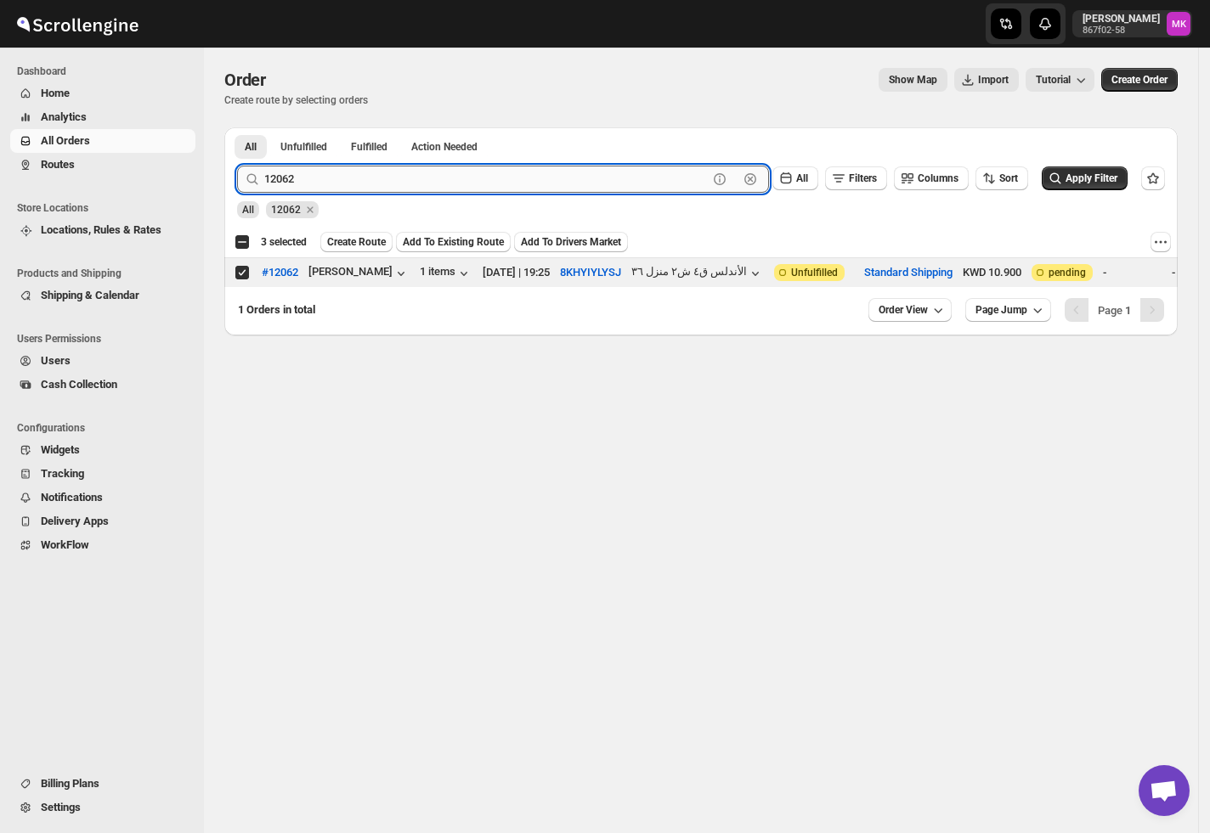
click at [296, 184] on input "12062" at bounding box center [485, 179] width 443 height 27
paste input "06"
type input "12006"
click at [237, 127] on button "Submit" at bounding box center [261, 136] width 48 height 18
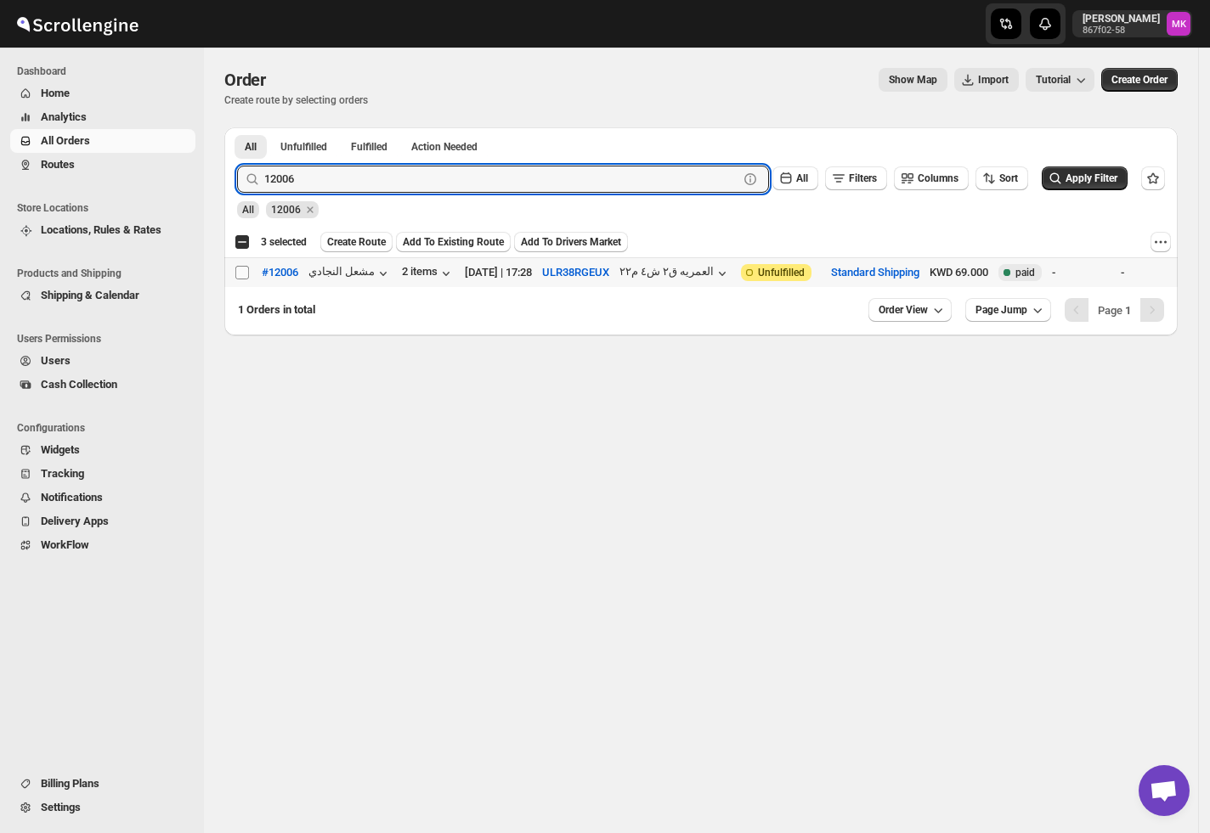
click at [246, 275] on input "Select order" at bounding box center [242, 273] width 14 height 14
checkbox input "true"
click at [292, 172] on input "12006" at bounding box center [485, 179] width 443 height 27
paste input "7"
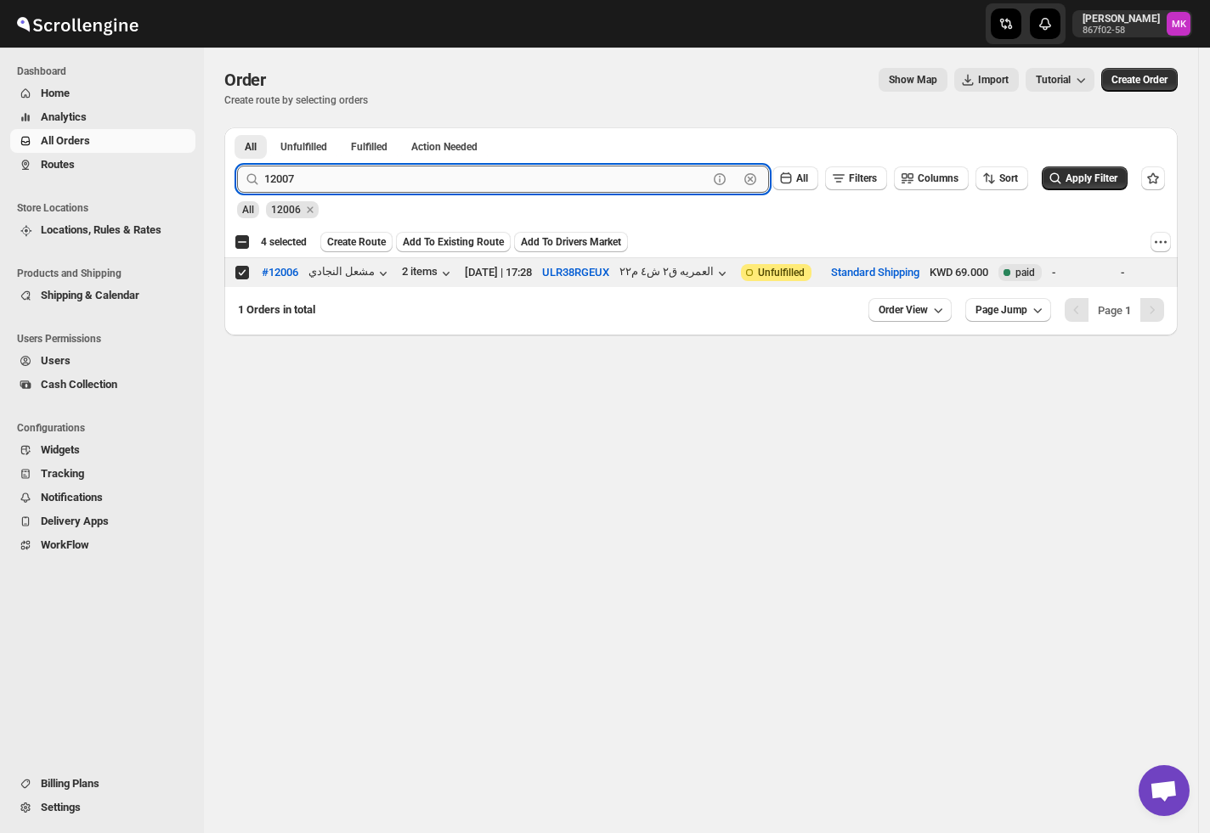
type input "12007"
click at [237, 127] on button "Submit" at bounding box center [261, 136] width 48 height 18
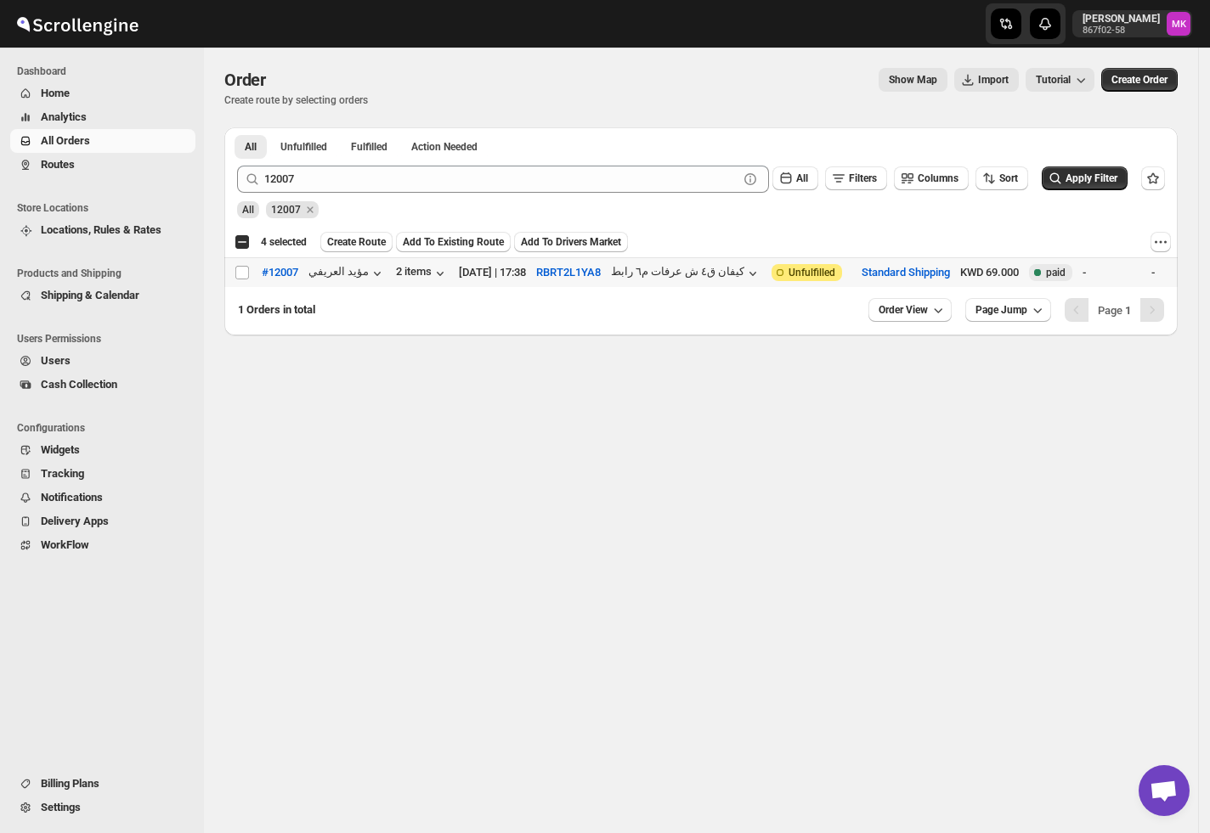
click at [239, 282] on td "Select order" at bounding box center [240, 273] width 32 height 30
checkbox input "true"
click at [416, 163] on div "12007 Clear All Filters Columns Sort Apply Filter" at bounding box center [693, 172] width 941 height 41
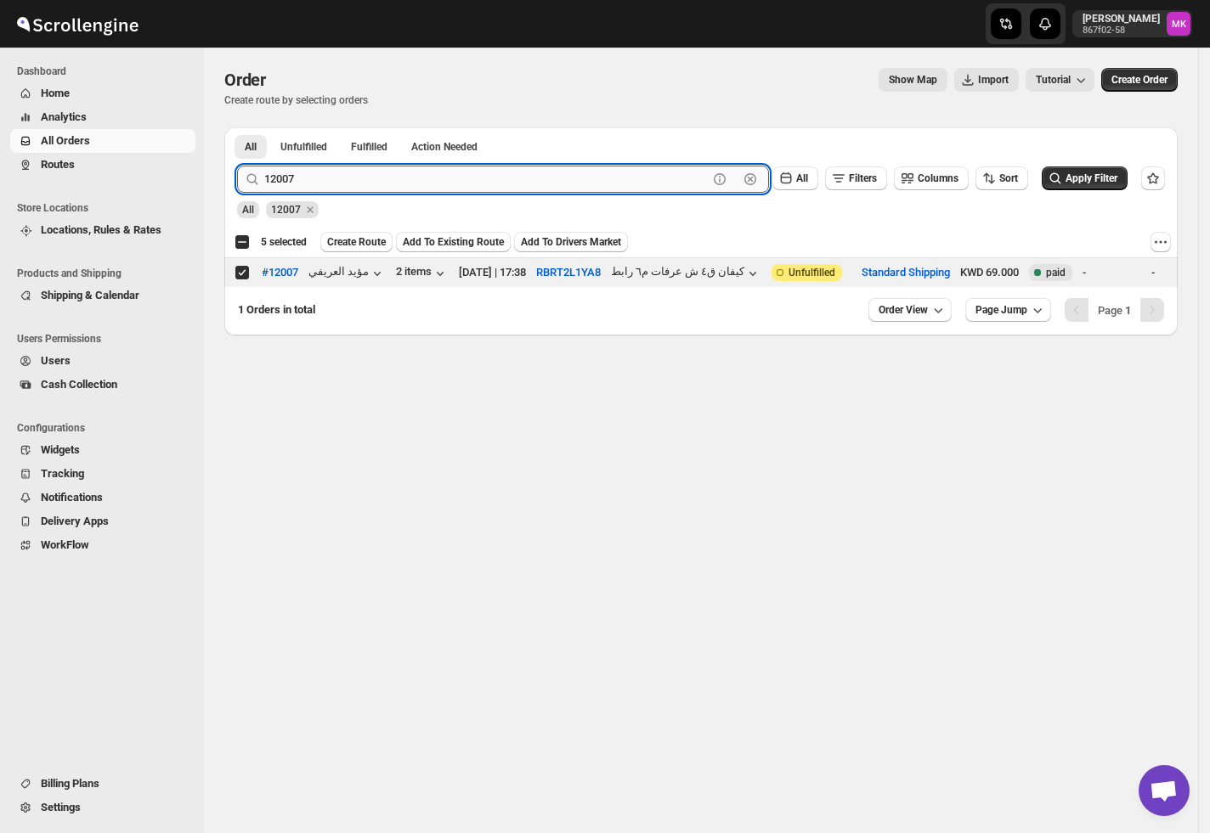
click at [385, 185] on input "12007" at bounding box center [485, 179] width 443 height 27
paste input "1988"
type input "11988"
click at [237, 127] on button "Submit" at bounding box center [261, 136] width 48 height 18
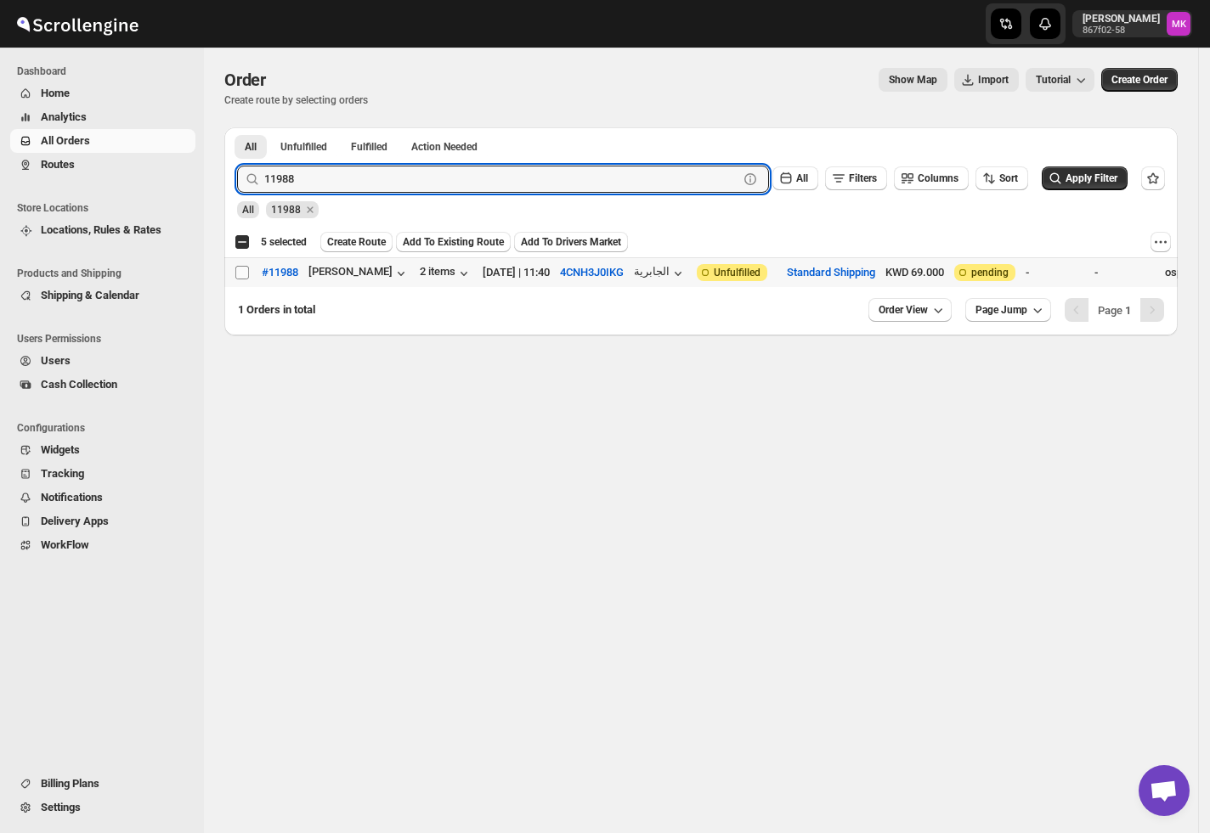
click at [245, 270] on input "Select order" at bounding box center [242, 273] width 14 height 14
checkbox input "true"
click at [282, 187] on input "11988" at bounding box center [485, 179] width 443 height 27
paste input "61"
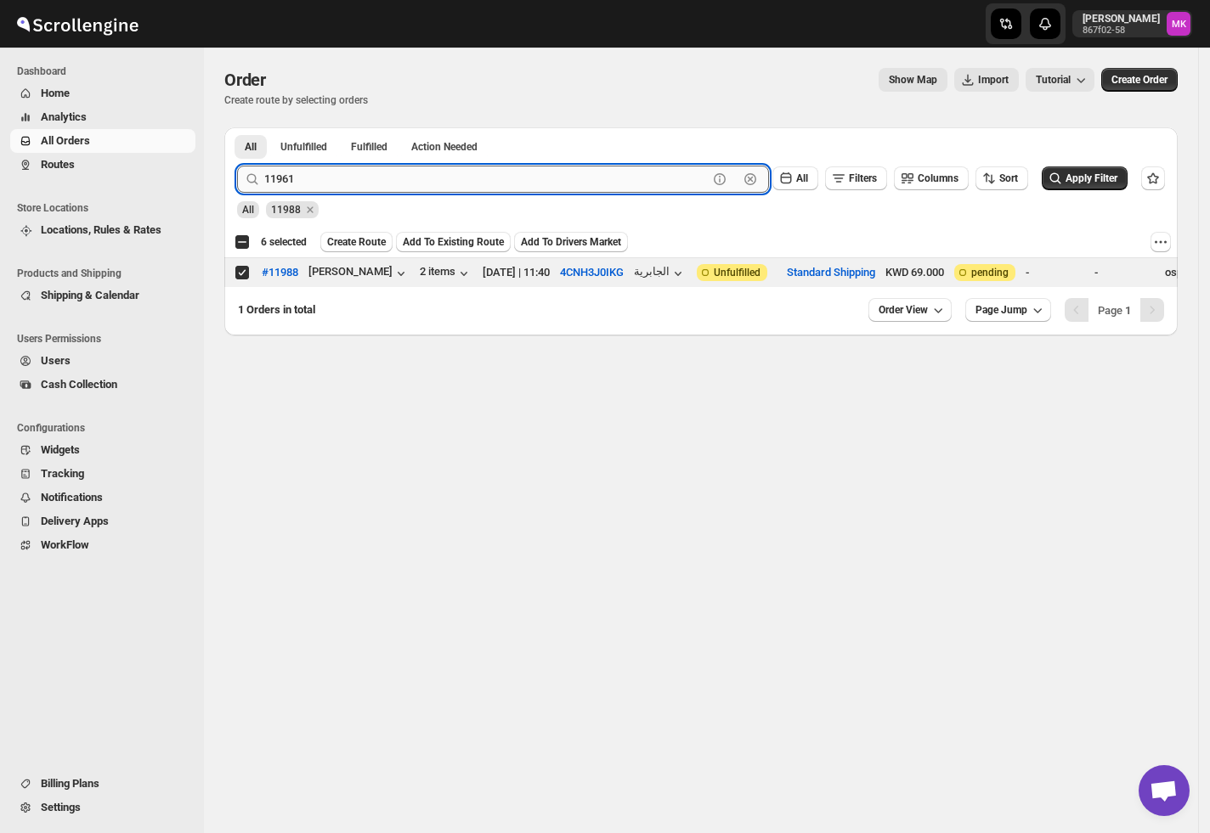
type input "11961"
click at [237, 127] on button "Submit" at bounding box center [261, 136] width 48 height 18
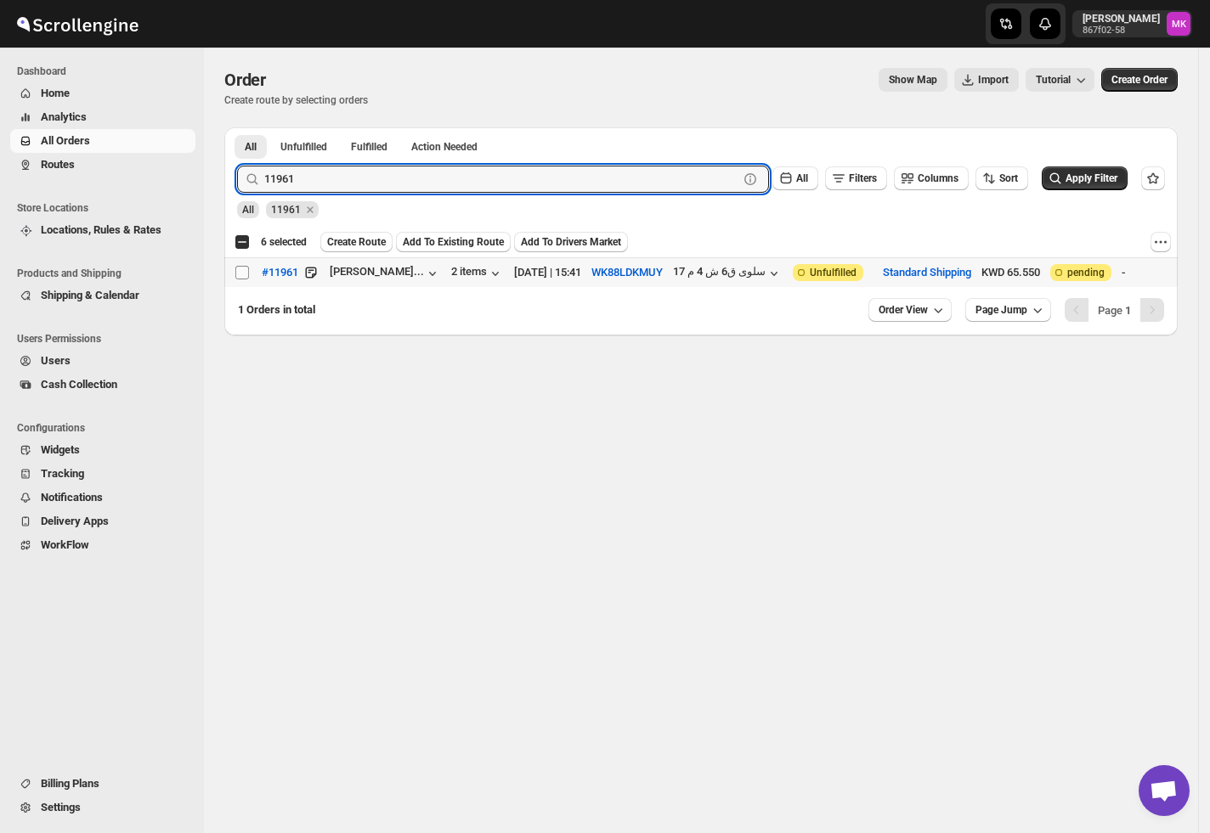
click at [243, 276] on input "Select order" at bounding box center [242, 273] width 14 height 14
checkbox input "true"
click at [266, 172] on input "11961" at bounding box center [485, 179] width 443 height 27
paste input "35"
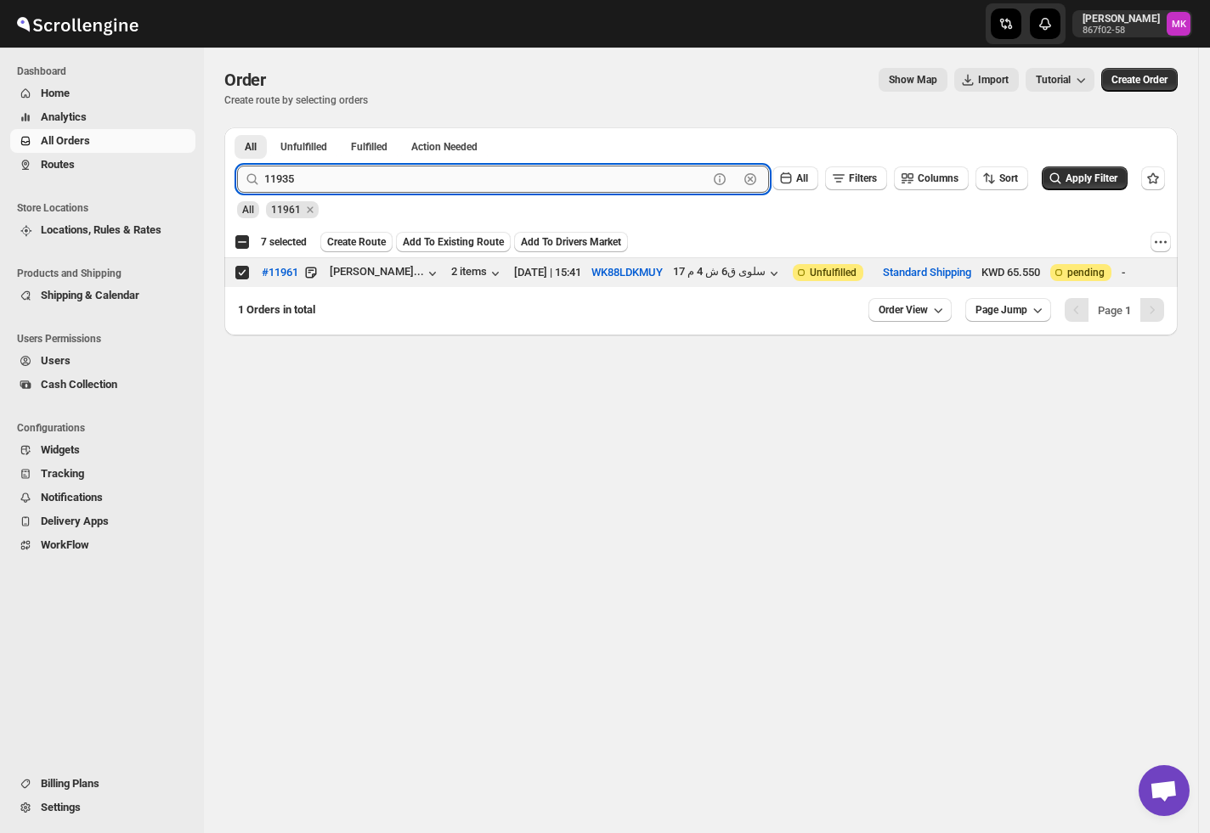
type input "11935"
click at [237, 127] on button "Submit" at bounding box center [261, 136] width 48 height 18
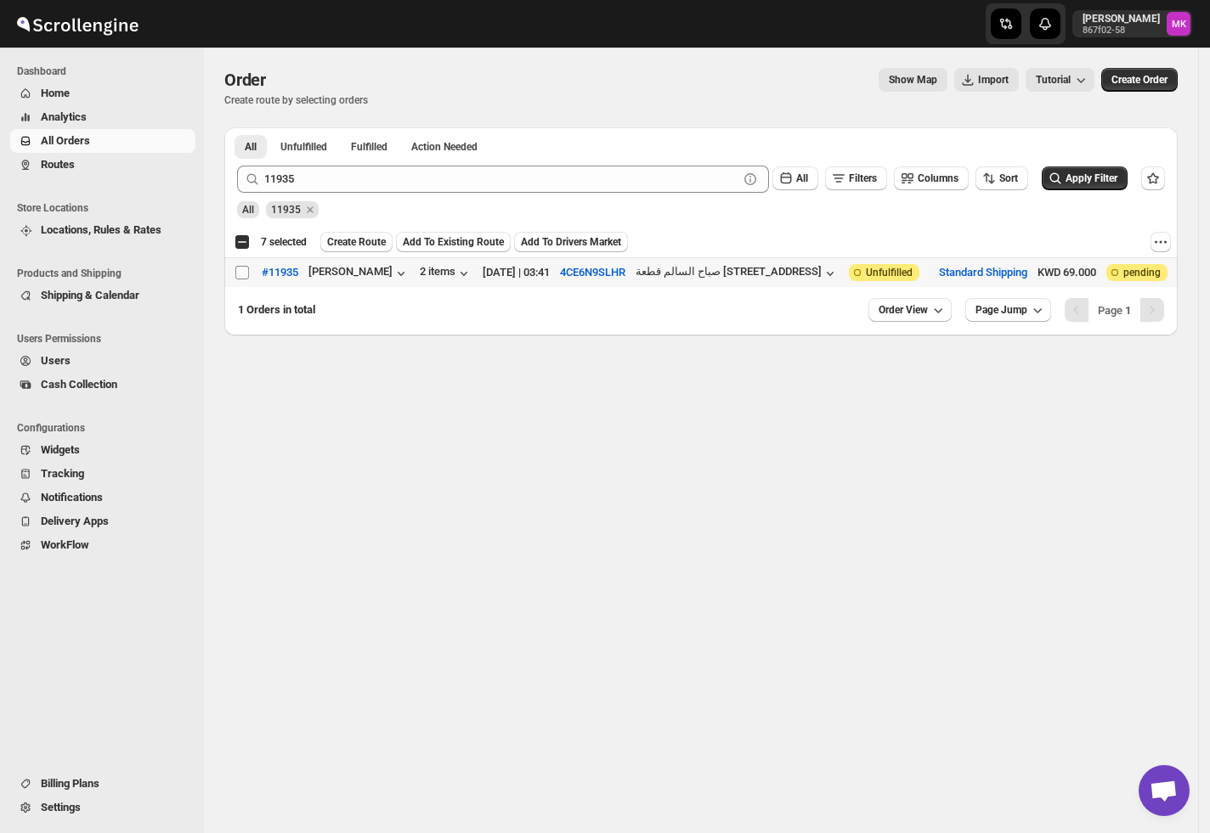
click at [245, 274] on input "Select order" at bounding box center [242, 273] width 14 height 14
checkbox input "true"
click at [379, 241] on span "Create Route" at bounding box center [356, 242] width 59 height 14
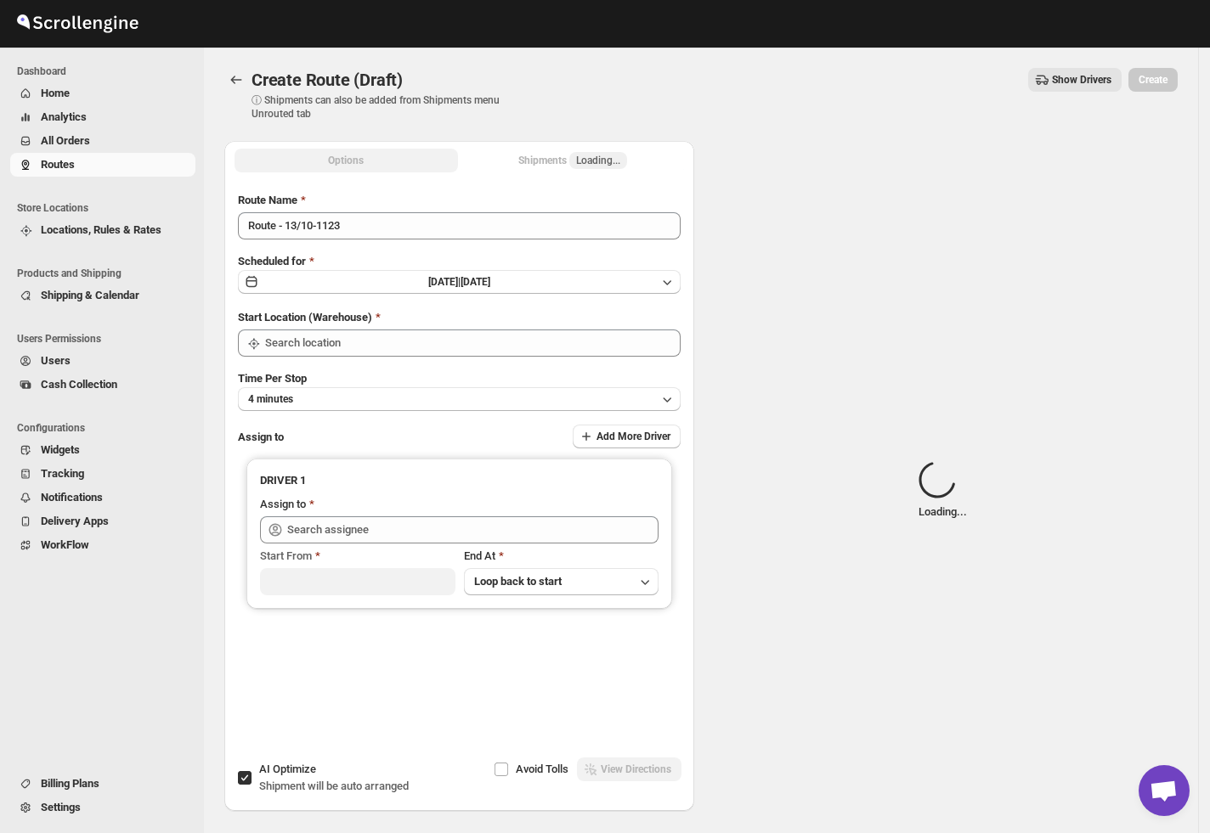
type input "[GEOGRAPHIC_DATA]"
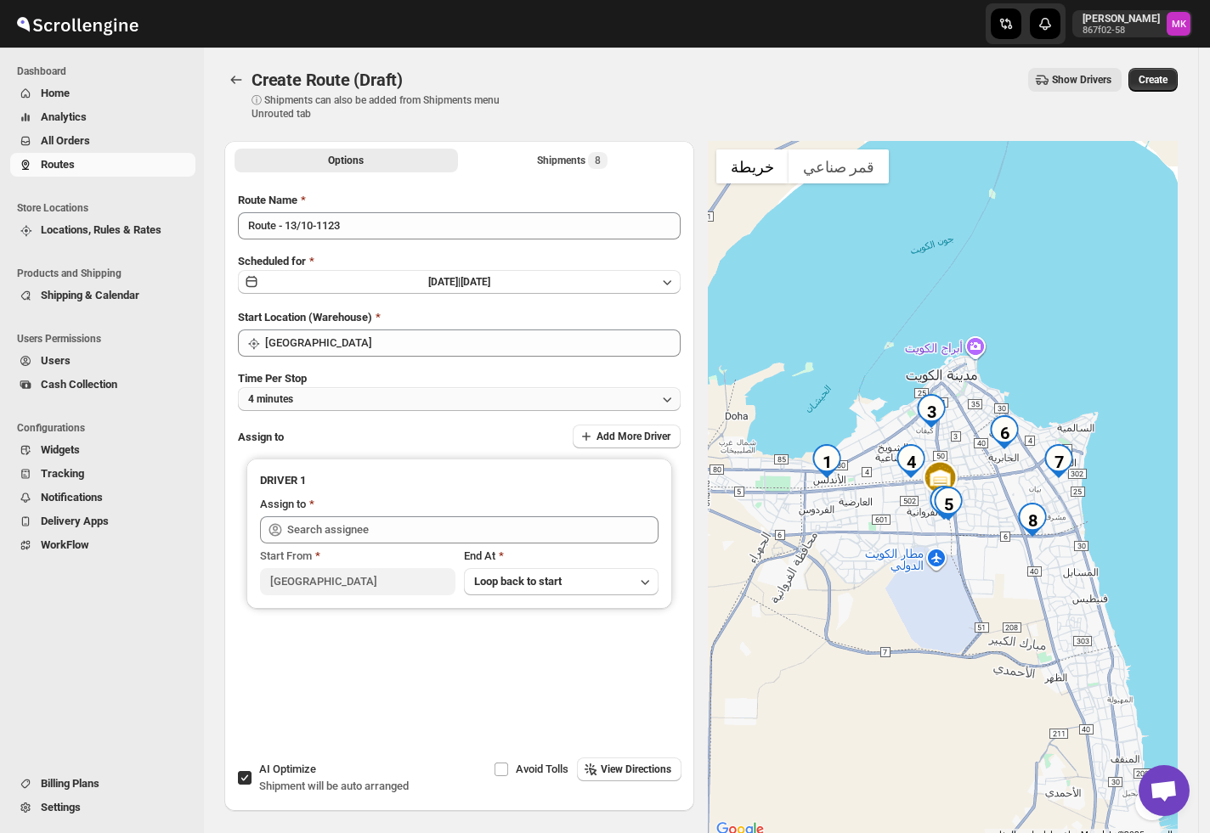
click at [306, 405] on button "4 minutes" at bounding box center [459, 399] width 443 height 24
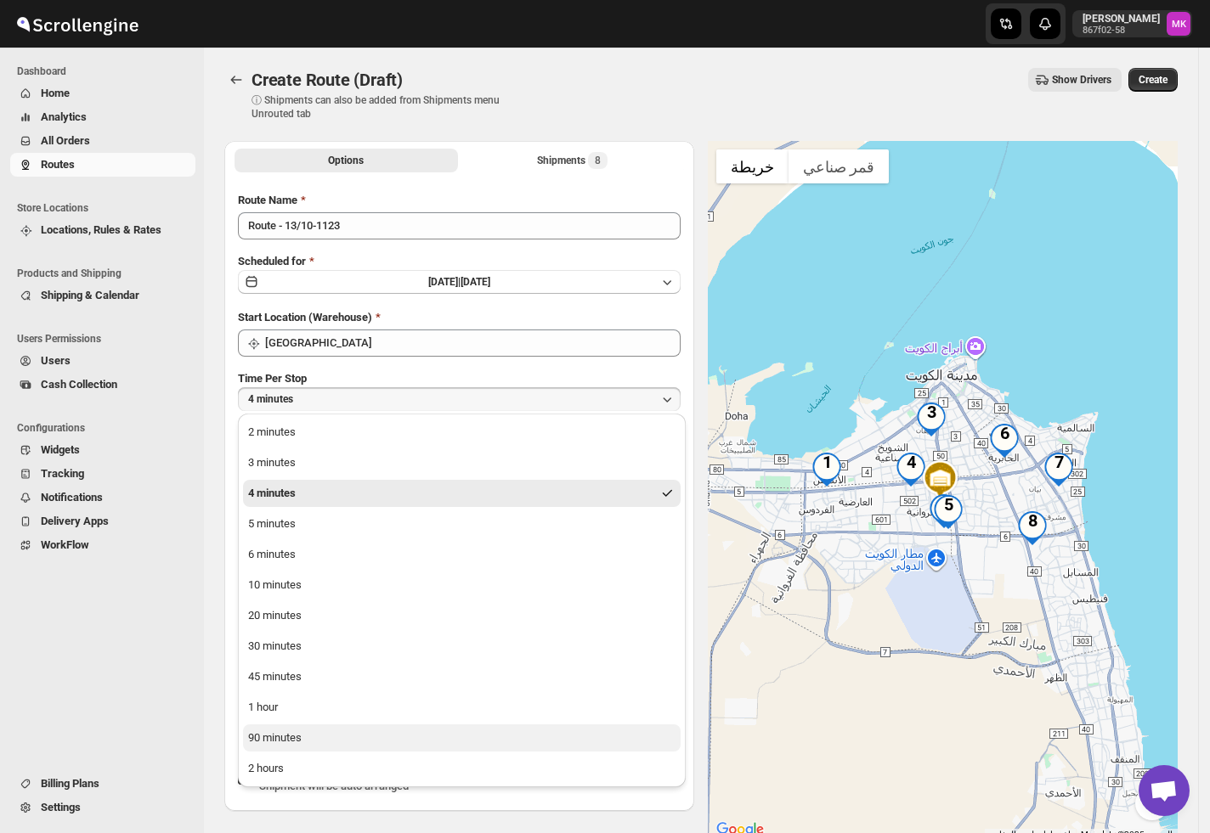
click at [297, 746] on div "90 minutes" at bounding box center [275, 738] width 54 height 17
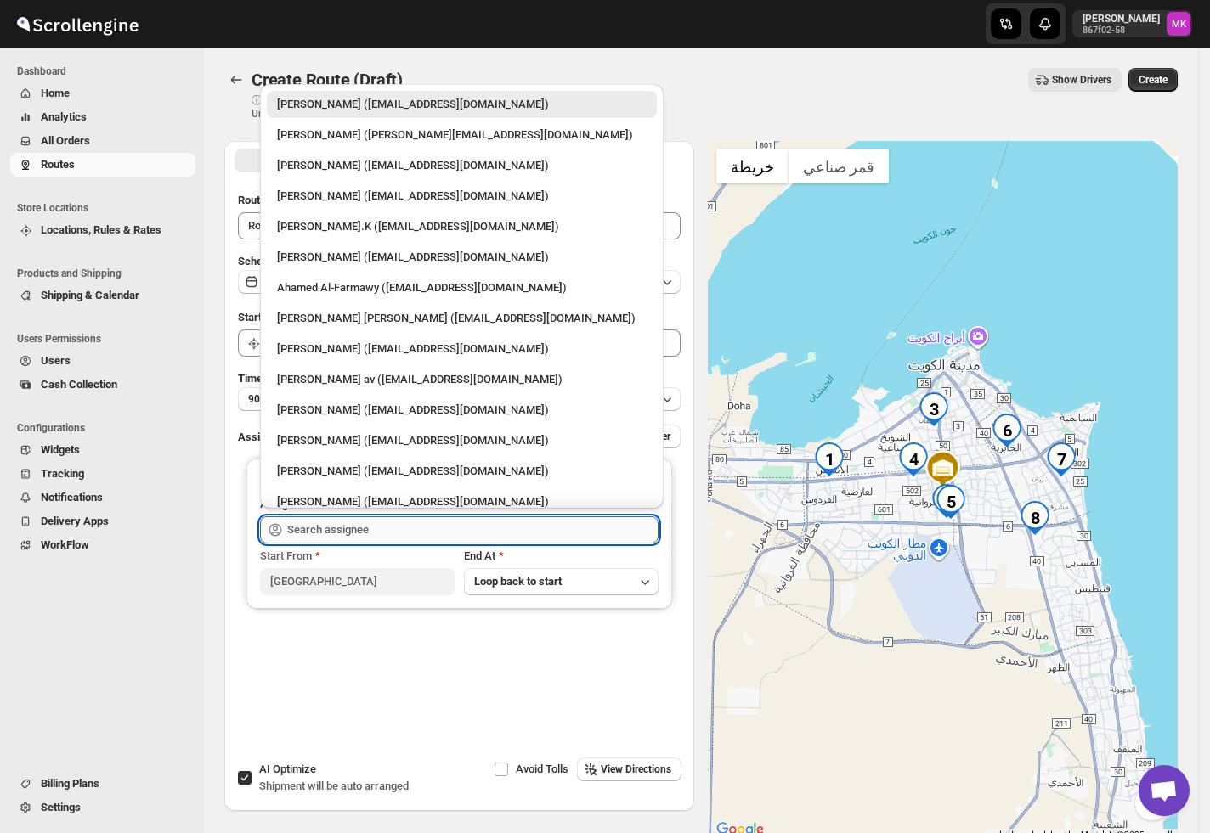
click at [302, 523] on input "text" at bounding box center [472, 529] width 371 height 27
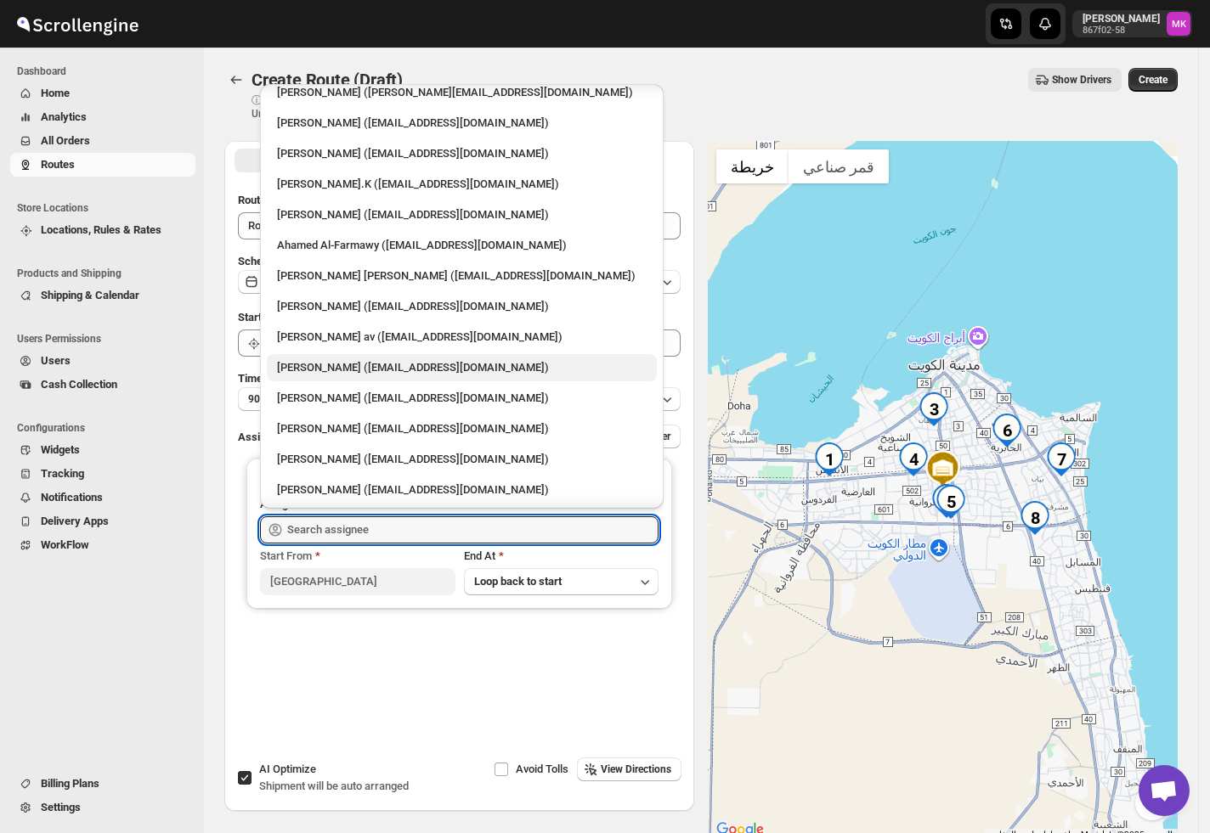
scroll to position [44, 0]
click at [355, 371] on div "[PERSON_NAME] ([EMAIL_ADDRESS][DOMAIN_NAME])" at bounding box center [461, 366] width 369 height 17
type input "[PERSON_NAME] ([EMAIL_ADDRESS][DOMAIN_NAME])"
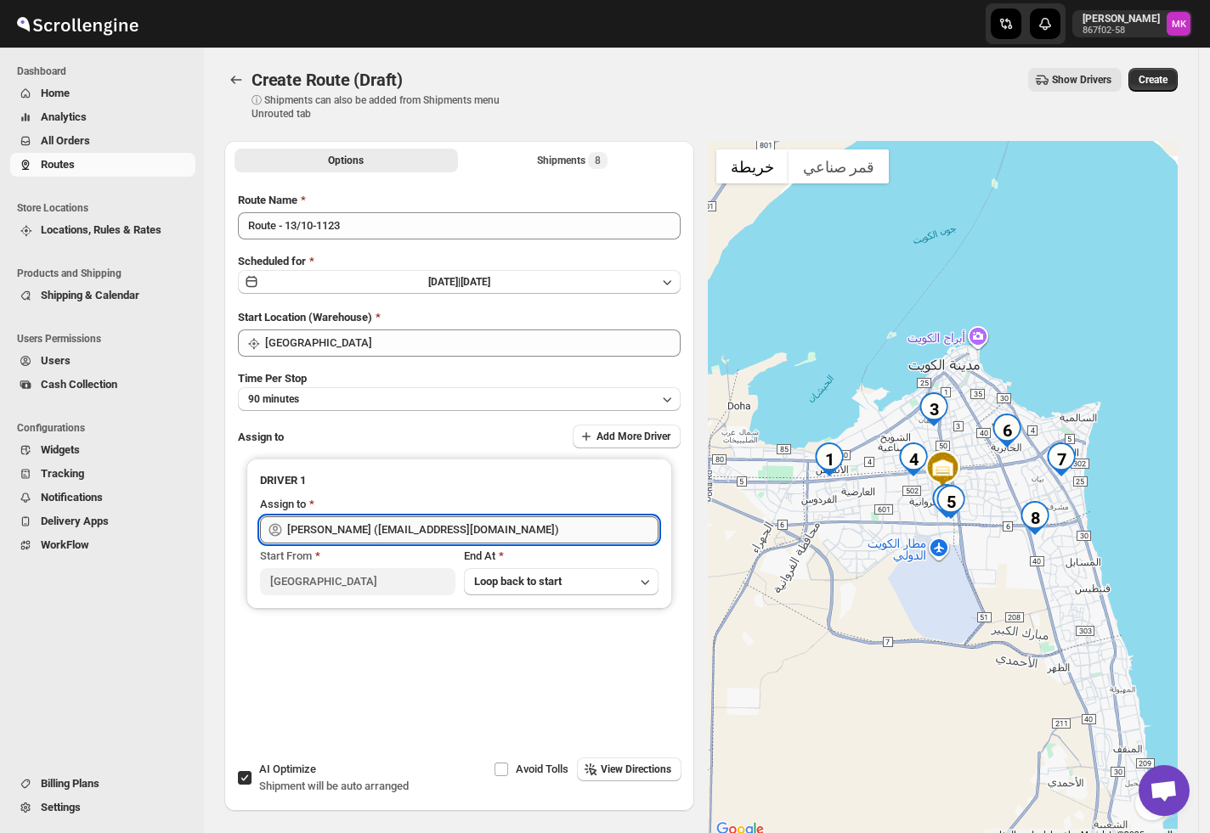
click at [350, 530] on input "[PERSON_NAME] ([EMAIL_ADDRESS][DOMAIN_NAME])" at bounding box center [472, 529] width 371 height 27
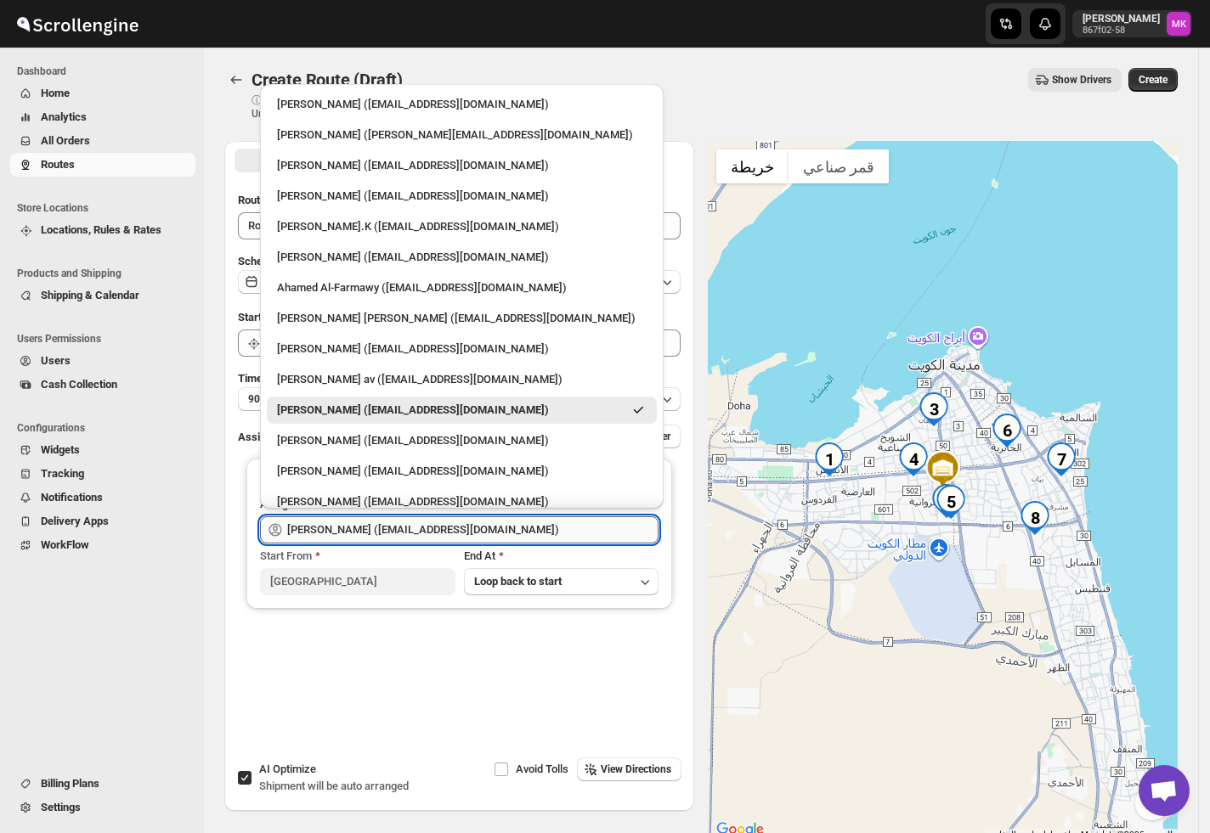
click at [350, 530] on input "[PERSON_NAME] ([EMAIL_ADDRESS][DOMAIN_NAME])" at bounding box center [472, 529] width 371 height 27
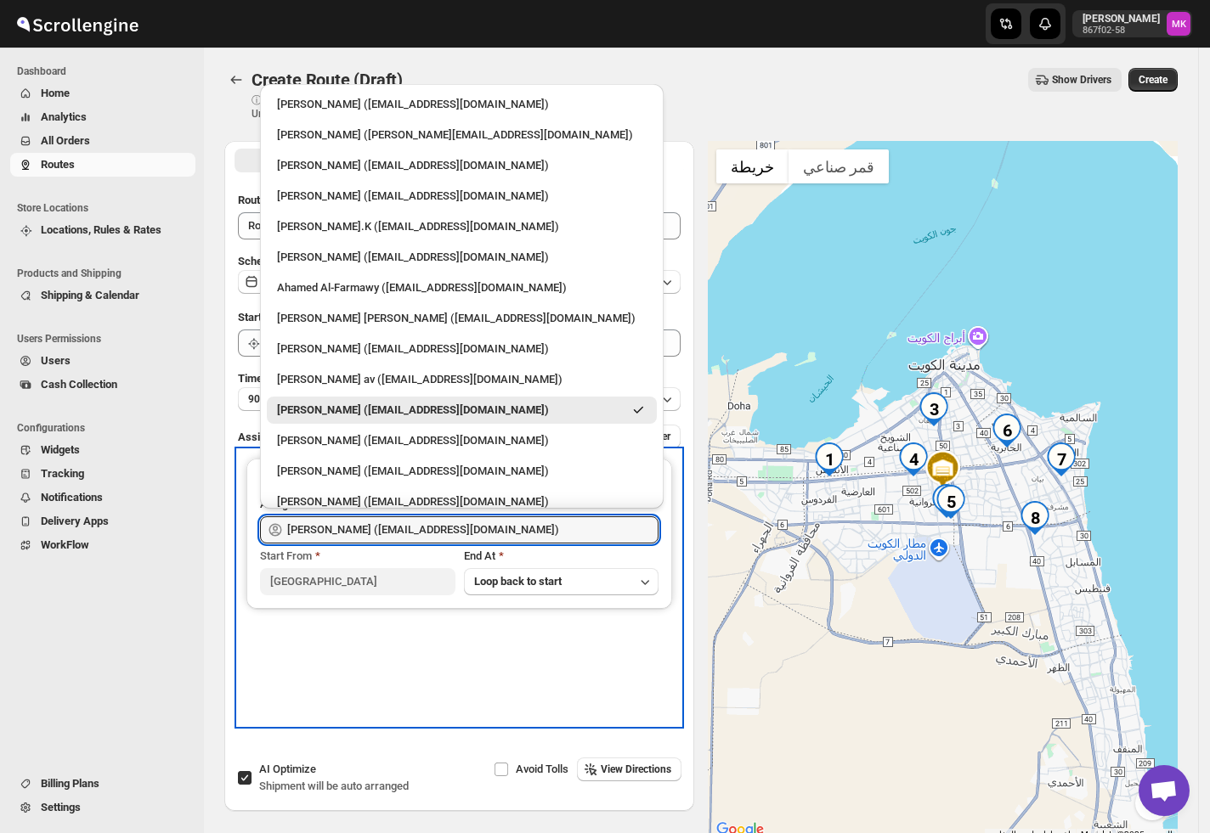
click at [377, 705] on div "DRIVER 1 Assign to [PERSON_NAME] ([EMAIL_ADDRESS][DOMAIN_NAME]) Start From [GEO…" at bounding box center [459, 587] width 443 height 275
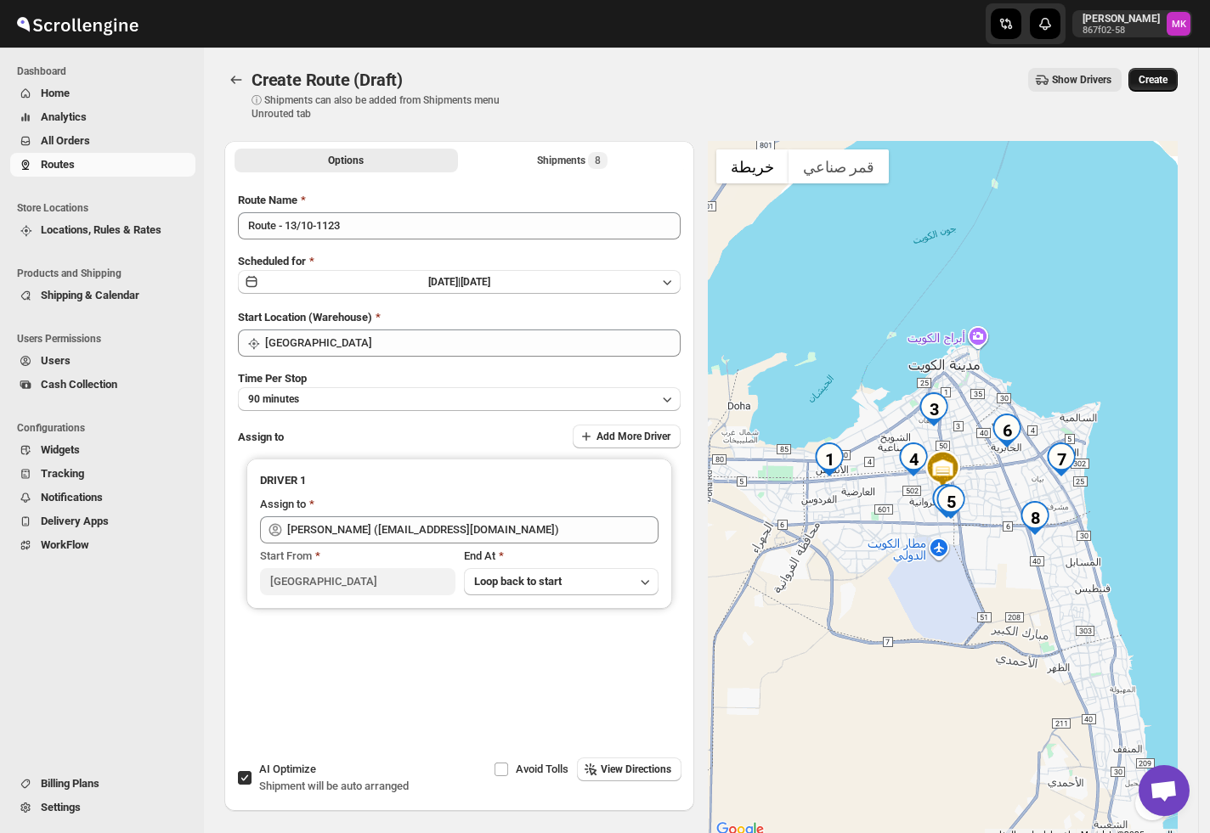
click at [1167, 76] on span "Create" at bounding box center [1152, 80] width 29 height 14
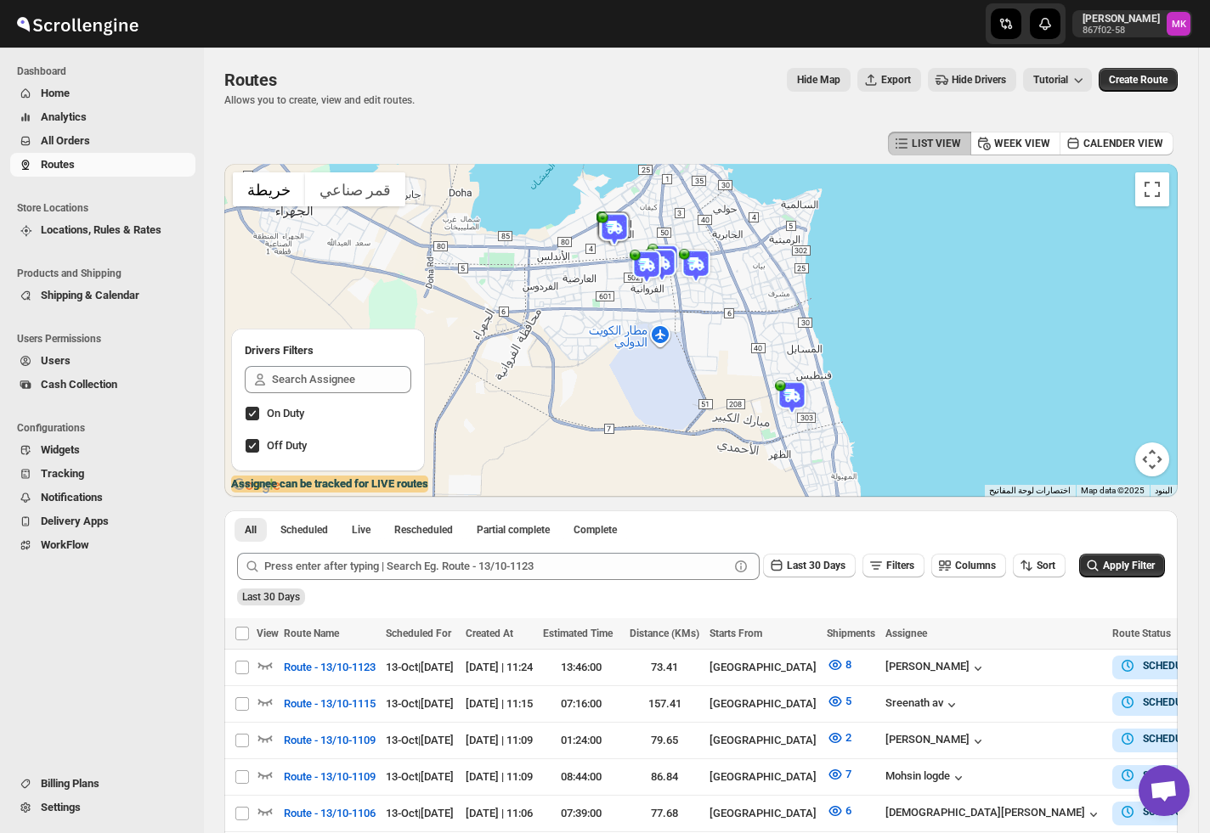
click at [79, 150] on button "All Orders" at bounding box center [102, 141] width 185 height 24
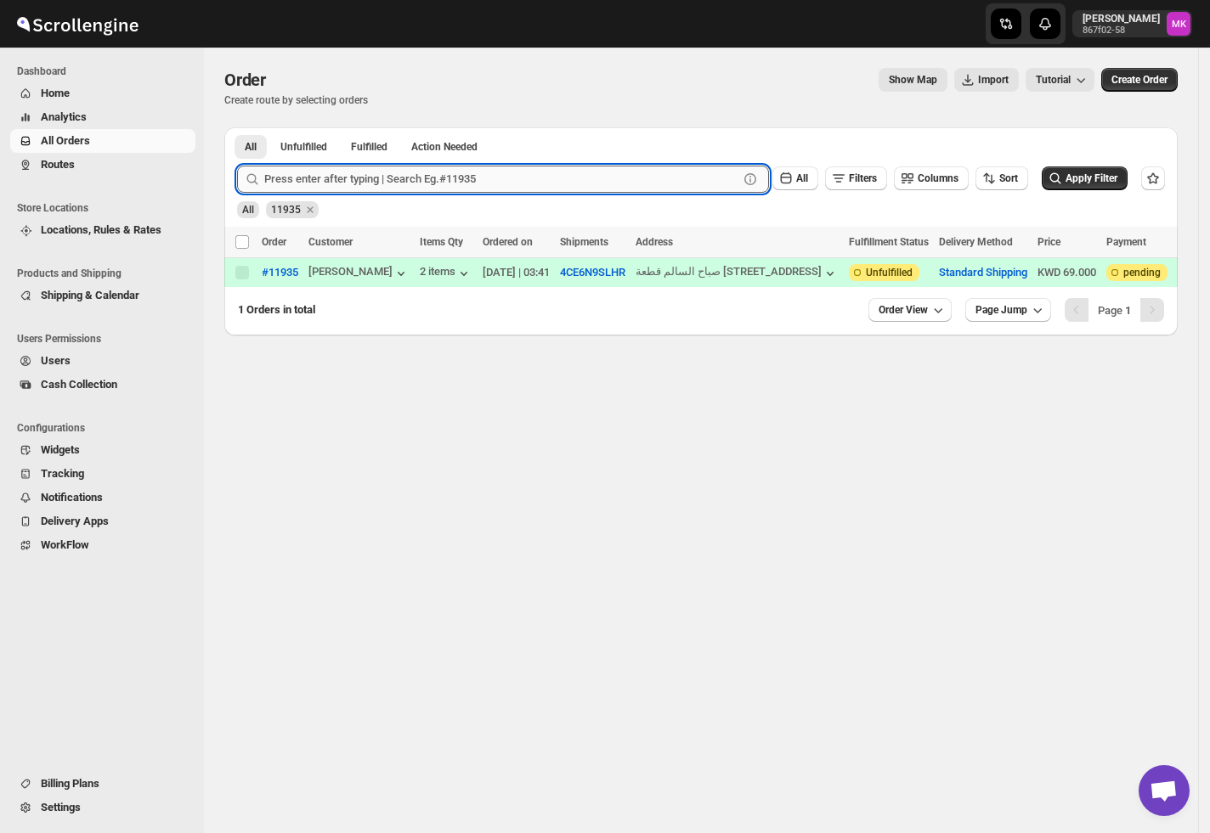
click at [307, 183] on input "text" at bounding box center [501, 179] width 474 height 27
paste input "12053"
type input "12053"
click at [237, 127] on button "Submit" at bounding box center [261, 136] width 48 height 18
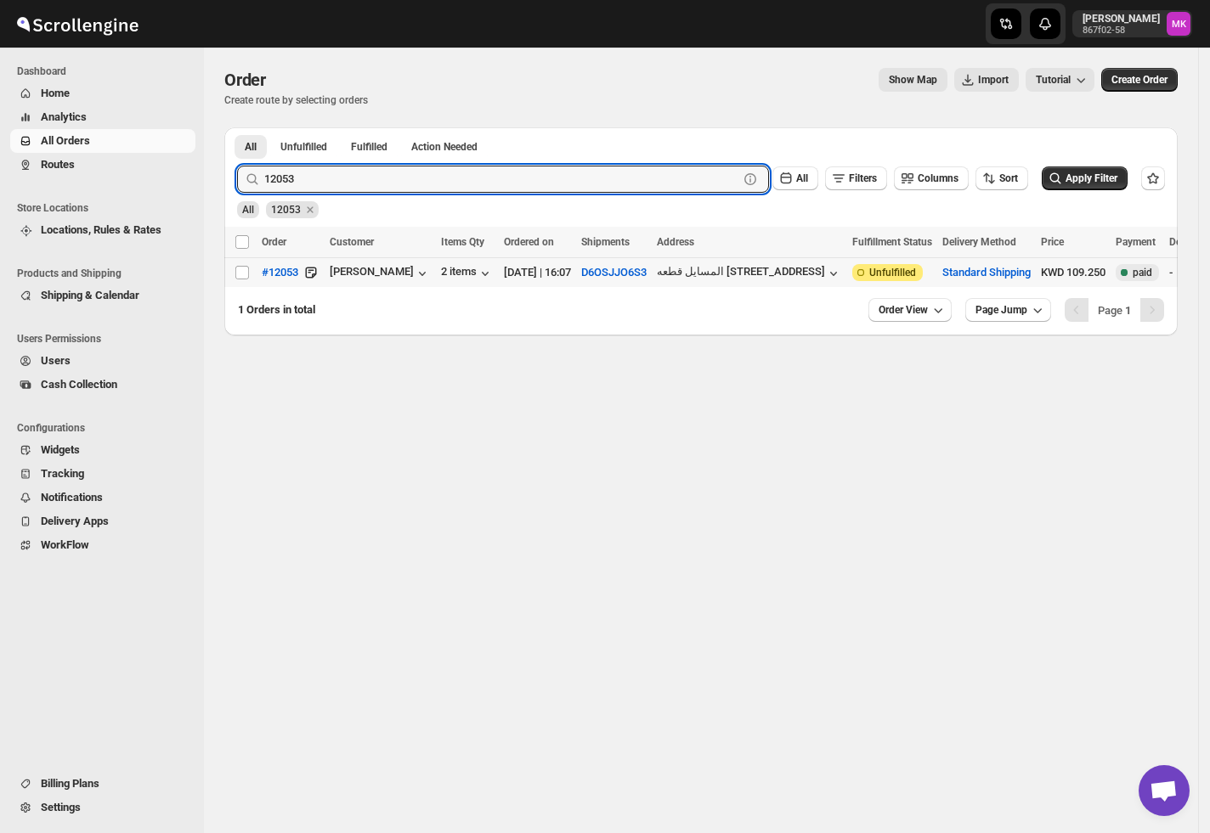
click at [236, 283] on td "Select order" at bounding box center [240, 273] width 32 height 30
checkbox input "true"
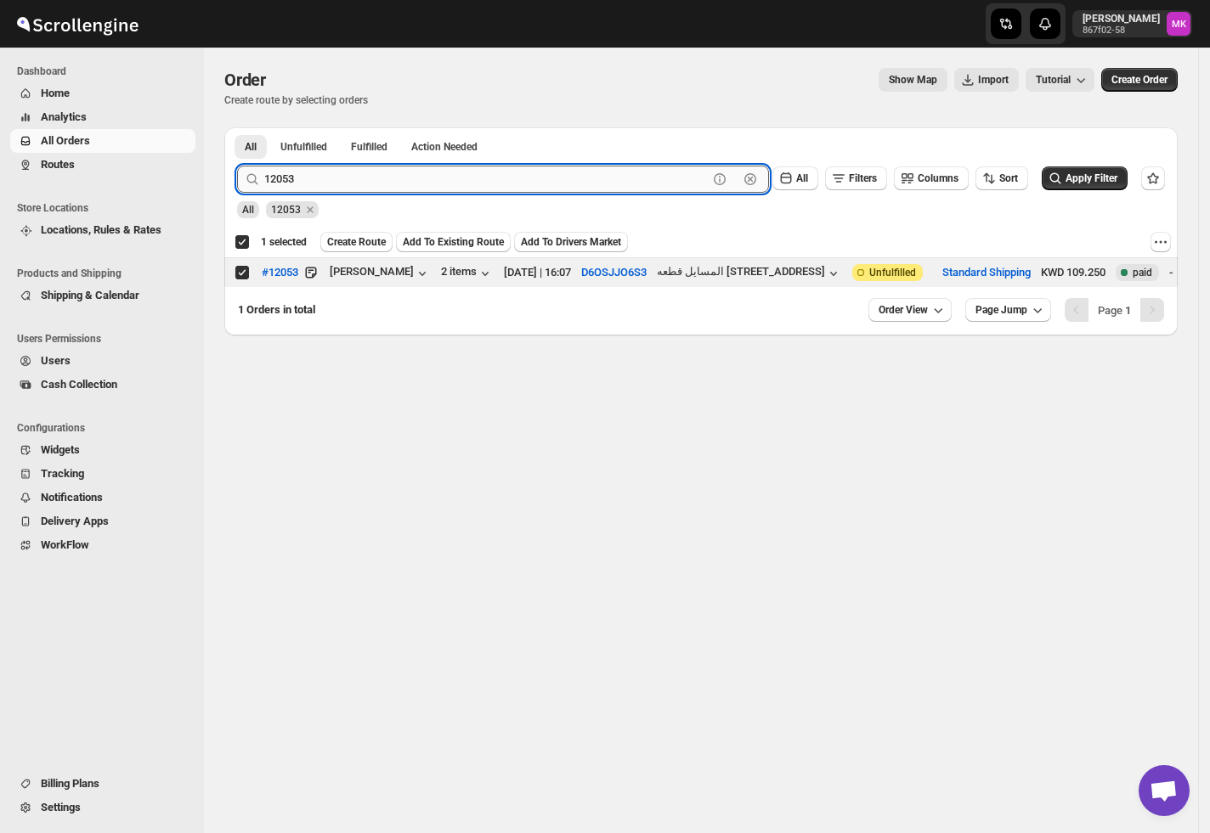
click at [331, 173] on input "12053" at bounding box center [485, 179] width 443 height 27
paste input "6"
type input "12056"
click at [237, 127] on button "Submit" at bounding box center [261, 136] width 48 height 18
click at [250, 272] on div "Select order" at bounding box center [242, 272] width 17 height 15
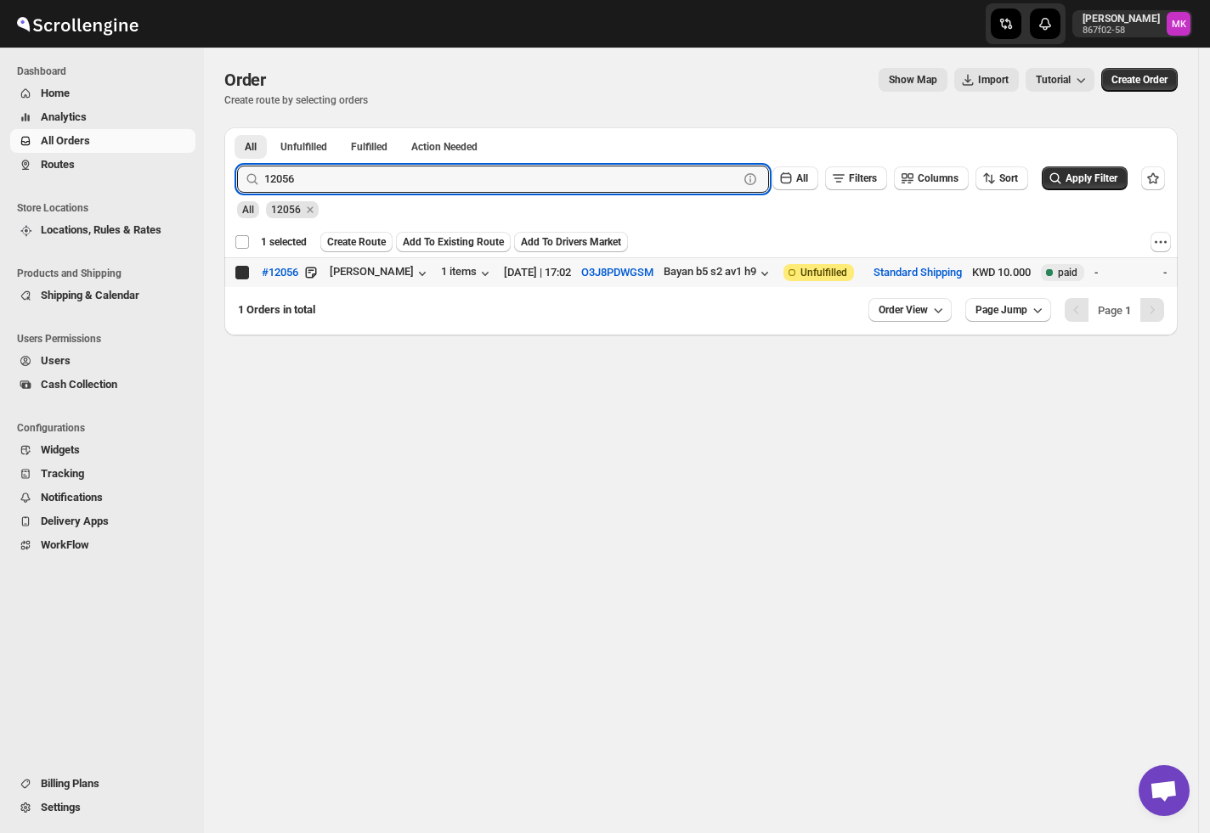
checkbox input "false"
checkbox input "true"
click at [344, 184] on input "12056" at bounding box center [485, 179] width 443 height 27
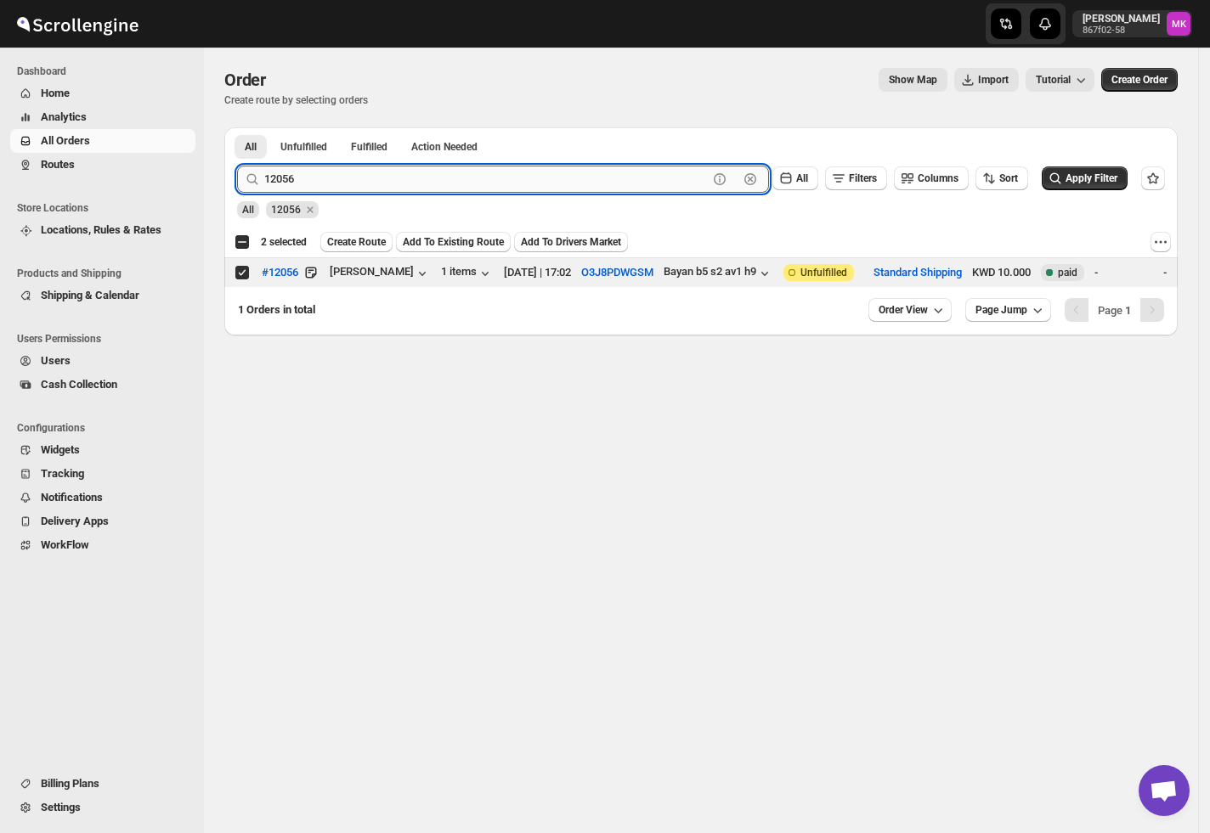
paste input "1947"
type input "11947"
click at [237, 127] on button "Submit" at bounding box center [261, 136] width 48 height 18
click at [242, 279] on input "Select order" at bounding box center [242, 273] width 14 height 14
checkbox input "true"
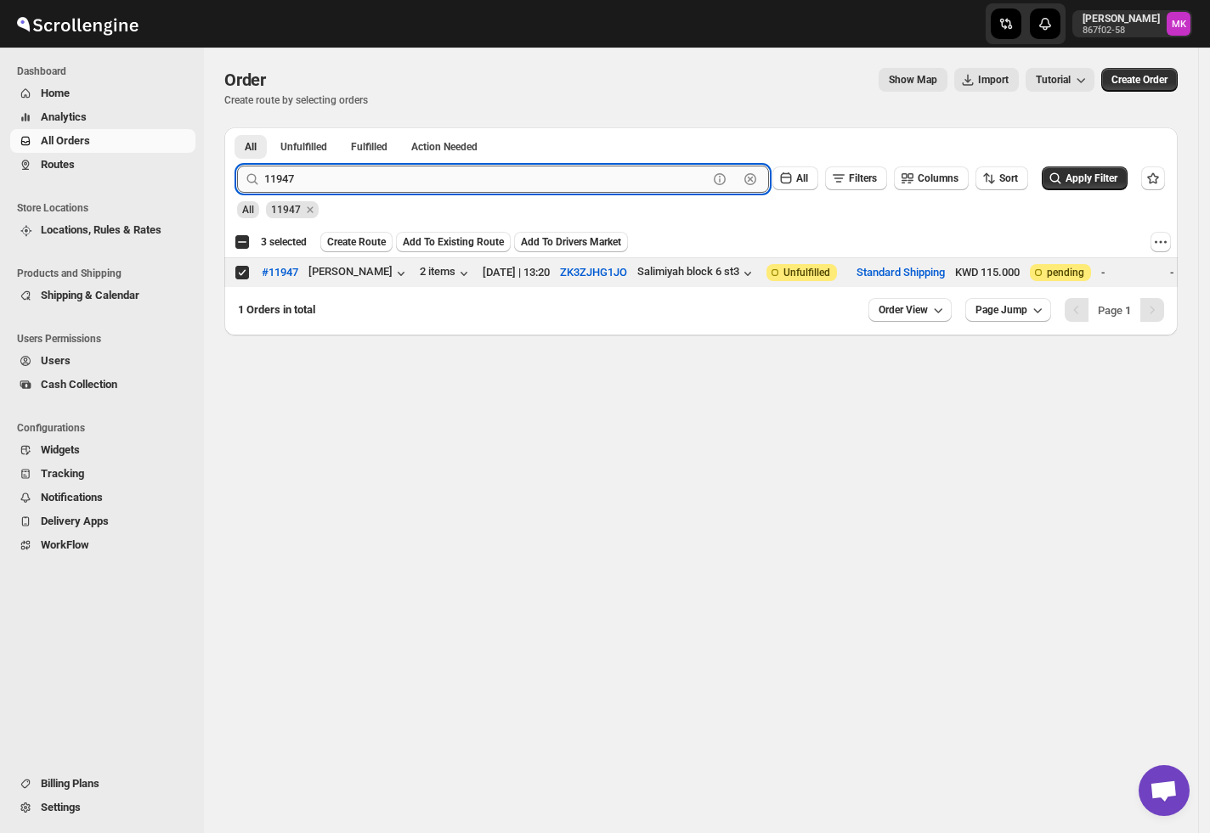
click at [316, 177] on input "11947" at bounding box center [485, 179] width 443 height 27
paste input "20"
type input "12047"
click at [237, 127] on button "Submit" at bounding box center [261, 136] width 48 height 18
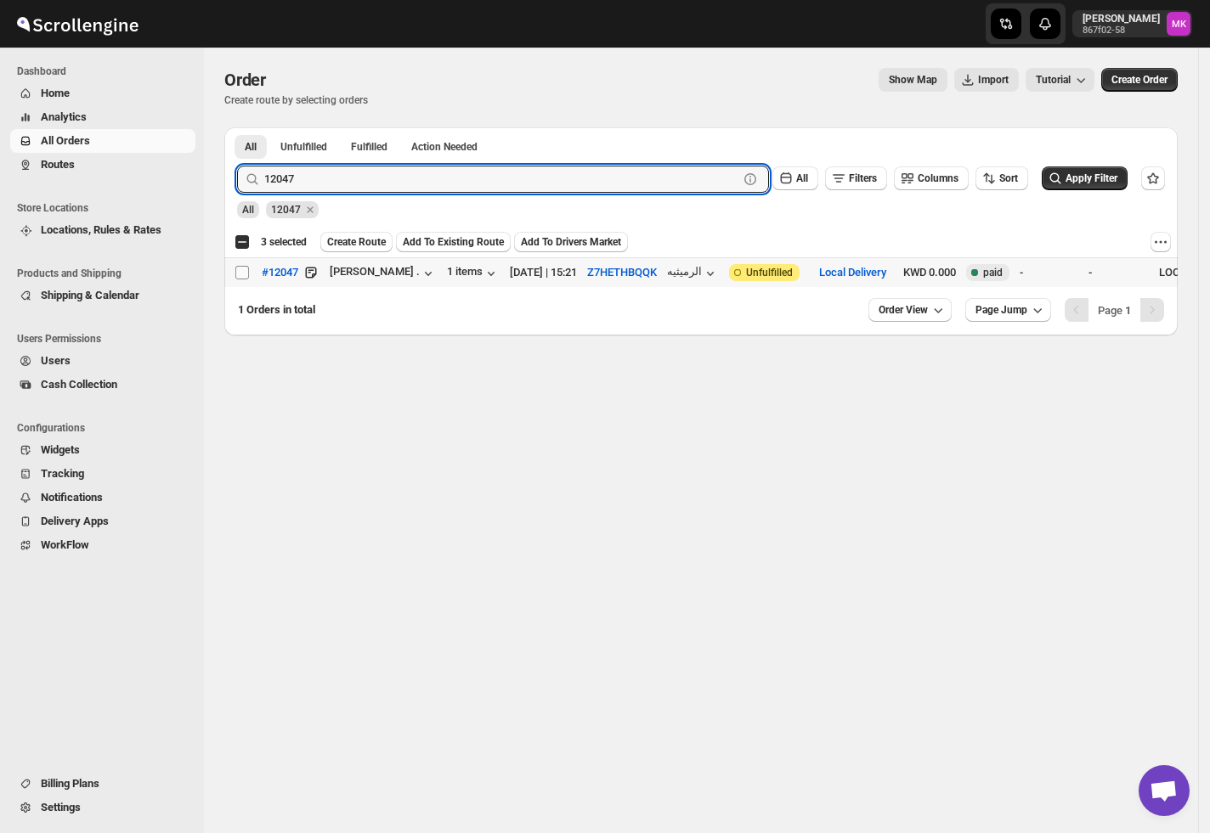
click at [245, 270] on input "Select order" at bounding box center [242, 273] width 14 height 14
checkbox input "true"
click at [368, 187] on input "12047" at bounding box center [485, 179] width 443 height 27
paste input "66"
type input "12066"
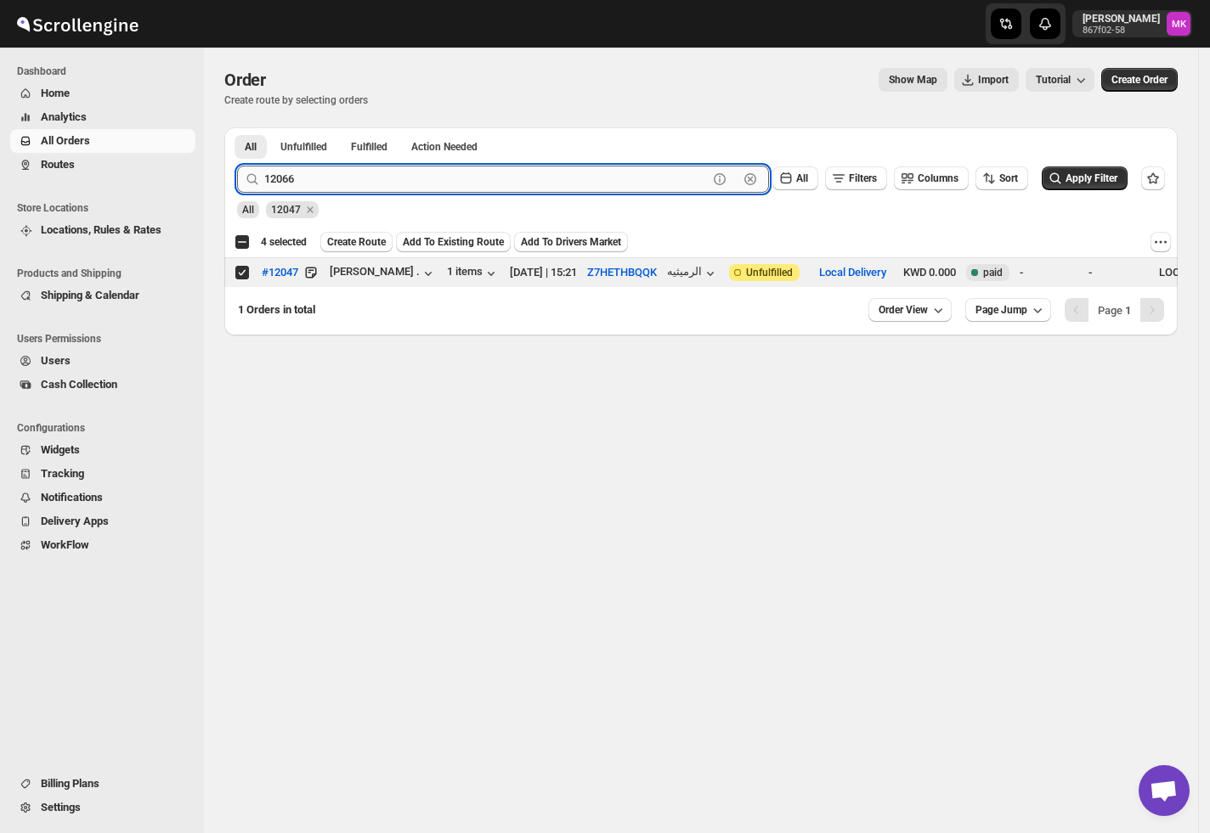
click at [237, 127] on button "Submit" at bounding box center [261, 136] width 48 height 18
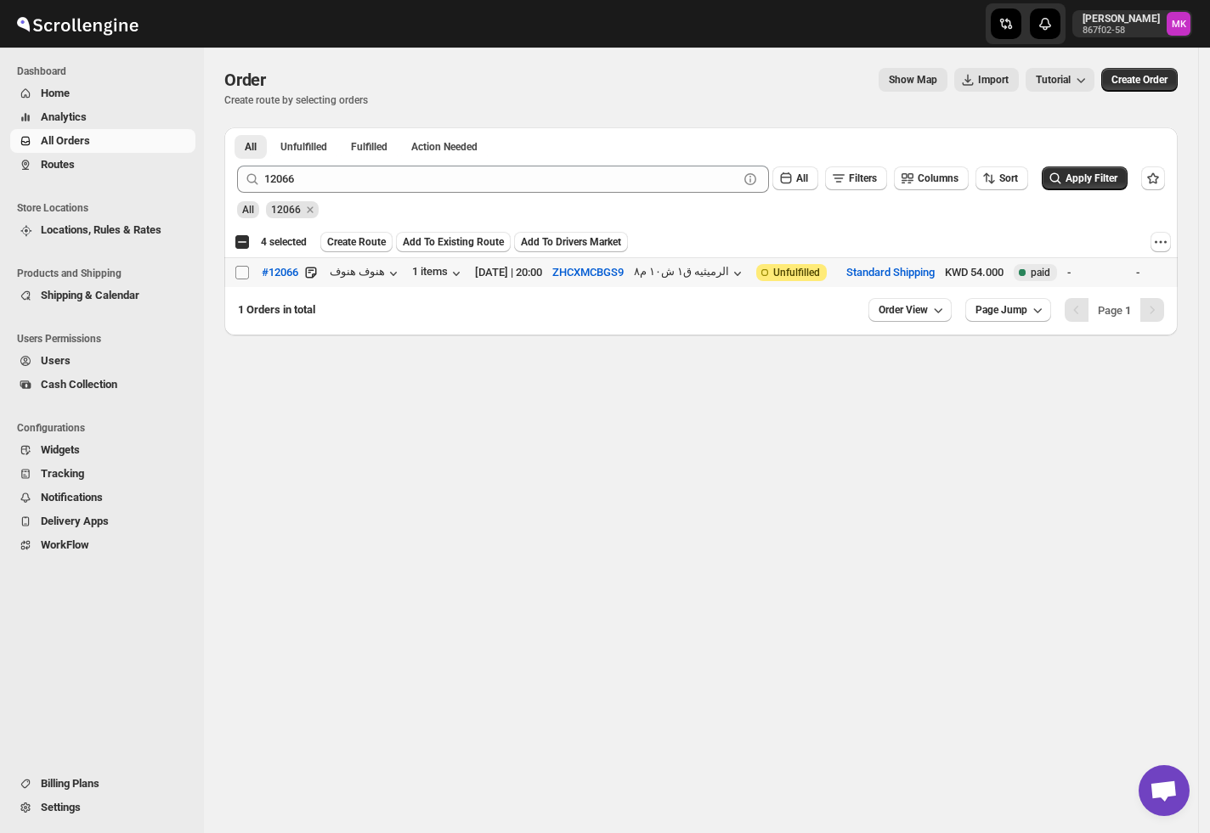
click at [243, 280] on span at bounding box center [241, 272] width 15 height 15
click at [243, 279] on input "Select order" at bounding box center [242, 273] width 14 height 14
click at [248, 275] on input "Select order" at bounding box center [242, 273] width 14 height 14
checkbox input "true"
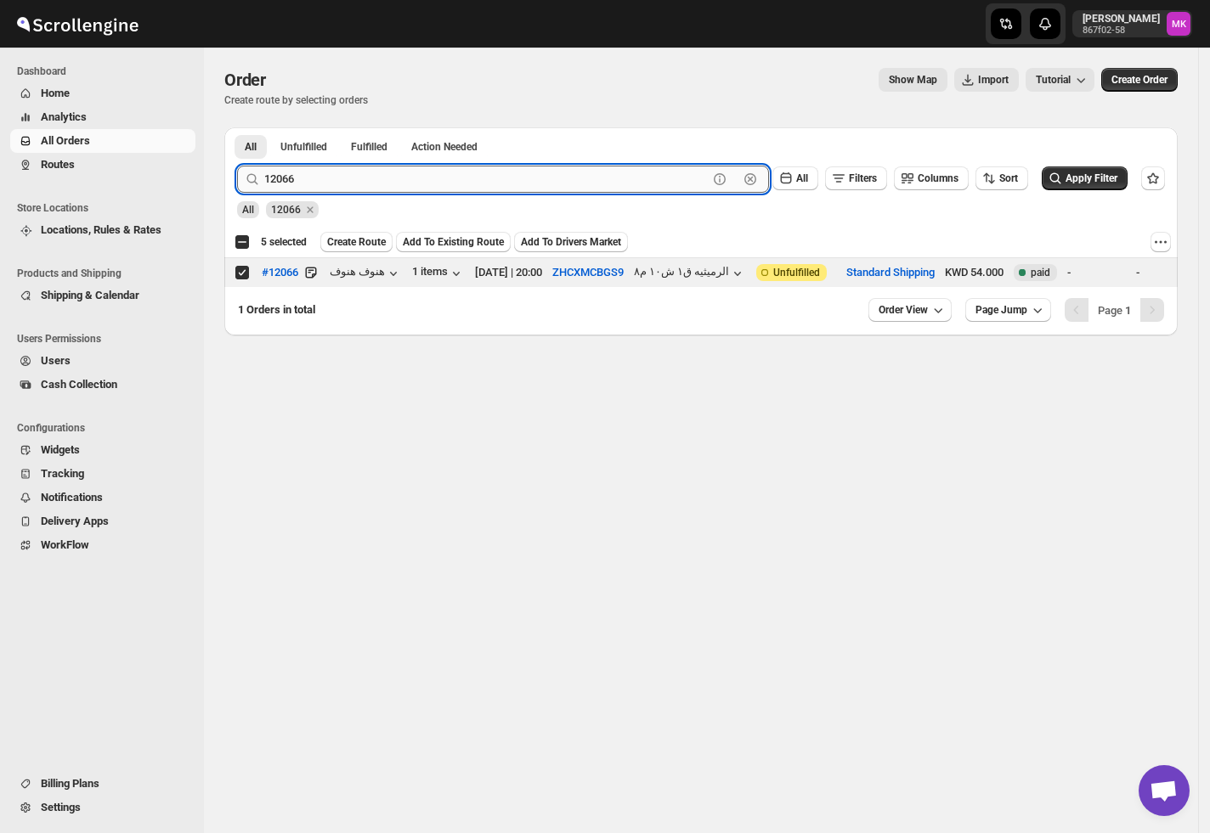
click at [296, 177] on input "12066" at bounding box center [485, 179] width 443 height 27
paste input "5"
type input "12065"
click at [237, 127] on button "Submit" at bounding box center [261, 136] width 48 height 18
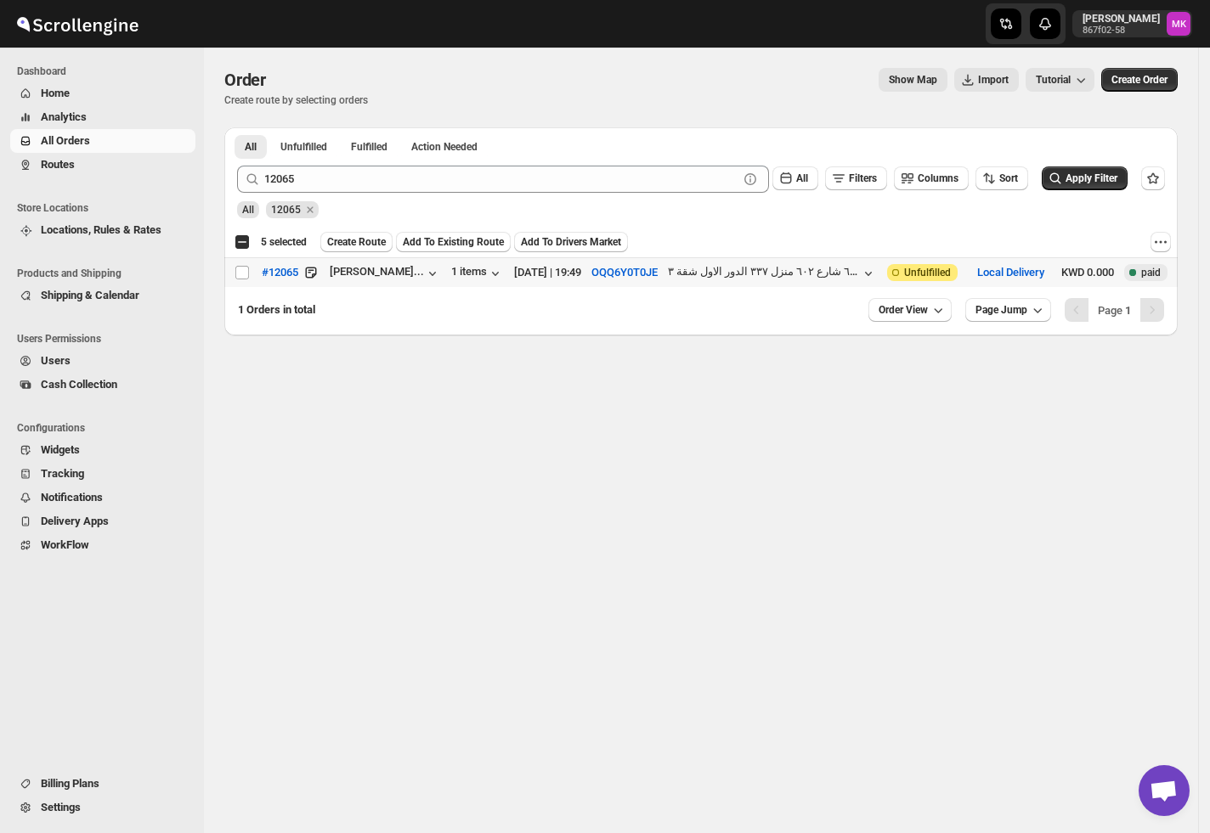
click at [245, 273] on input "Select order" at bounding box center [242, 273] width 14 height 14
checkbox input "true"
click at [351, 236] on span "Create Route" at bounding box center [356, 242] width 59 height 14
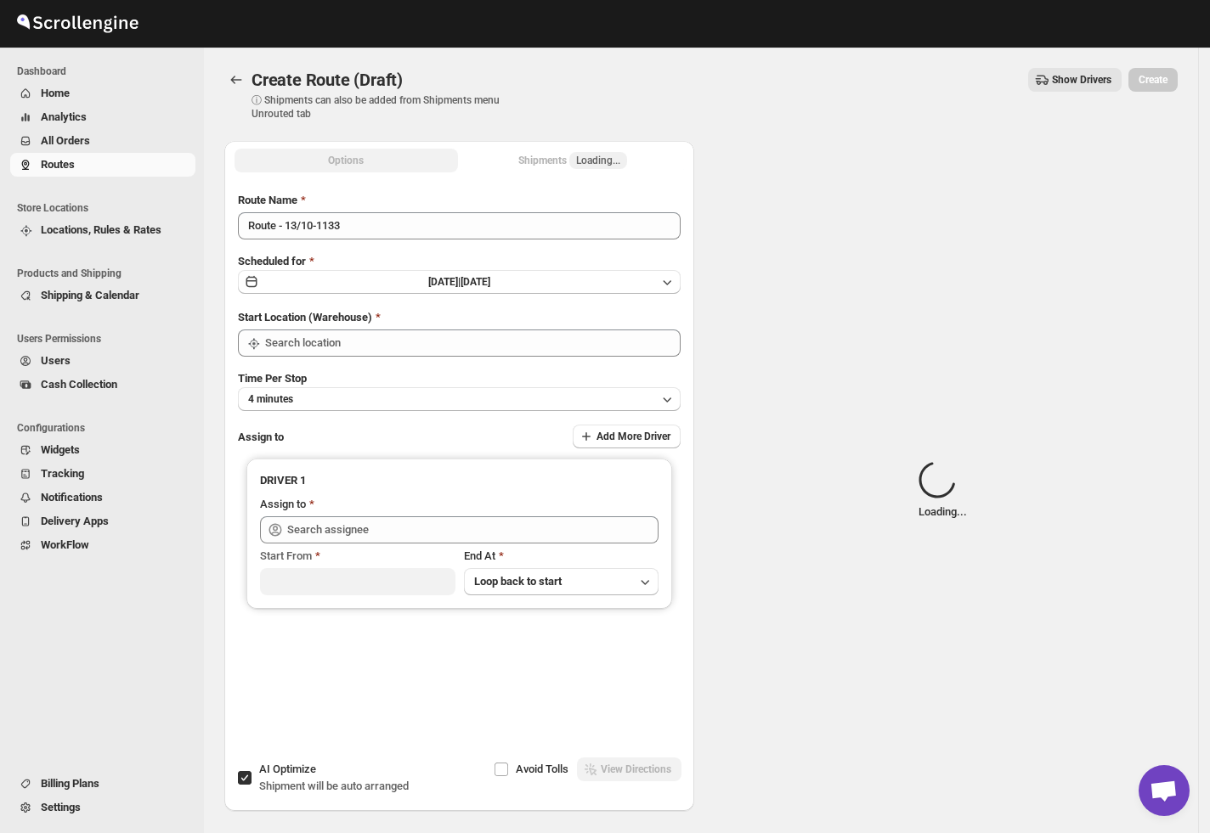
type input "[GEOGRAPHIC_DATA]"
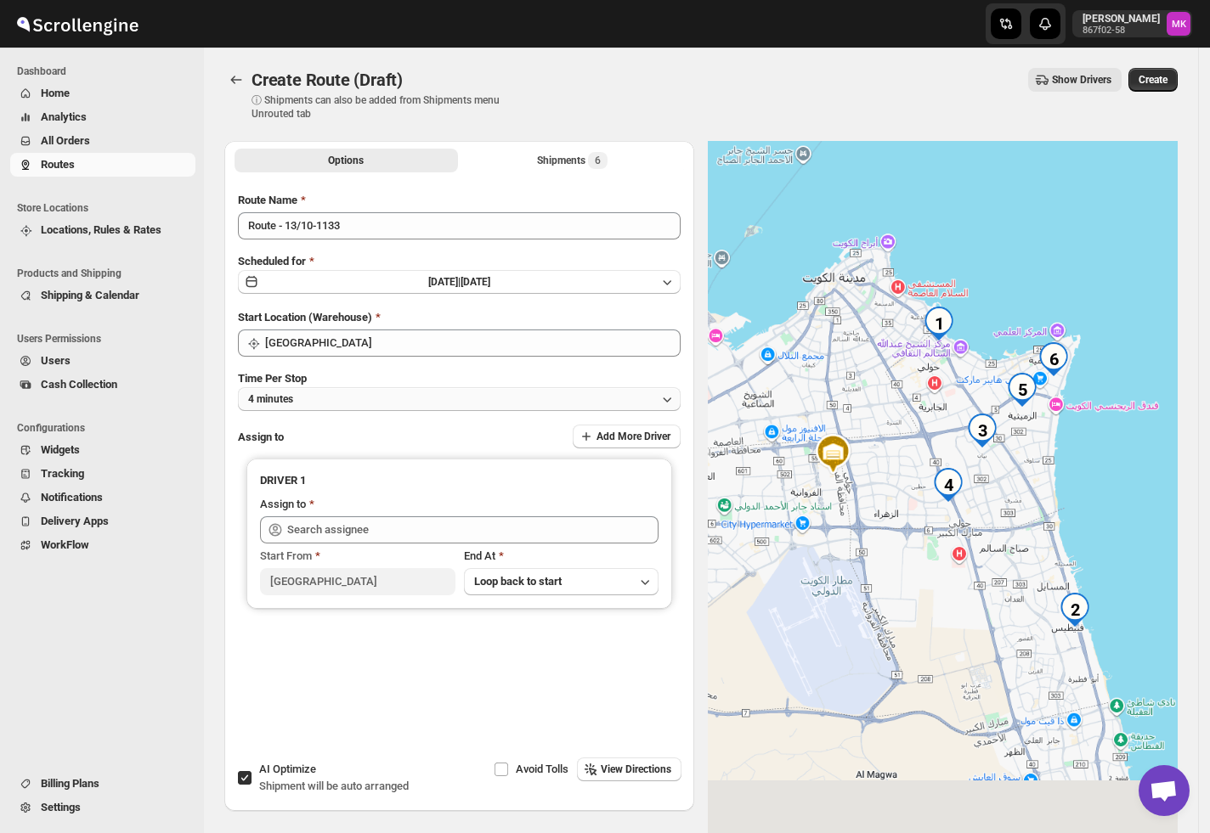
click at [307, 409] on button "4 minutes" at bounding box center [459, 399] width 443 height 24
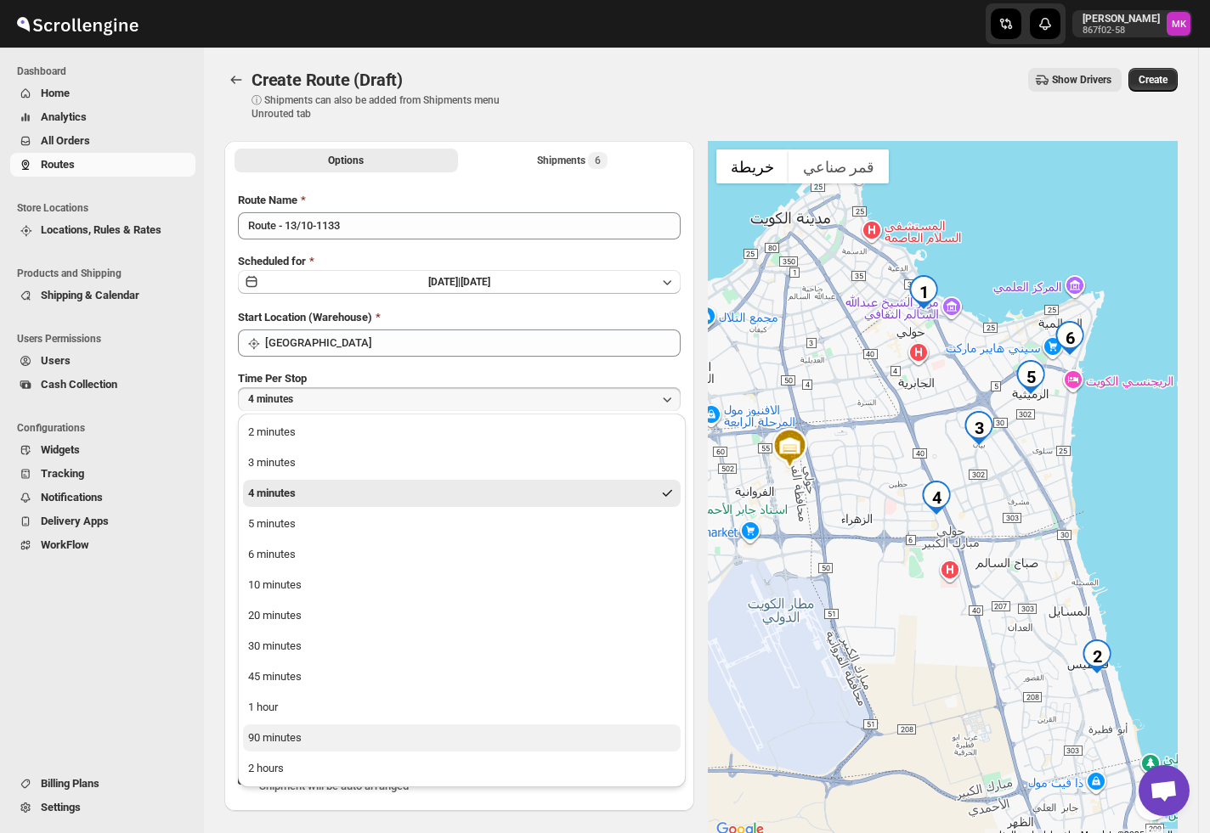
click at [282, 730] on div "90 minutes" at bounding box center [275, 738] width 54 height 17
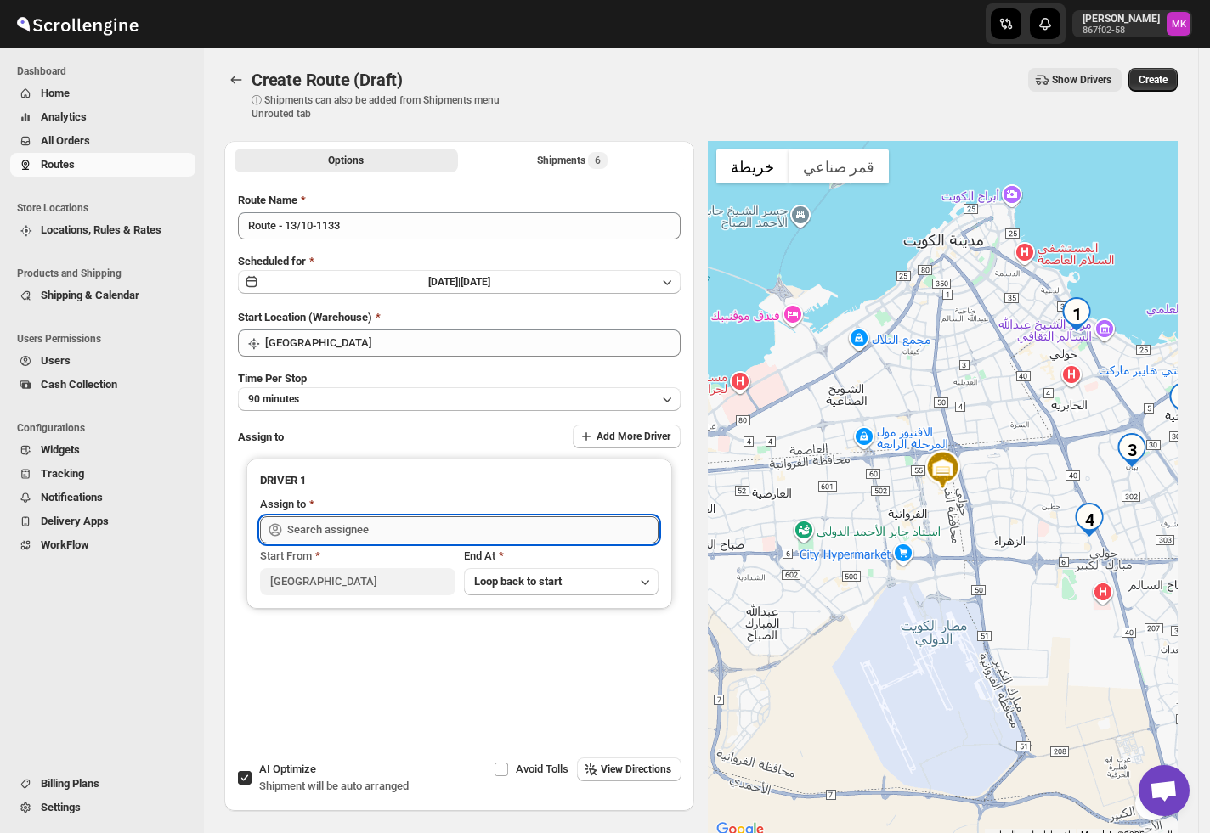
click at [357, 523] on input "text" at bounding box center [472, 529] width 371 height 27
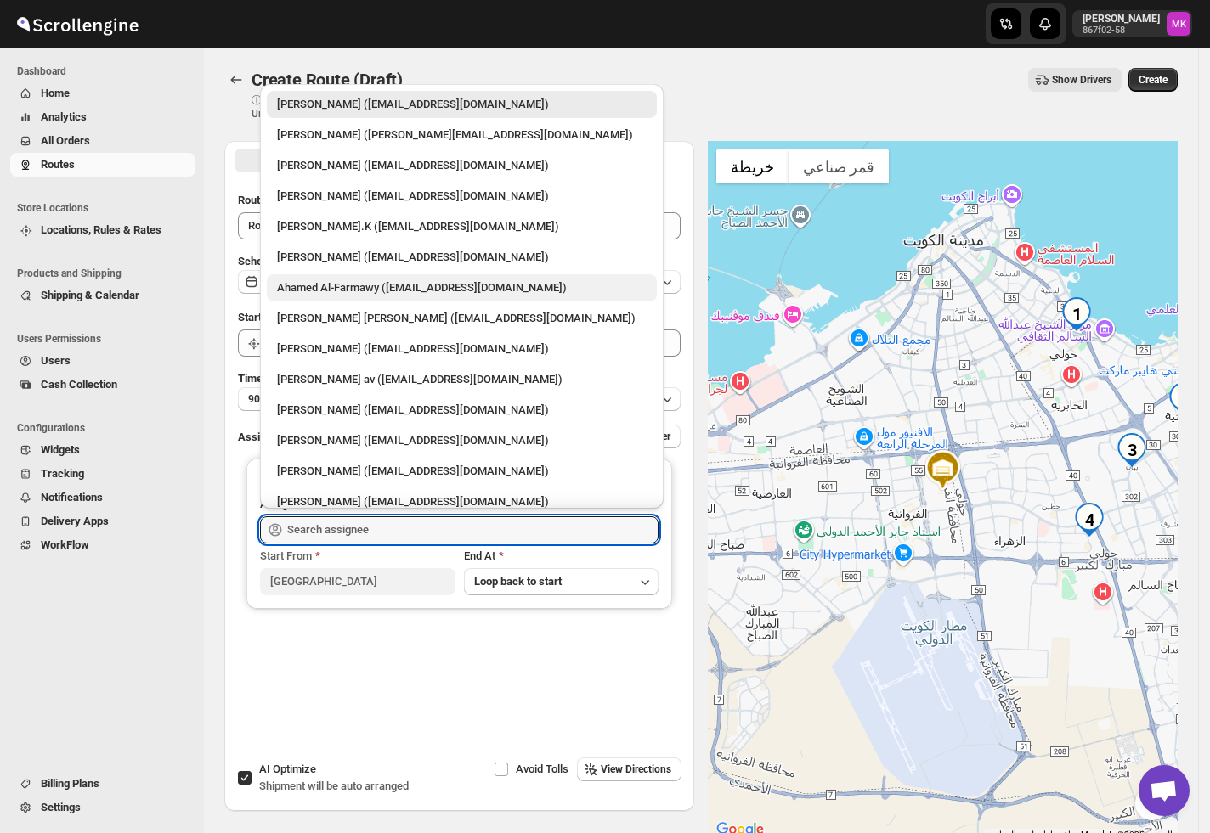
click at [374, 299] on div "Ahamed Al-Farmawy ([EMAIL_ADDRESS][DOMAIN_NAME])" at bounding box center [462, 287] width 390 height 27
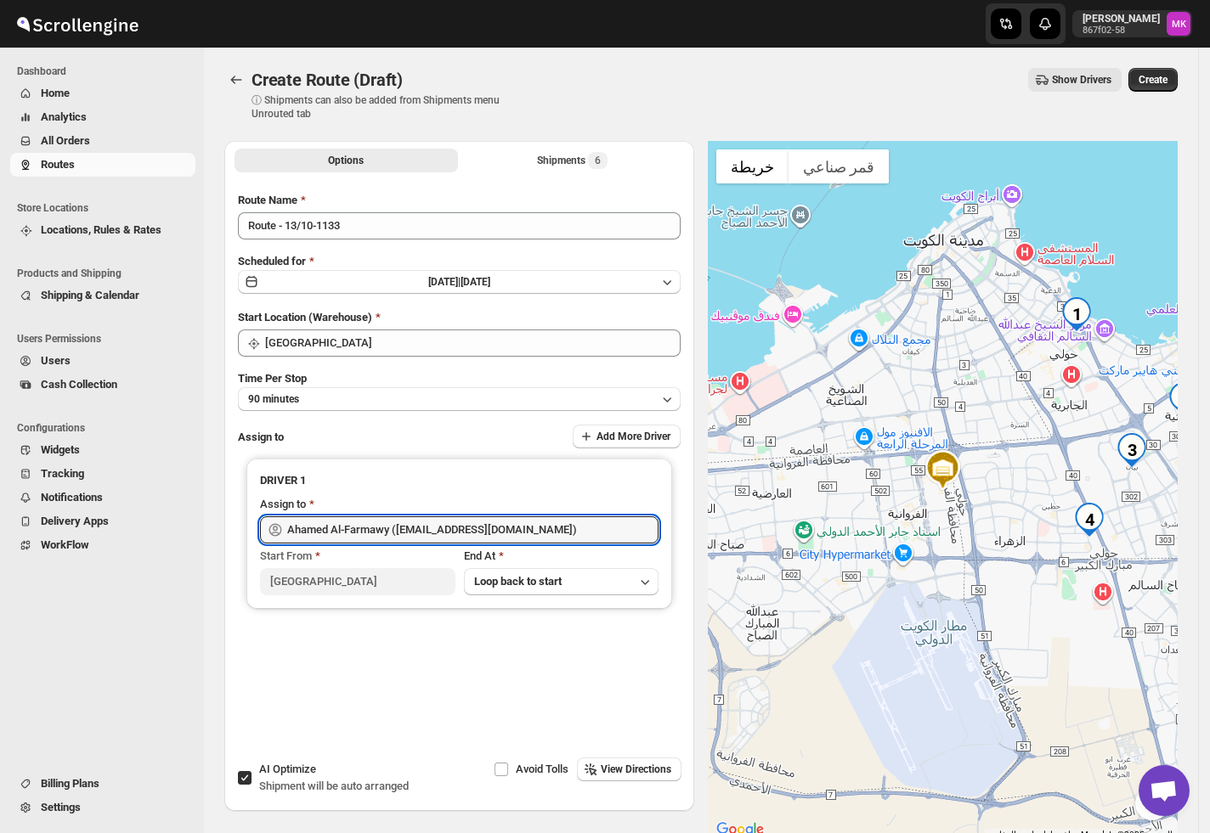
type input "Ahamed Al-Farmawy ([EMAIL_ADDRESS][DOMAIN_NAME])"
click at [1167, 72] on button "Create" at bounding box center [1152, 80] width 49 height 24
